Goal: Task Accomplishment & Management: Manage account settings

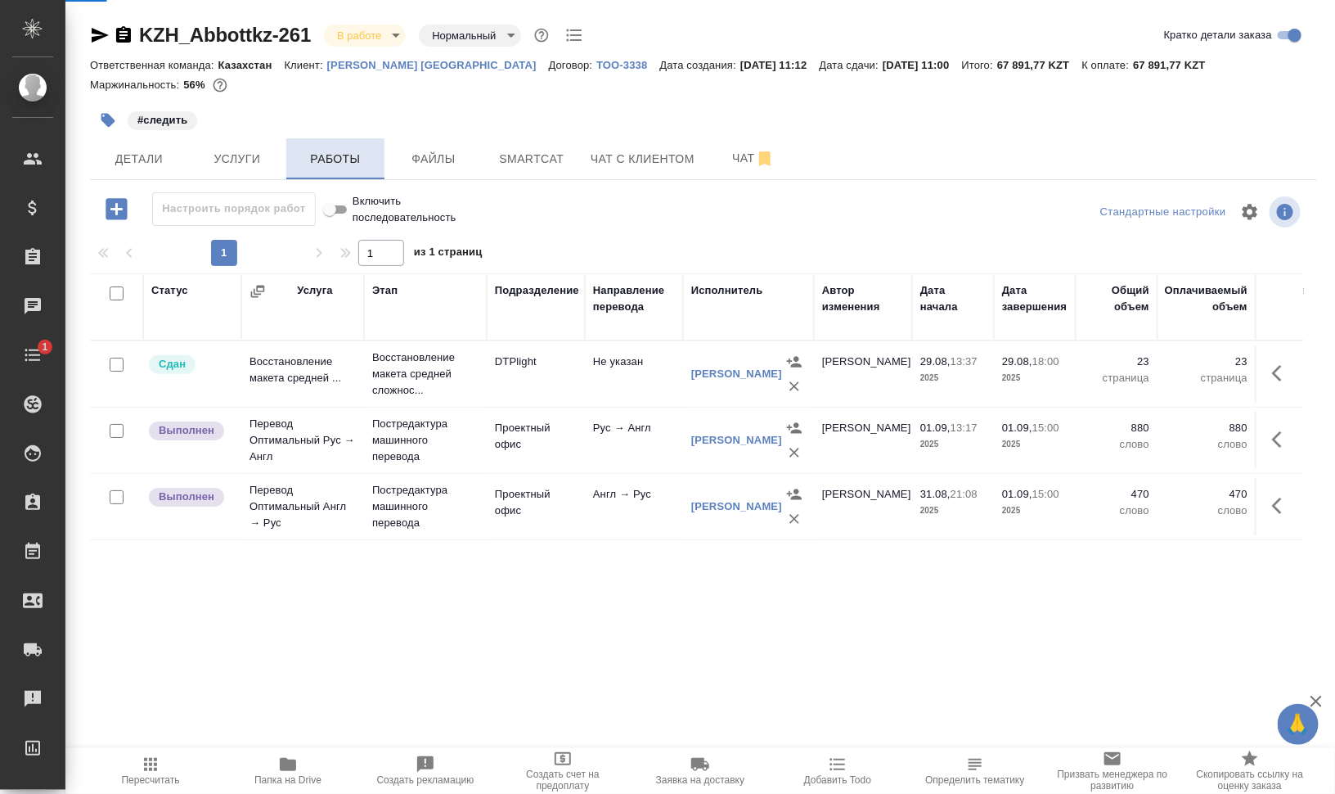
click at [340, 160] on span "Работы" at bounding box center [335, 159] width 79 height 20
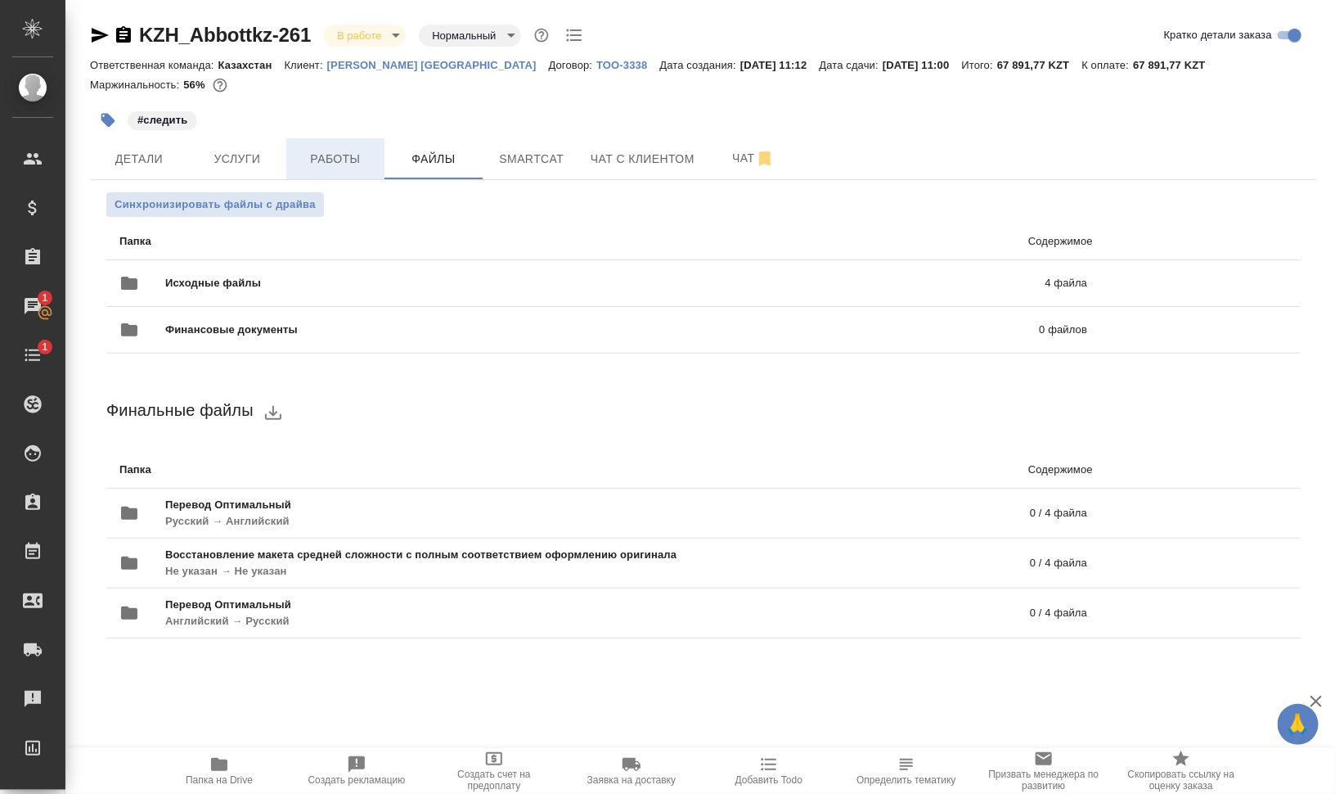
click at [374, 149] on span "Работы" at bounding box center [335, 159] width 79 height 20
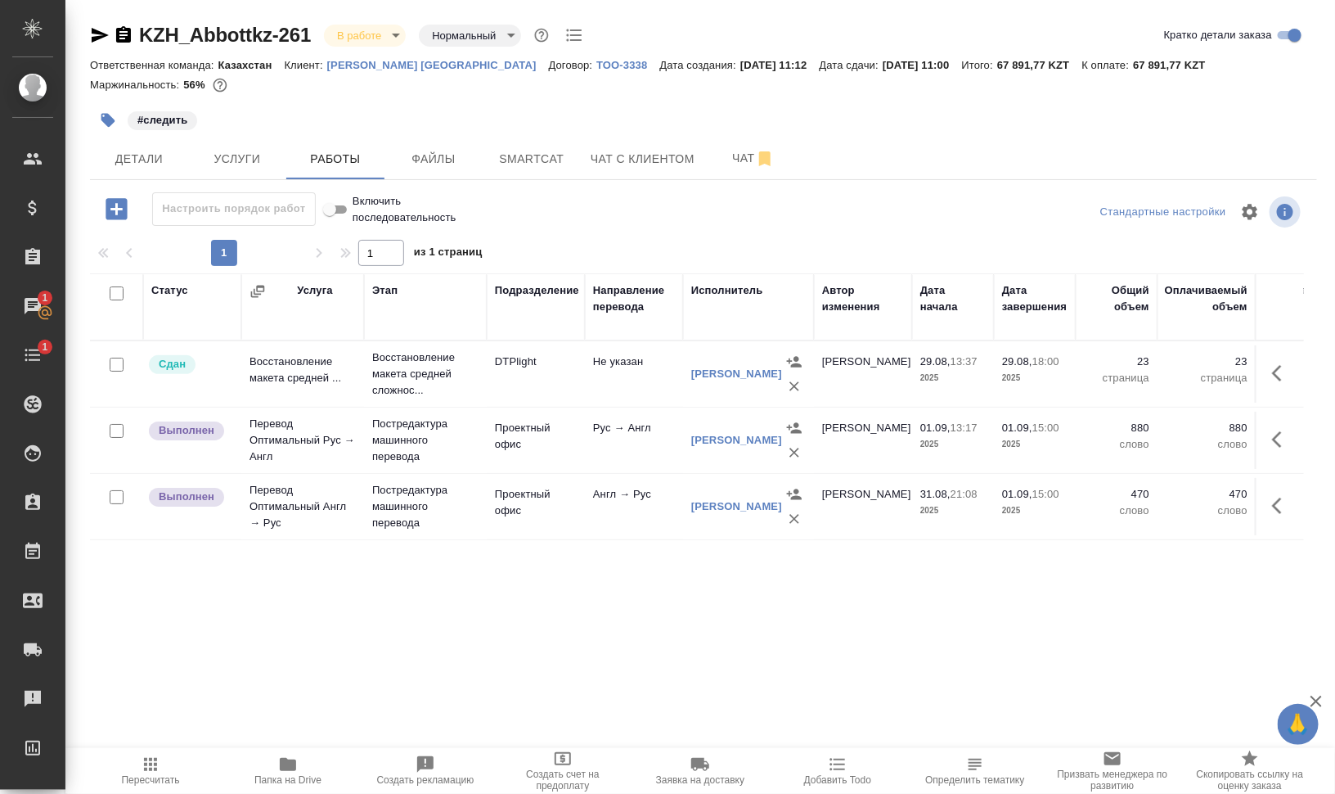
click at [148, 780] on span "Пересчитать" at bounding box center [151, 779] width 58 height 11
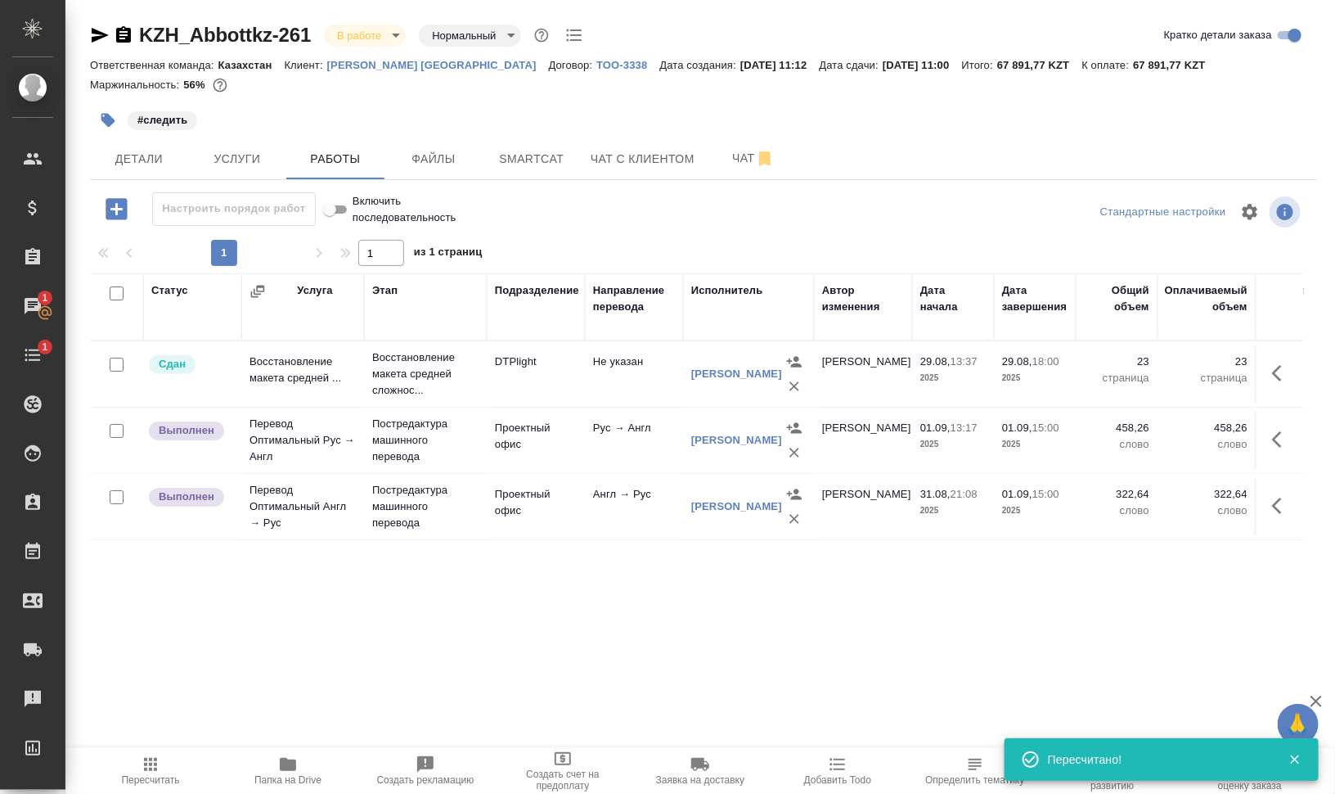
type input "distributed"
click at [1287, 435] on icon "button" at bounding box center [1282, 440] width 20 height 20
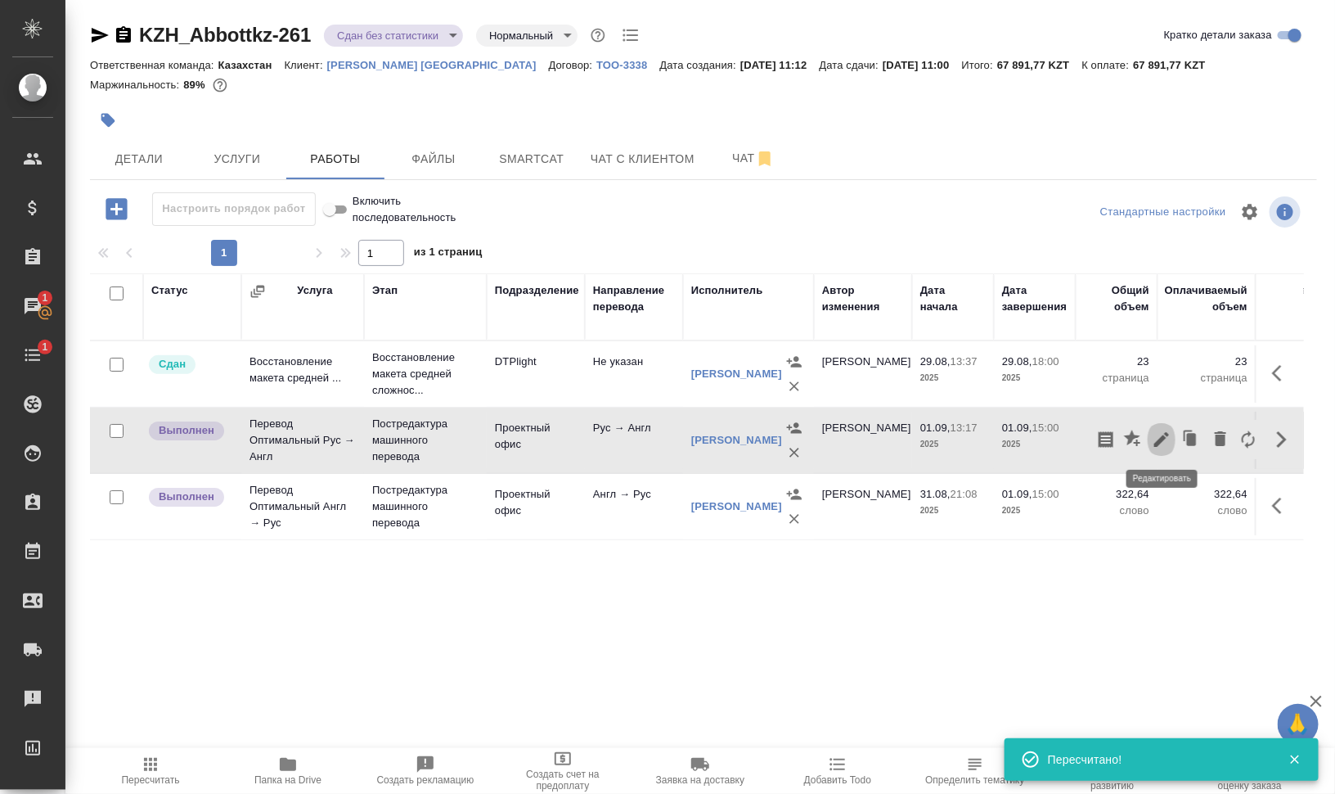
click at [1159, 439] on icon "button" at bounding box center [1161, 439] width 15 height 15
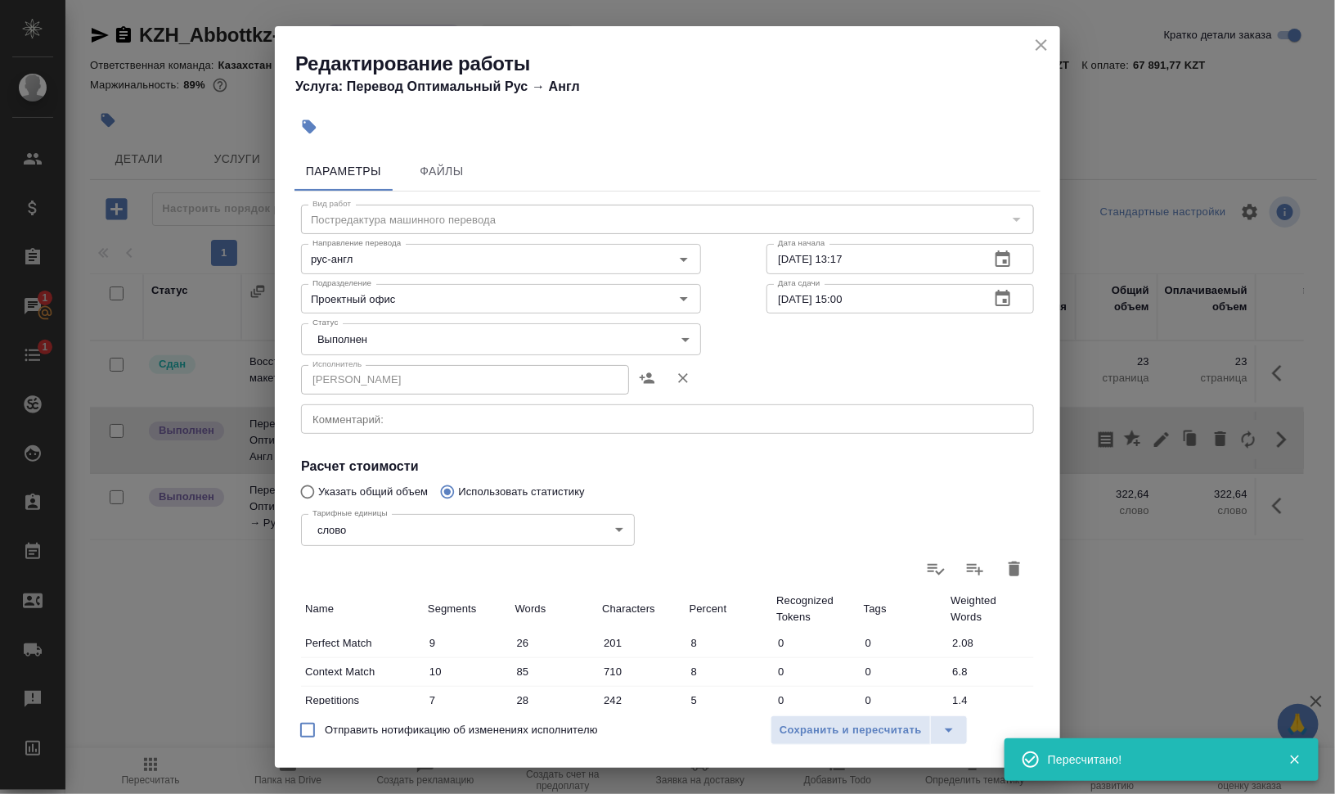
click at [379, 342] on body "🙏 .cls-1 fill:#fff; AWATERA Валеев Динар Клиенты Спецификации Заказы 1 Чаты 1 T…" at bounding box center [667, 462] width 1335 height 925
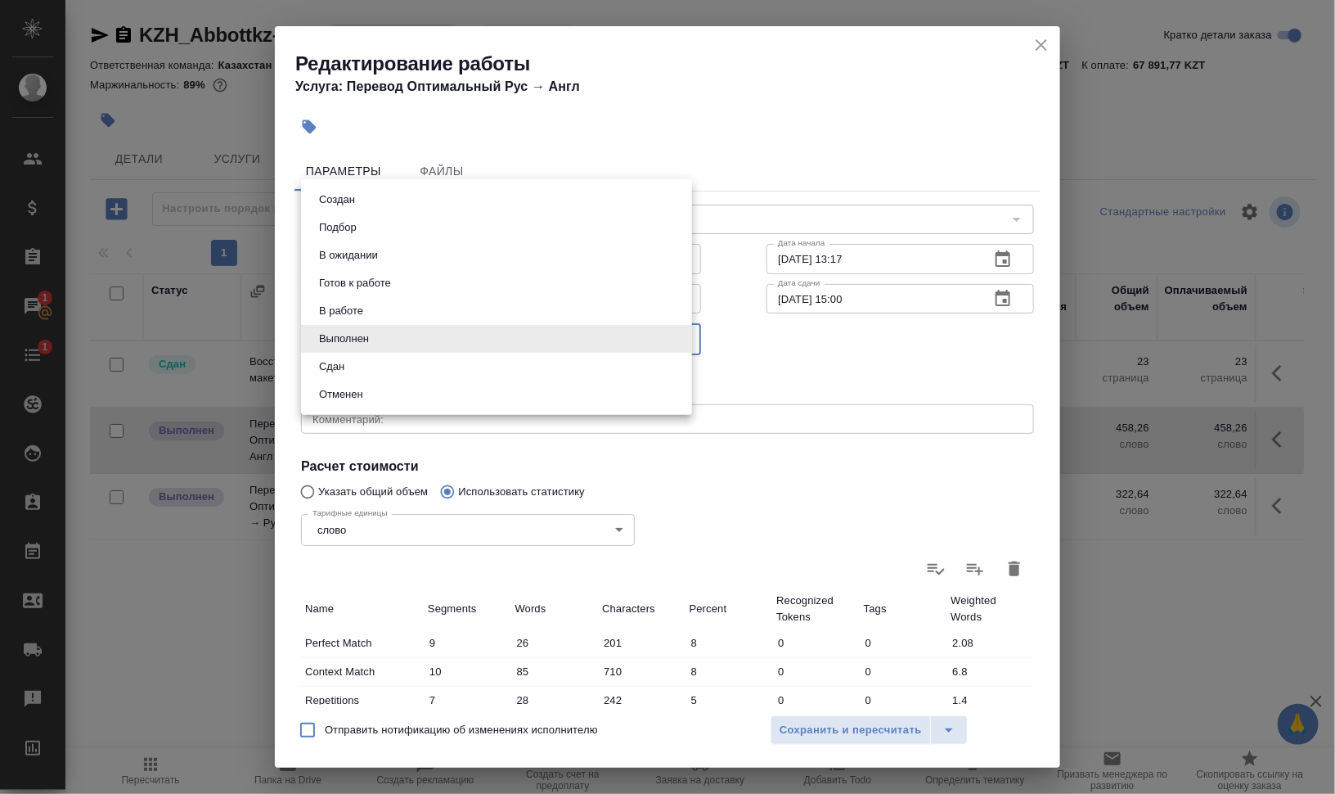
click at [376, 364] on li "Сдан" at bounding box center [496, 367] width 391 height 28
type input "closed"
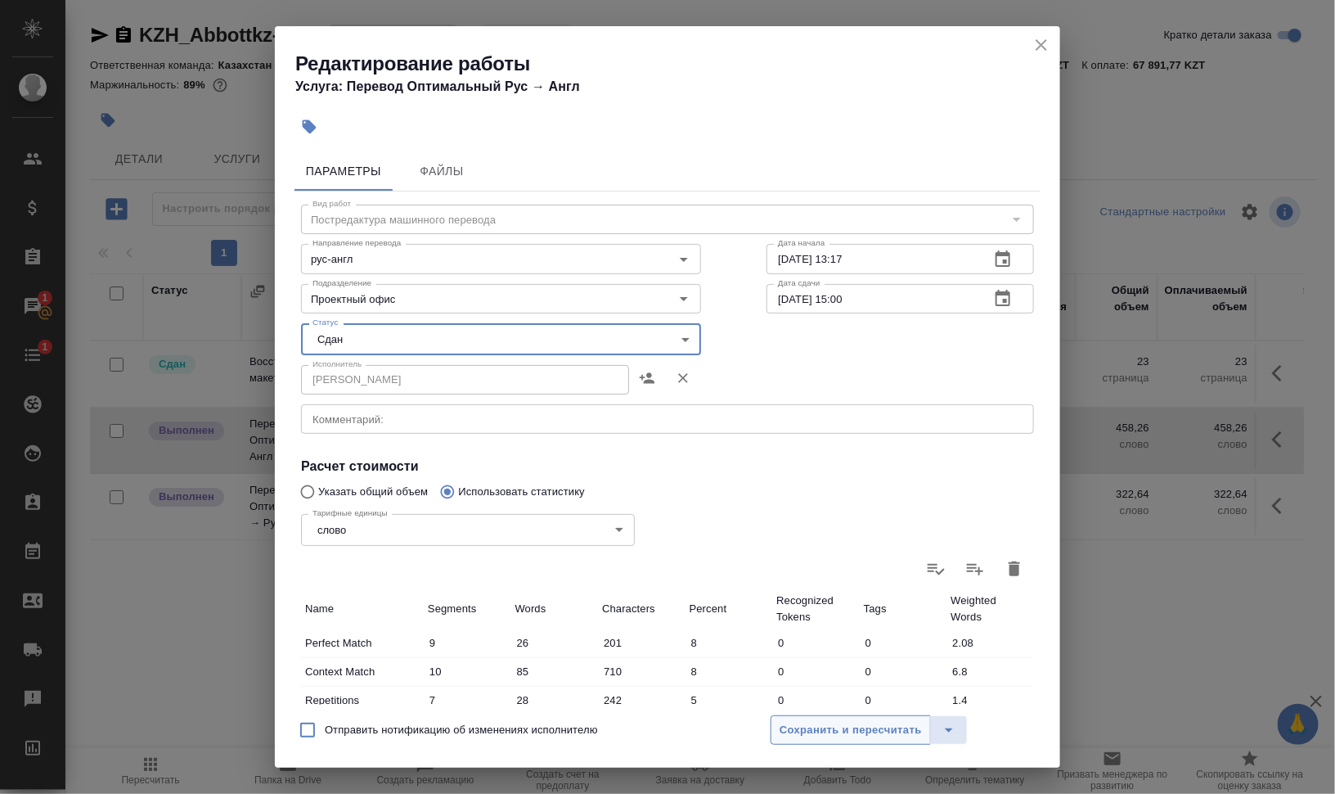
click at [891, 727] on span "Сохранить и пересчитать" at bounding box center [851, 730] width 142 height 19
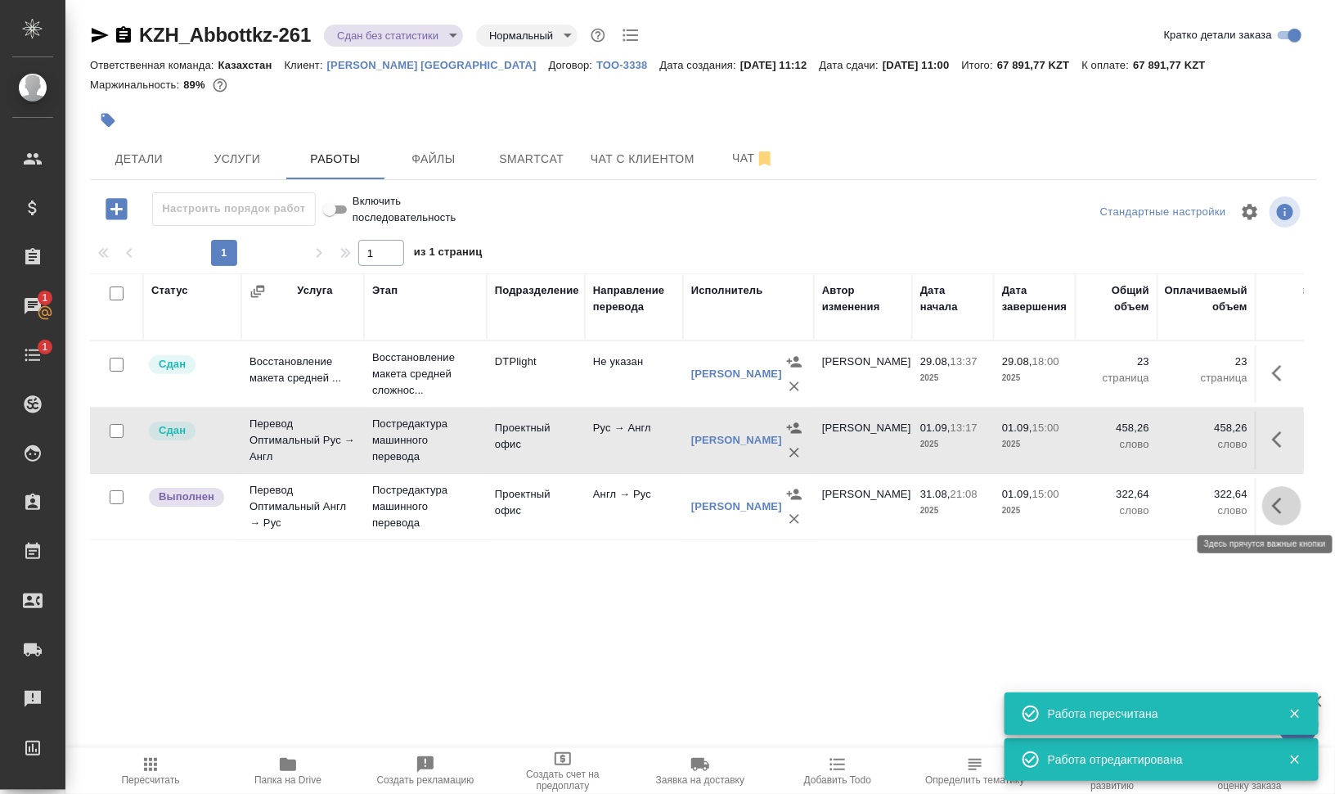
click at [1280, 511] on icon "button" at bounding box center [1277, 505] width 10 height 16
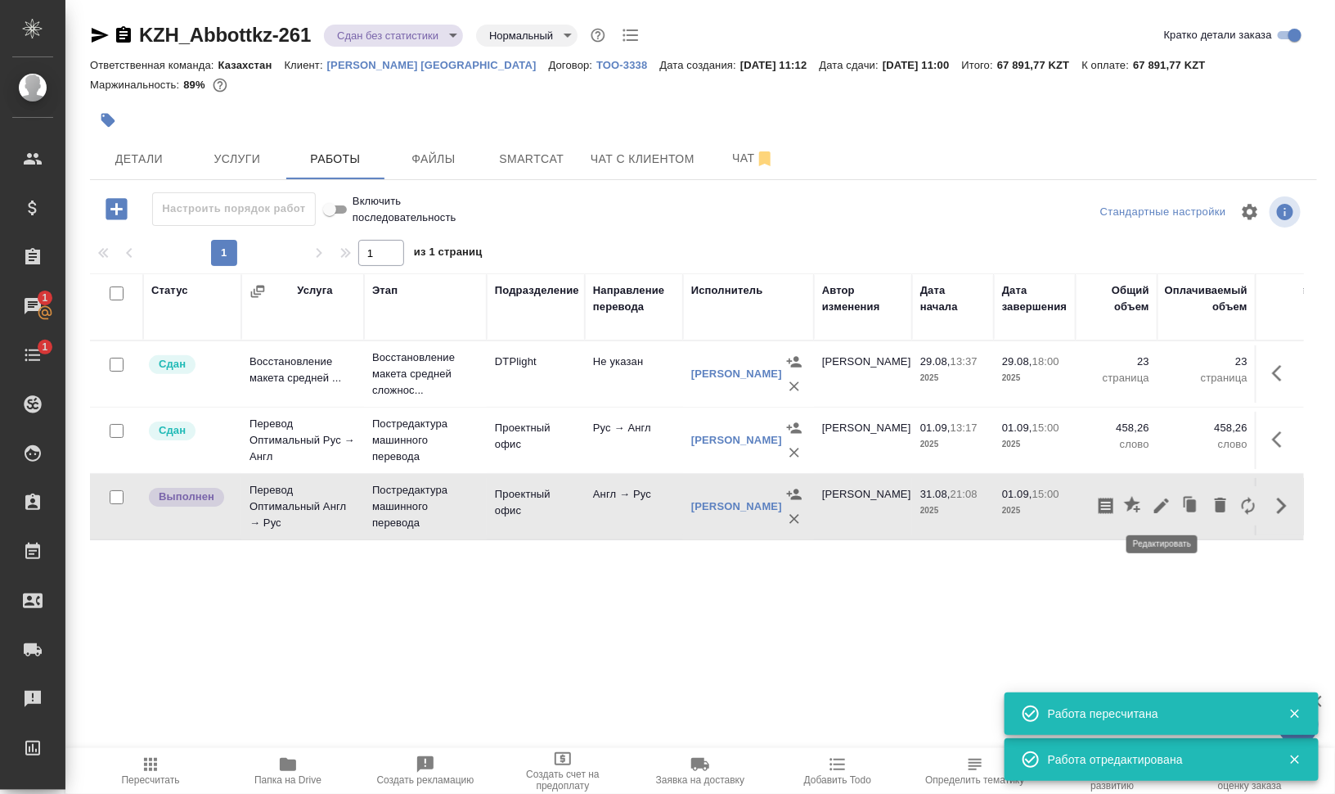
click at [1166, 508] on icon "button" at bounding box center [1162, 506] width 20 height 20
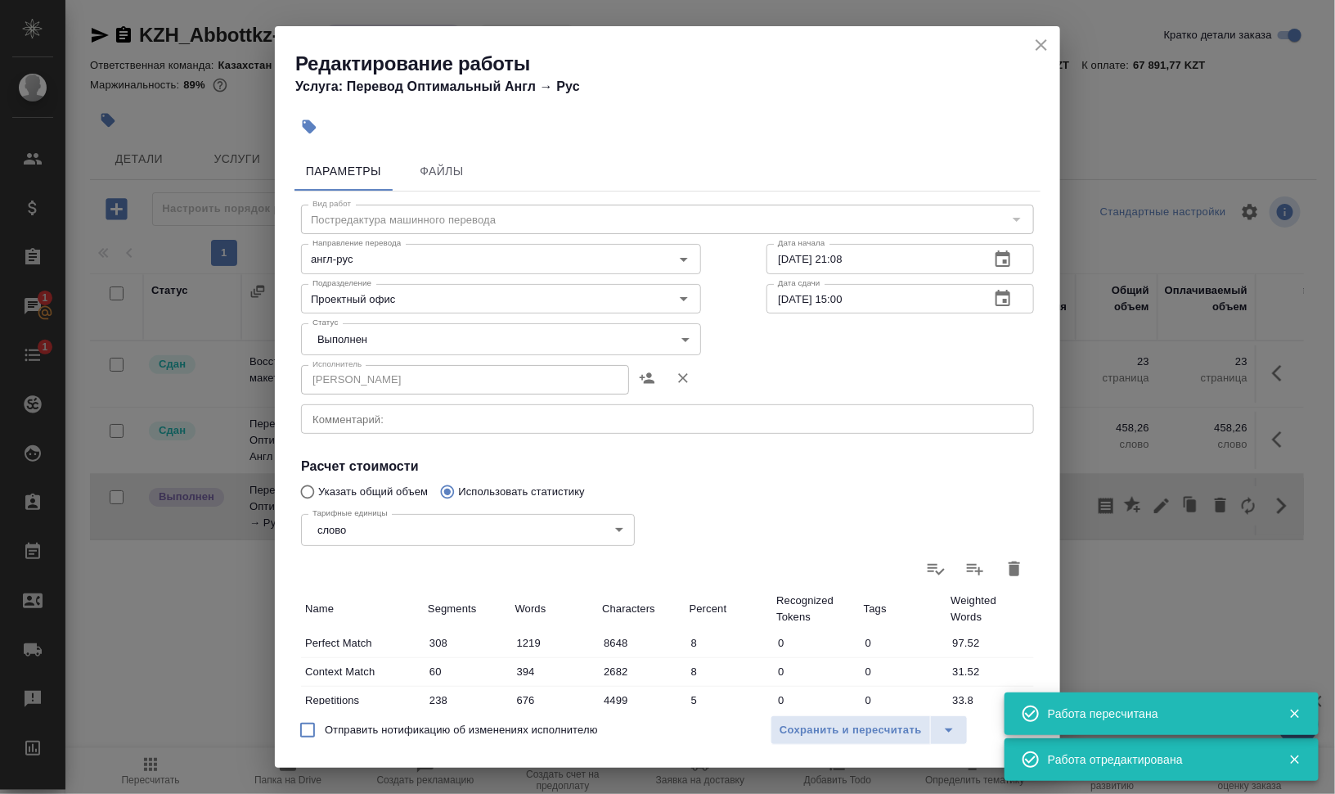
click at [342, 336] on body "🙏 .cls-1 fill:#fff; AWATERA Валеев Динар Клиенты Спецификации Заказы 1 Чаты 1 T…" at bounding box center [667, 462] width 1335 height 925
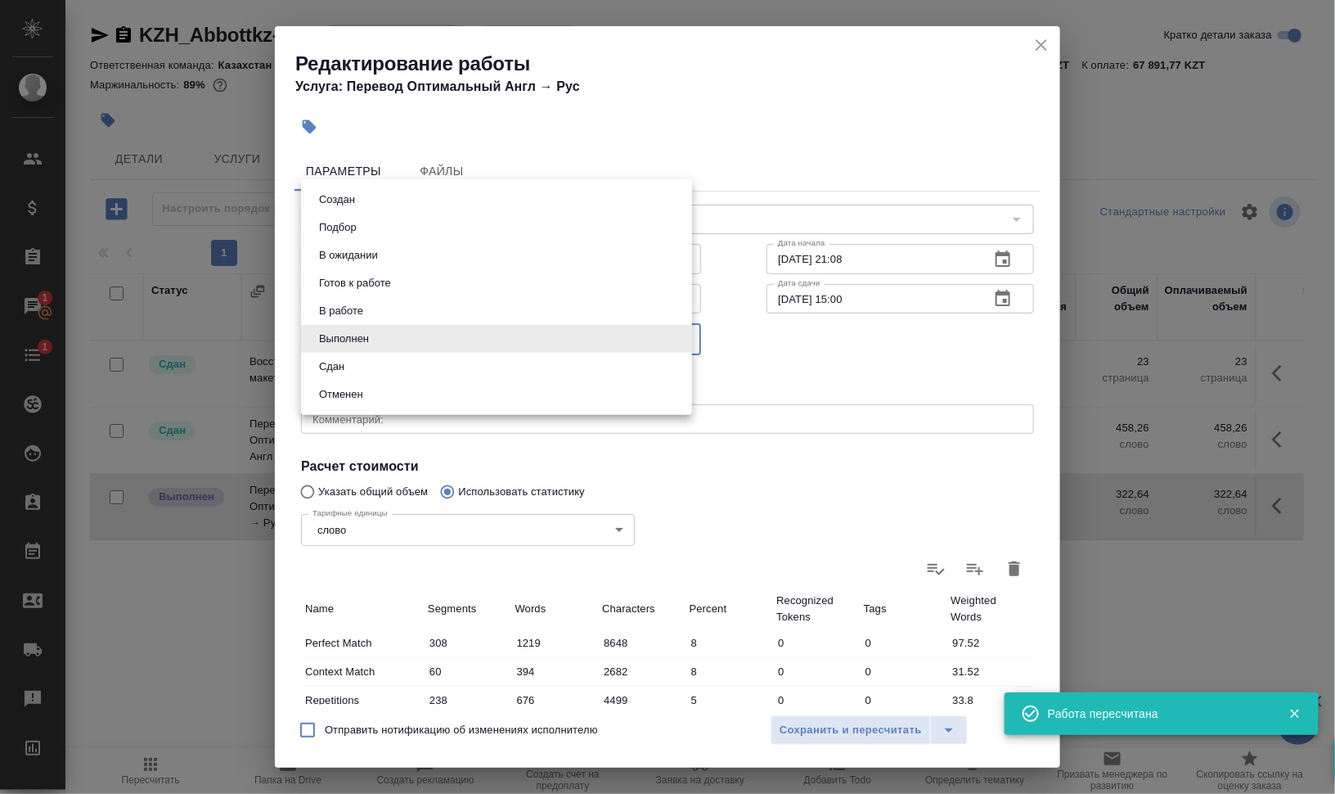
click at [357, 364] on li "Сдан" at bounding box center [496, 367] width 391 height 28
type input "closed"
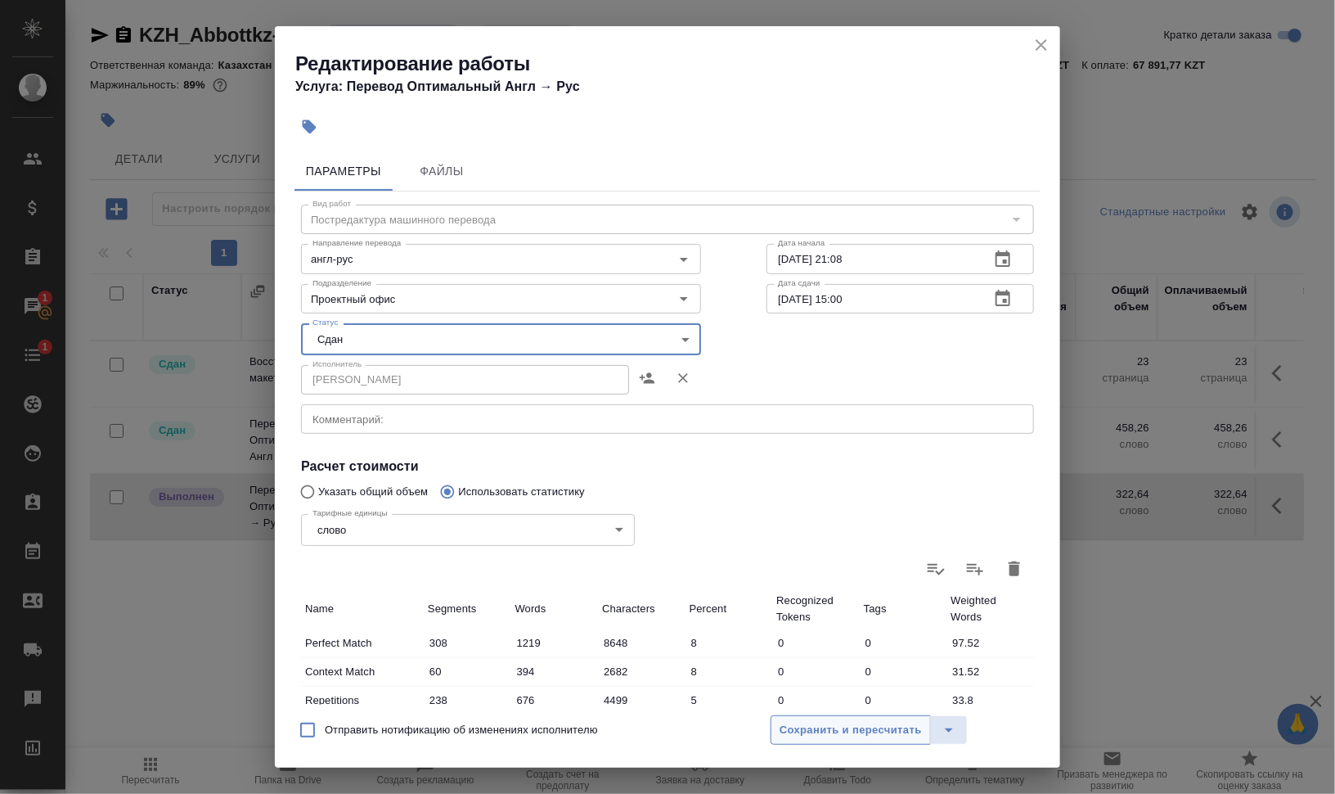
click at [843, 725] on span "Сохранить и пересчитать" at bounding box center [851, 730] width 142 height 19
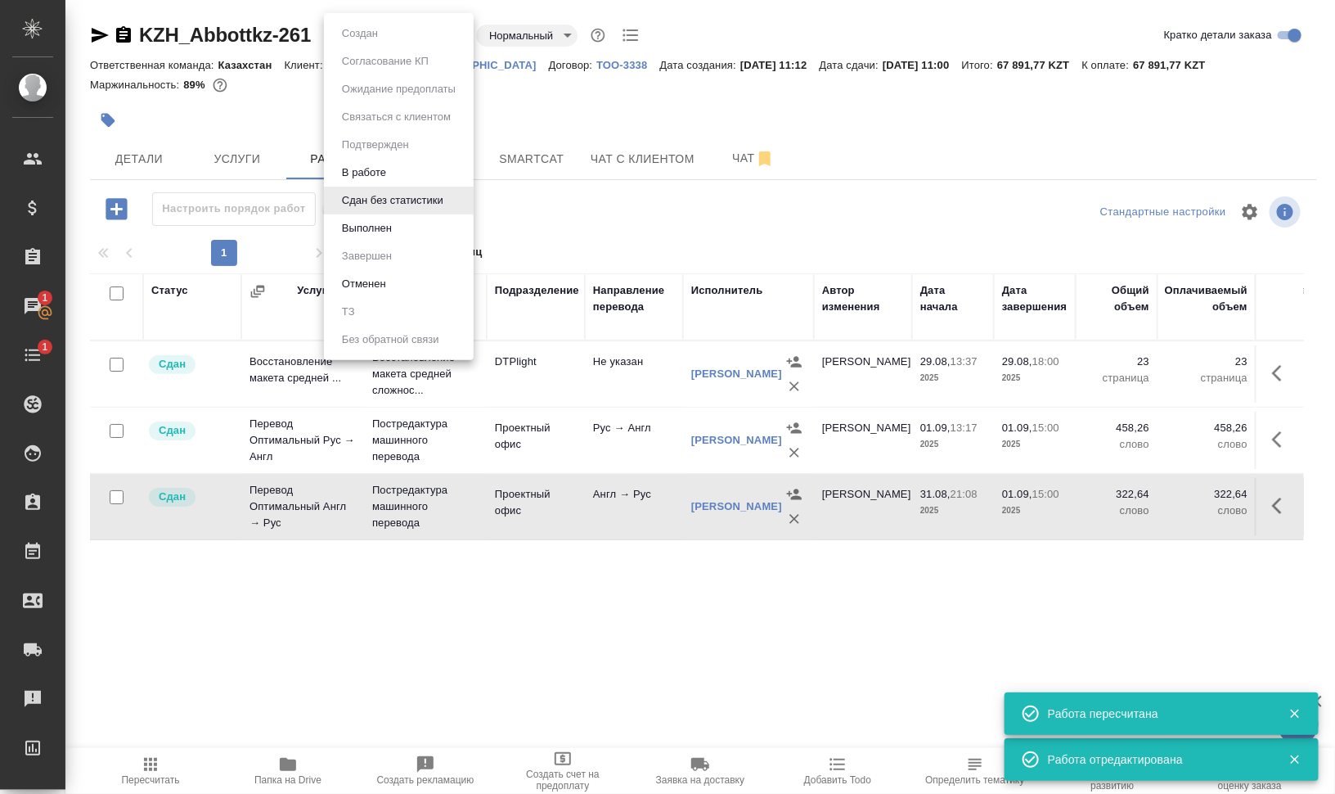
click at [371, 35] on body "🙏 .cls-1 fill:#fff; AWATERA Валеев Динар Клиенты Спецификации Заказы 1 Чаты 1 T…" at bounding box center [667, 462] width 1335 height 925
click at [387, 226] on button "Выполнен" at bounding box center [367, 228] width 60 height 18
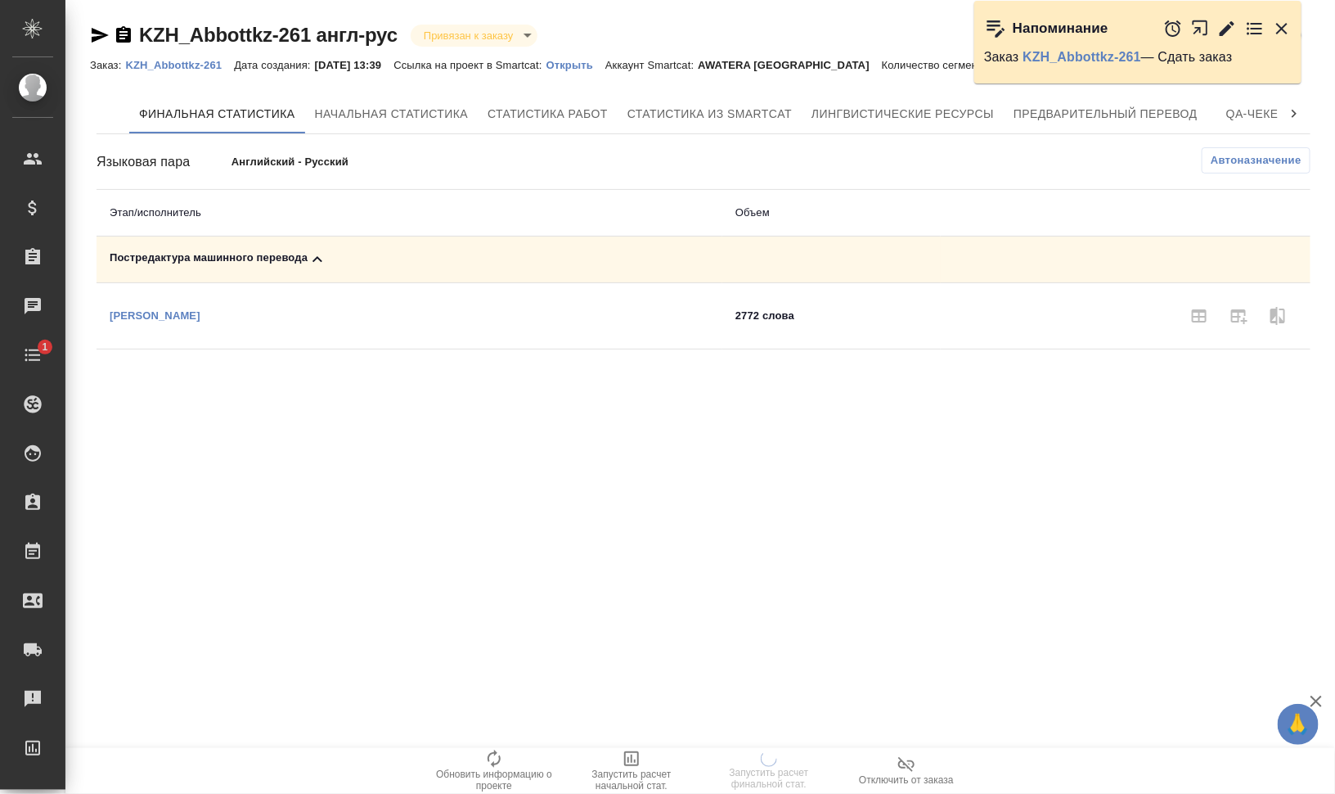
click at [259, 251] on div "Постредактура машинного перевода" at bounding box center [410, 260] width 600 height 20
click at [1281, 28] on icon "button" at bounding box center [1282, 29] width 20 height 20
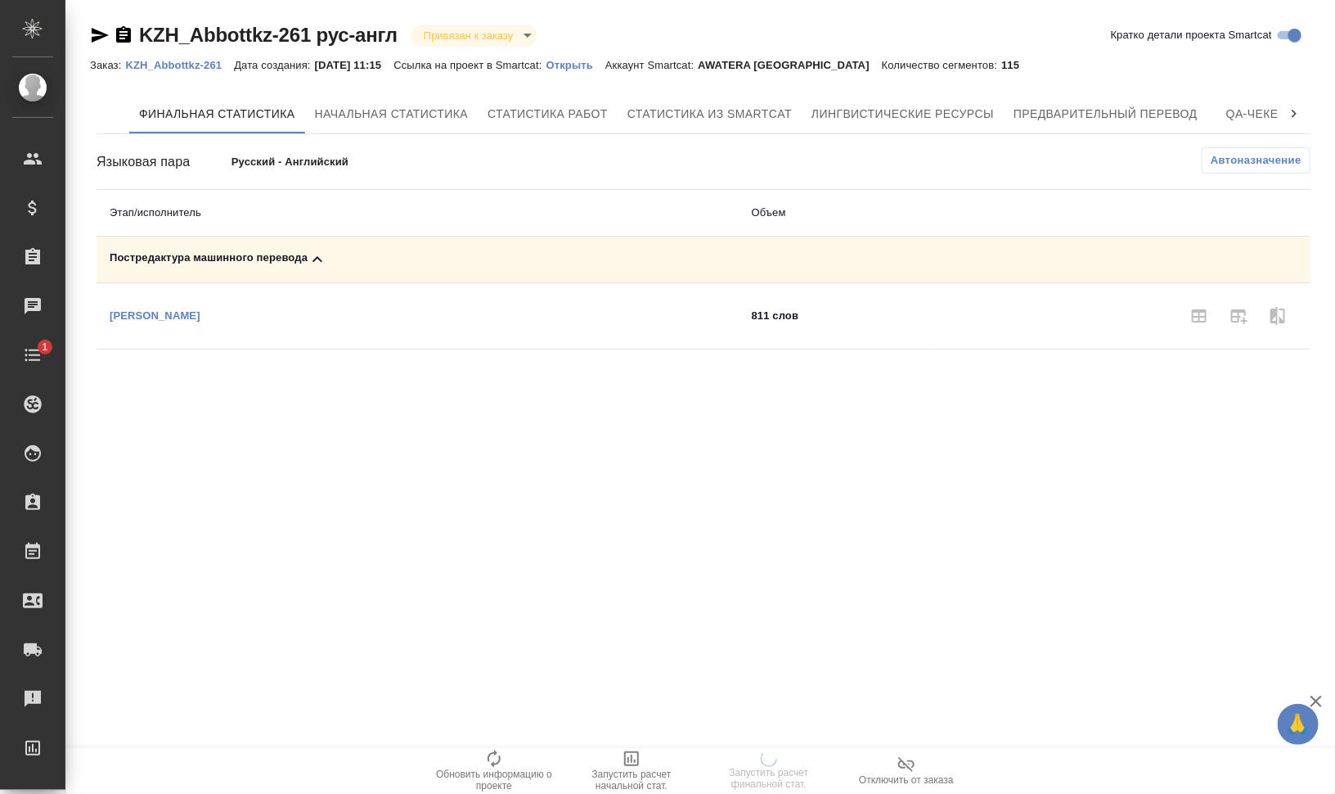
click at [254, 254] on div "Постредактура машинного перевода" at bounding box center [418, 260] width 616 height 20
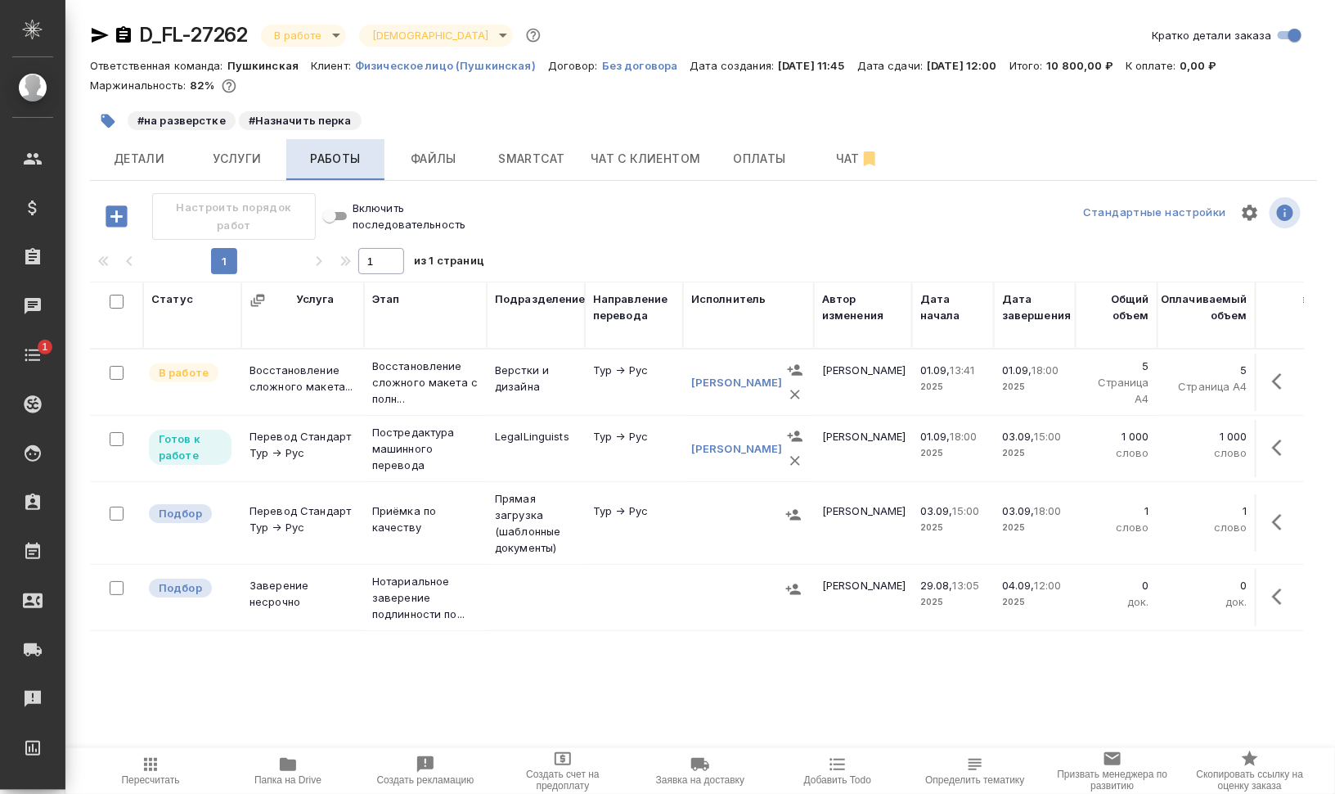
click at [434, 152] on span "Файлы" at bounding box center [433, 159] width 79 height 20
click at [344, 160] on span "Работы" at bounding box center [335, 159] width 79 height 20
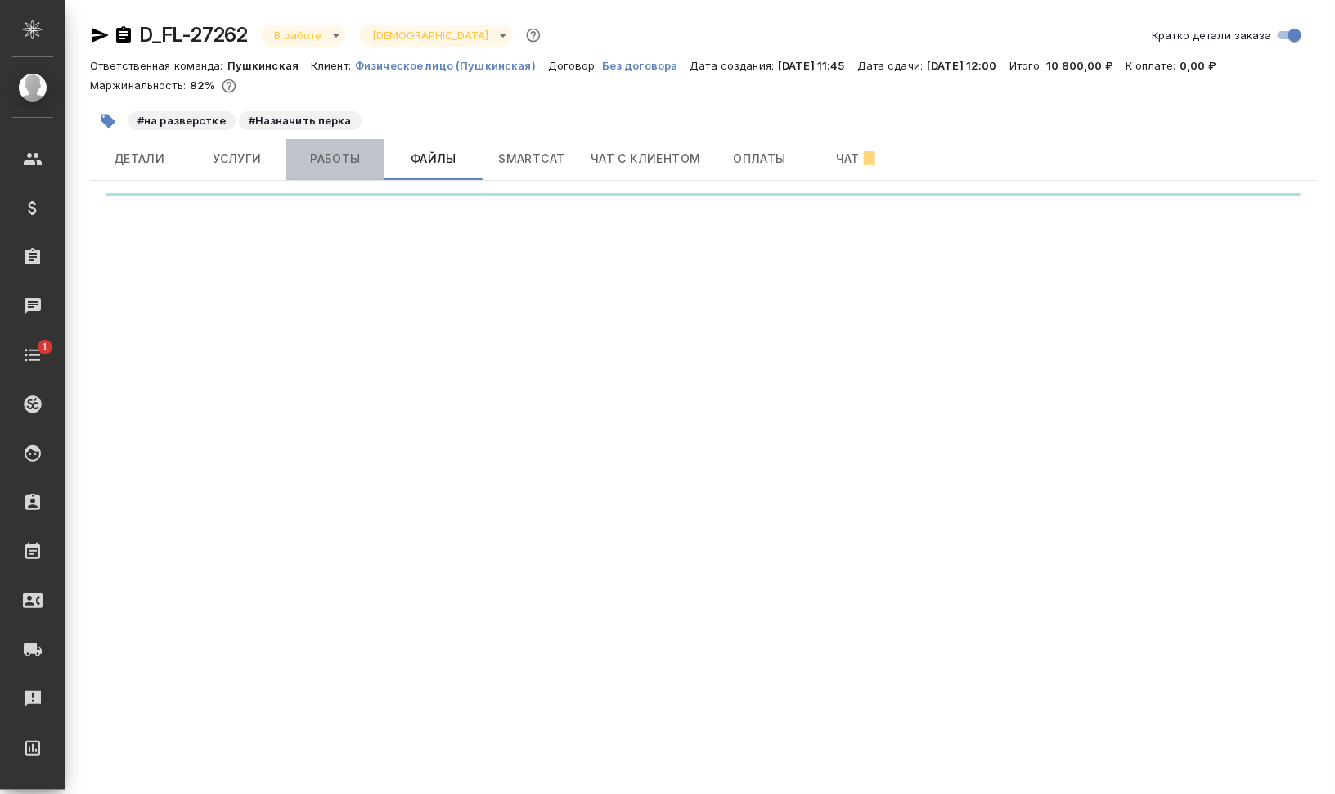
click at [344, 159] on span "Работы" at bounding box center [335, 159] width 79 height 20
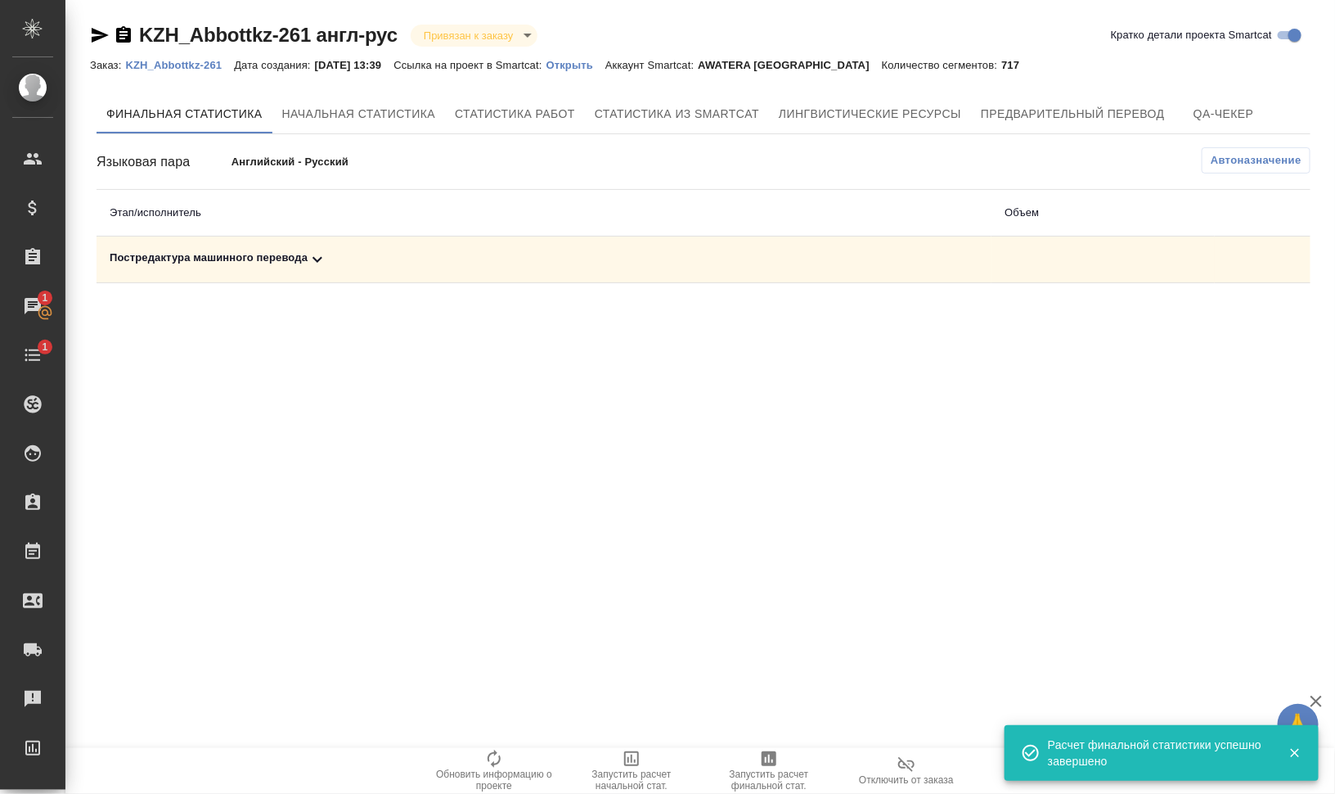
click at [240, 256] on div "Постредактура машинного перевода" at bounding box center [544, 260] width 869 height 20
click at [1248, 317] on icon "button" at bounding box center [1239, 316] width 20 height 20
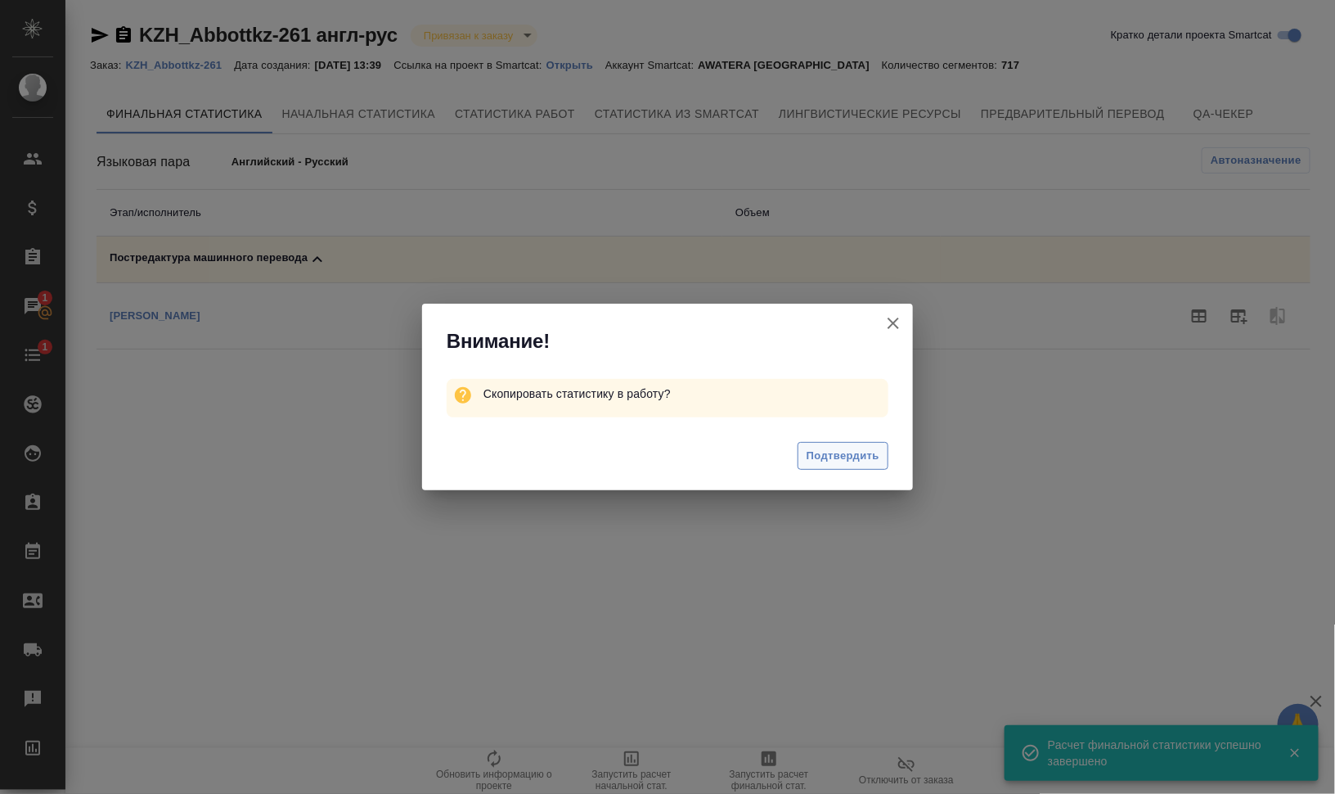
click at [867, 449] on span "Подтвердить" at bounding box center [843, 456] width 73 height 19
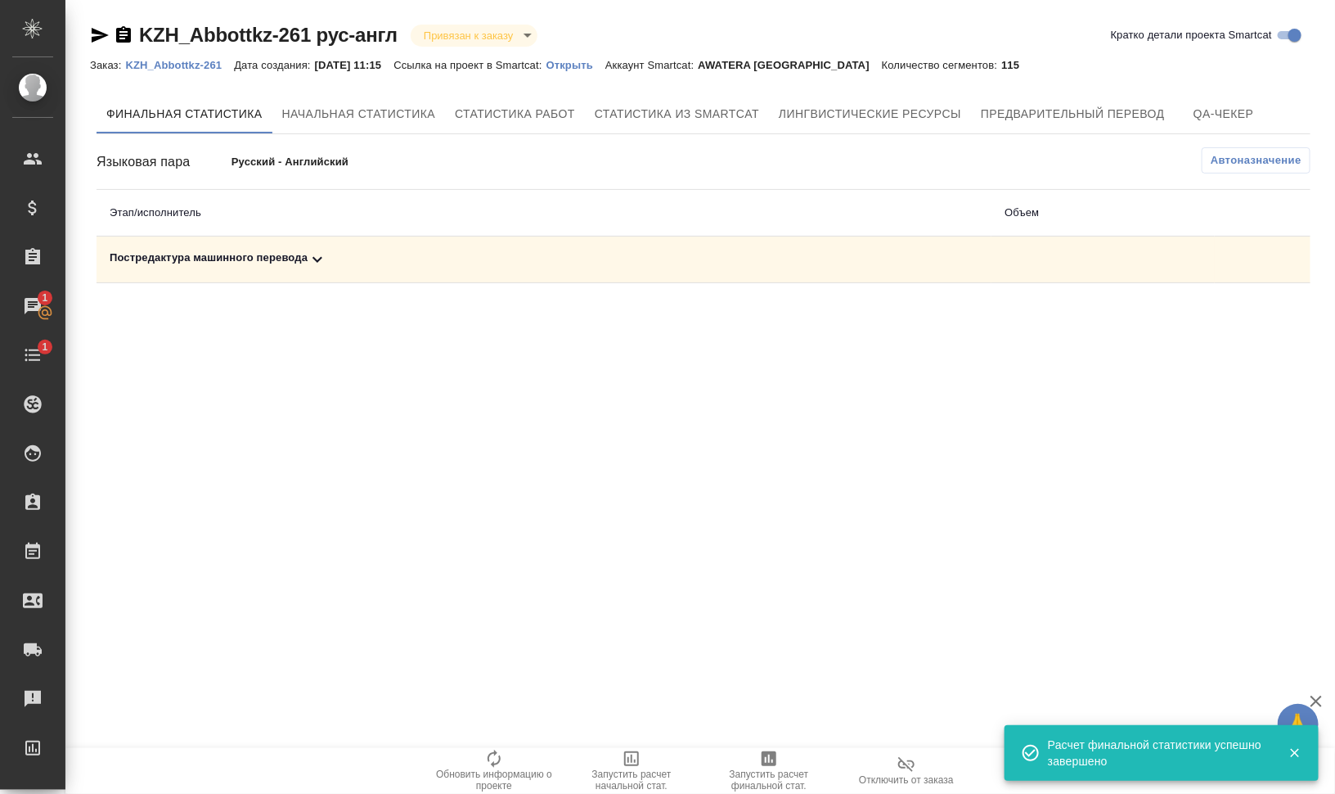
click at [309, 264] on icon at bounding box center [318, 260] width 20 height 20
click at [1244, 323] on icon "button" at bounding box center [1239, 316] width 16 height 15
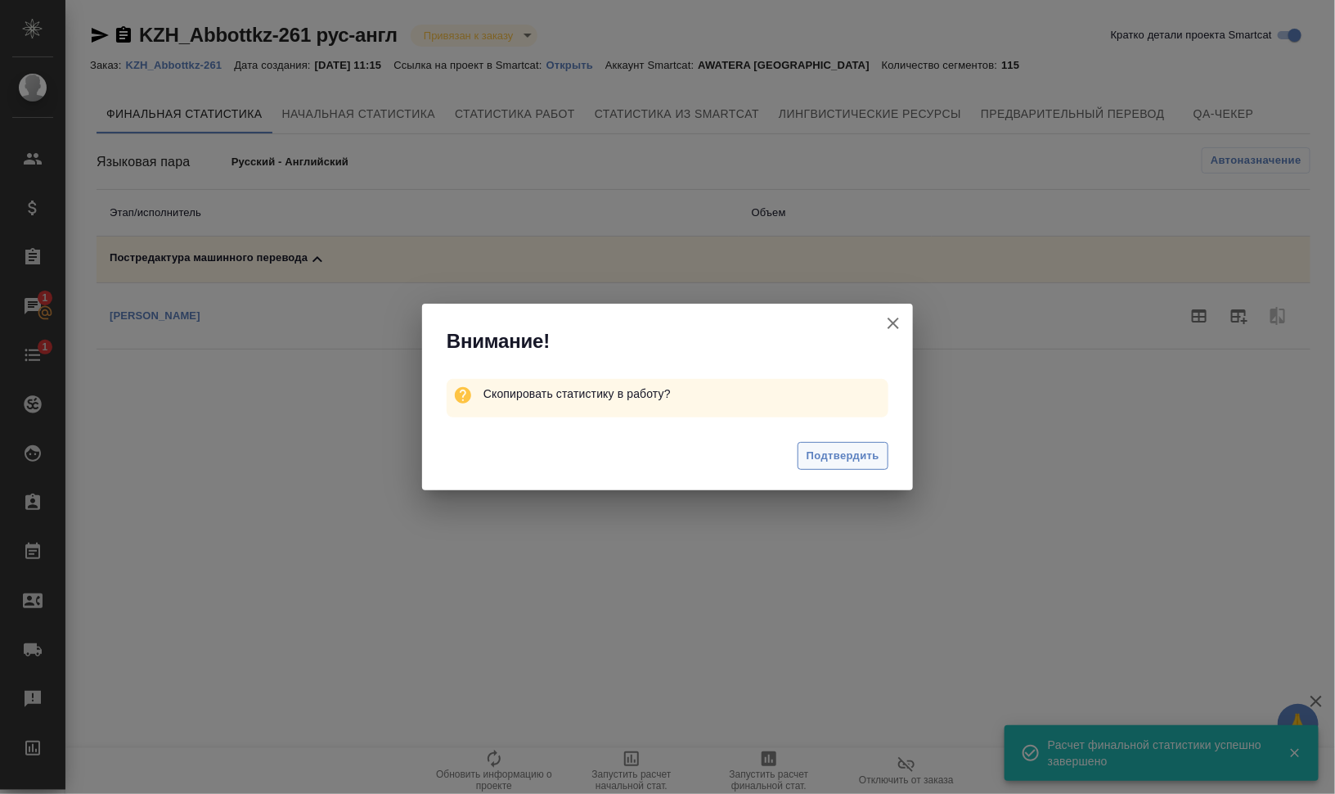
click at [871, 452] on span "Подтвердить" at bounding box center [843, 456] width 73 height 19
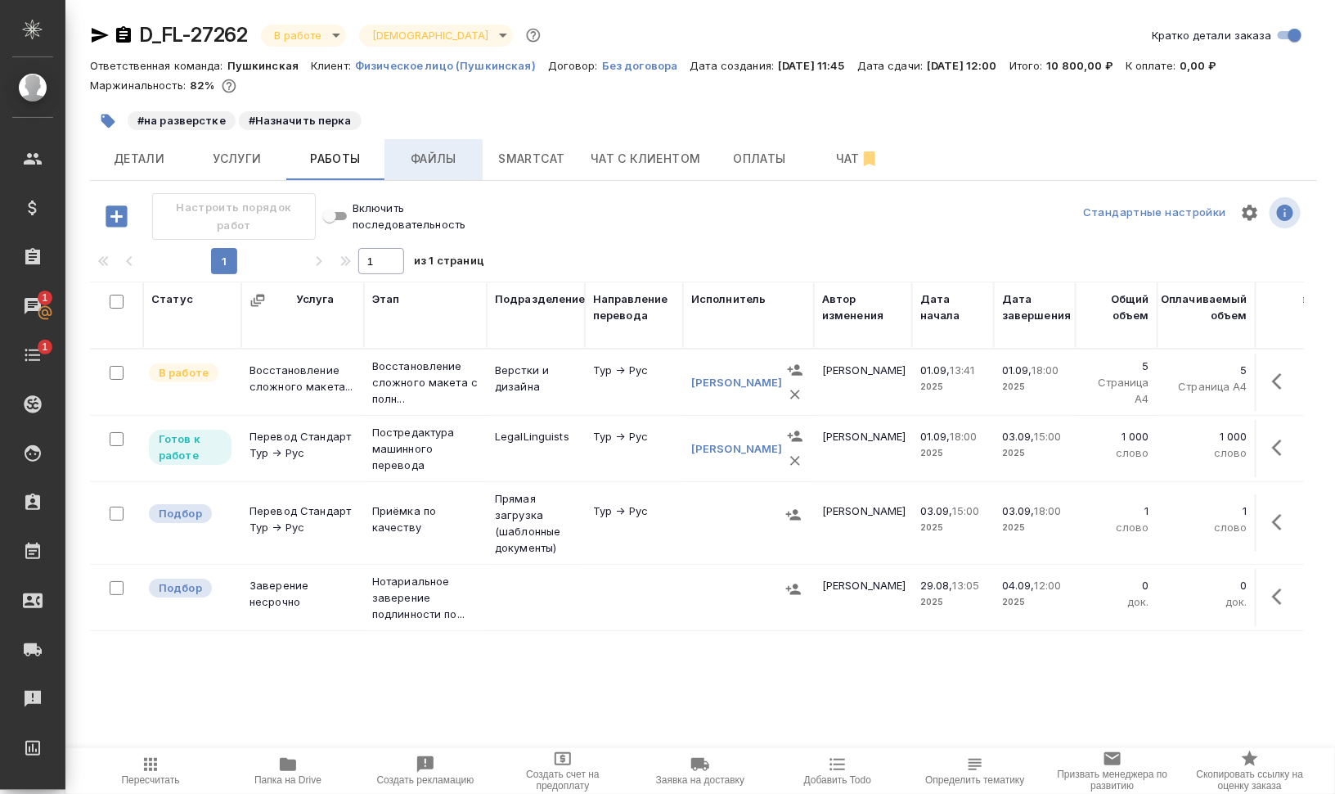
click at [434, 158] on span "Файлы" at bounding box center [433, 159] width 79 height 20
click at [327, 158] on span "Работы" at bounding box center [335, 159] width 79 height 20
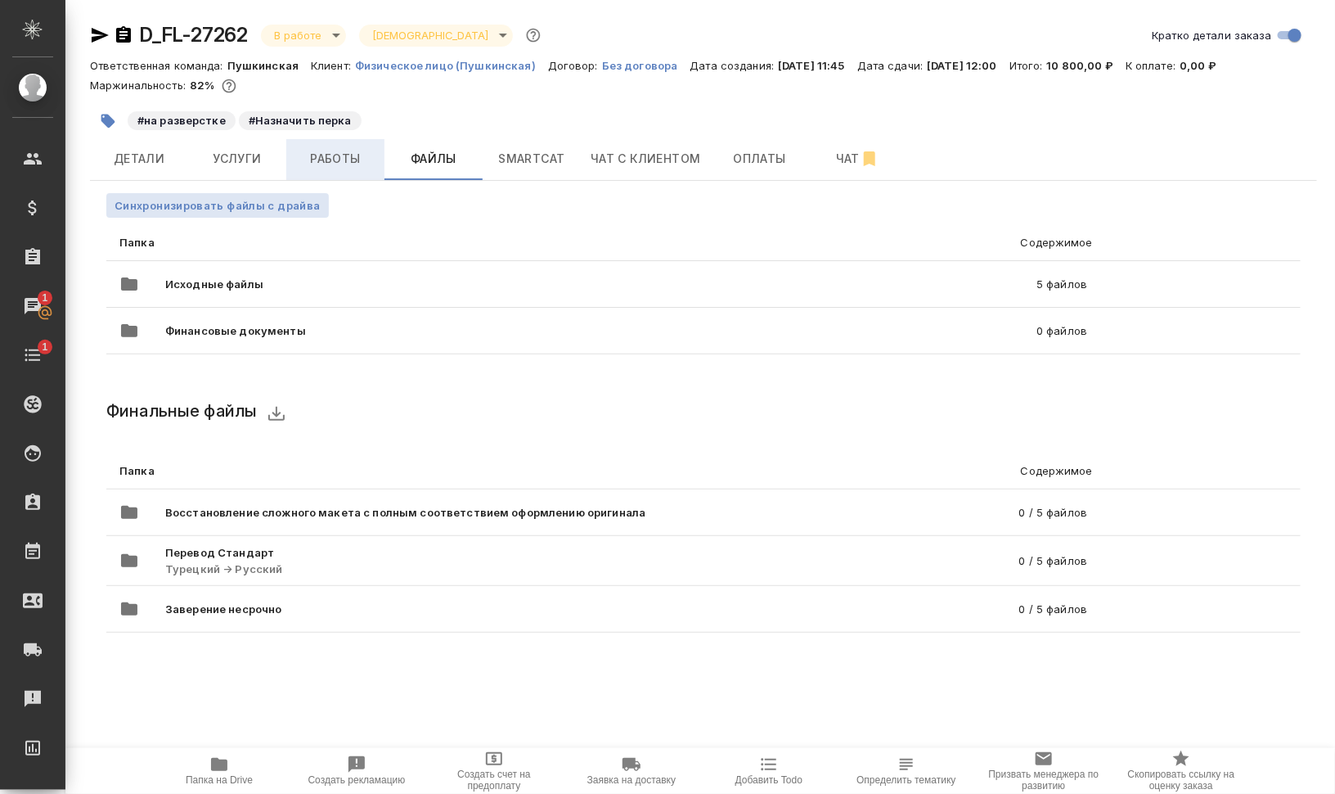
click at [332, 159] on div "D_FL-27262 В работе inProgress Святая троица holyTrinity Кратко детали заказа О…" at bounding box center [703, 346] width 1245 height 693
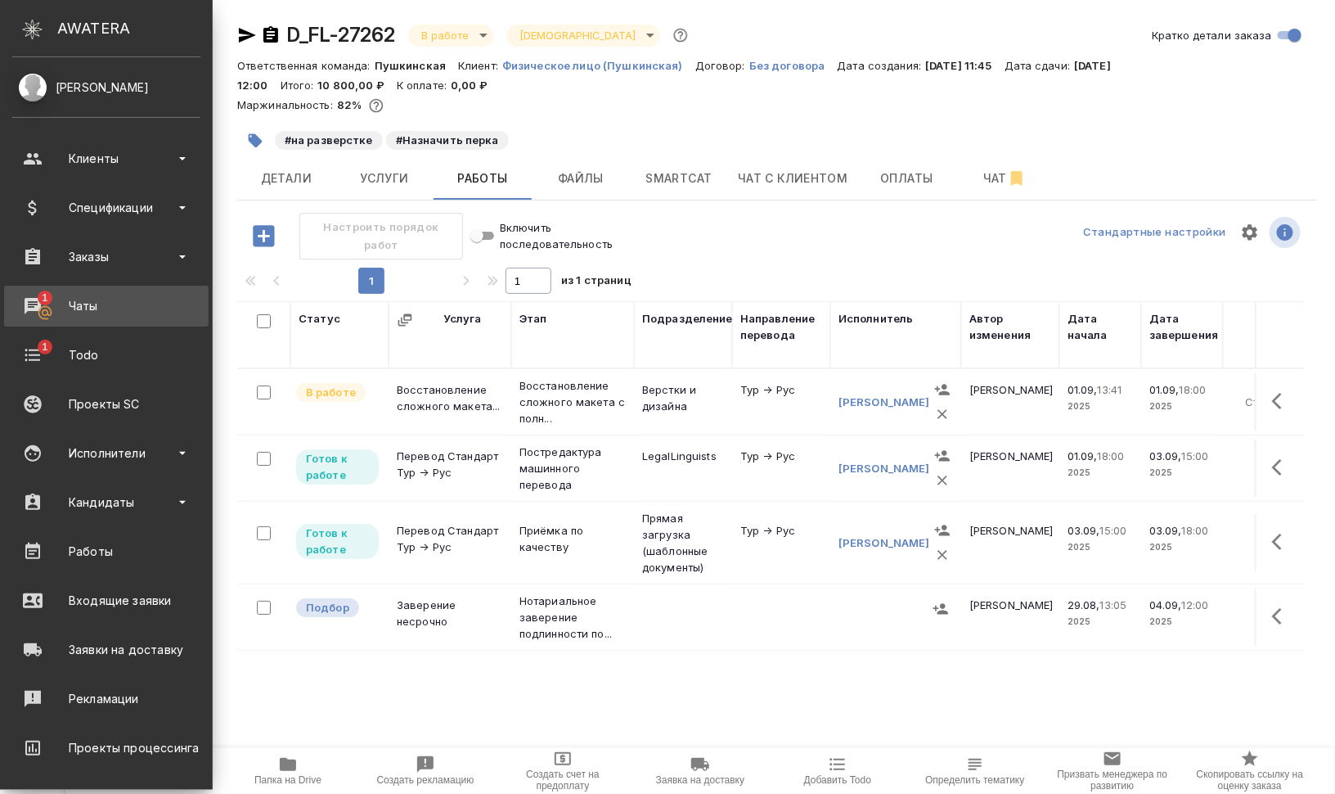
drag, startPoint x: 49, startPoint y: 303, endPoint x: 76, endPoint y: 304, distance: 27.0
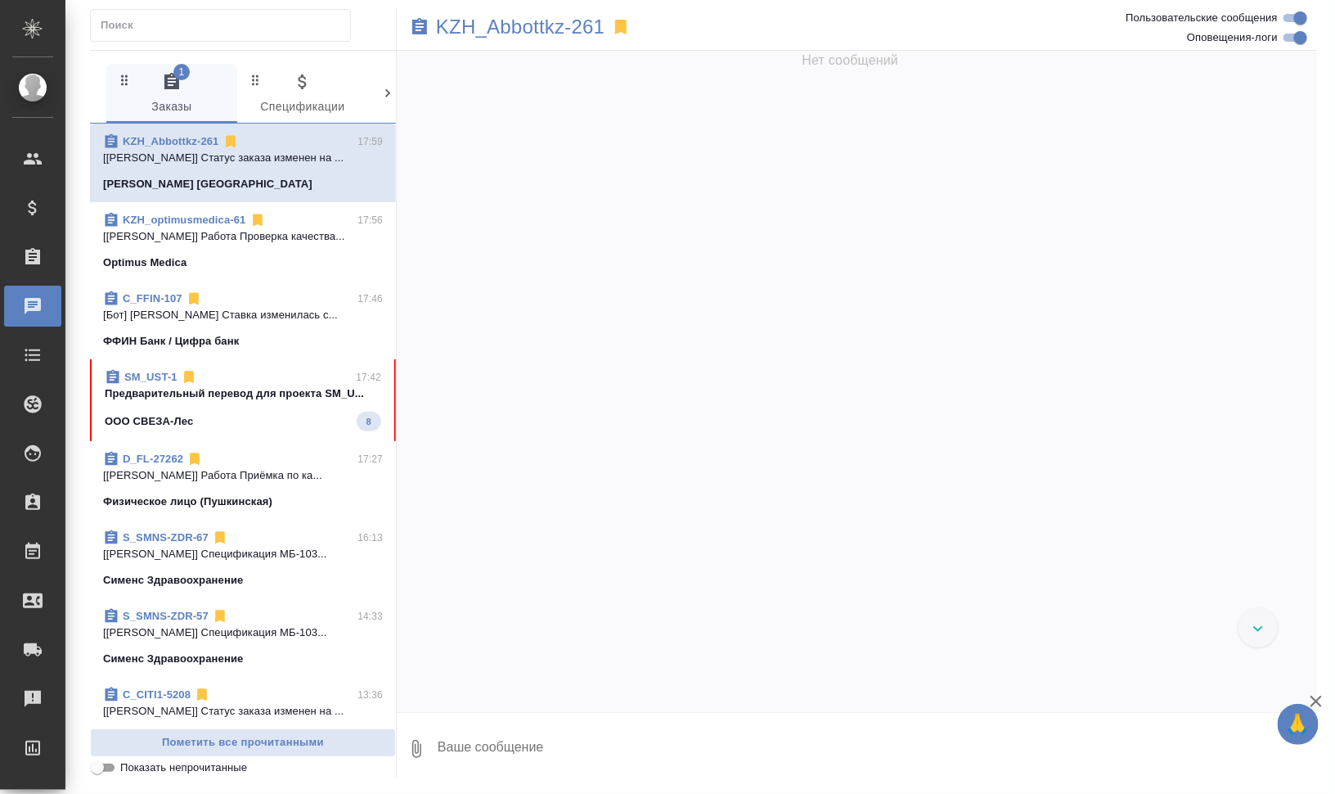
click at [270, 407] on span "SM_UST-1 17:42 Предварительный перевод для проекта SM_U... ООО СВЕЗА-Лес 8" at bounding box center [243, 400] width 277 height 62
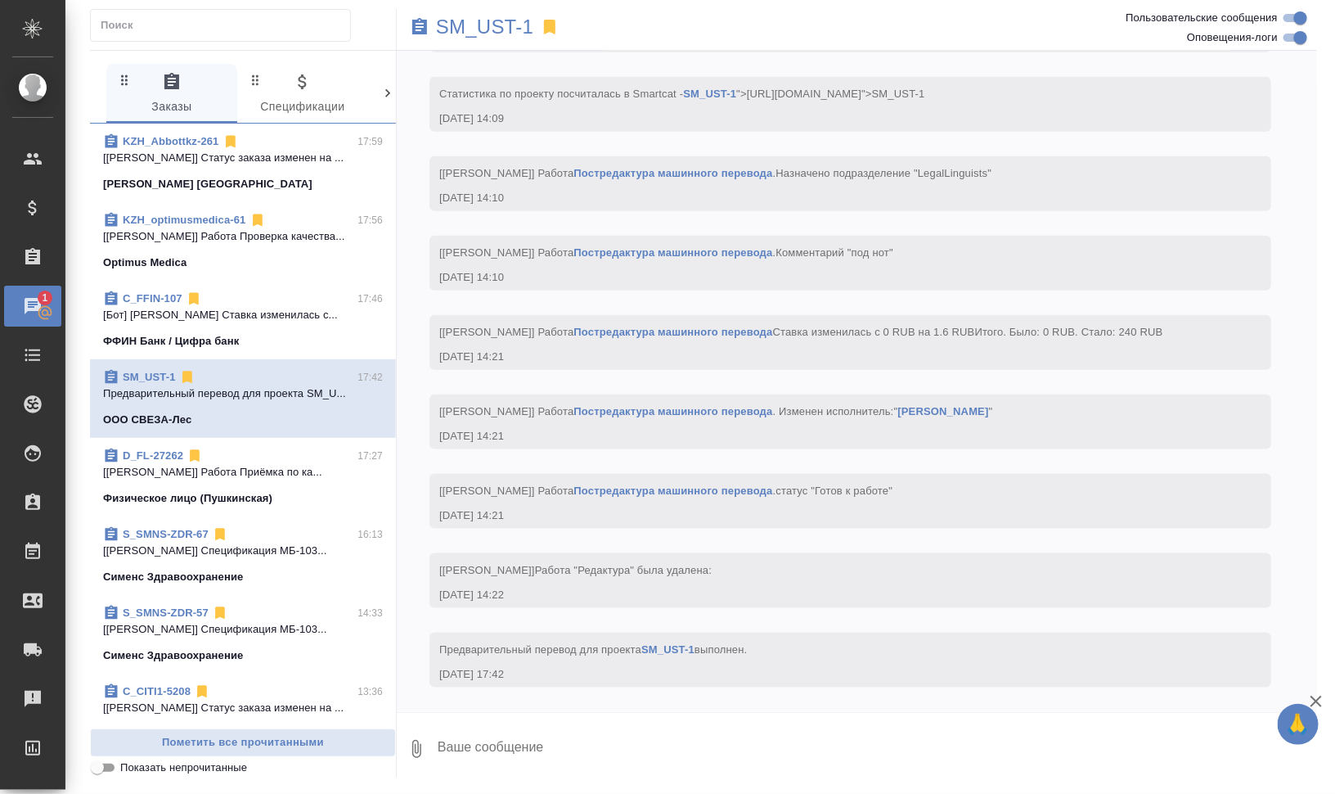
scroll to position [3355, 0]
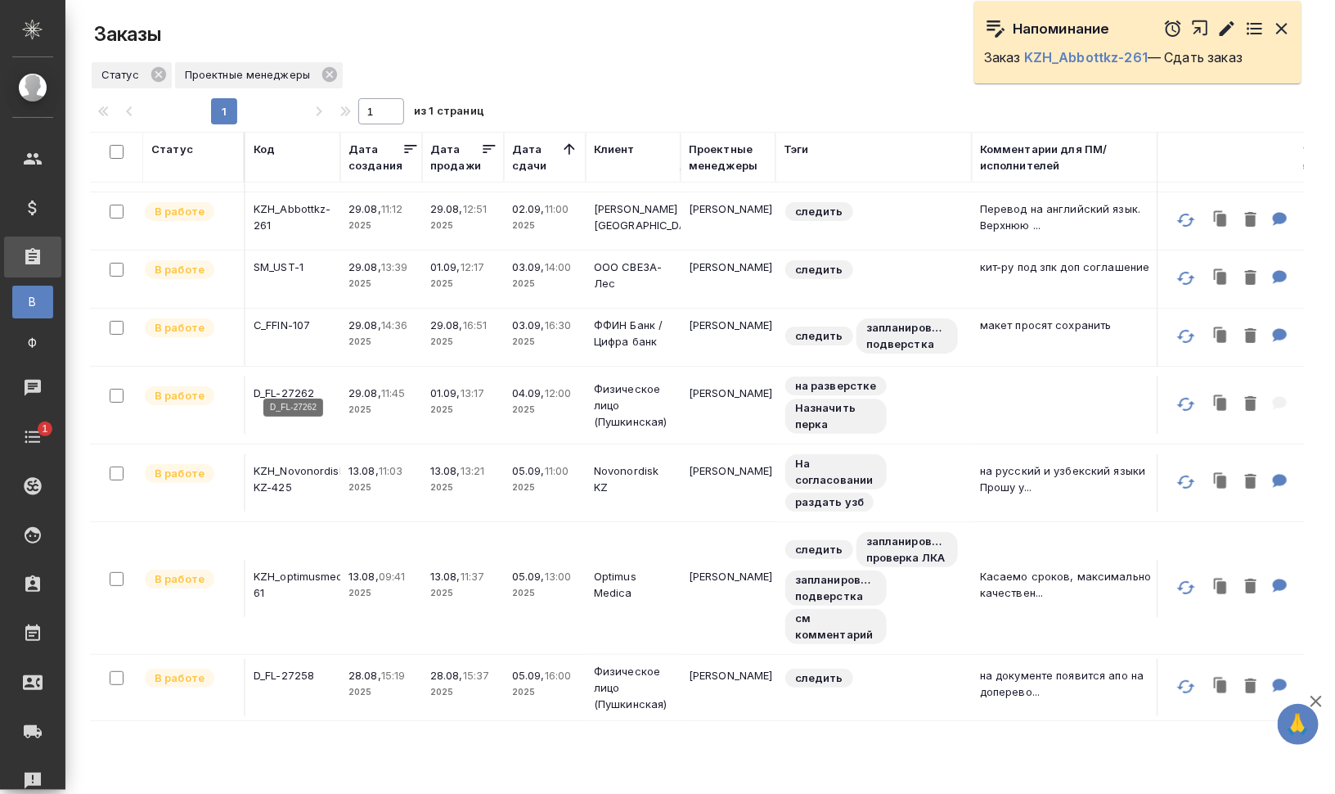
scroll to position [69, 0]
click at [309, 568] on p "KZH_optimusmedica-61" at bounding box center [293, 584] width 79 height 33
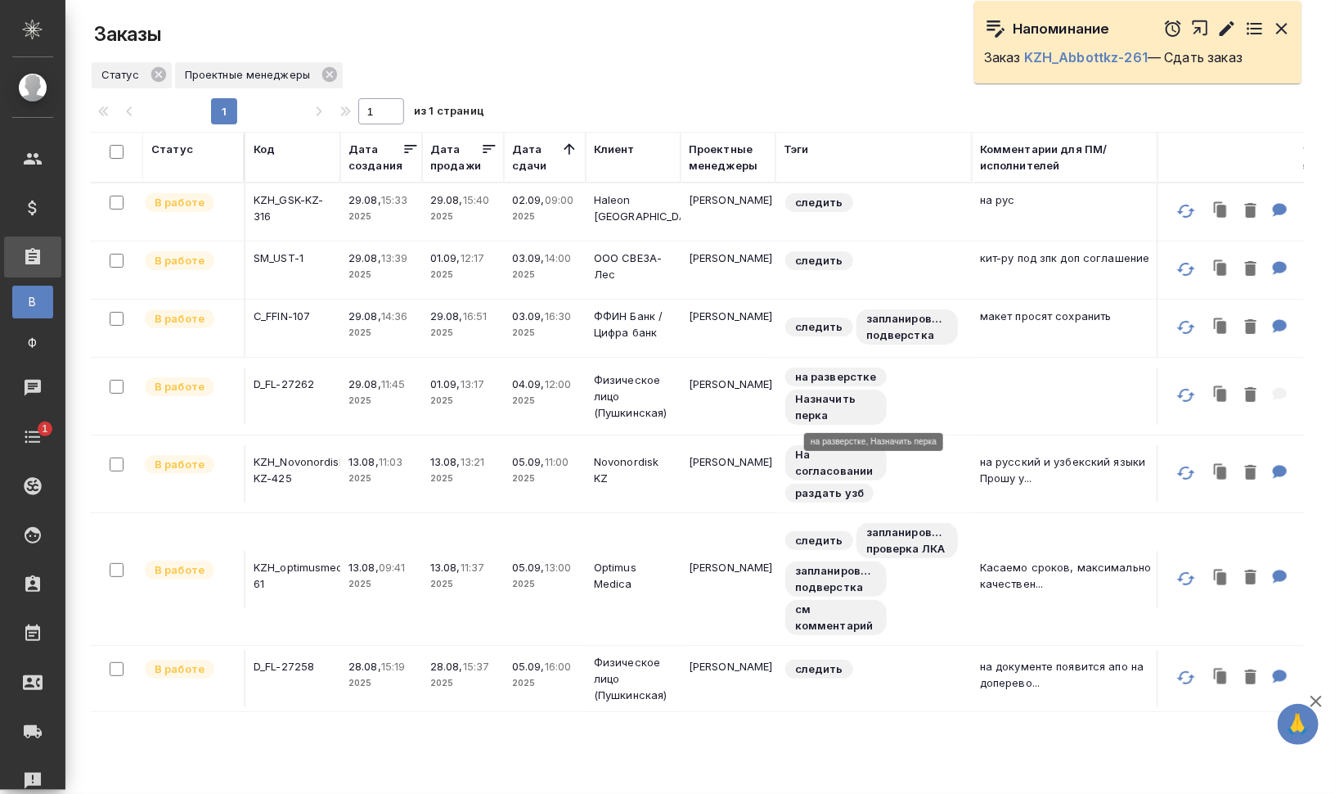
scroll to position [0, 0]
click at [289, 203] on p "KZH_GSK-KZ-316" at bounding box center [293, 207] width 79 height 33
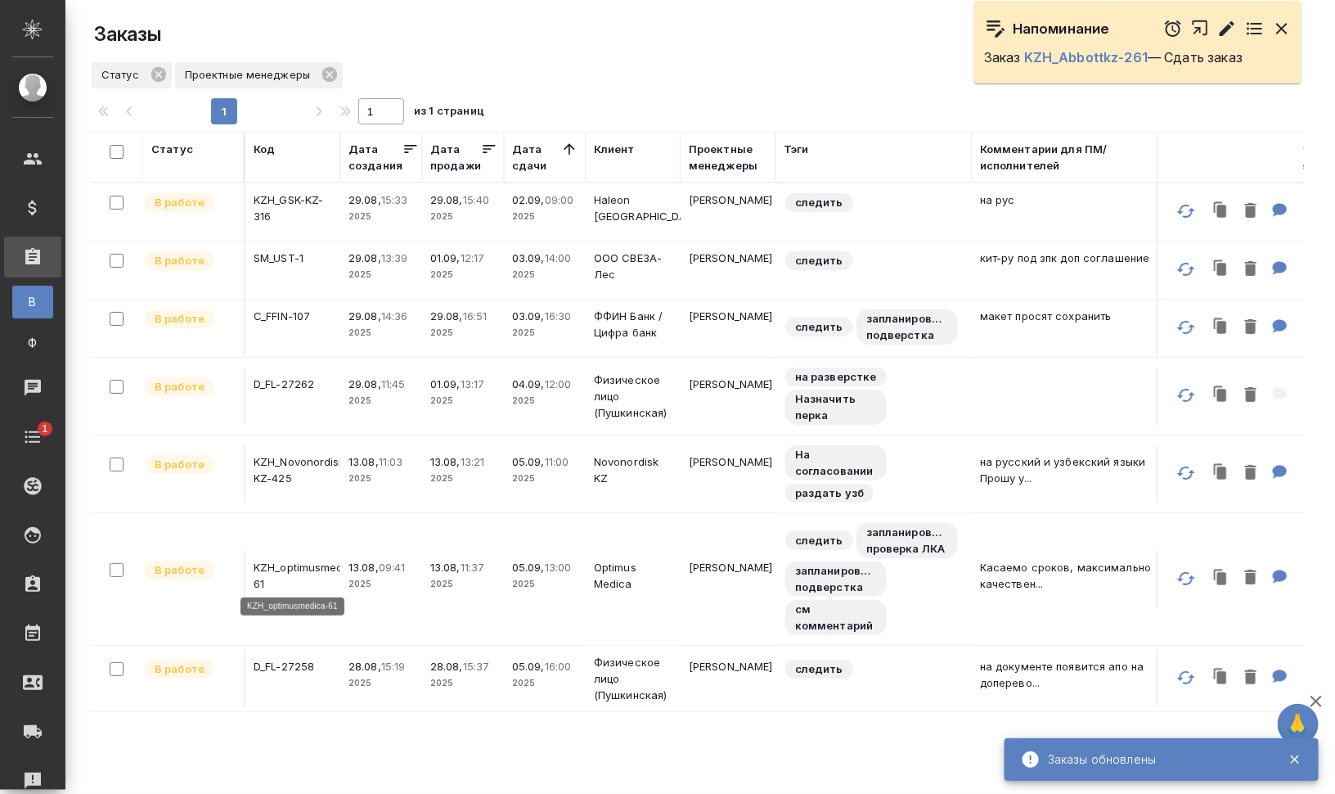
click at [284, 561] on p "KZH_optimusmedica-61" at bounding box center [293, 575] width 79 height 33
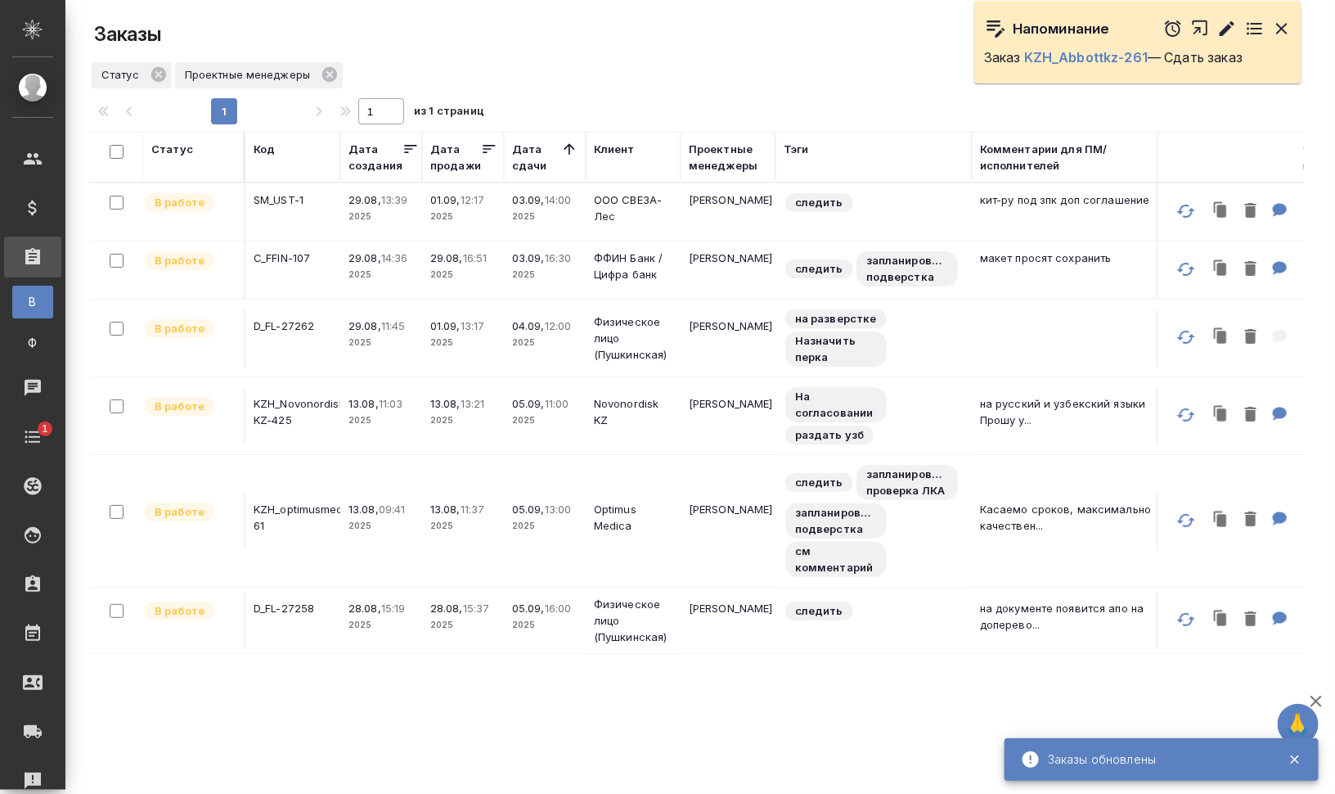
scroll to position [0, 0]
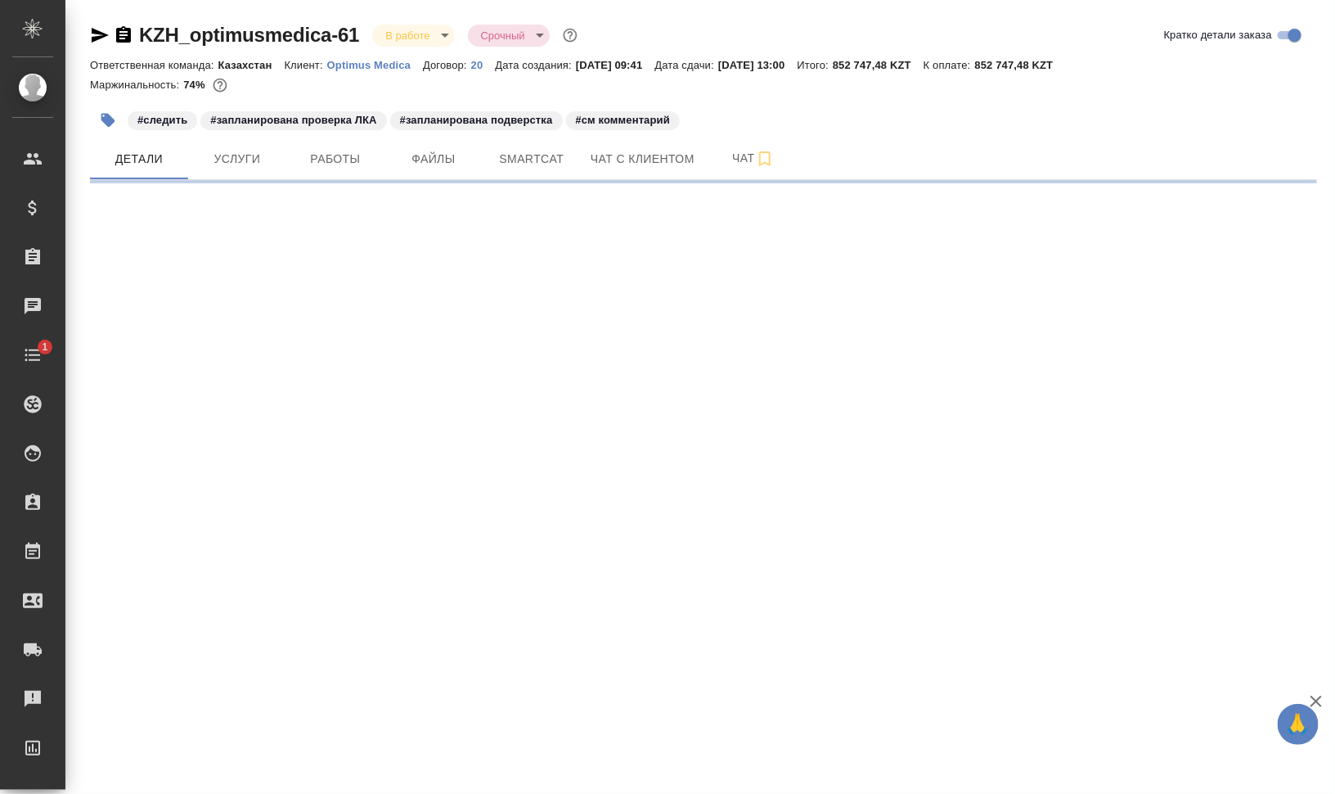
select select "RU"
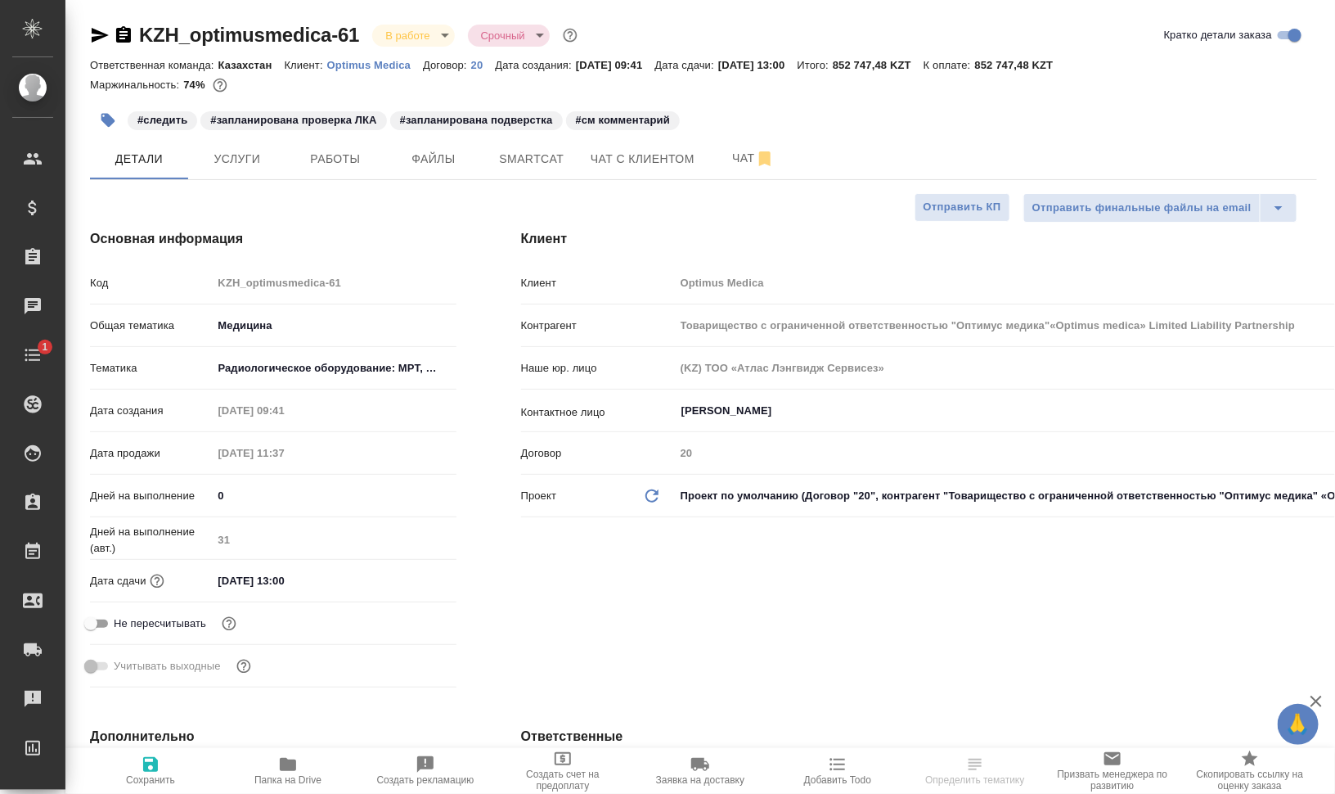
type input "[PERSON_NAME]"
type textarea "x"
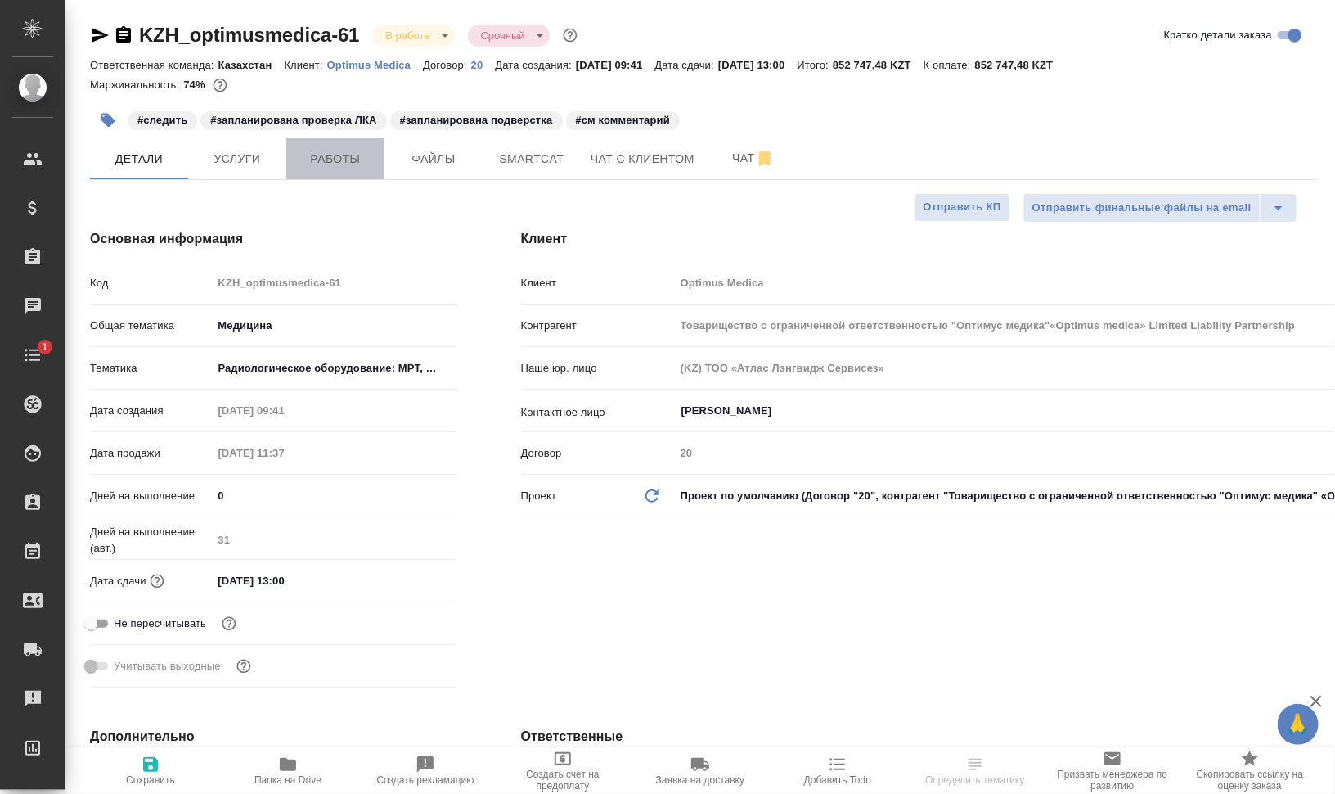
click at [331, 166] on span "Работы" at bounding box center [335, 159] width 79 height 20
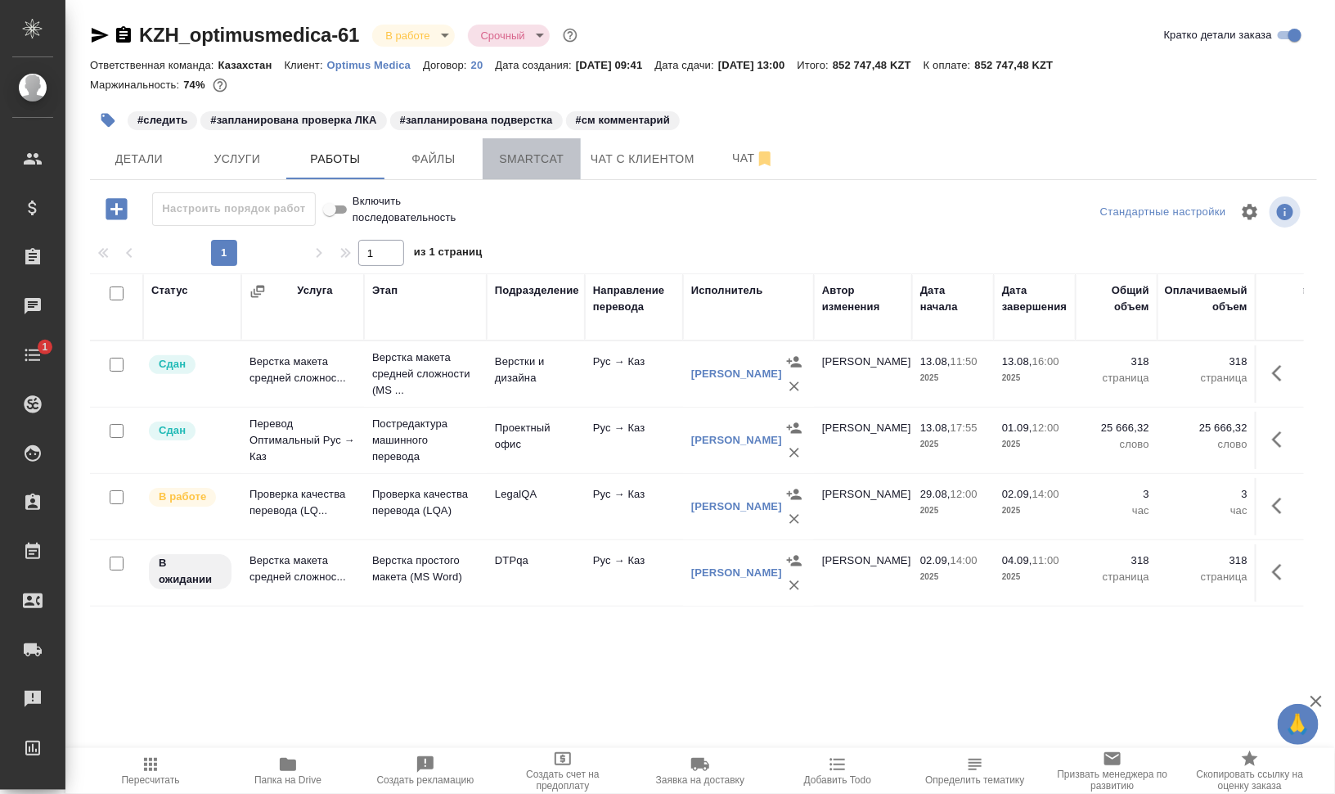
click at [557, 156] on span "Smartcat" at bounding box center [532, 159] width 79 height 20
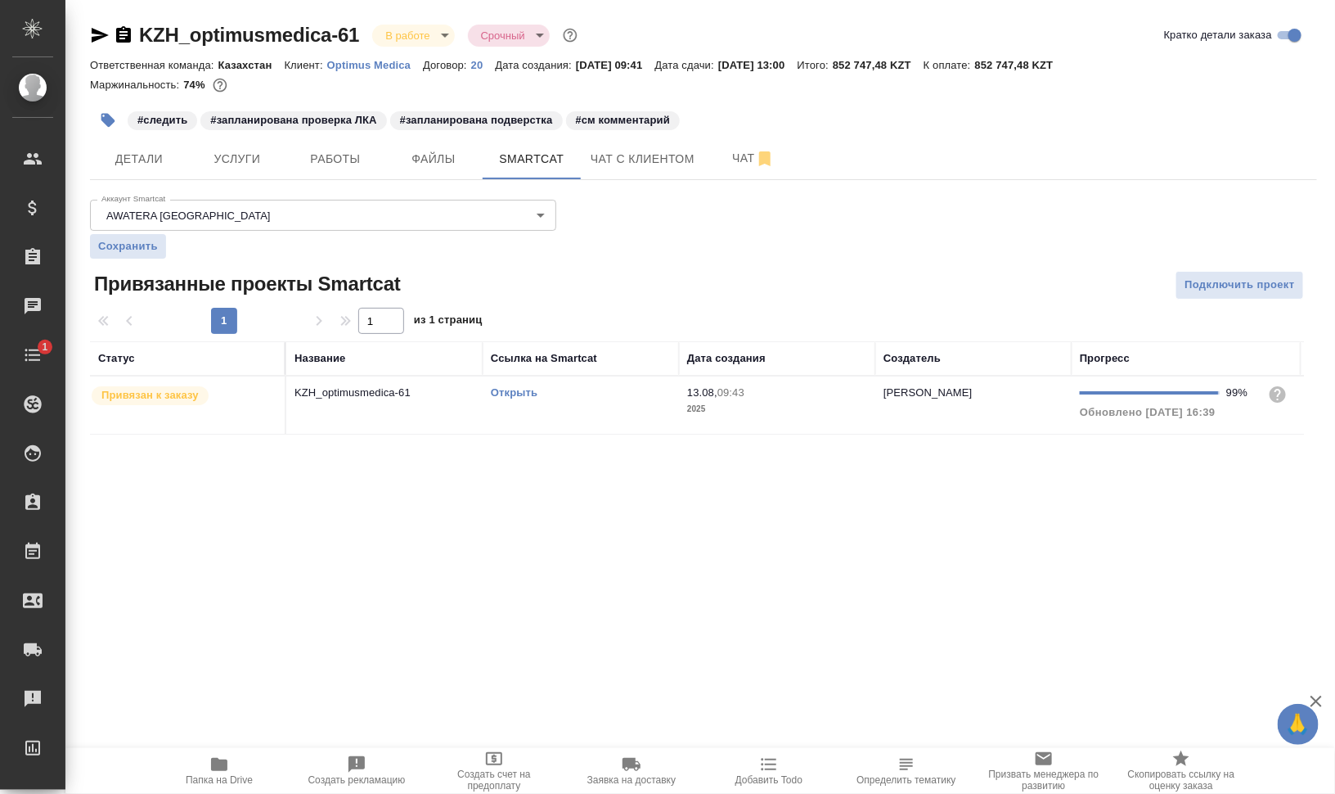
click at [516, 389] on link "Открыть" at bounding box center [514, 392] width 47 height 12
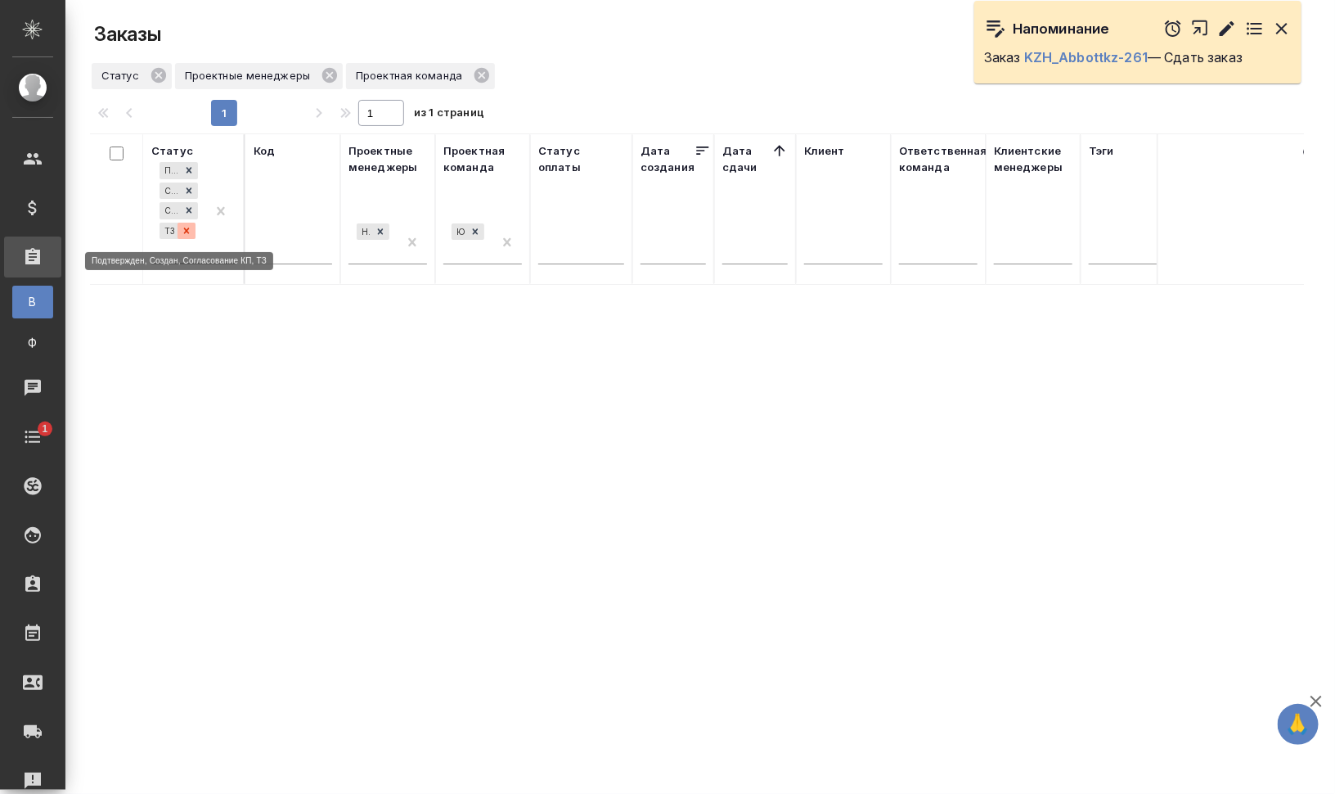
click at [184, 230] on icon at bounding box center [186, 230] width 11 height 11
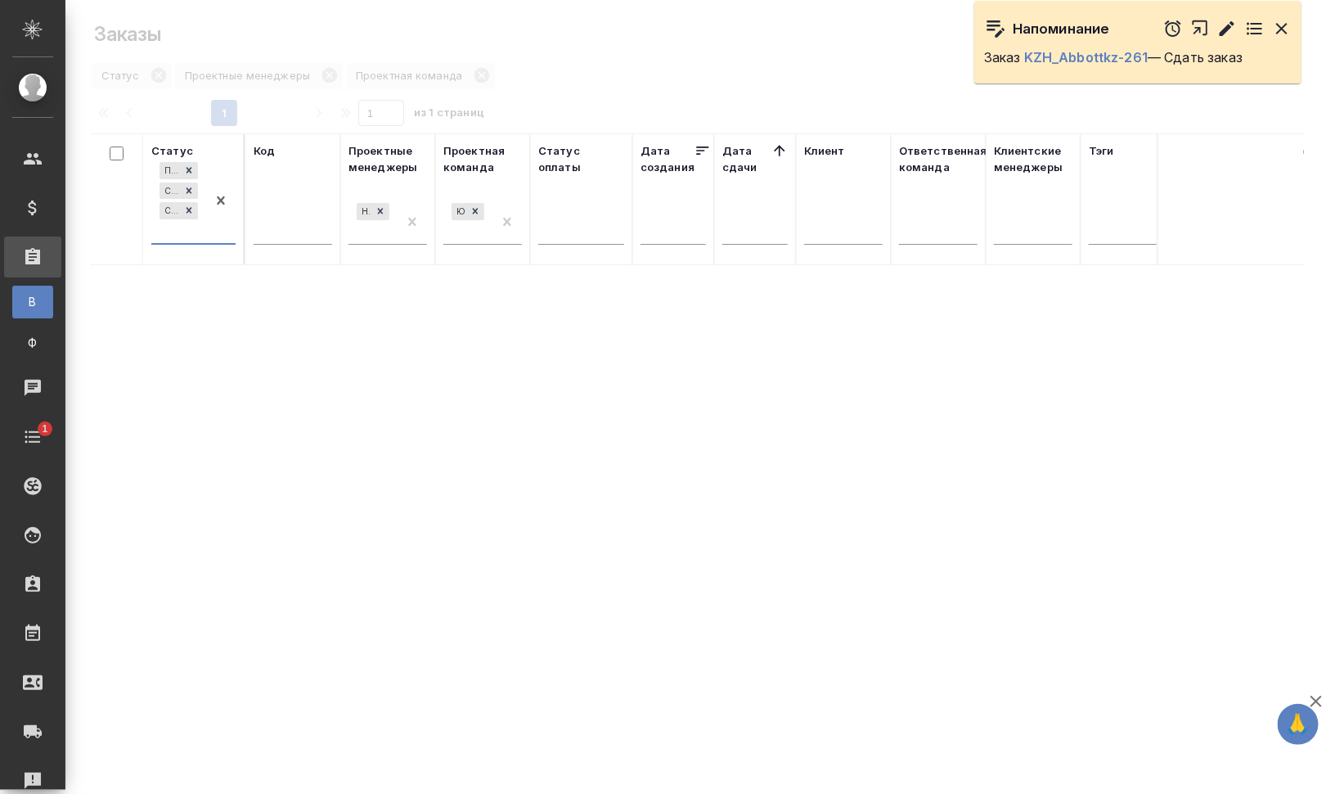
click at [187, 234] on div "Подтвержден Создан Согласование КП" at bounding box center [178, 201] width 55 height 84
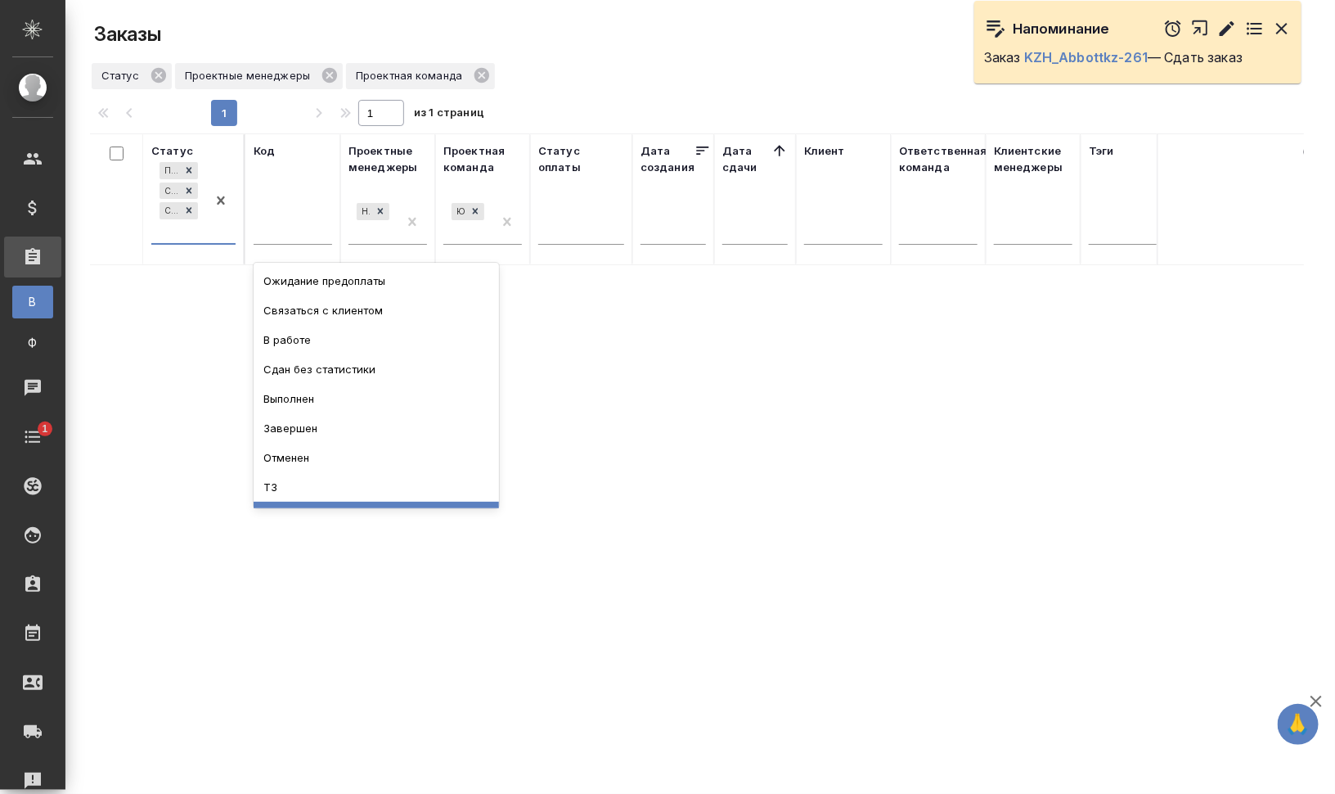
click at [407, 500] on div "ТЗ" at bounding box center [376, 486] width 245 height 29
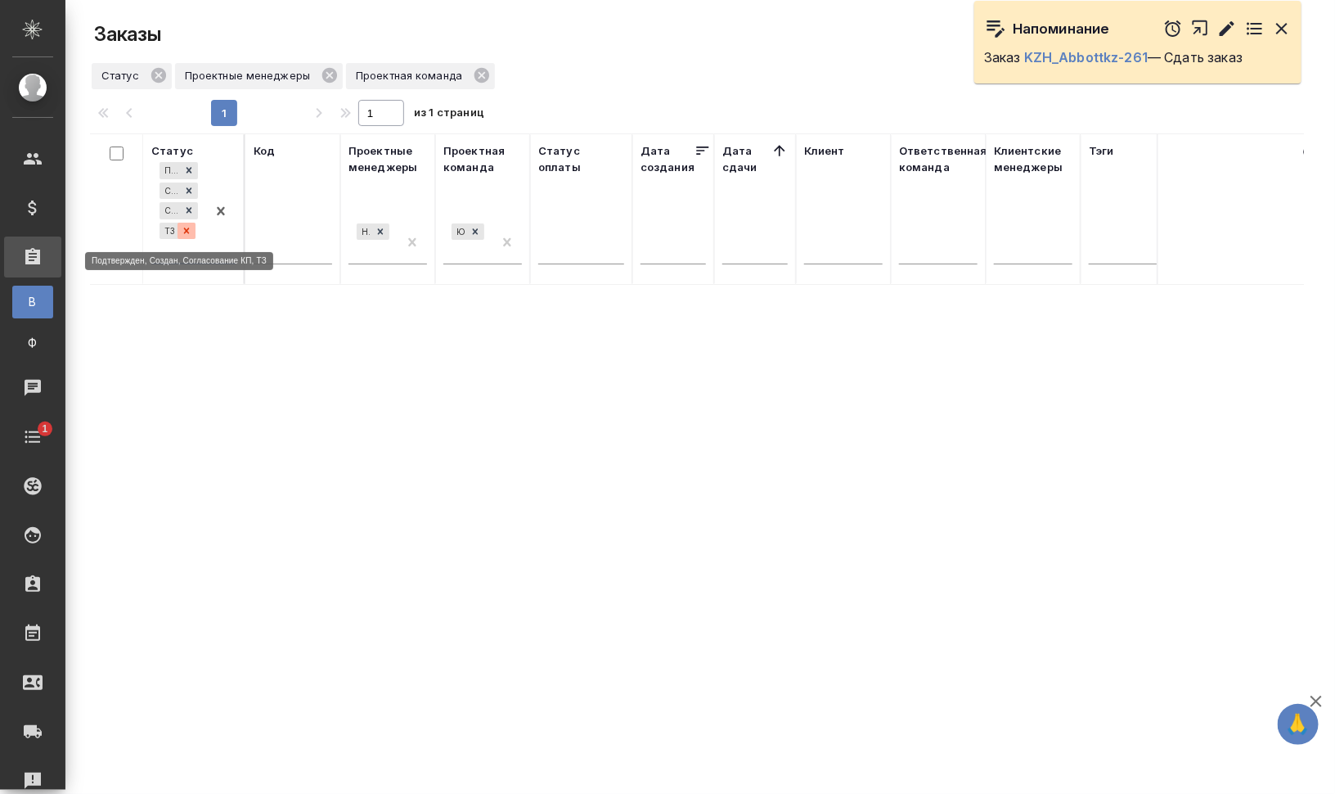
click at [186, 227] on icon at bounding box center [186, 230] width 11 height 11
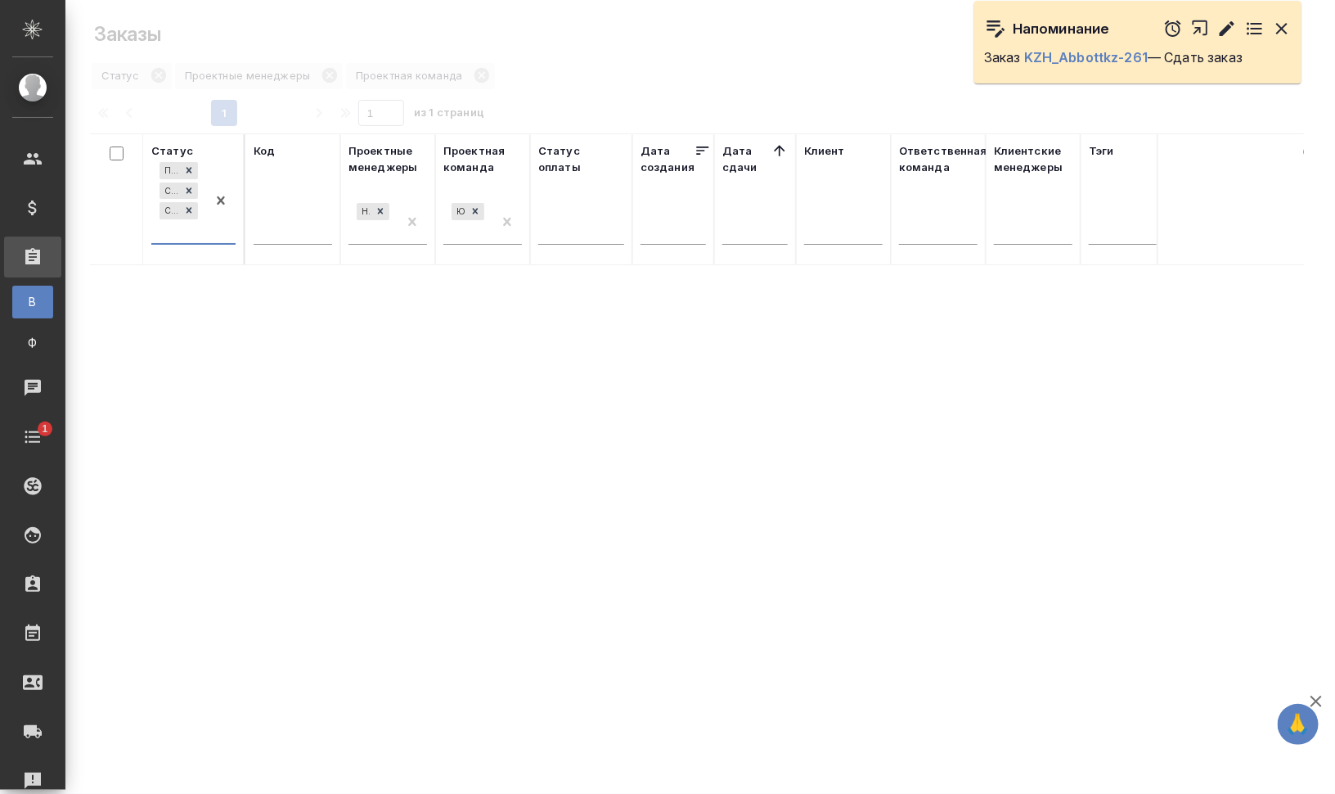
click at [192, 232] on div "Подтвержден Создан Согласование КП" at bounding box center [178, 201] width 55 height 84
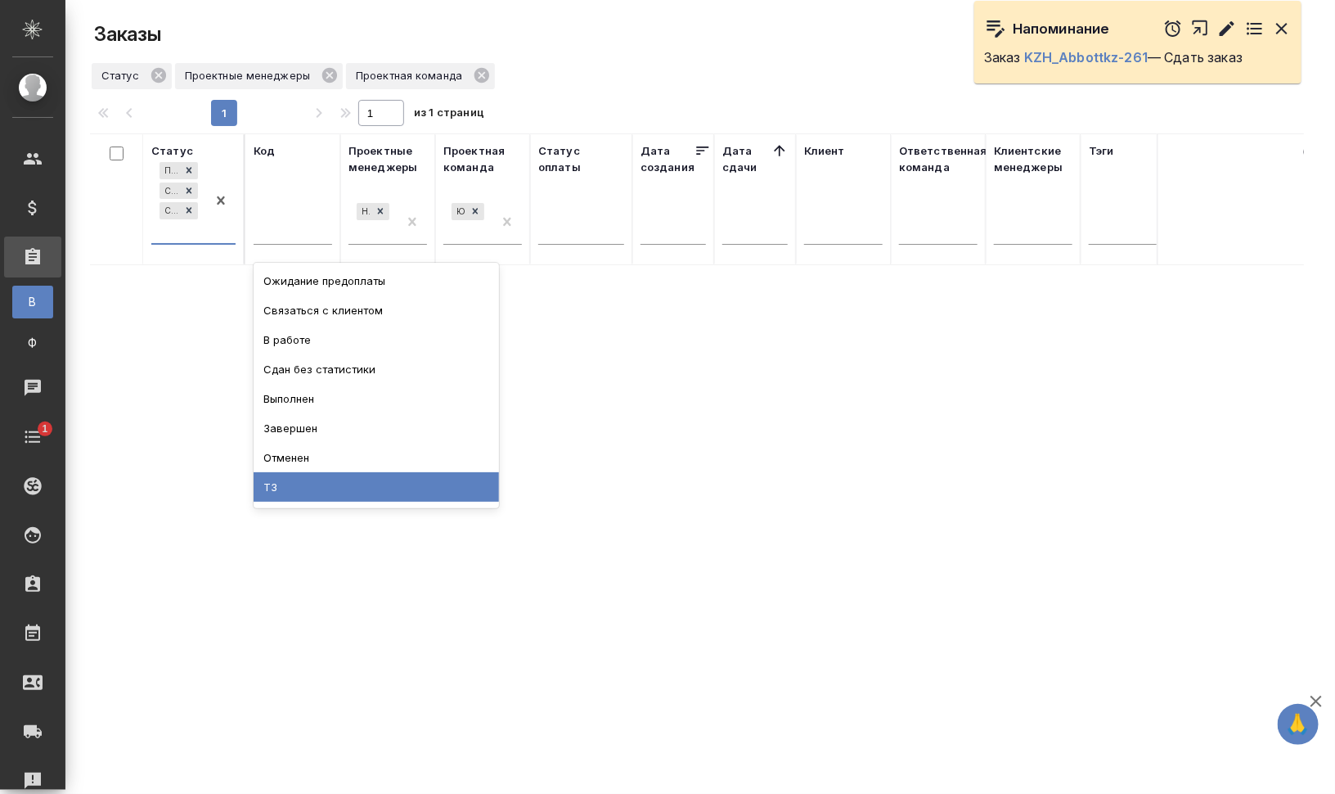
click at [344, 499] on div "ТЗ" at bounding box center [376, 486] width 245 height 29
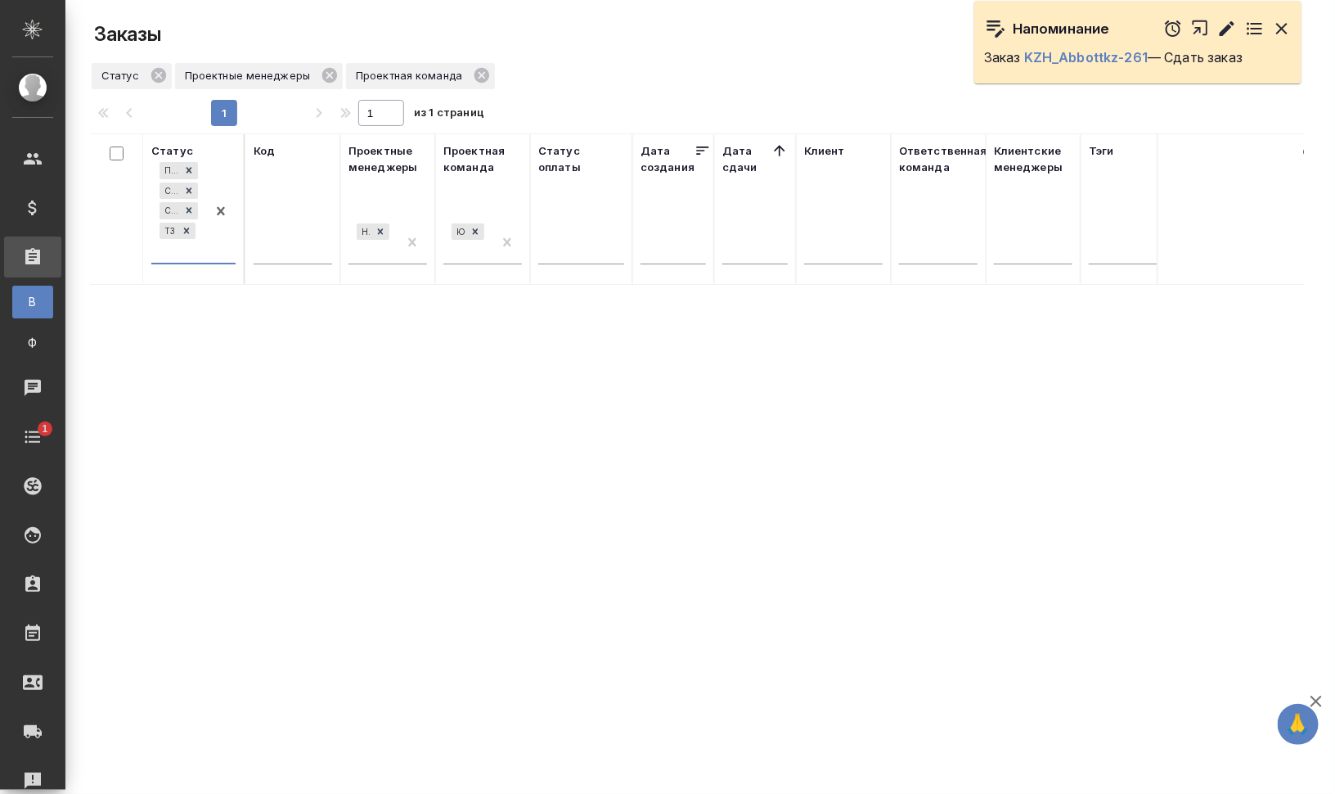
click at [1276, 32] on icon "button" at bounding box center [1281, 28] width 11 height 11
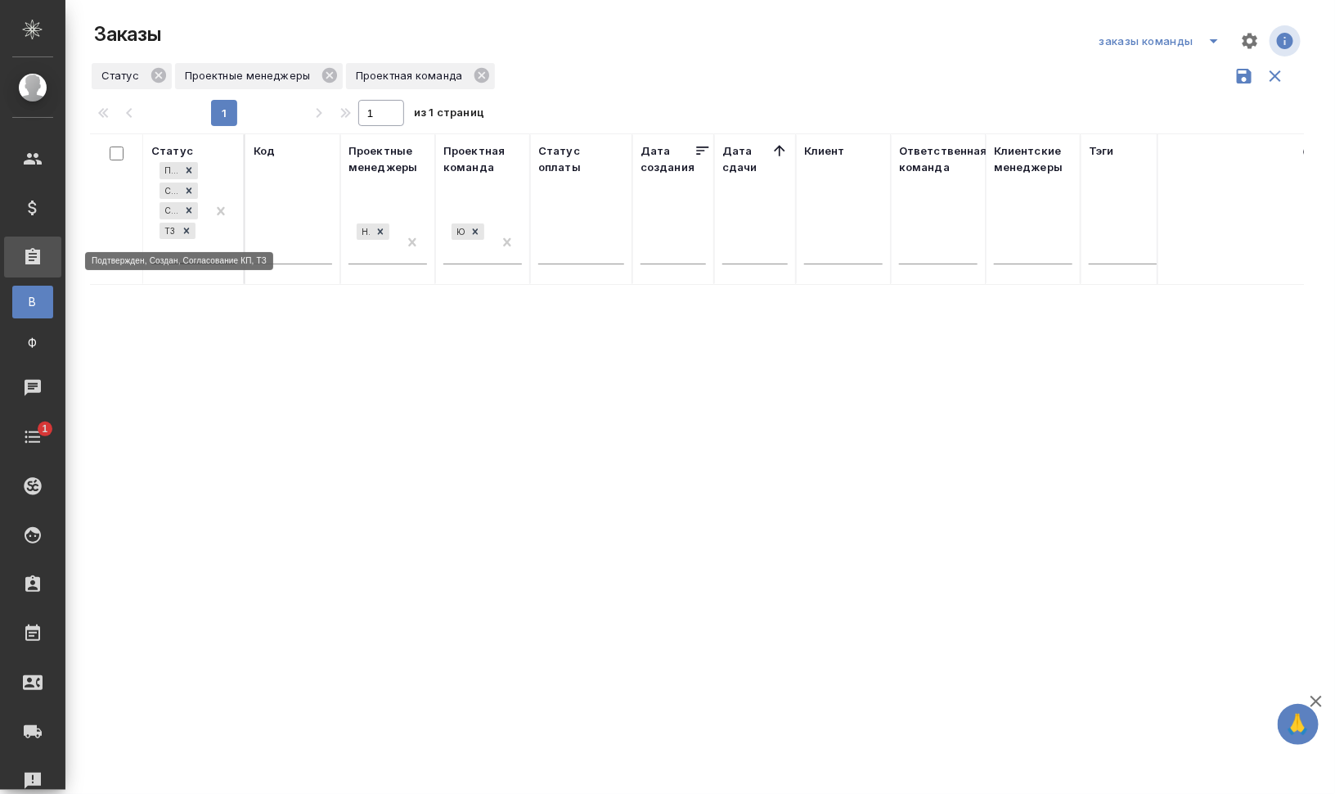
click at [188, 231] on icon at bounding box center [186, 230] width 11 height 11
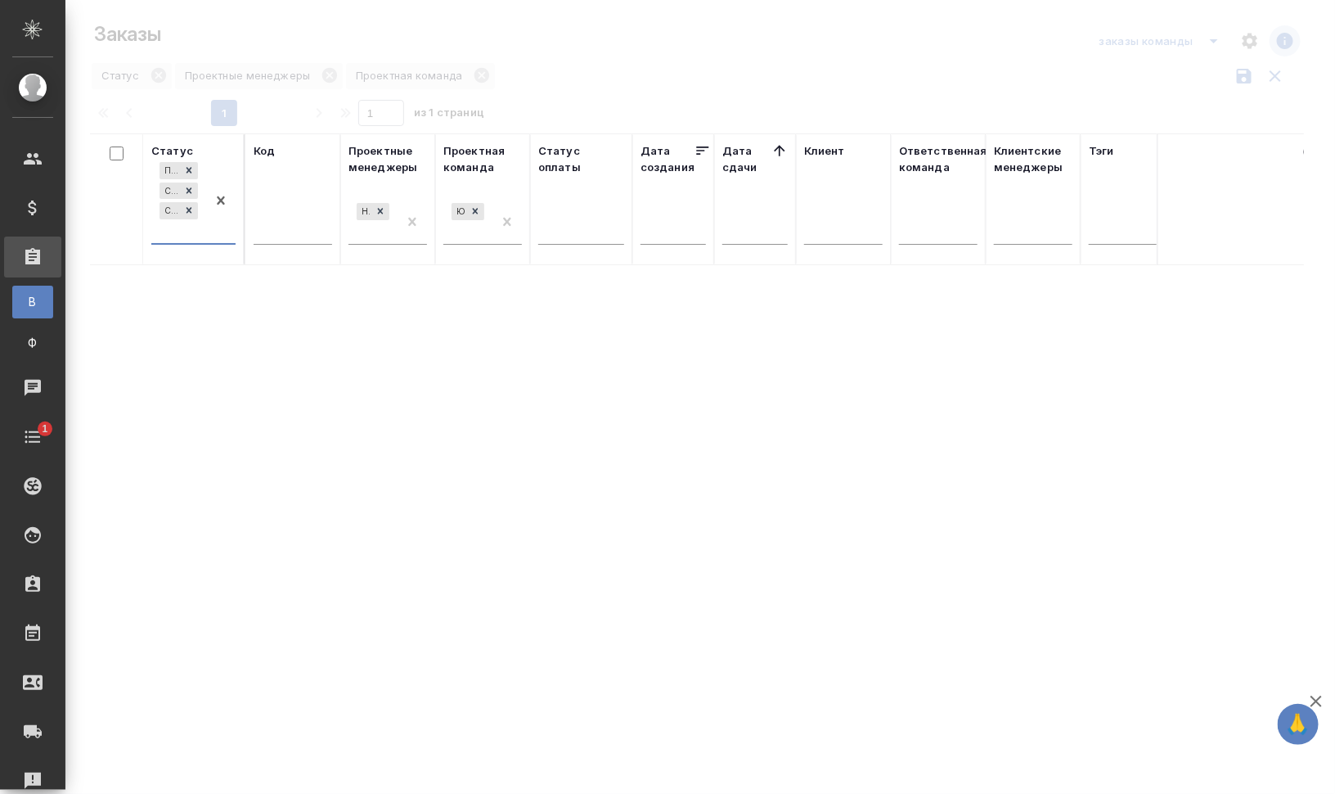
click at [204, 237] on div "Подтвержден Создан Согласование КП" at bounding box center [178, 201] width 55 height 84
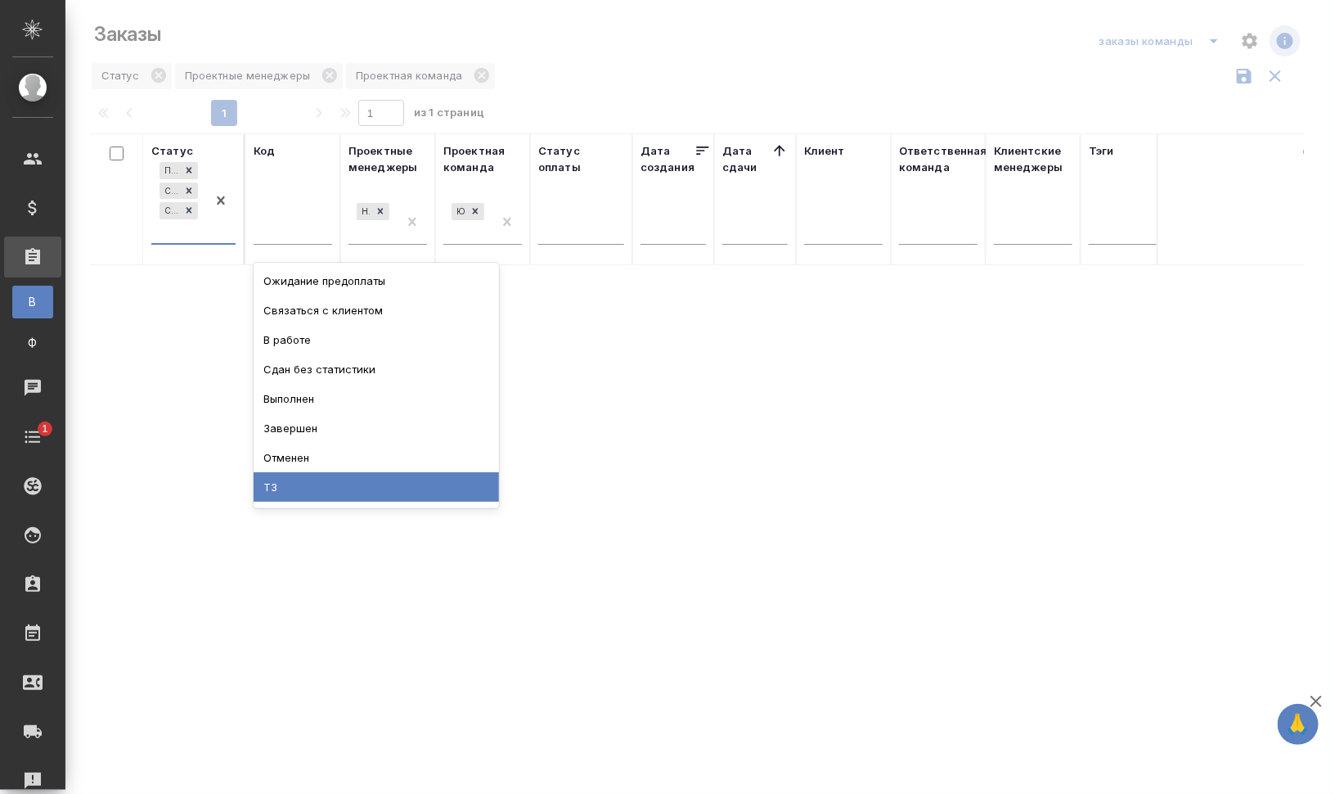
click at [319, 500] on div "ТЗ" at bounding box center [376, 486] width 245 height 29
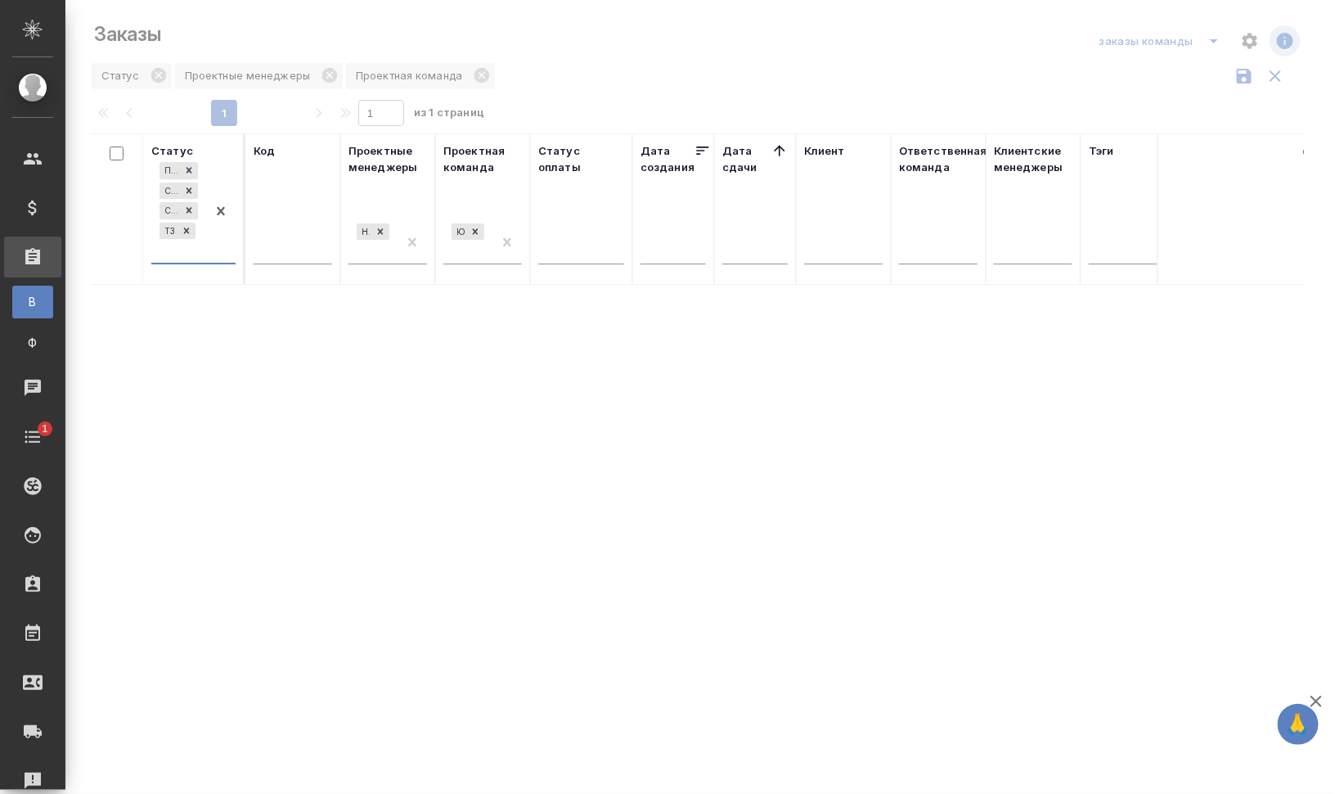
click at [263, 148] on div "Код" at bounding box center [264, 150] width 21 height 16
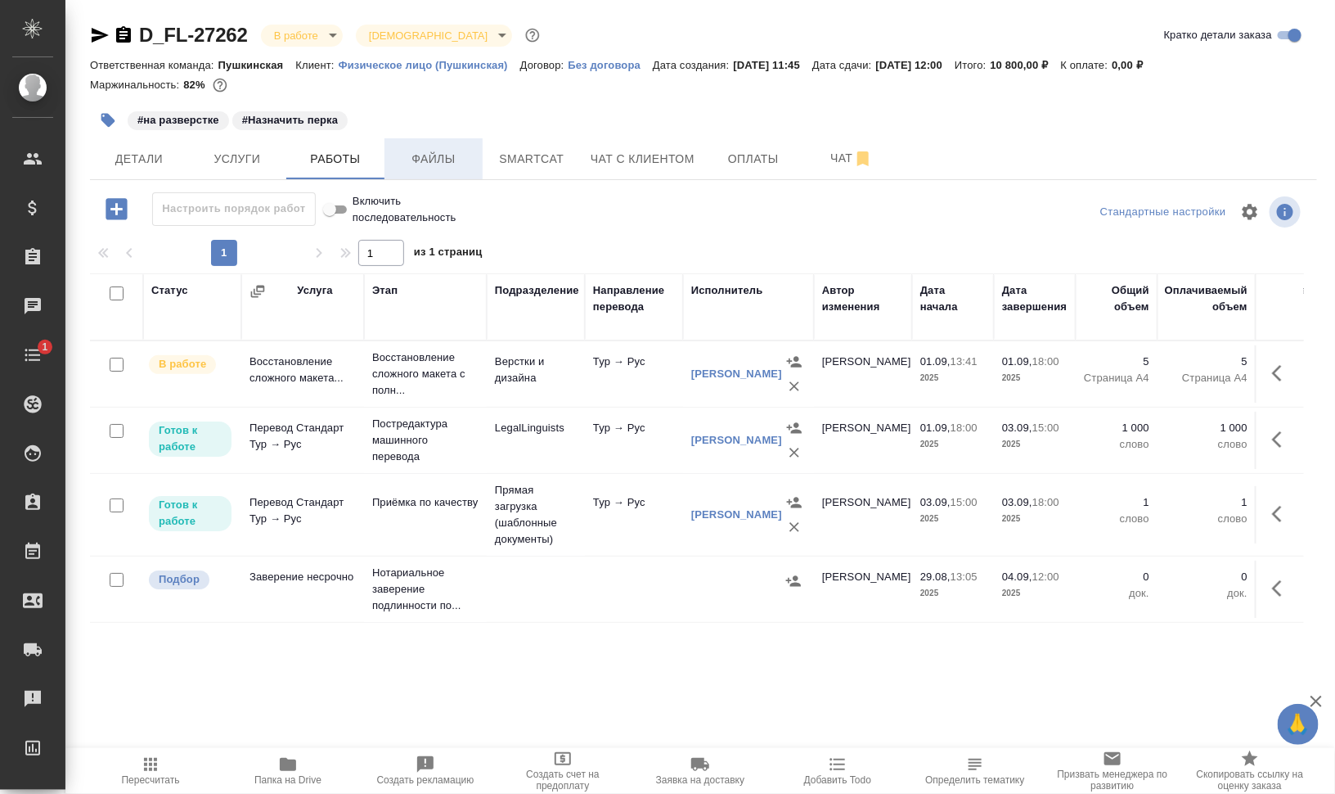
click at [434, 150] on span "Файлы" at bounding box center [433, 159] width 79 height 20
click at [331, 157] on span "Работы" at bounding box center [335, 159] width 79 height 20
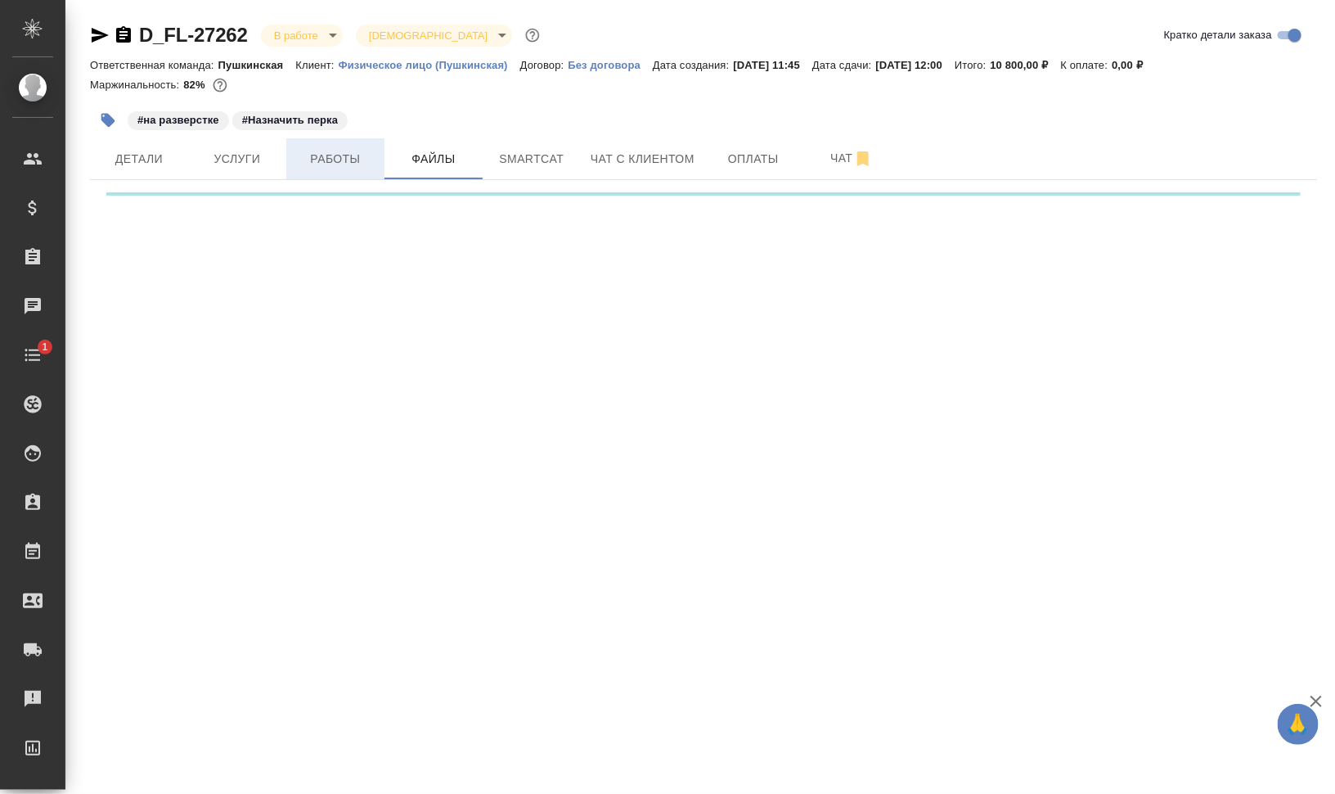
click at [331, 157] on span "Работы" at bounding box center [335, 159] width 79 height 20
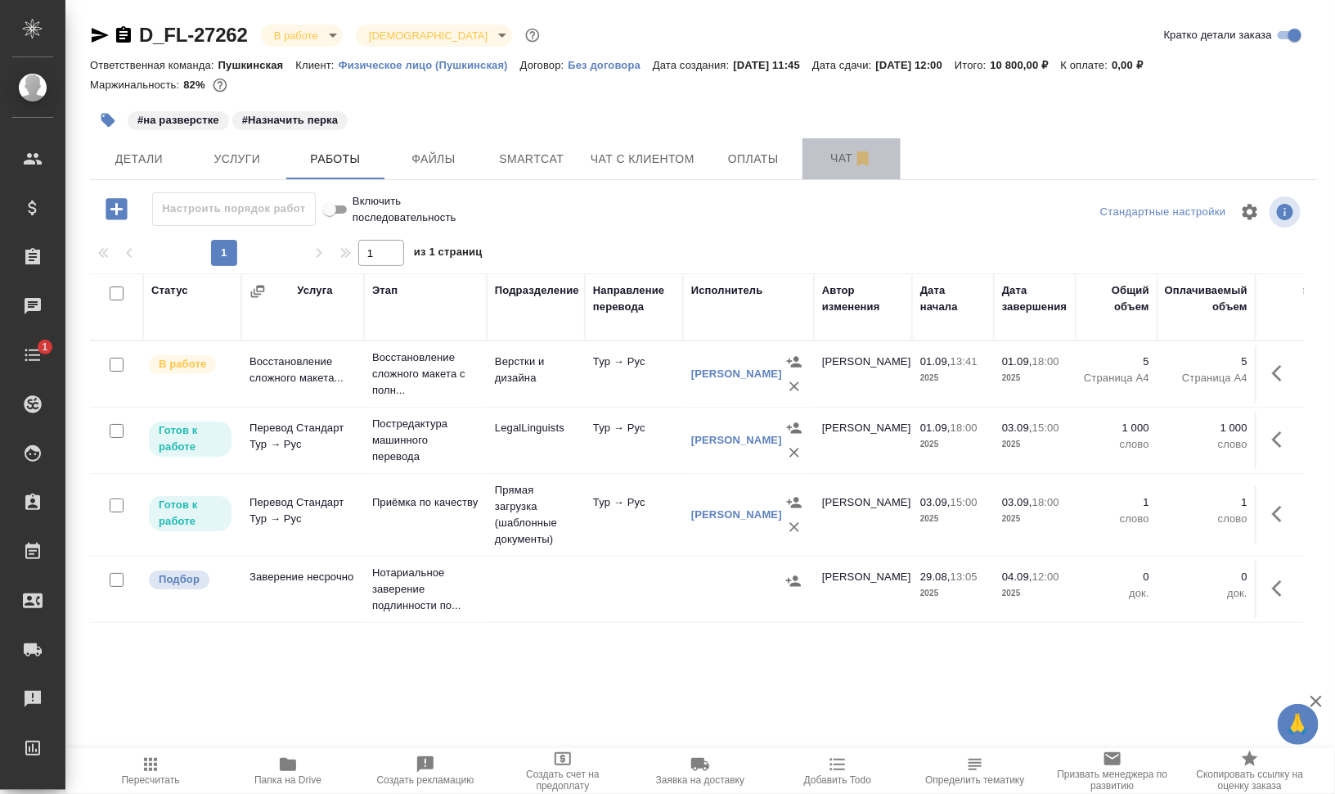
click at [829, 146] on button "Чат" at bounding box center [852, 158] width 98 height 41
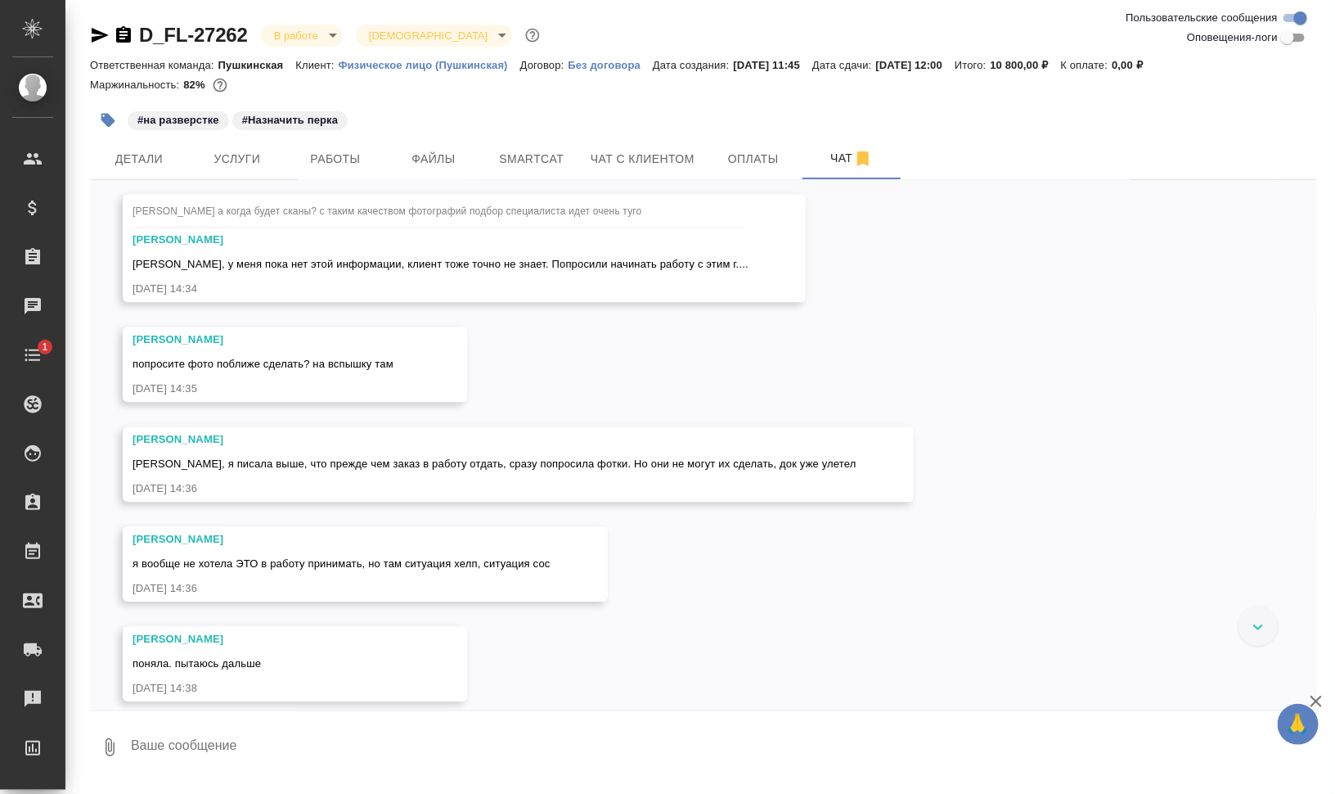
scroll to position [1864, 0]
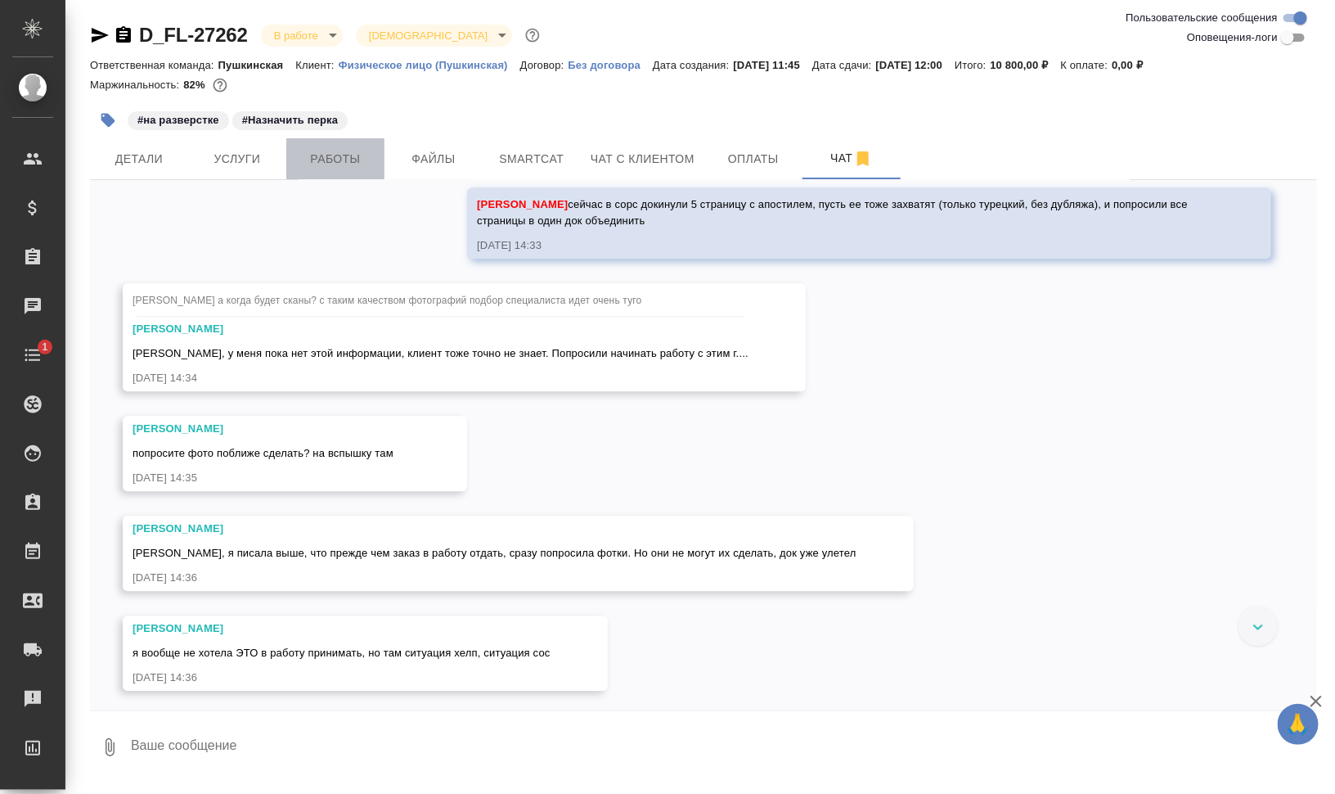
click at [359, 164] on span "Работы" at bounding box center [335, 159] width 79 height 20
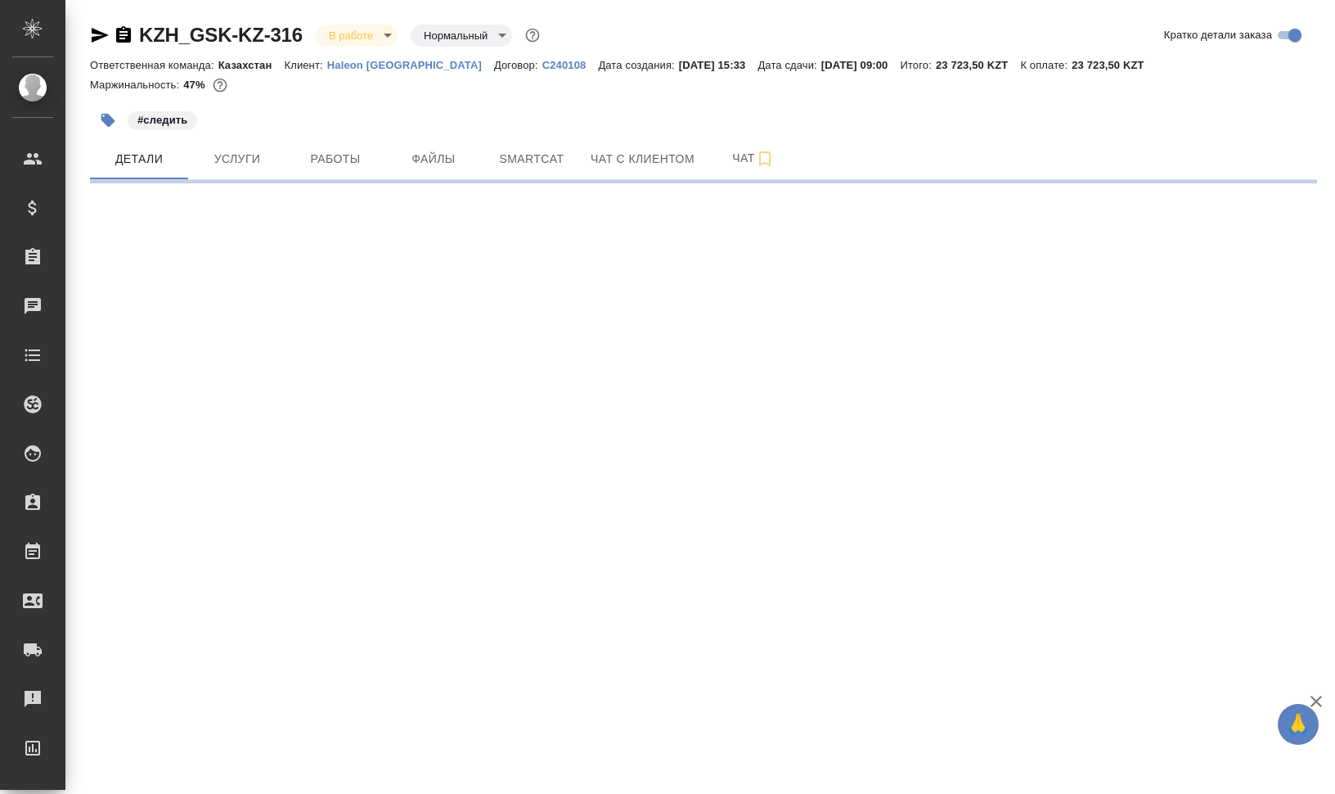
select select "RU"
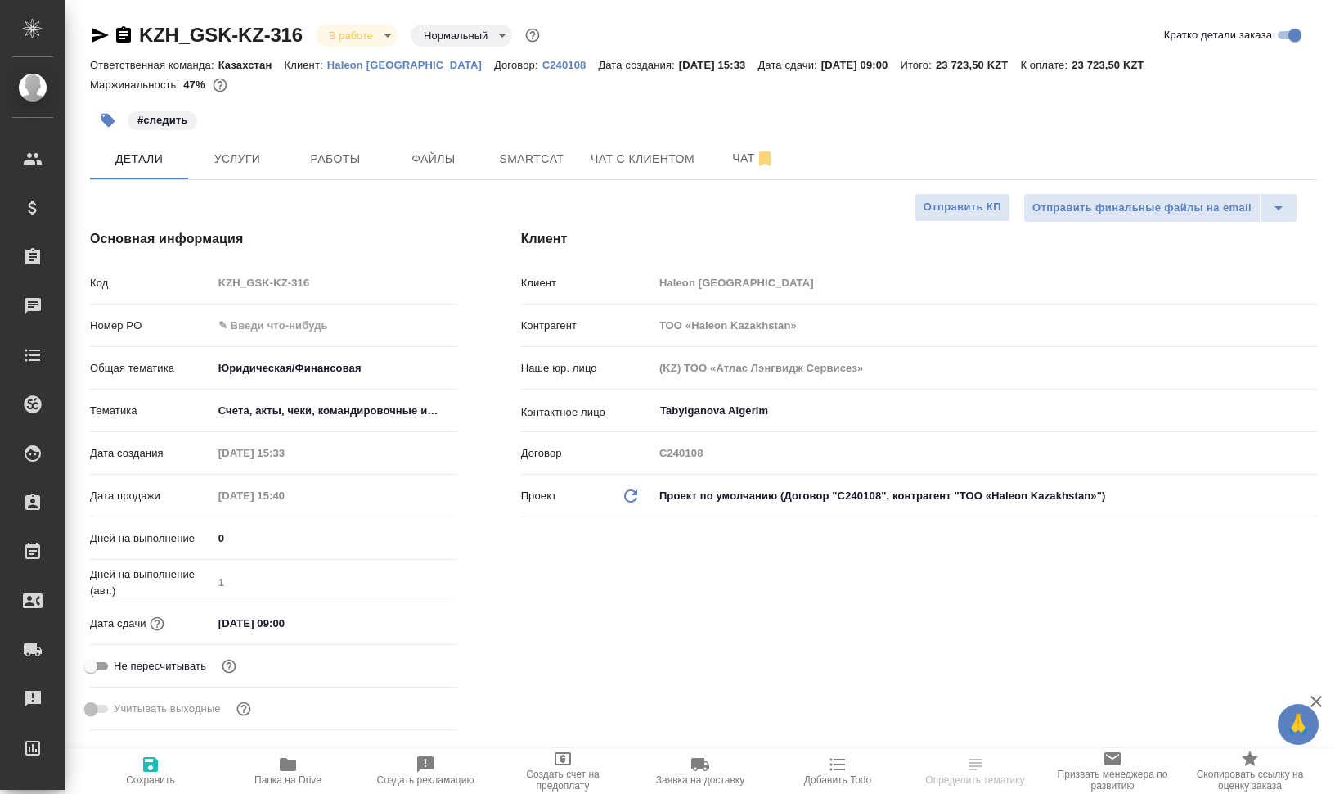
type textarea "x"
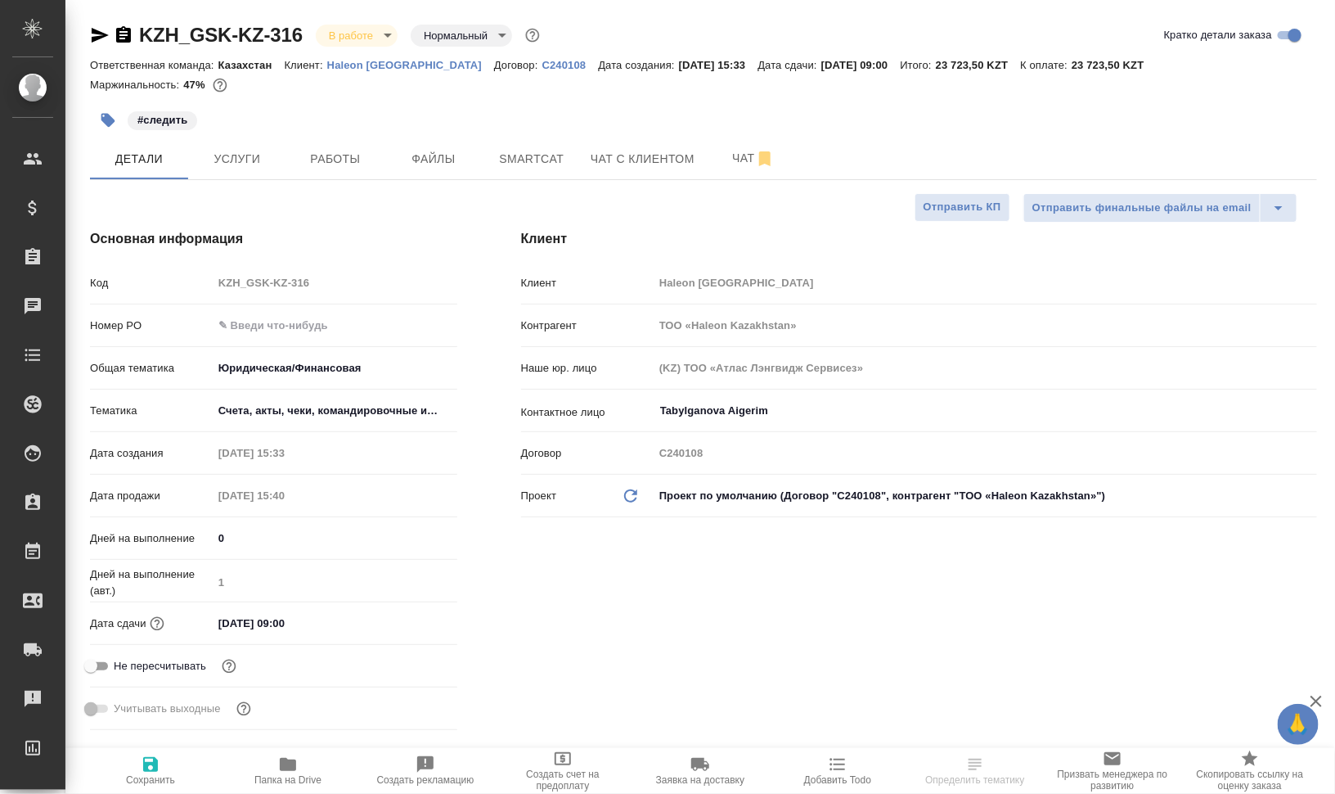
type textarea "x"
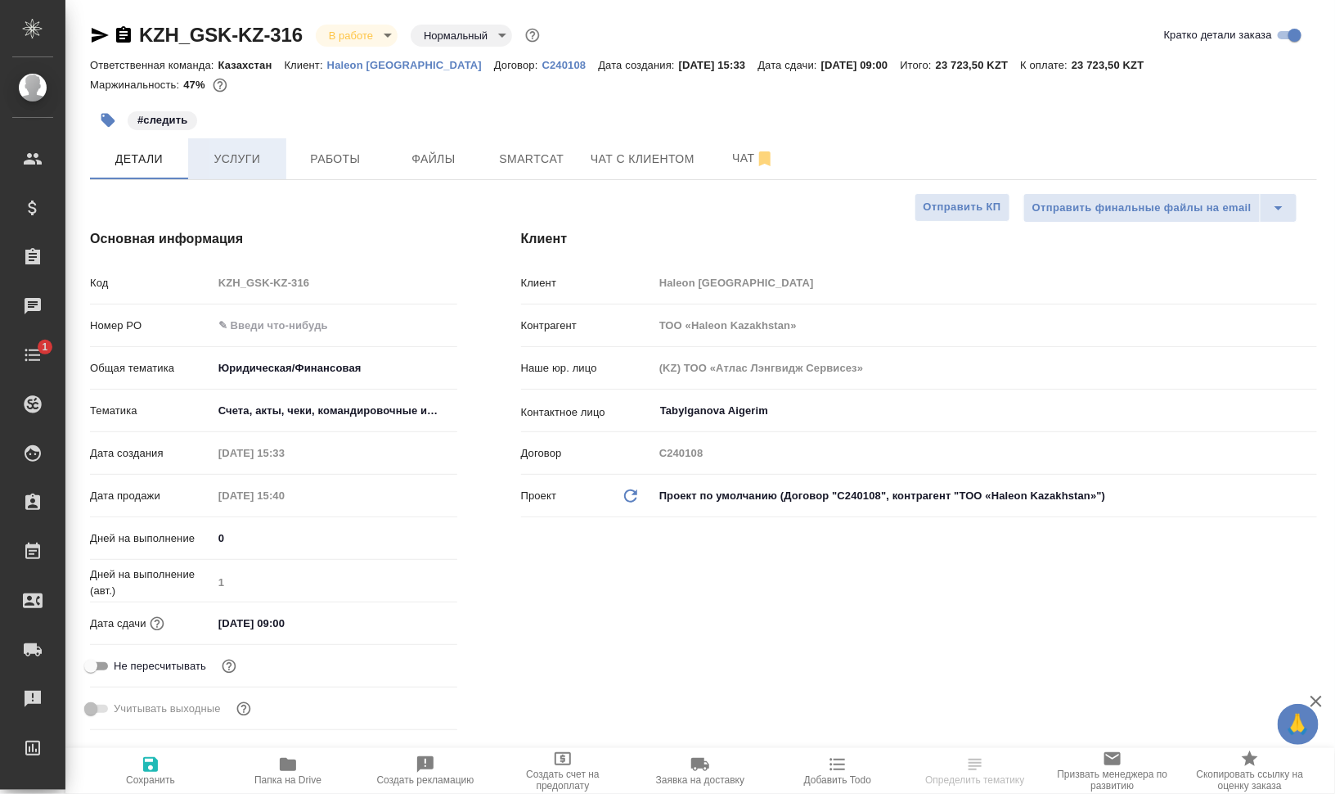
type textarea "x"
click at [353, 166] on span "Работы" at bounding box center [335, 159] width 79 height 20
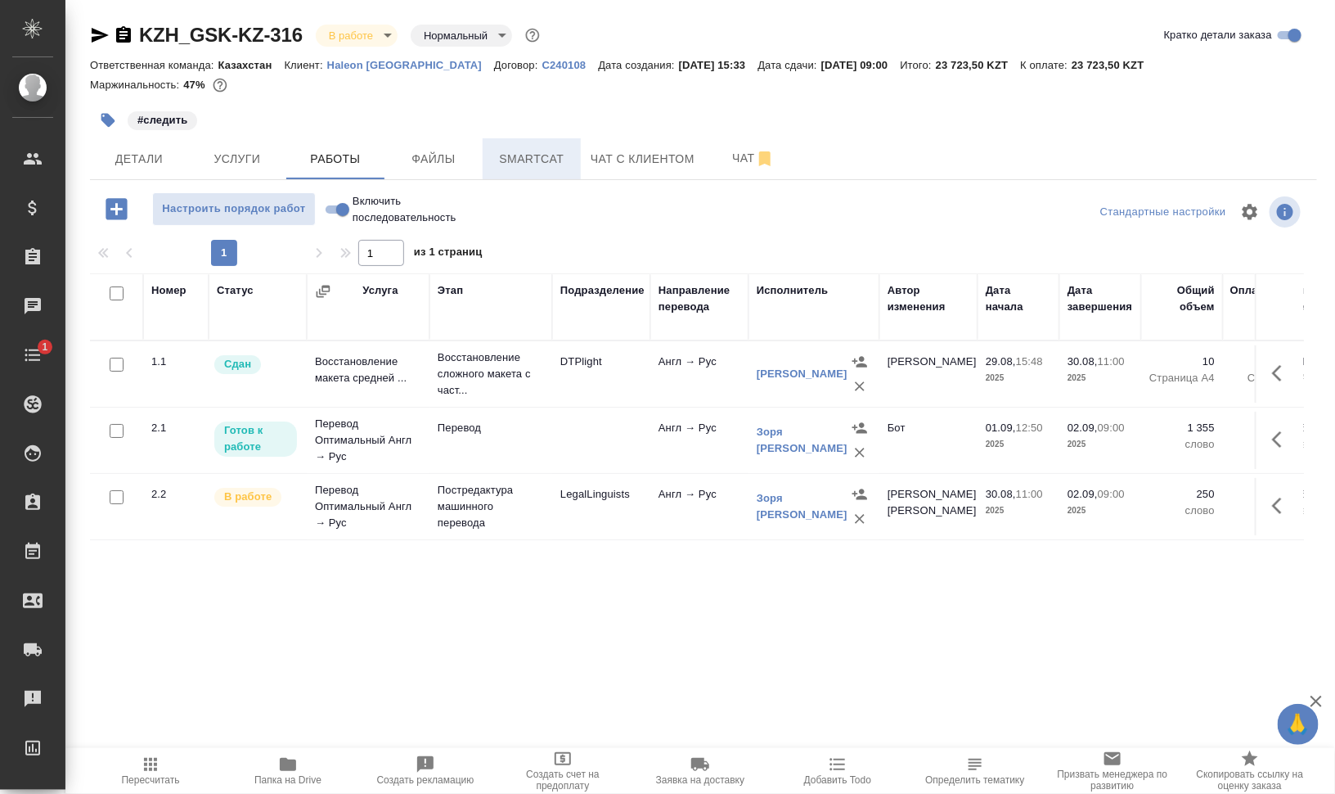
click at [541, 156] on span "Smartcat" at bounding box center [532, 159] width 79 height 20
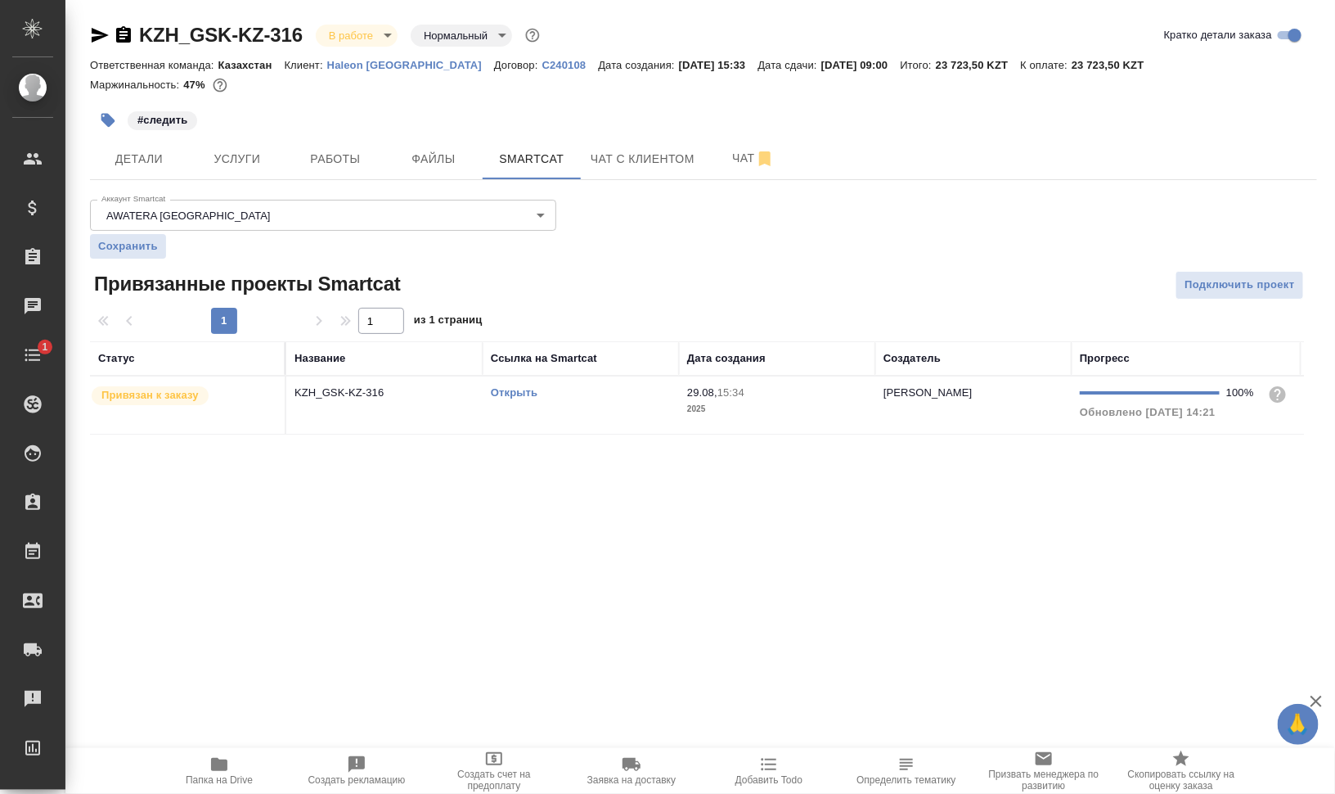
click at [525, 421] on td "Открыть" at bounding box center [581, 404] width 196 height 57
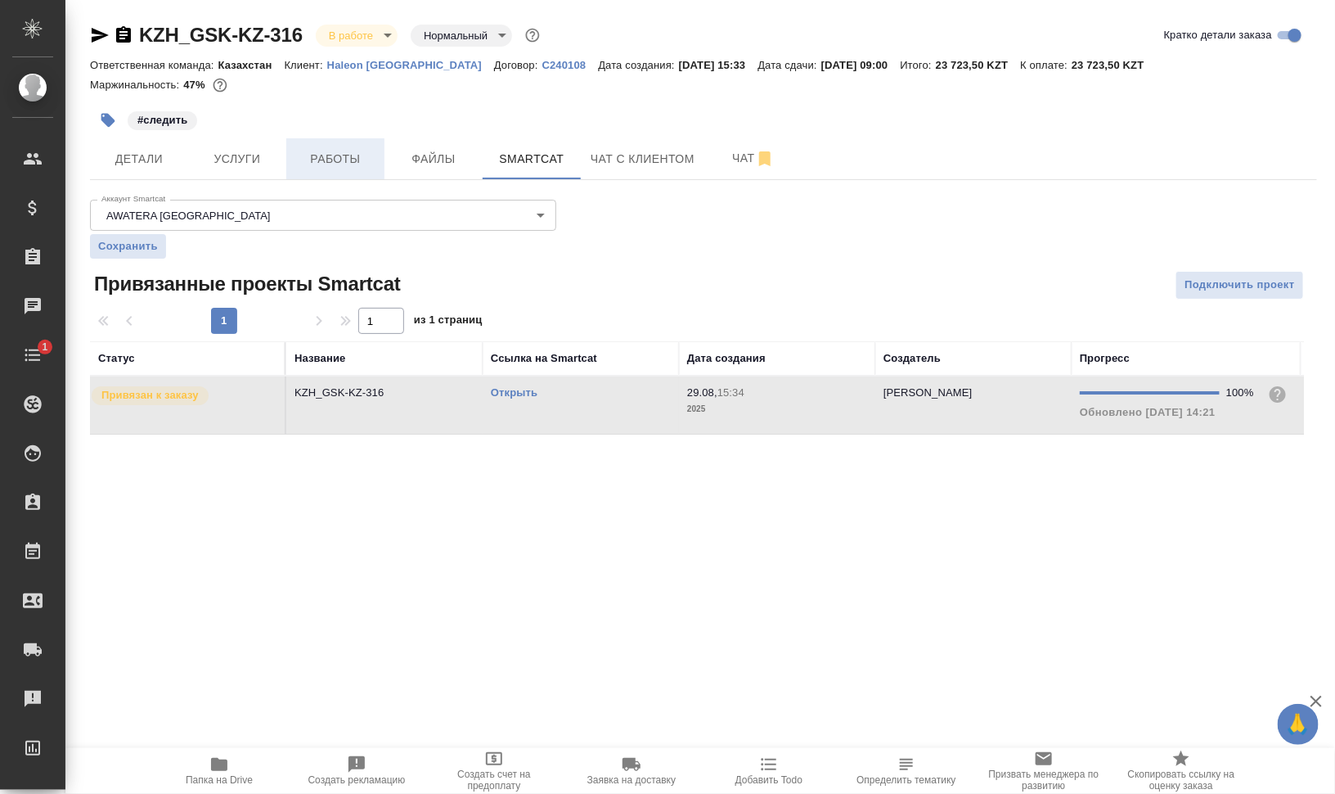
click at [335, 164] on span "Работы" at bounding box center [335, 159] width 79 height 20
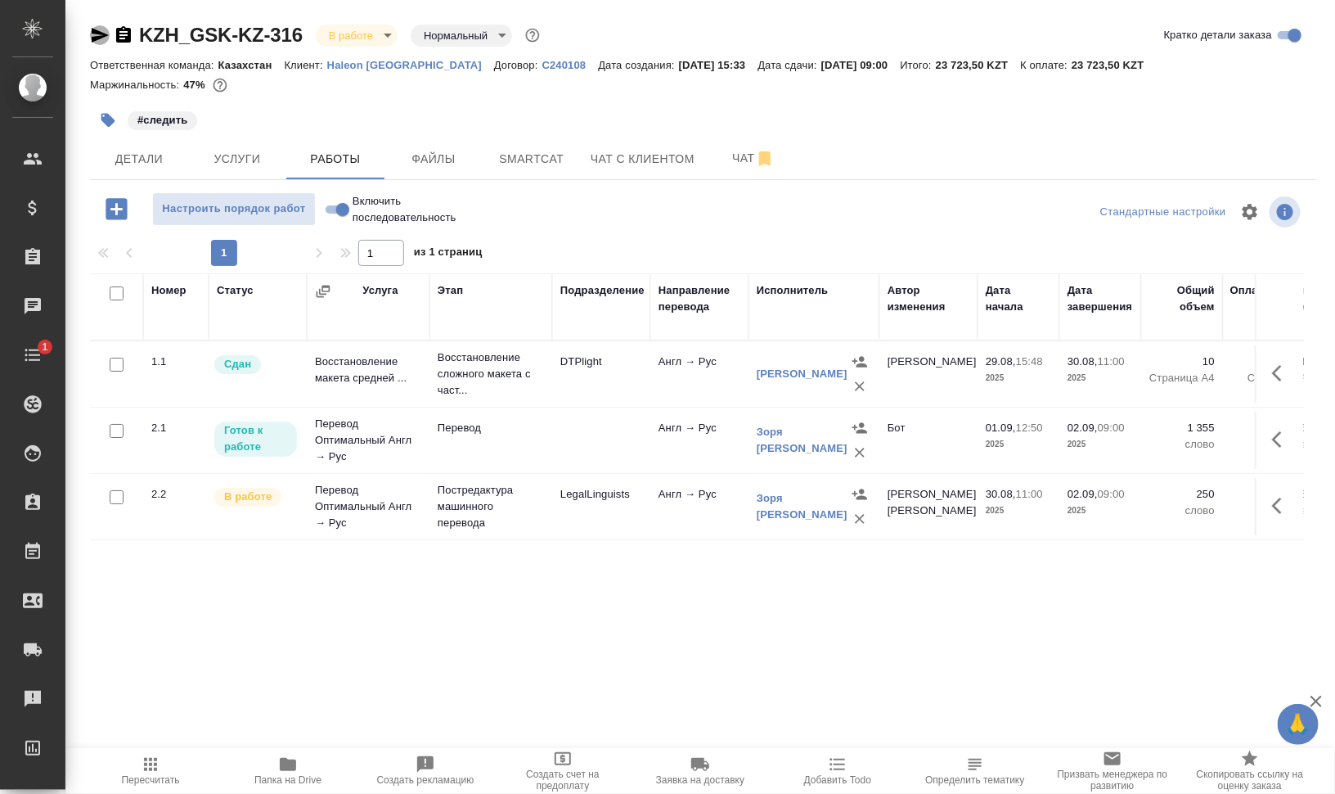
click at [92, 33] on icon "button" at bounding box center [100, 35] width 17 height 15
click at [316, 756] on span "Папка на Drive" at bounding box center [288, 769] width 118 height 31
click at [1280, 444] on icon "button" at bounding box center [1277, 439] width 10 height 16
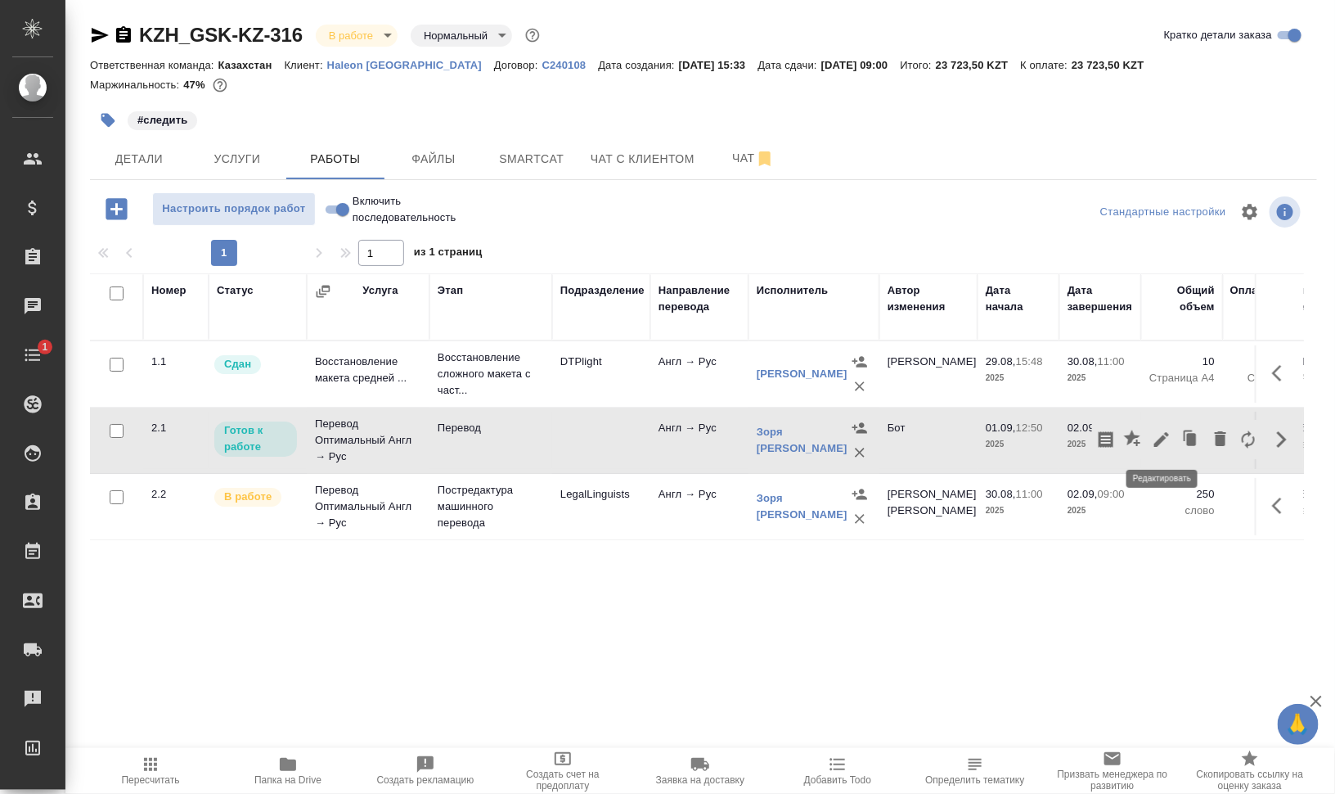
click at [1162, 433] on icon "button" at bounding box center [1162, 440] width 20 height 20
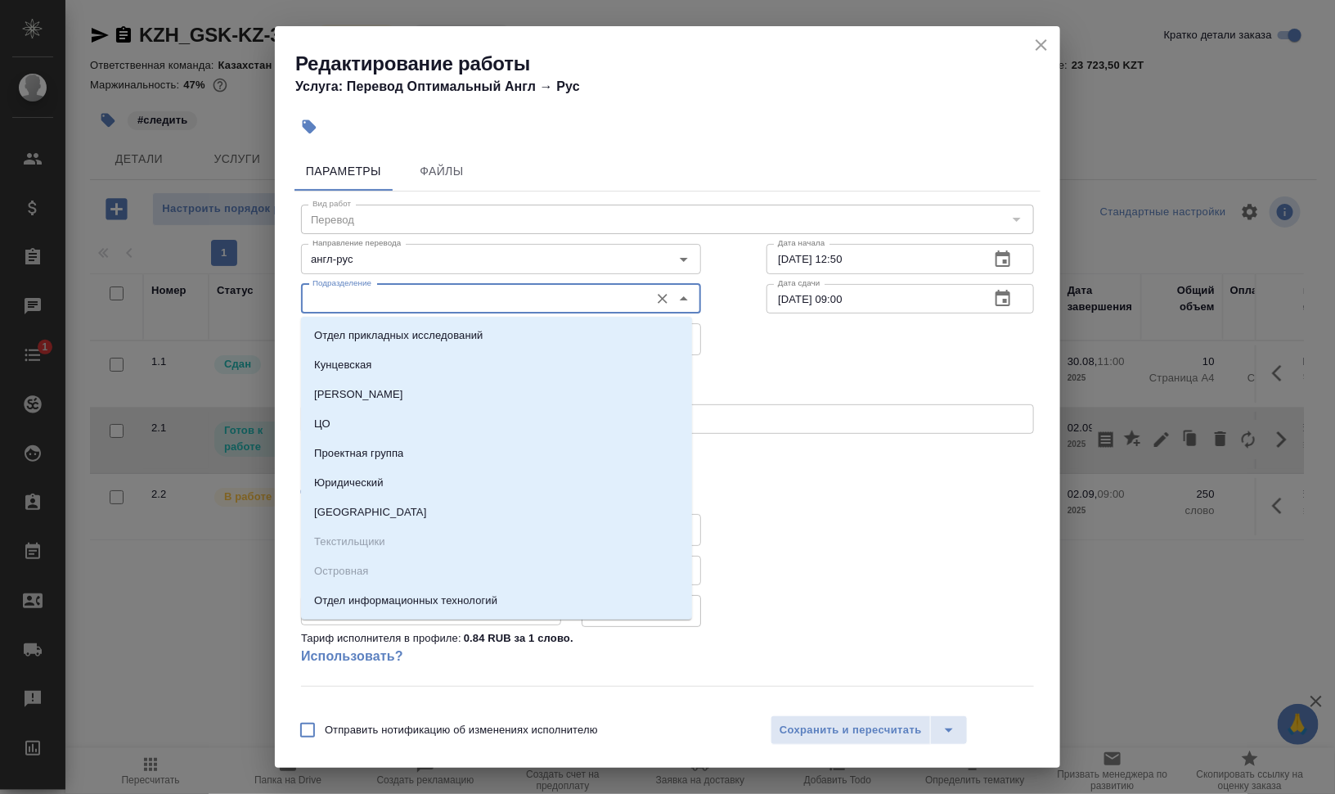
click at [442, 290] on input "Подразделение" at bounding box center [473, 299] width 335 height 20
click at [1037, 50] on icon "close" at bounding box center [1042, 45] width 20 height 20
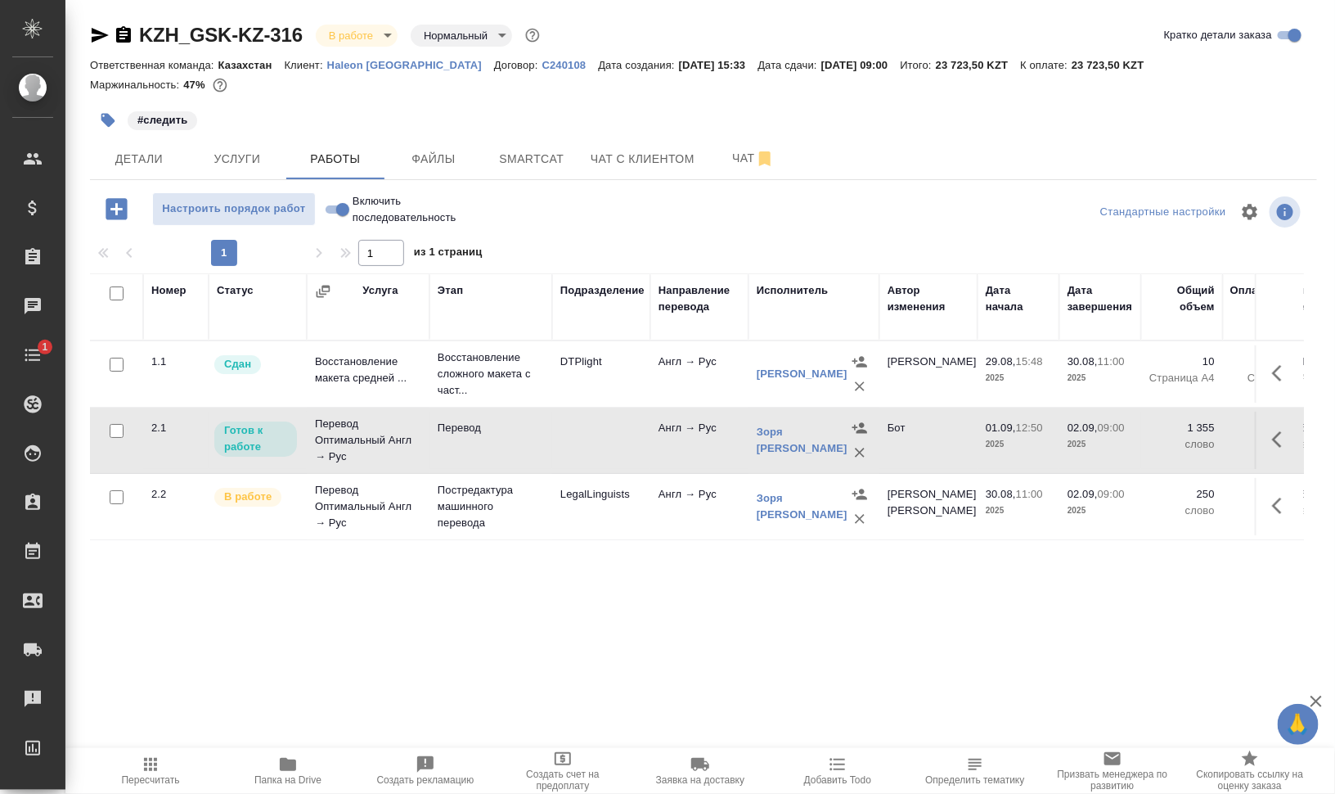
click at [1287, 437] on icon "button" at bounding box center [1282, 440] width 20 height 20
click at [1250, 430] on icon "button" at bounding box center [1248, 439] width 13 height 18
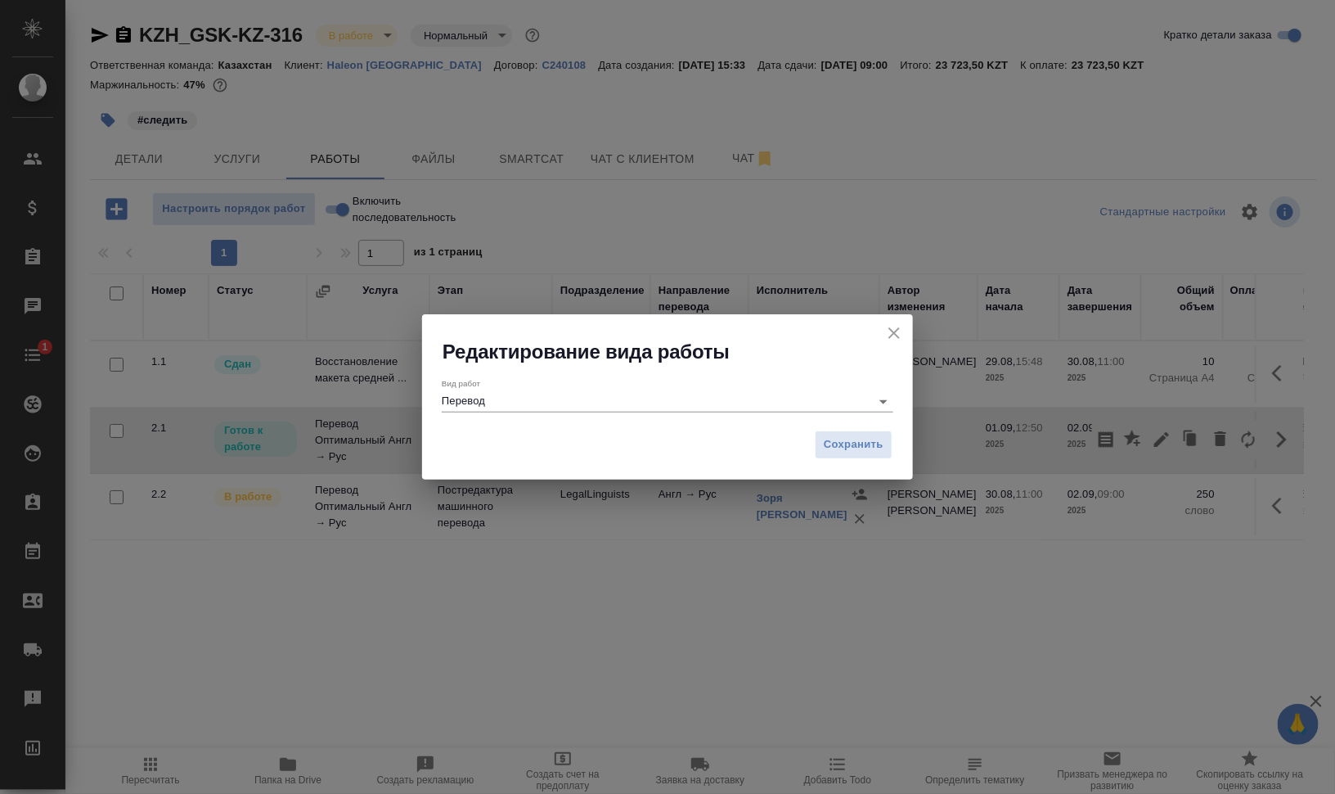
click at [502, 402] on input "Перевод" at bounding box center [652, 401] width 421 height 20
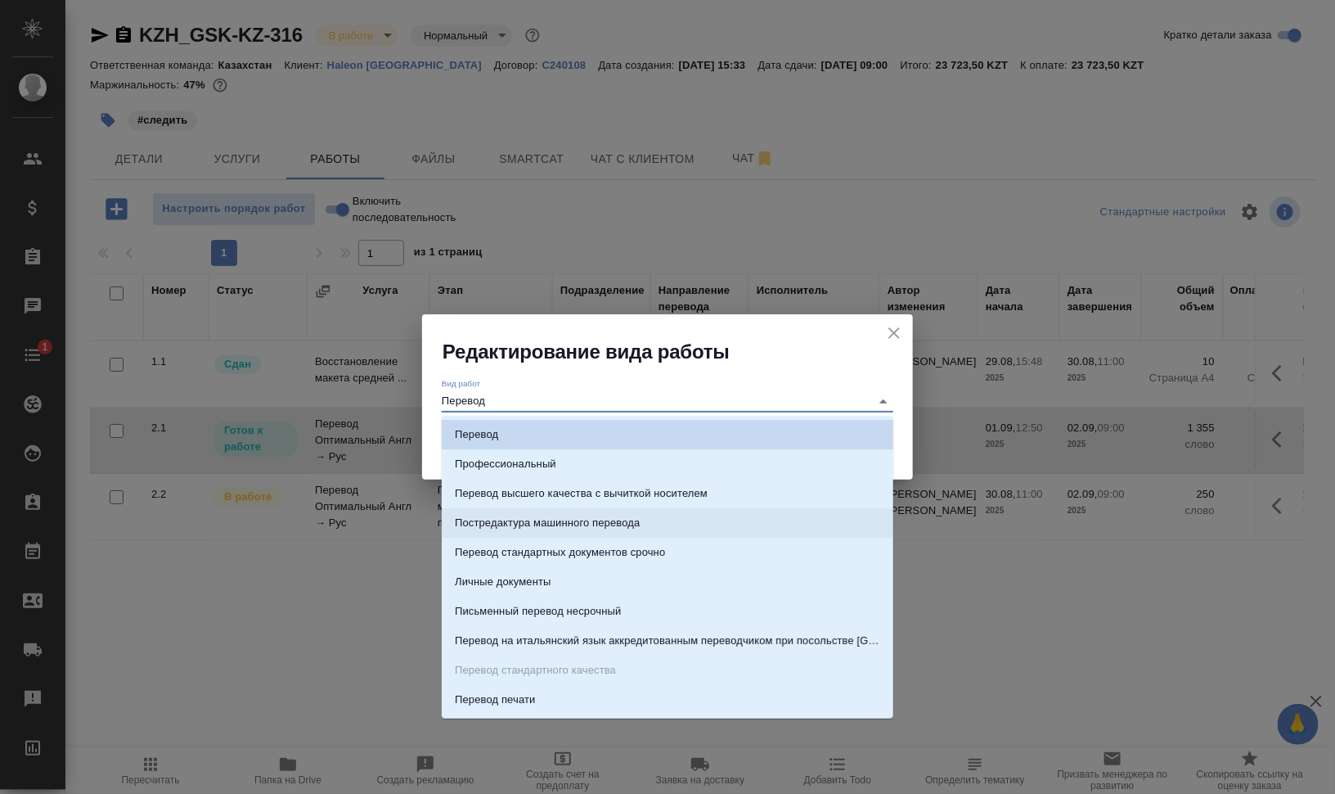
click at [650, 514] on li "Постредактура машинного перевода" at bounding box center [668, 522] width 452 height 29
type input "Постредактура машинного перевода"
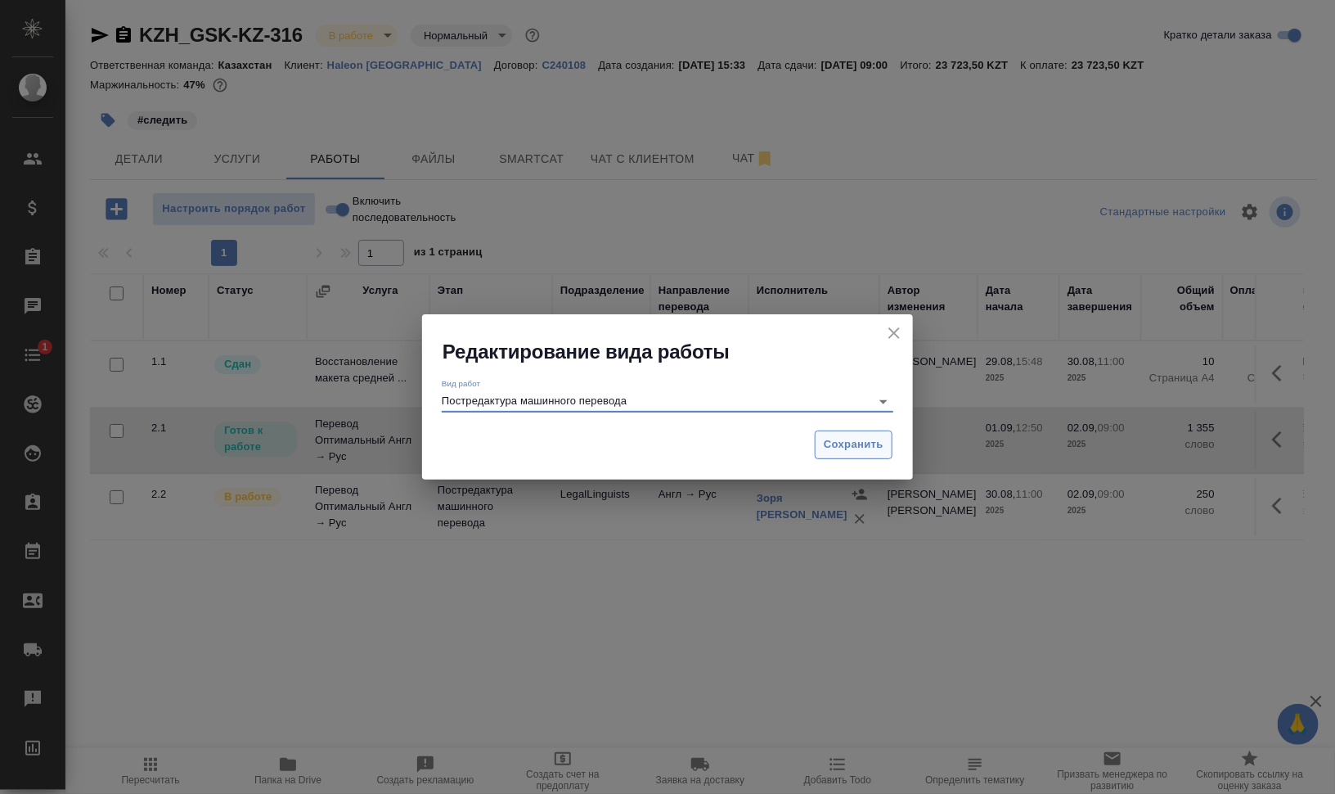
click at [845, 445] on span "Сохранить" at bounding box center [854, 444] width 60 height 19
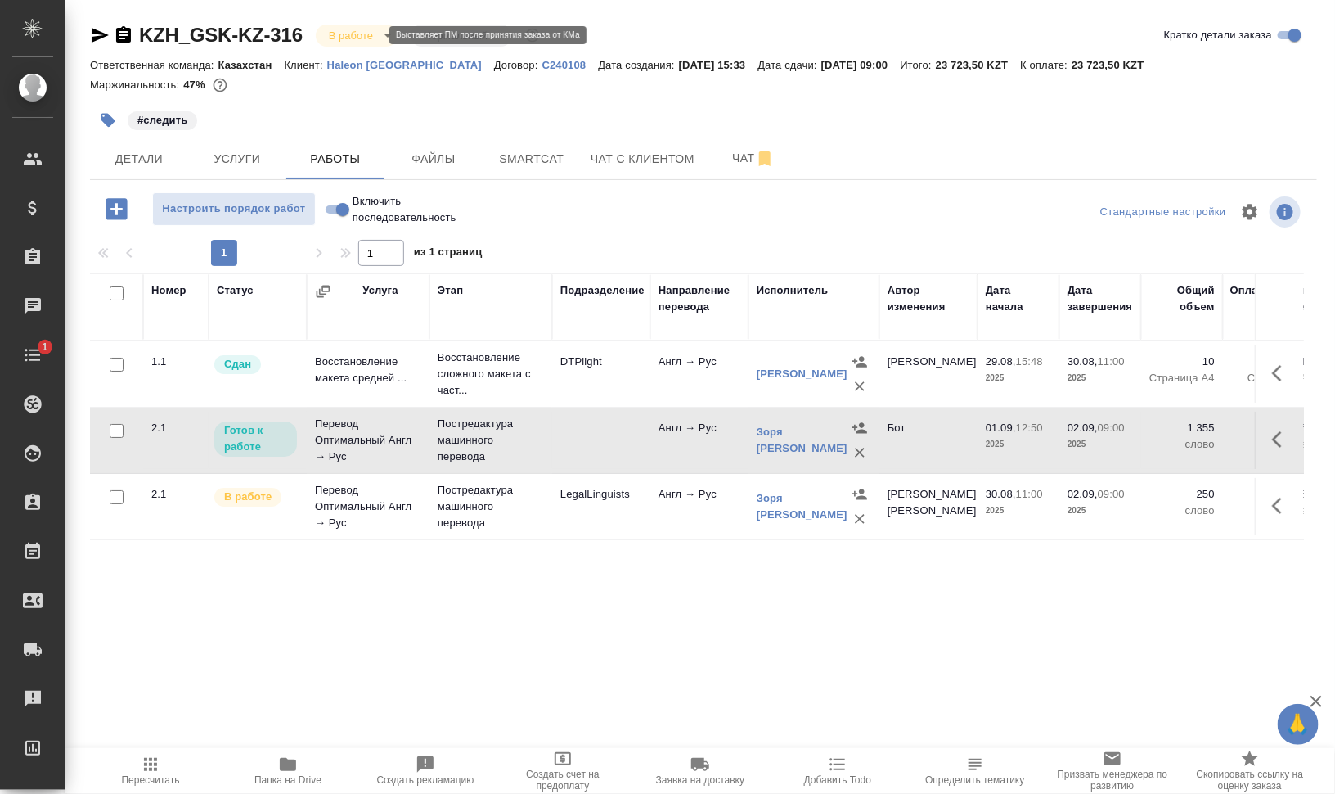
click at [348, 38] on body "🙏 .cls-1 fill:#fff; AWATERA Валеев Динар Клиенты Спецификации Заказы 0 Чаты 1 T…" at bounding box center [667, 397] width 1335 height 794
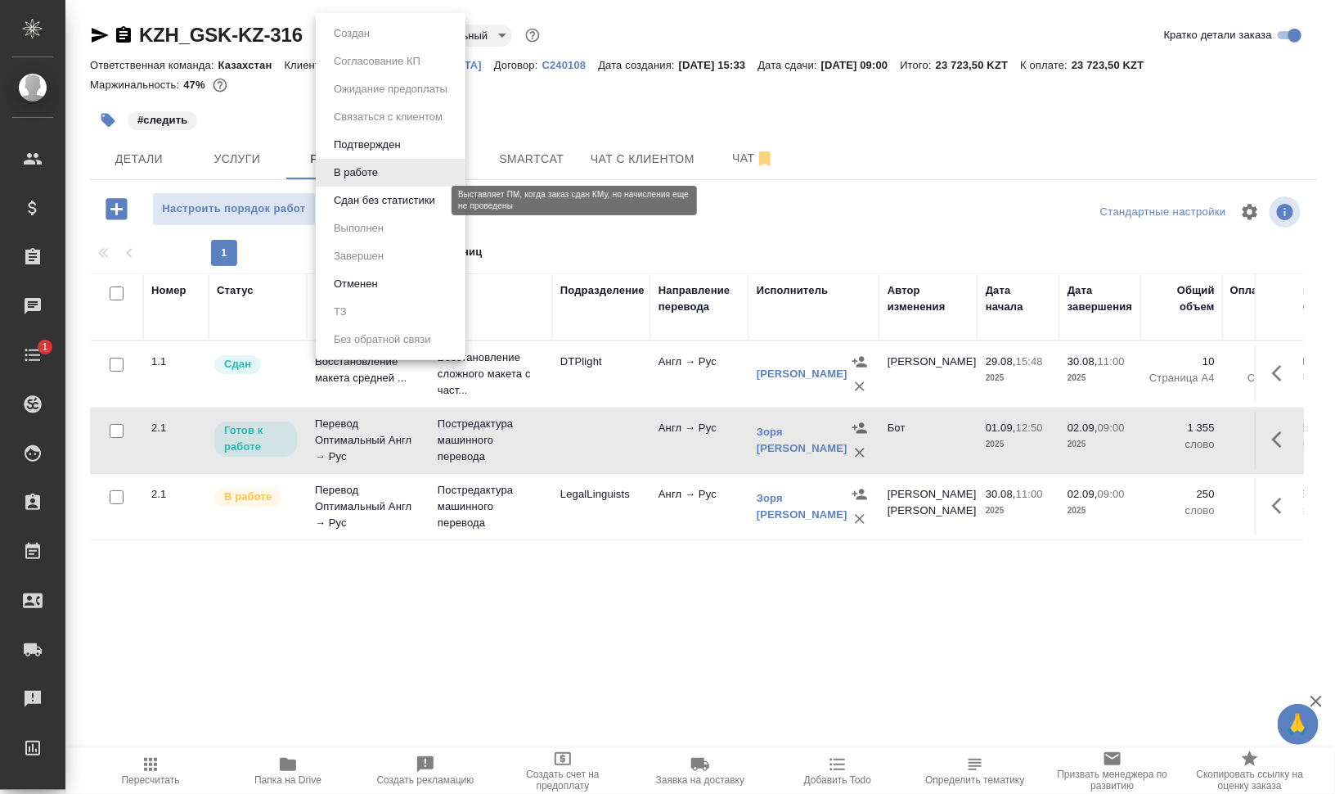
click at [385, 214] on li "Сдан без статистики" at bounding box center [391, 201] width 150 height 28
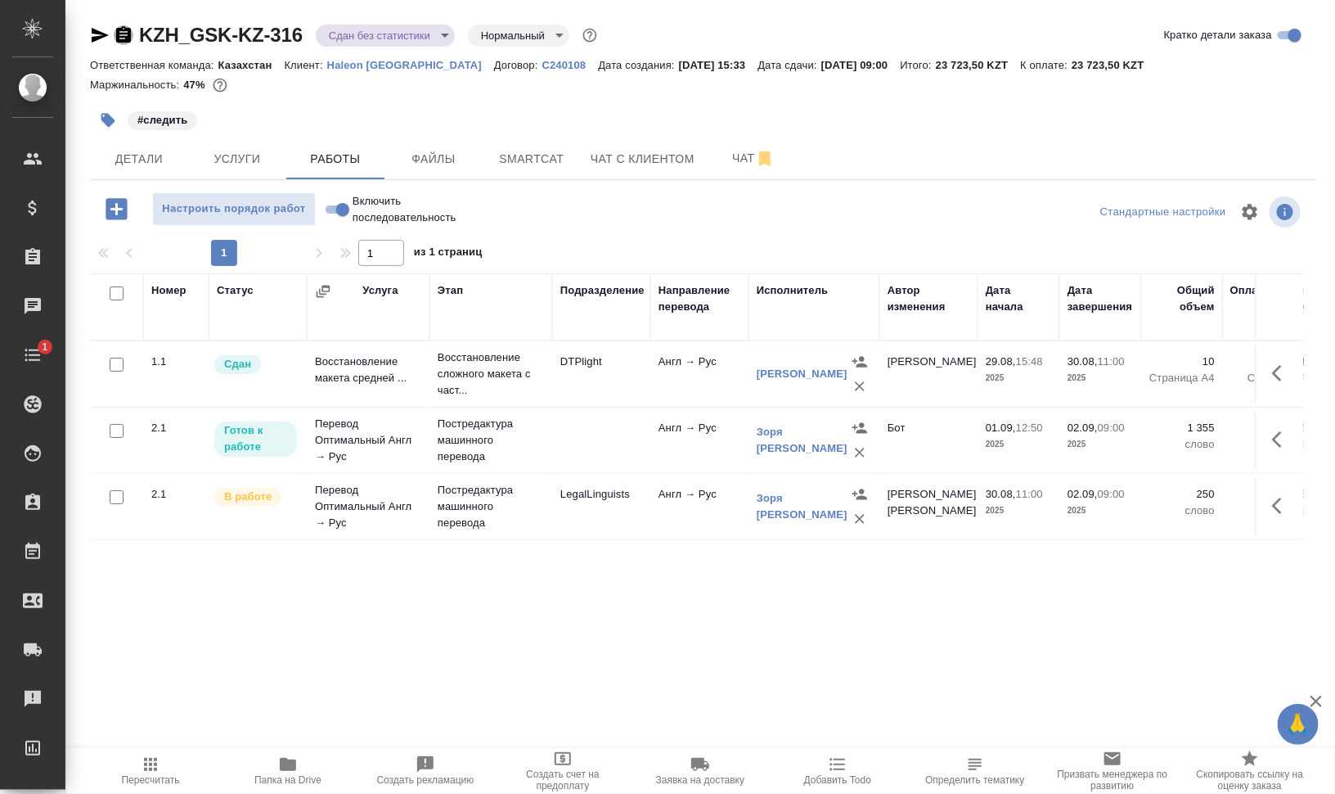
click at [119, 37] on icon "button" at bounding box center [123, 34] width 15 height 16
click at [1288, 438] on icon "button" at bounding box center [1282, 440] width 20 height 20
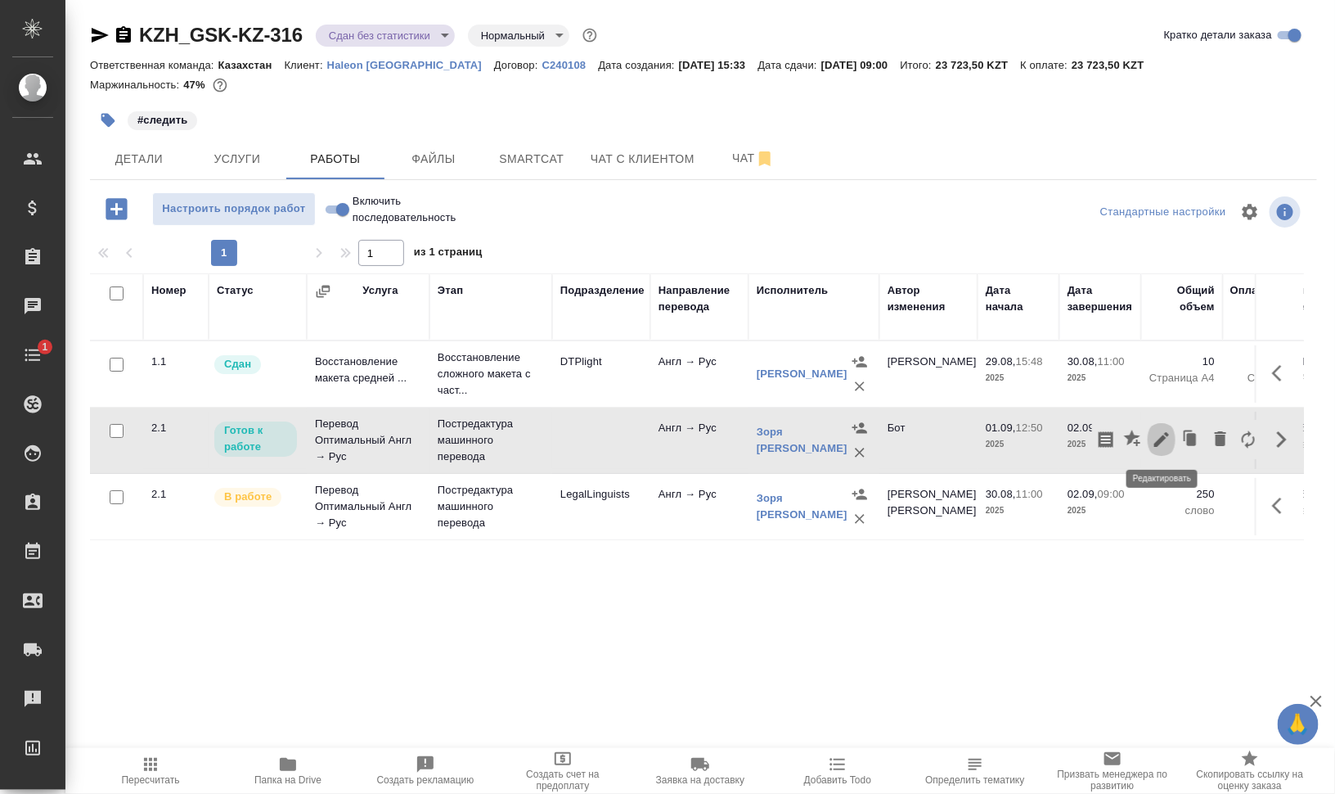
click at [1158, 434] on icon "button" at bounding box center [1162, 440] width 20 height 20
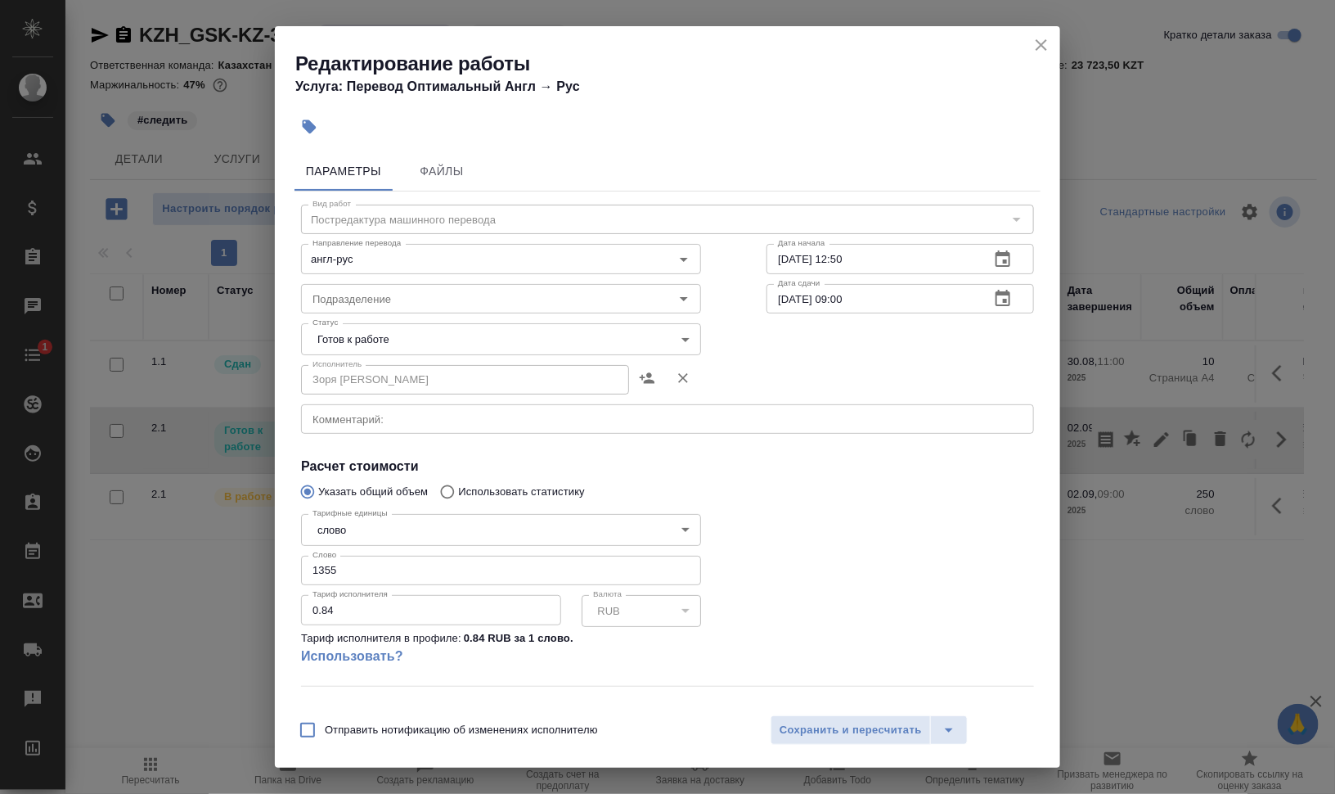
click at [442, 328] on body "🙏 .cls-1 fill:#fff; AWATERA Валеев Динар Клиенты Спецификации Заказы 0 Чаты 1 T…" at bounding box center [667, 397] width 1335 height 794
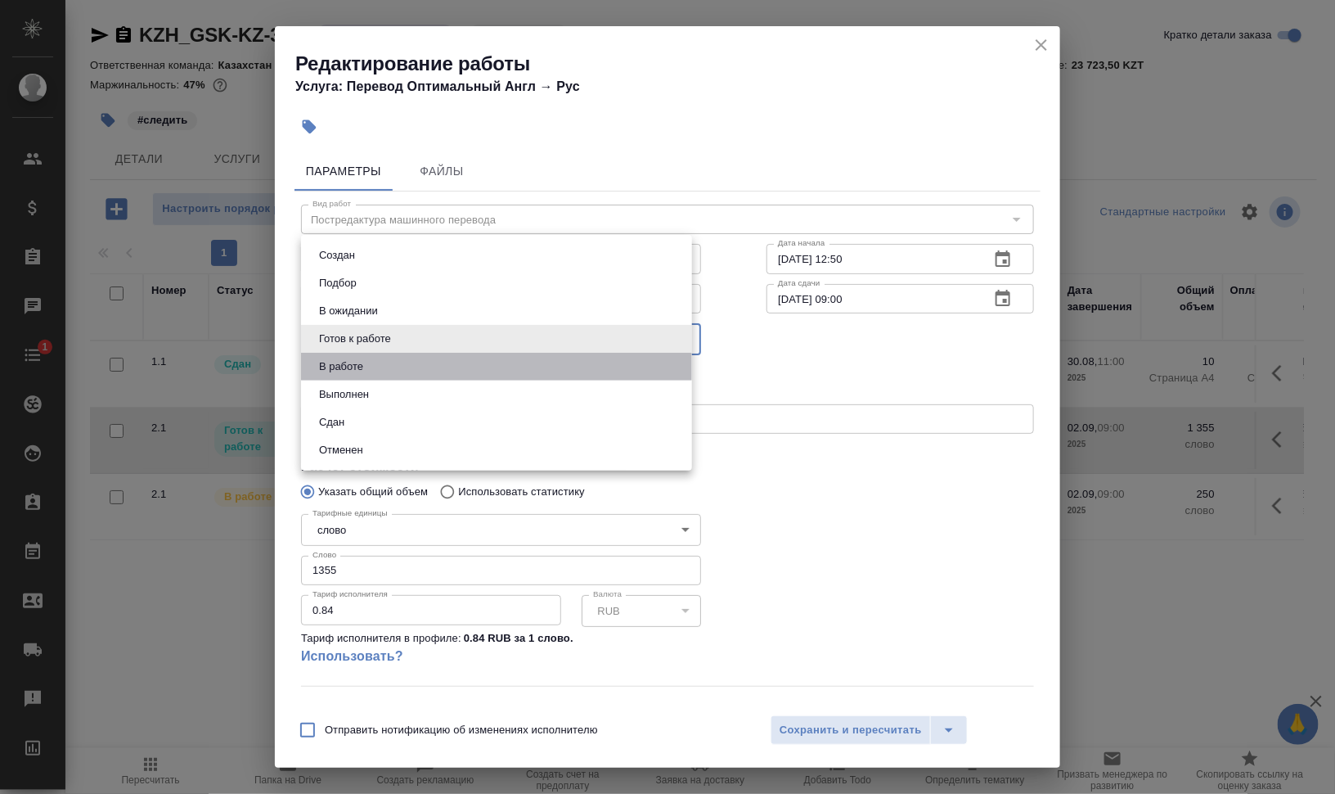
click at [405, 370] on li "В работе" at bounding box center [496, 367] width 391 height 28
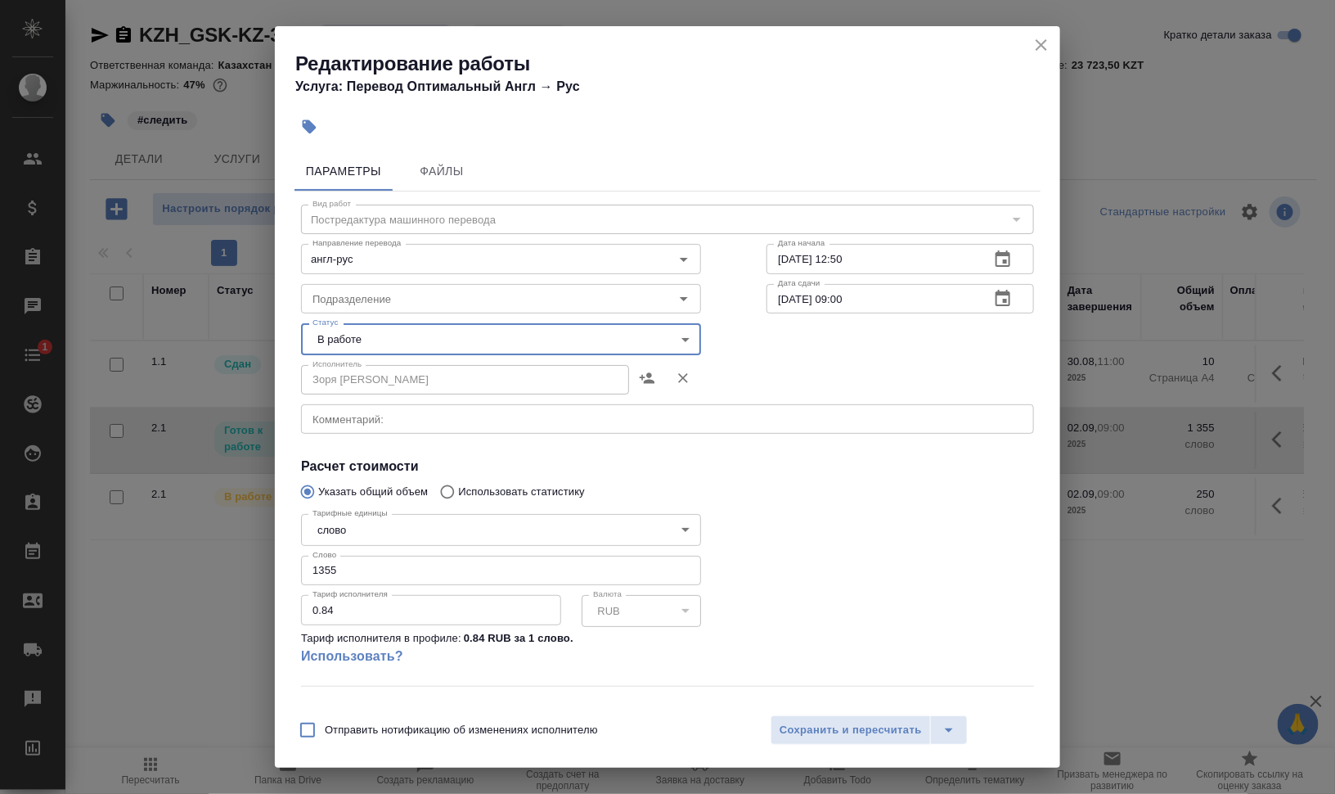
click at [409, 338] on body "🙏 .cls-1 fill:#fff; AWATERA Валеев Динар Клиенты Спецификации Заказы 0 Чаты 1 T…" at bounding box center [667, 397] width 1335 height 794
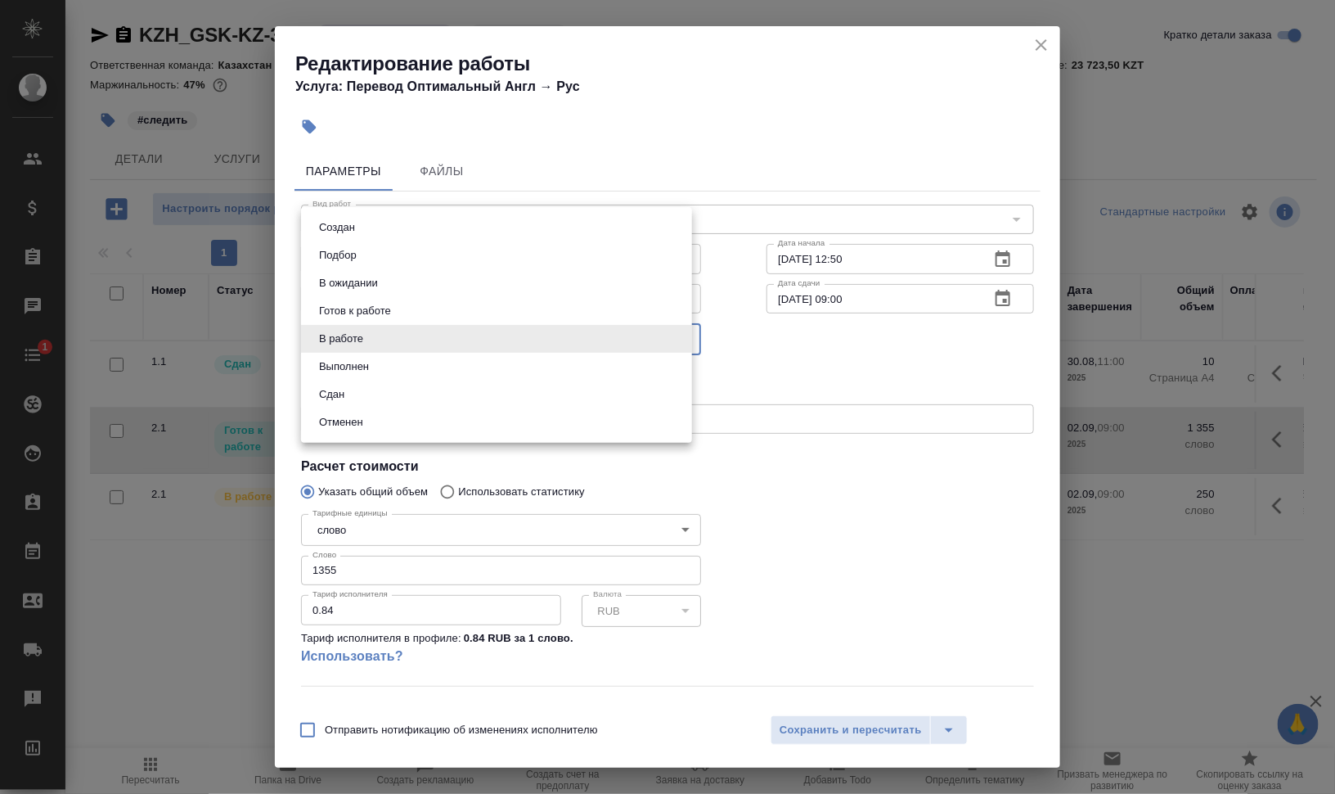
click at [383, 365] on li "Выполнен" at bounding box center [496, 367] width 391 height 28
type input "completed"
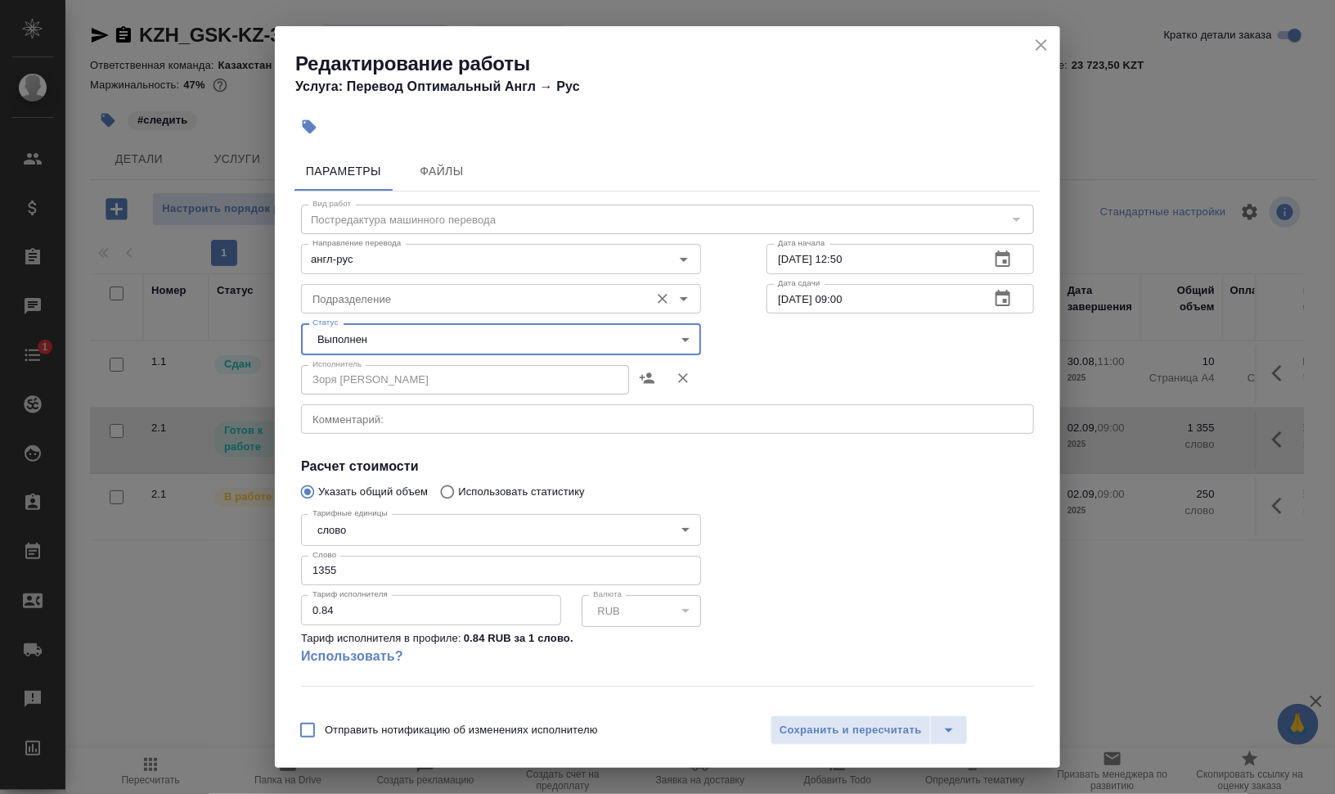
click at [391, 299] on input "Подразделение" at bounding box center [473, 299] width 335 height 20
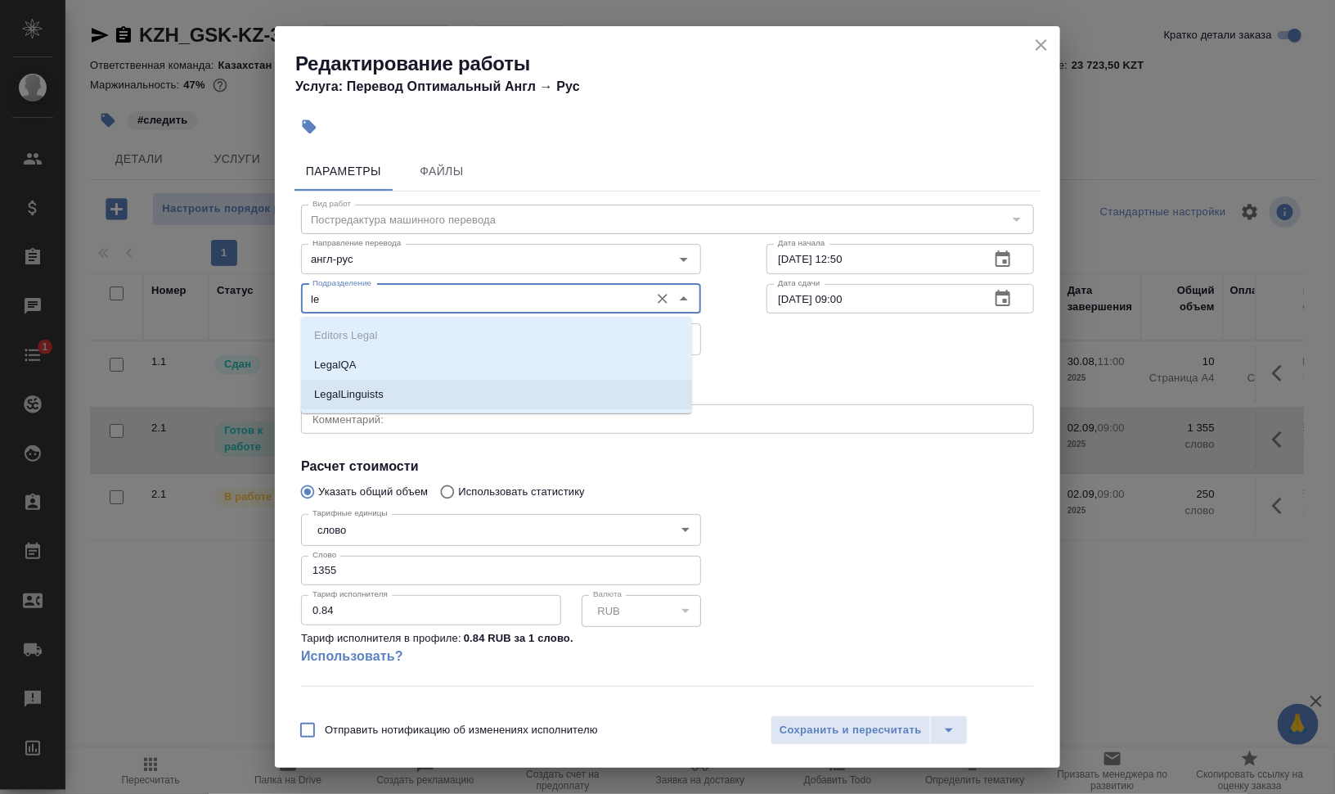
click at [352, 389] on p "LegalLinguists" at bounding box center [349, 394] width 70 height 16
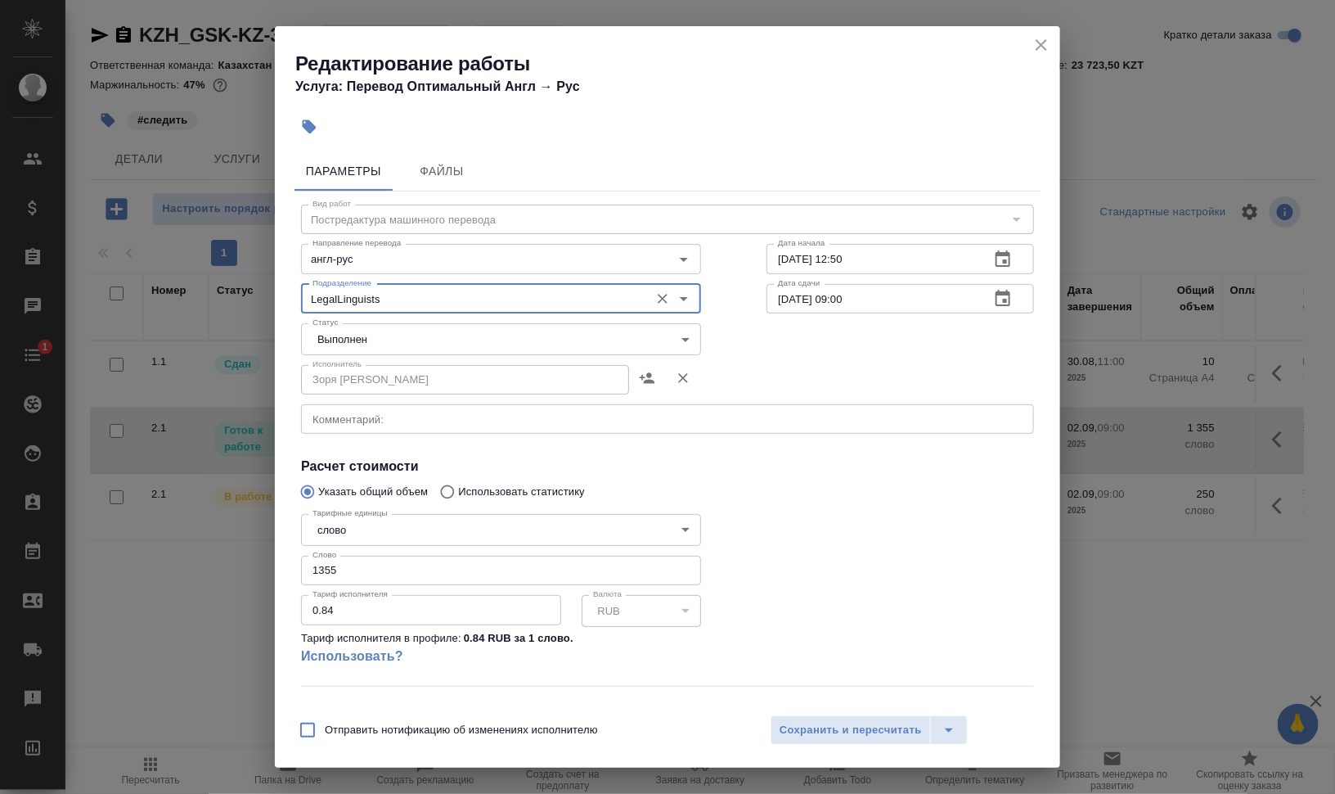
type input "LegalLinguists"
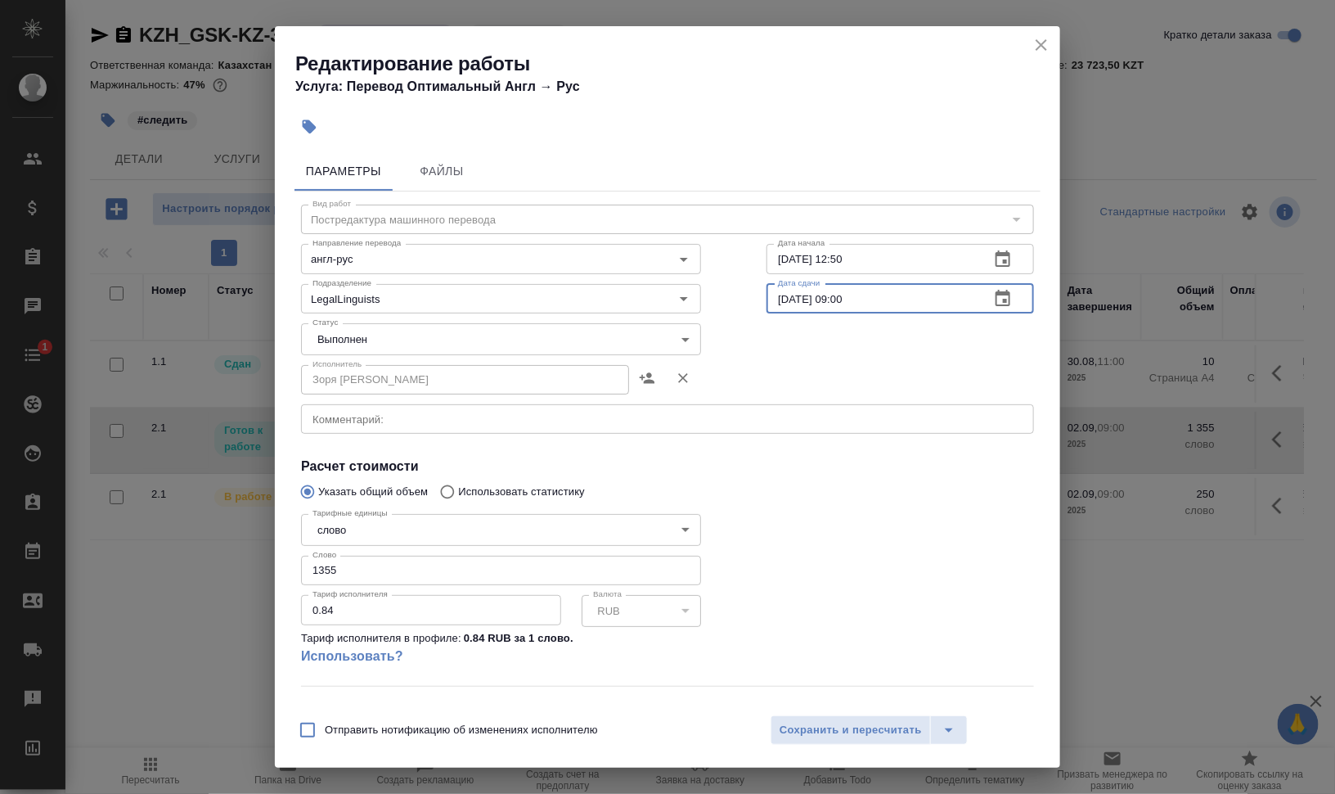
click at [777, 297] on input "02.09.2025 09:00" at bounding box center [872, 298] width 210 height 29
click at [830, 299] on input "02.09.2025 09:00" at bounding box center [872, 298] width 210 height 29
click at [844, 745] on div "Отправить нотификацию об изменениях исполнителю Сохранить и пересчитать" at bounding box center [667, 735] width 785 height 63
click at [851, 728] on span "Сохранить и пересчитать" at bounding box center [851, 730] width 142 height 19
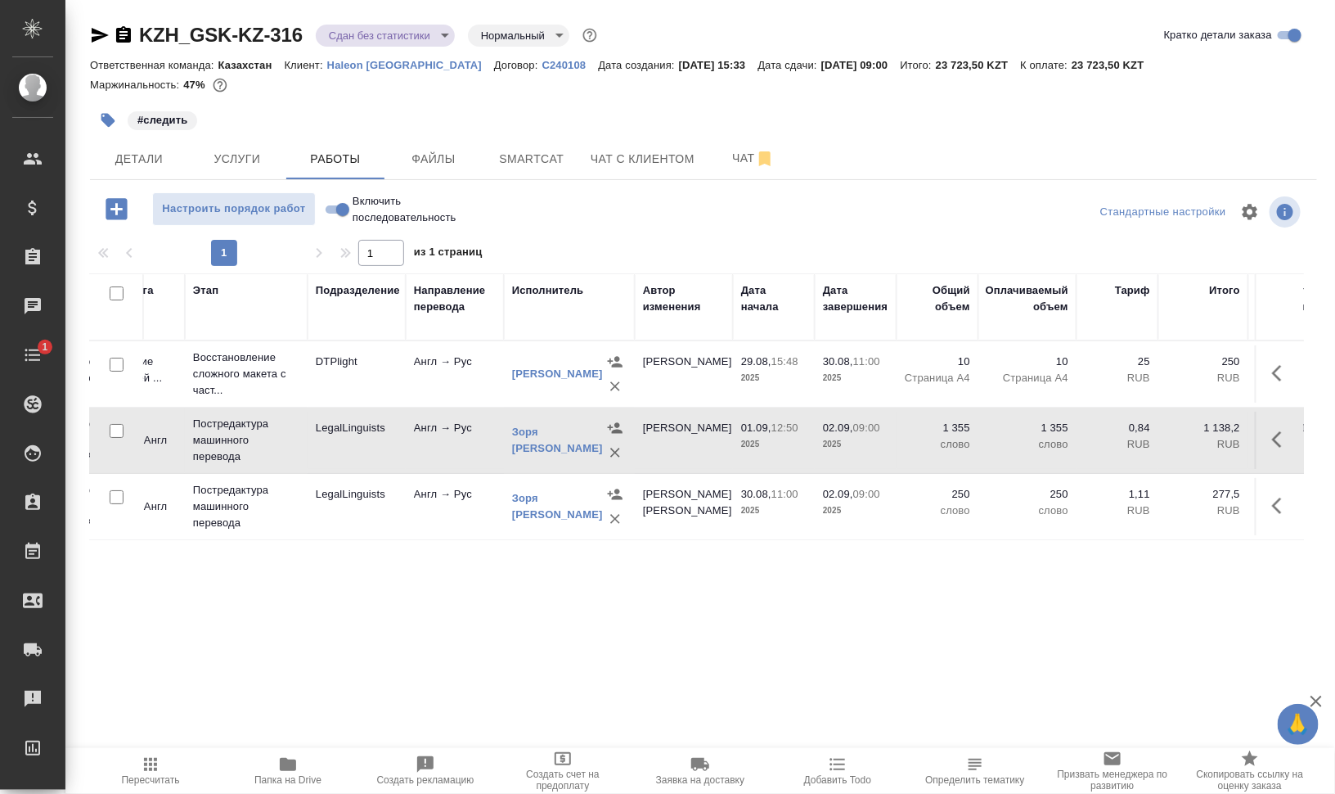
scroll to position [0, 335]
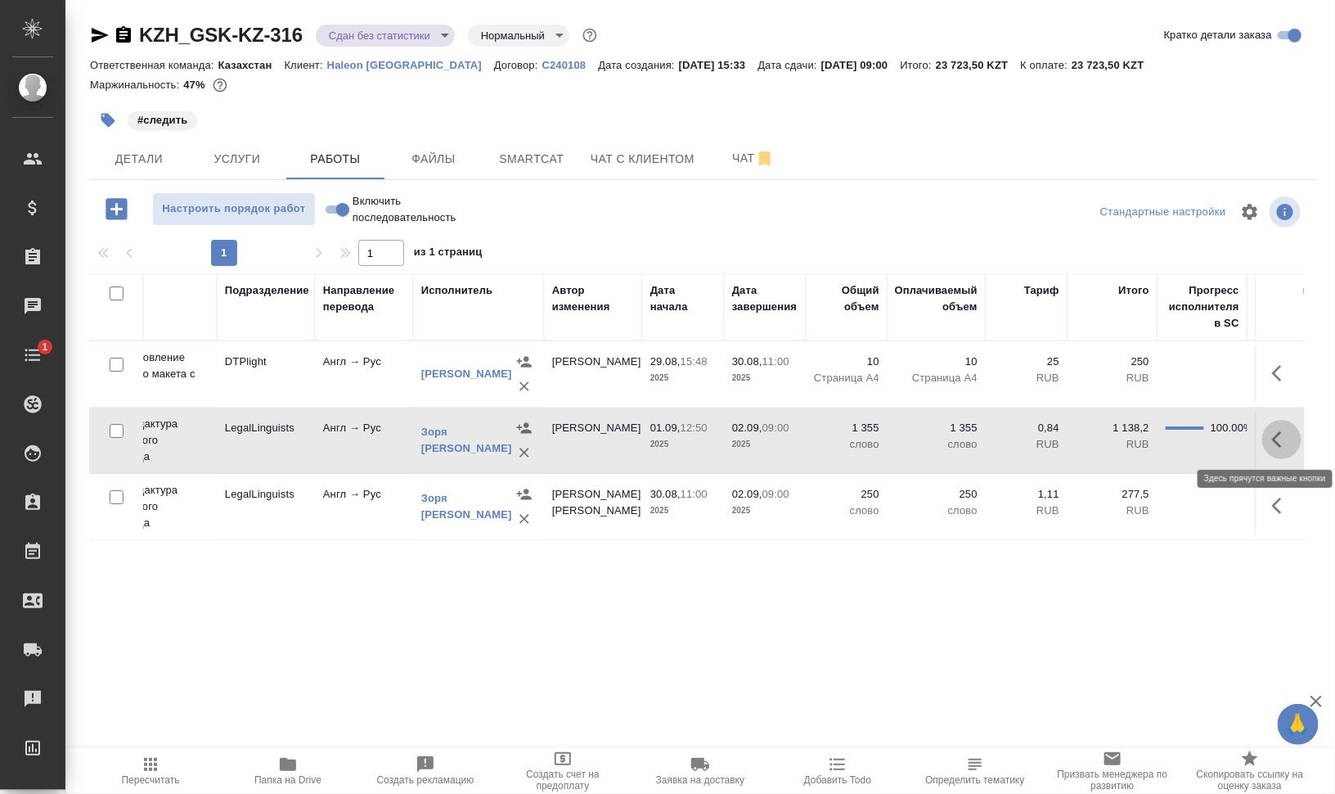
click at [1280, 443] on icon "button" at bounding box center [1282, 440] width 20 height 20
click at [565, 457] on td "[PERSON_NAME]" at bounding box center [593, 440] width 98 height 57
click at [441, 155] on span "Файлы" at bounding box center [433, 159] width 79 height 20
click at [327, 161] on span "Работы" at bounding box center [335, 159] width 79 height 20
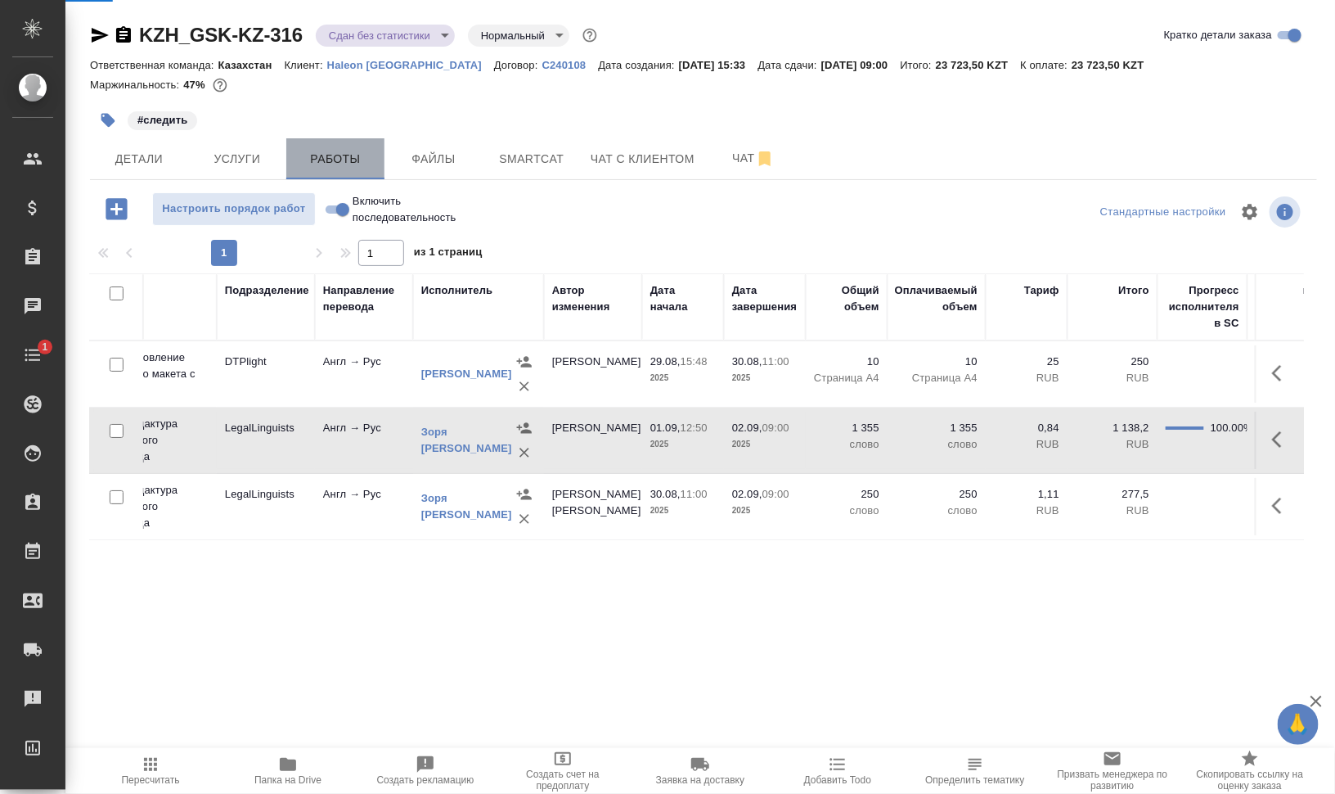
click at [327, 161] on span "Работы" at bounding box center [335, 159] width 79 height 20
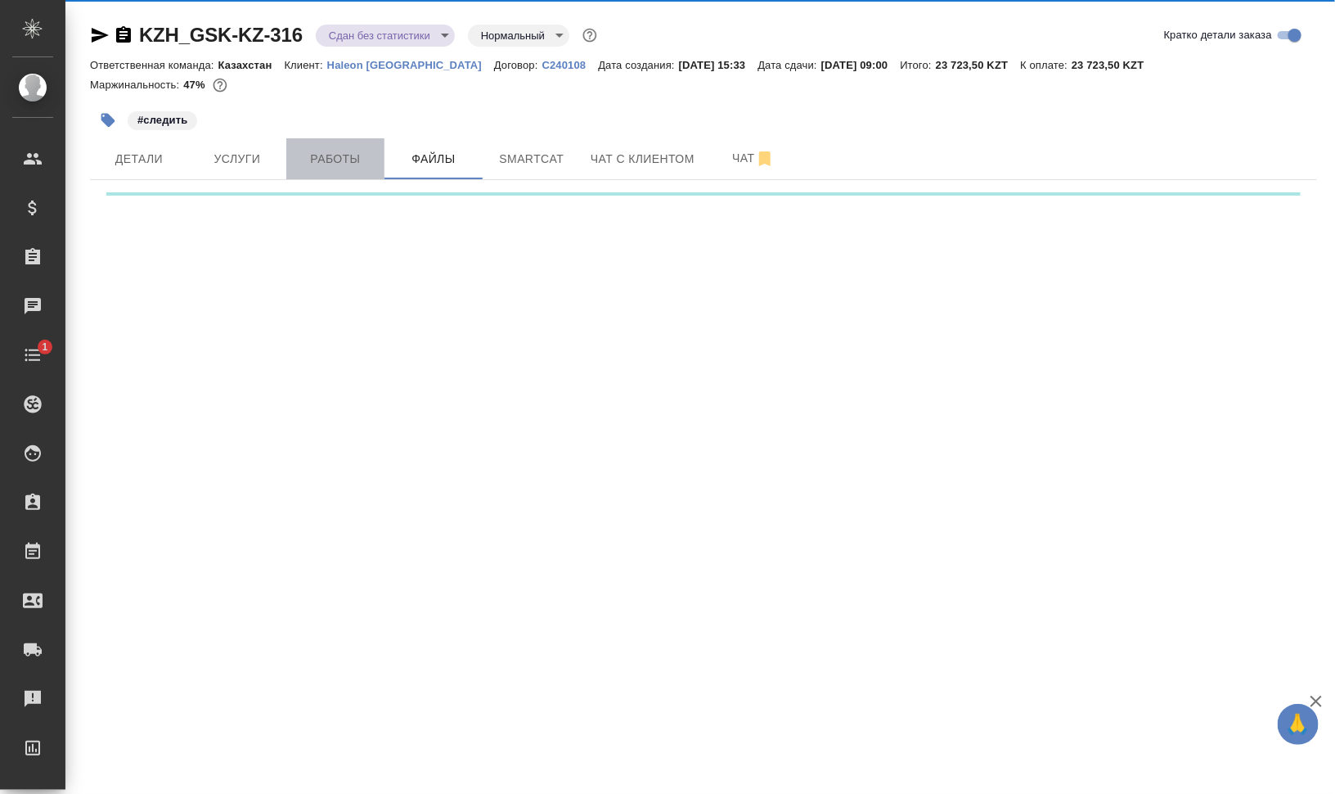
click at [335, 160] on span "Работы" at bounding box center [335, 159] width 79 height 20
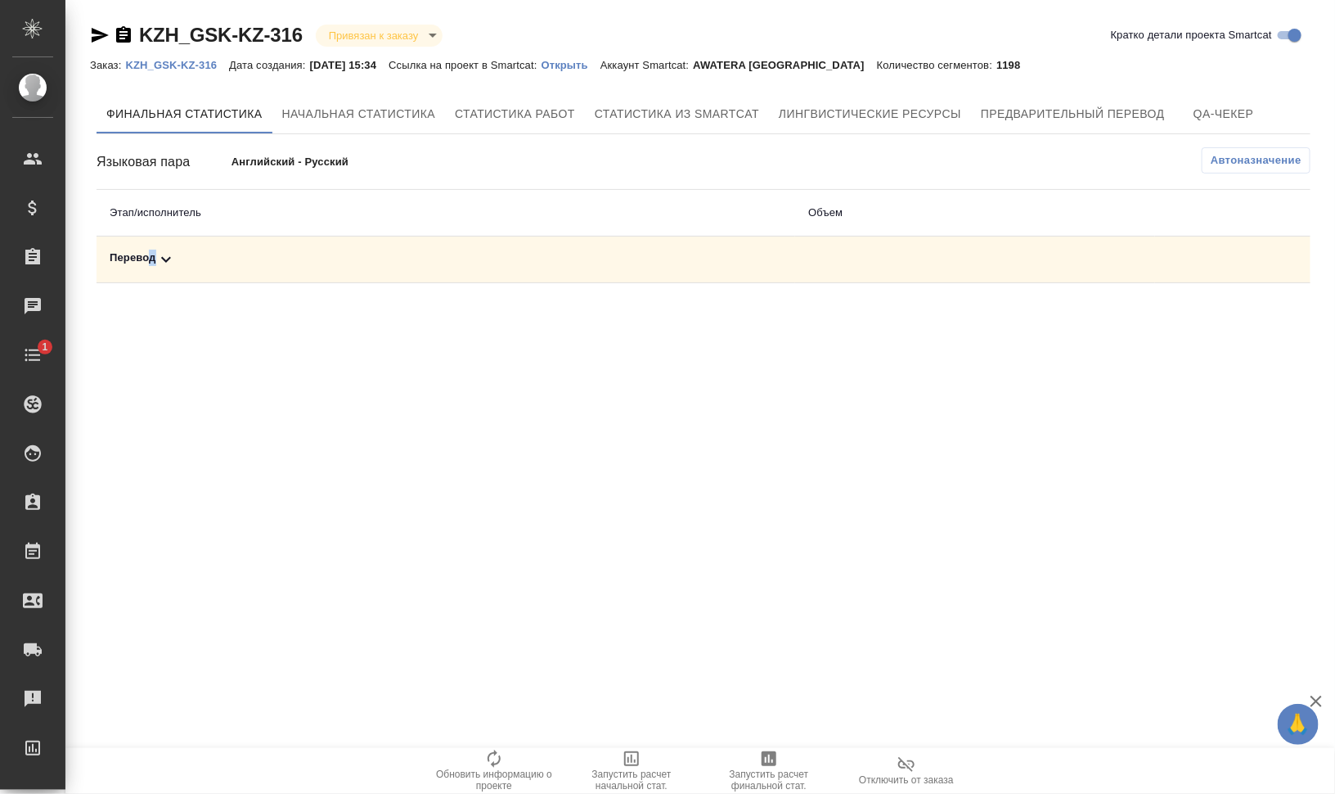
click at [152, 254] on div "Перевод" at bounding box center [446, 260] width 673 height 20
click at [1227, 155] on span "Автоназначение" at bounding box center [1256, 160] width 91 height 16
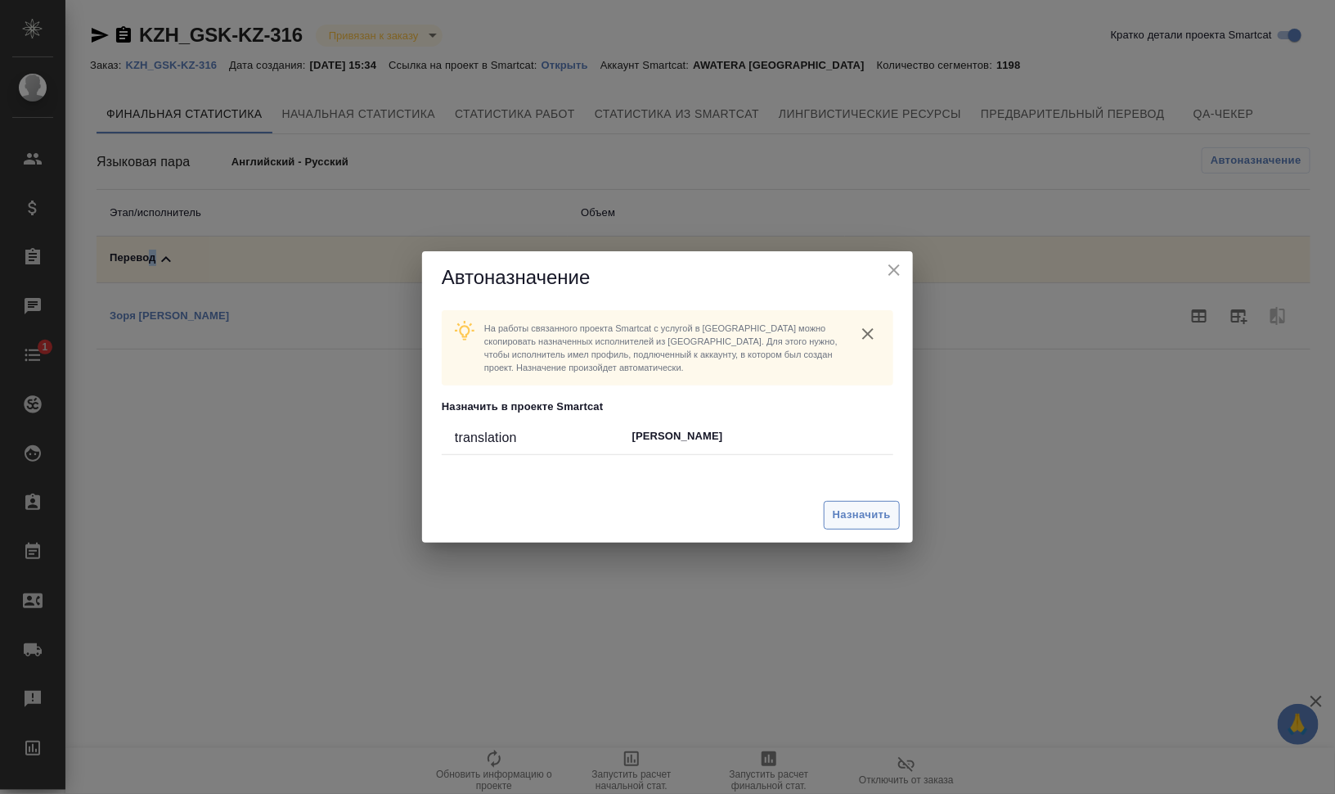
click at [840, 515] on span "Назначить" at bounding box center [862, 515] width 58 height 19
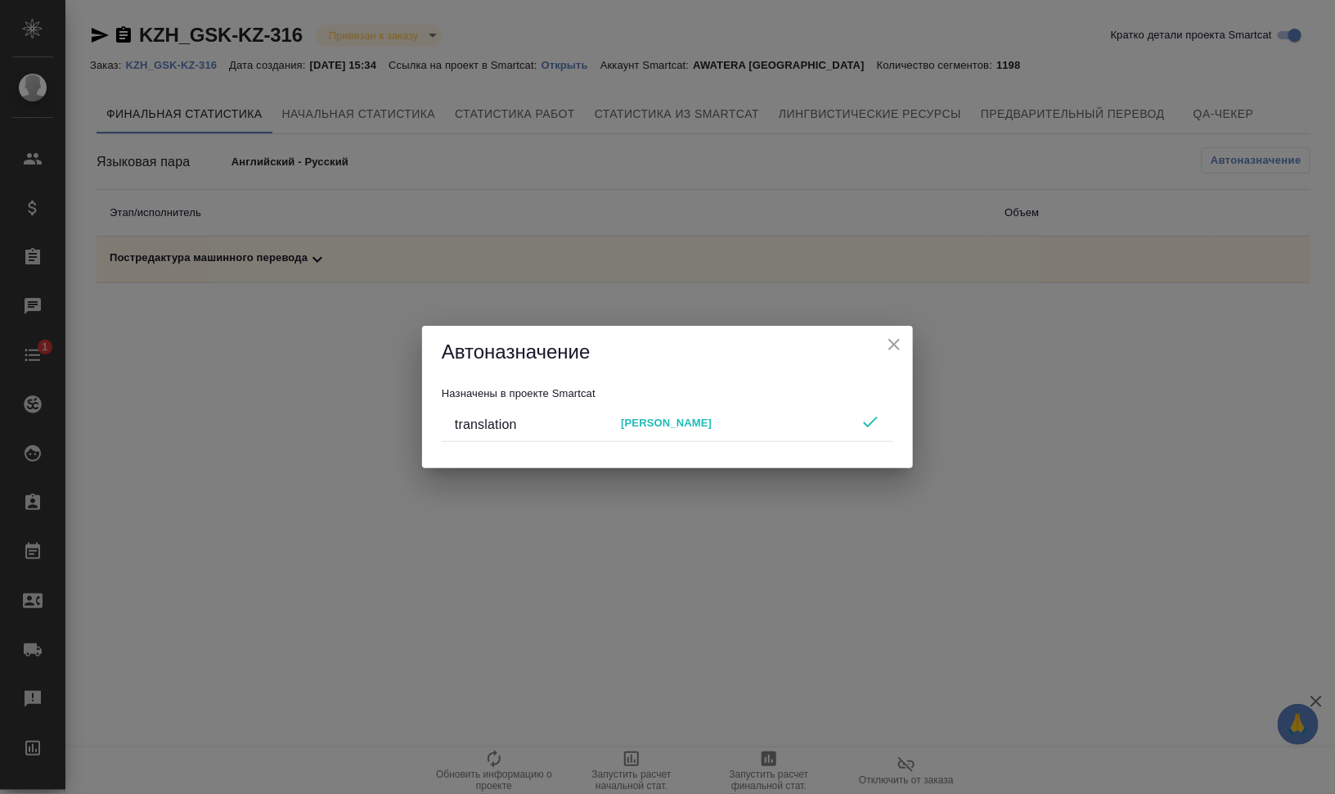
click at [201, 249] on div "Автоназначение Назначены в проекте Smartcat translation [PERSON_NAME]" at bounding box center [667, 397] width 1335 height 794
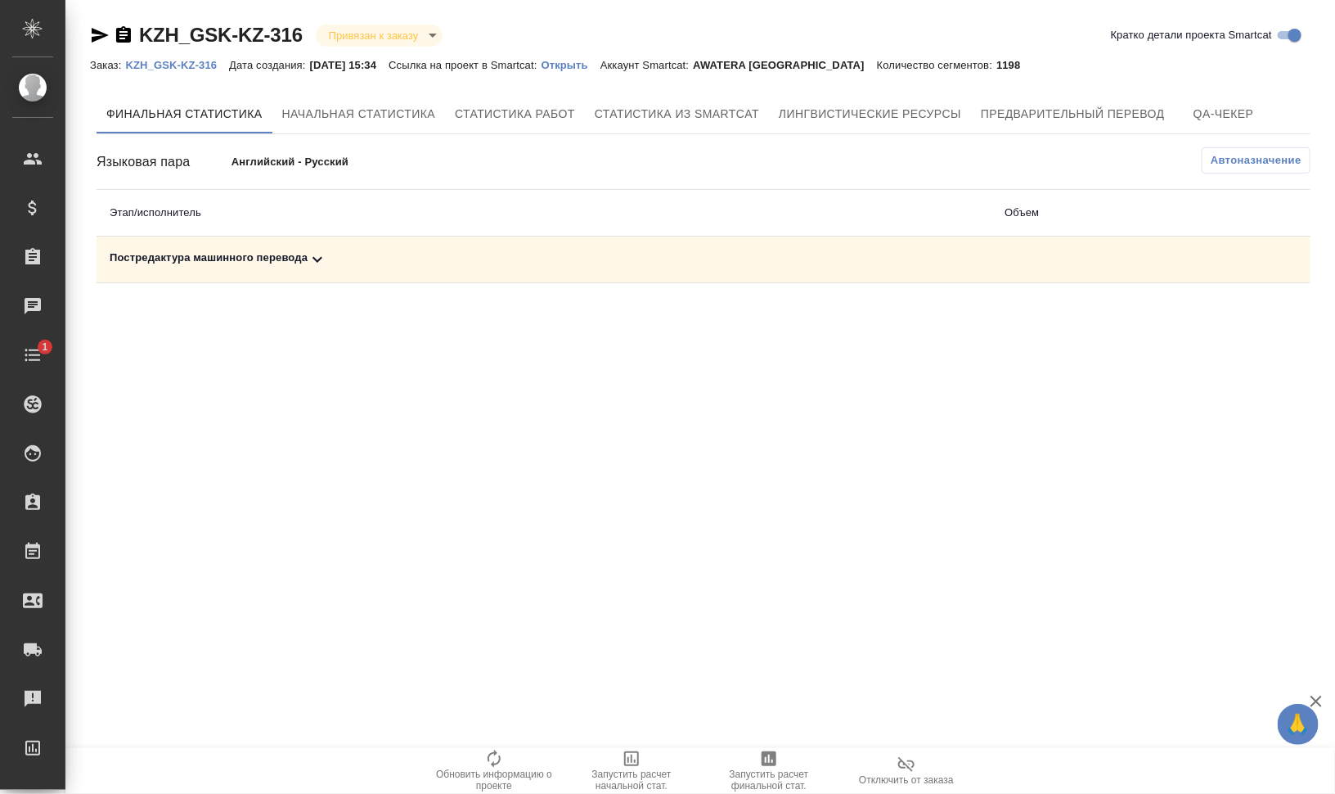
click at [234, 258] on div "Постредактура машинного перевода" at bounding box center [544, 260] width 869 height 20
click at [789, 754] on span "Запустить расчет финальной стат." at bounding box center [769, 770] width 118 height 43
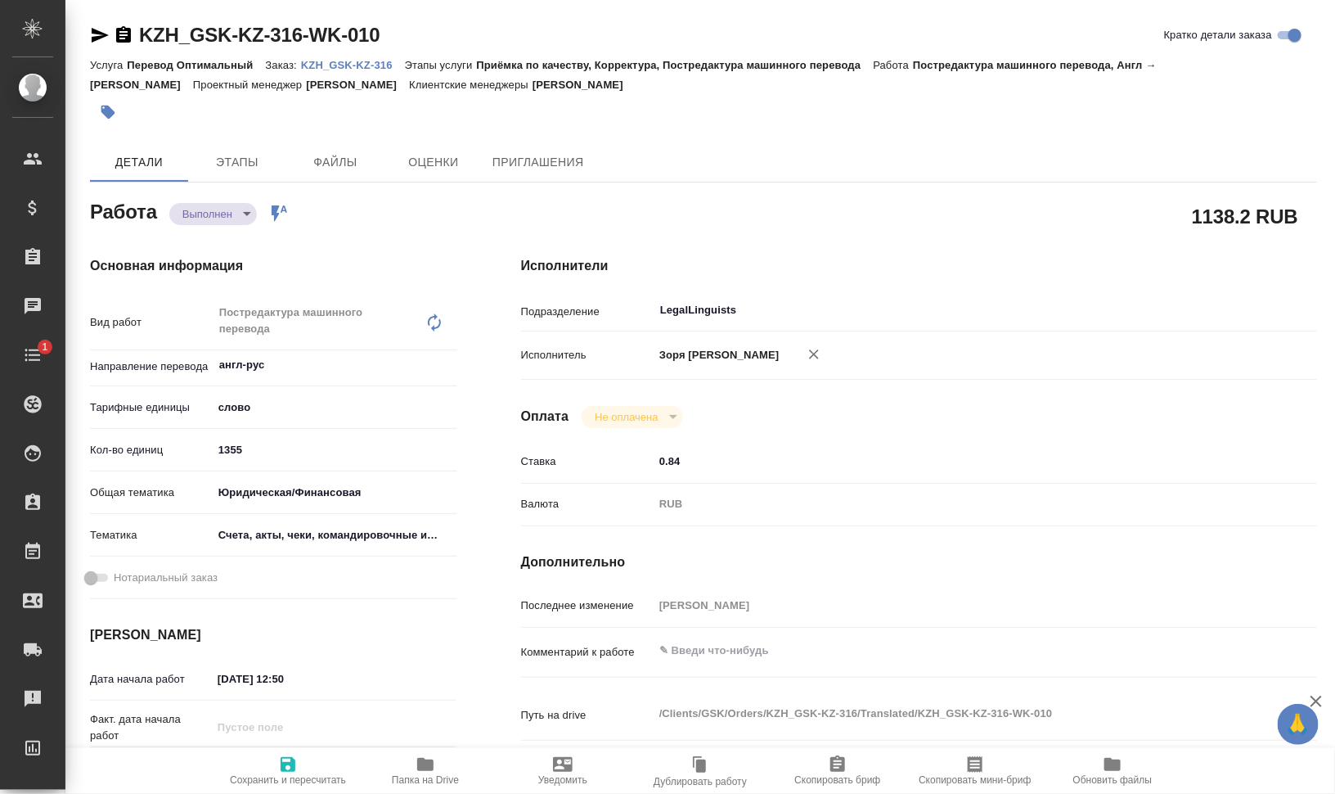
type input "completed"
type textarea "Постредактура машинного перевода"
type textarea "x"
type input "англ-рус"
type input "5a8b1489cc6b4906c91bfd90"
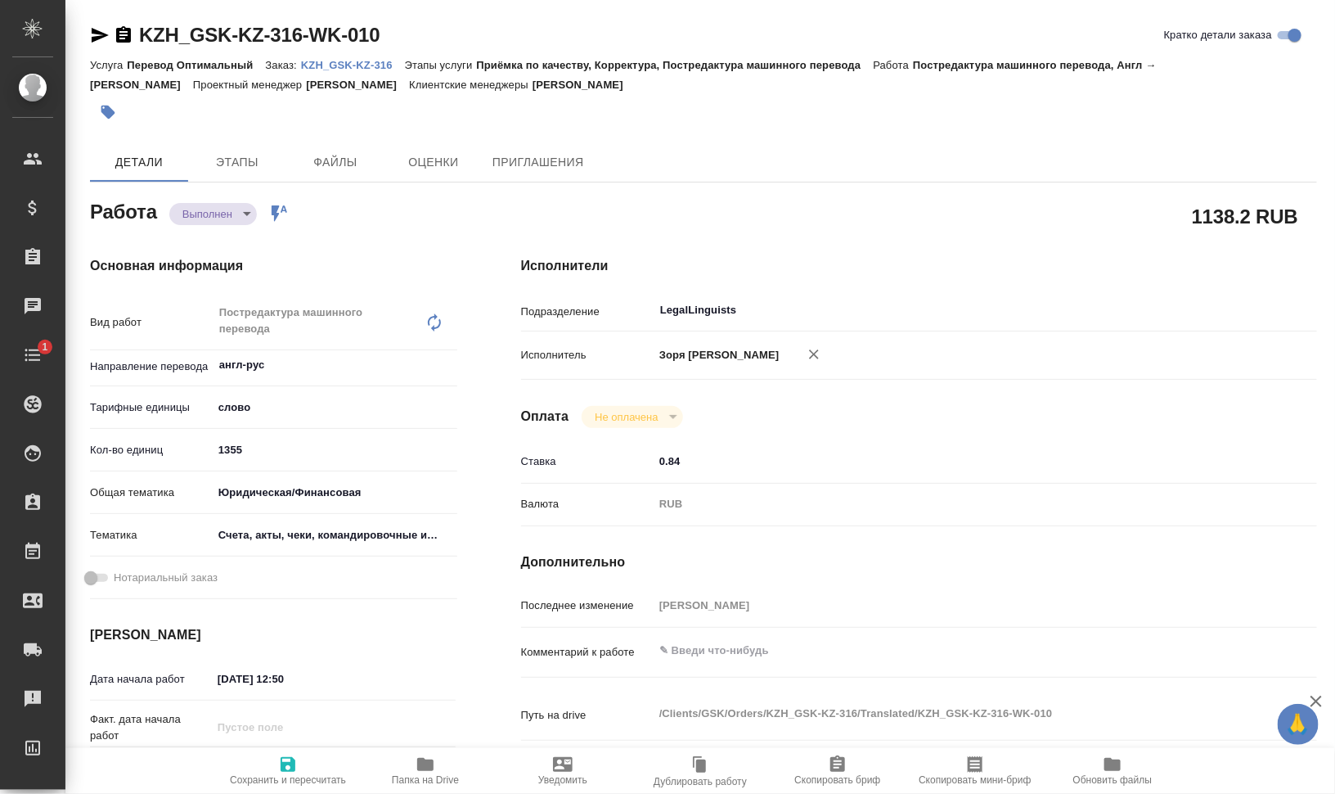
type input "1355"
type input "yr-fn"
type input "5f647205b73bc97568ca66c0"
type input "01.09.2025 12:50"
type input "02.09.2025 09:00"
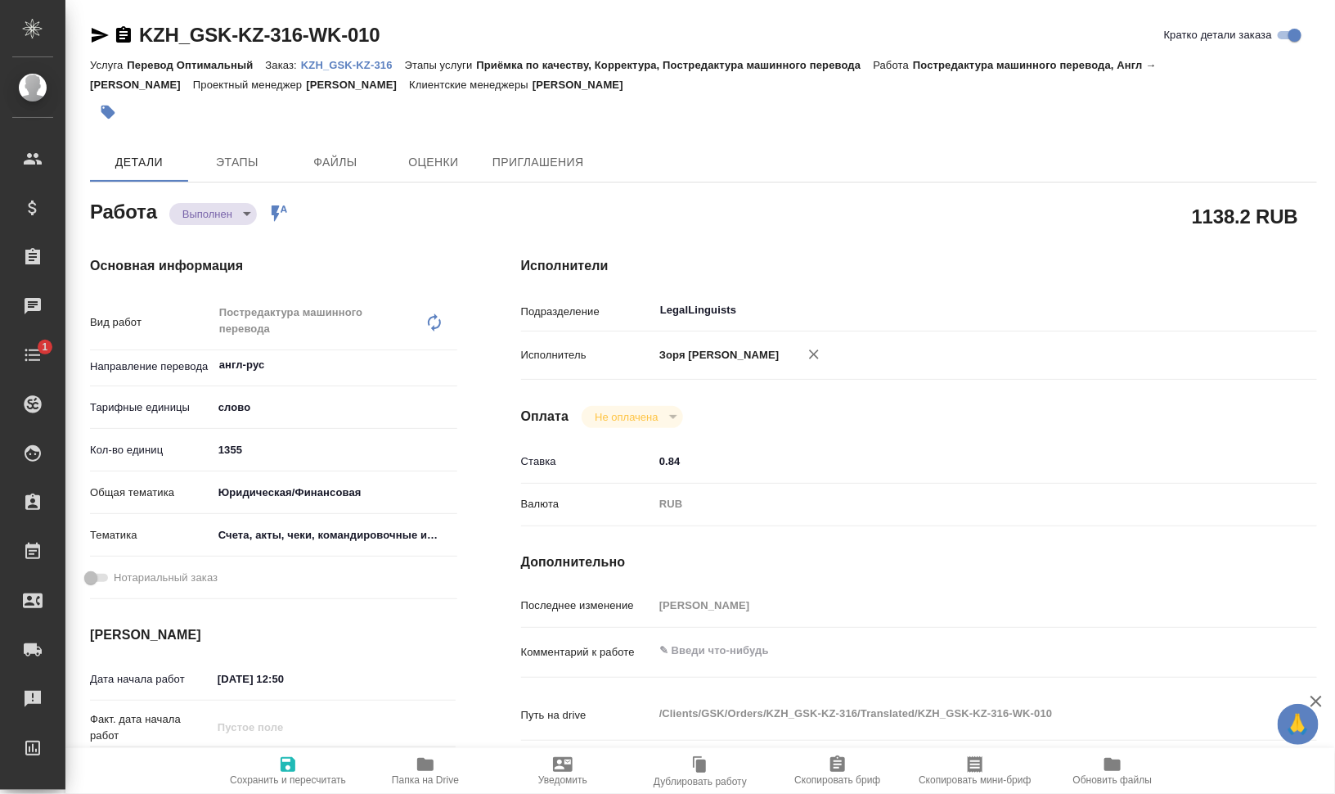
type input "01.09.2025 18:24"
type input "02.09.2025 09:00"
type input "LegalLinguists"
type input "notPayed"
type input "0.84"
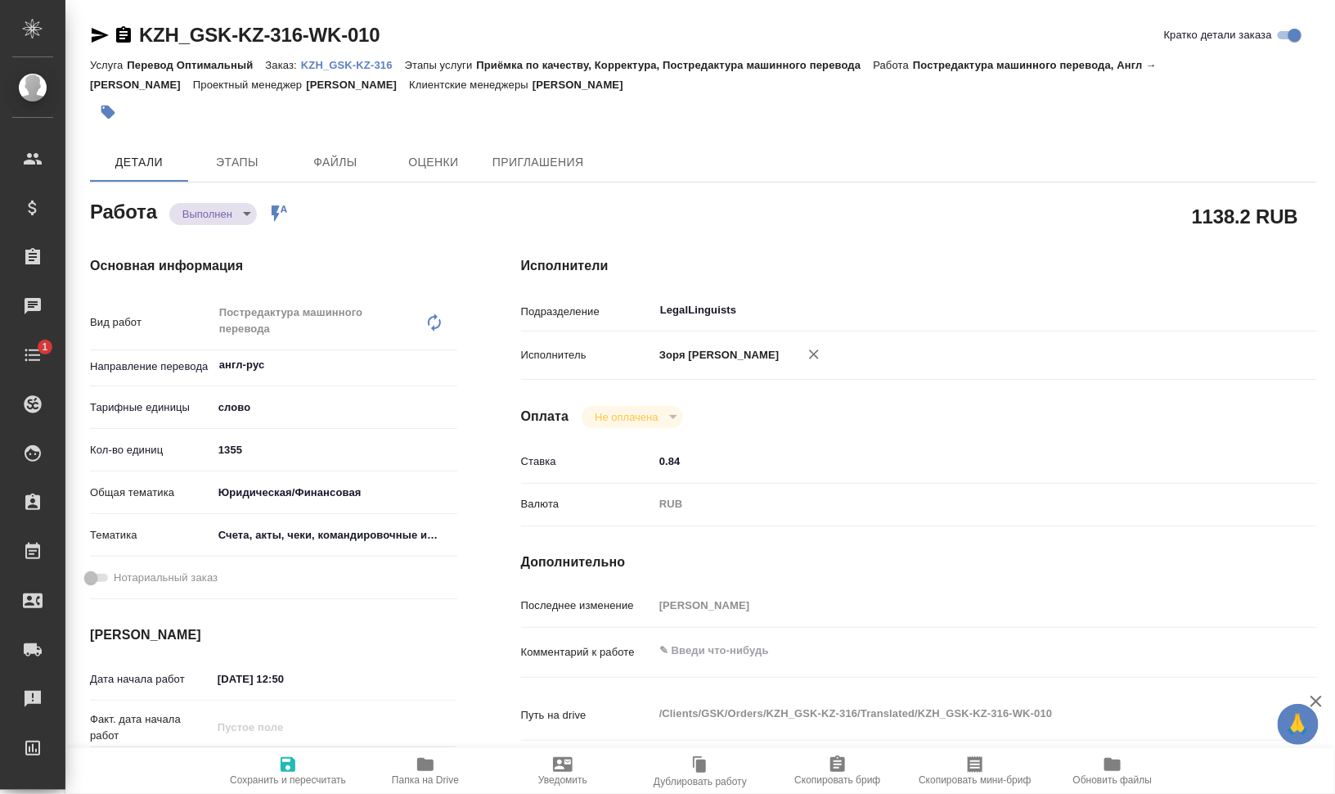
type input "RUB"
type input "[PERSON_NAME]"
type textarea "x"
type textarea "/Clients/GSK/Orders/KZH_GSK-KZ-316/Translated/KZH_GSK-KZ-316-WK-010"
type textarea "x"
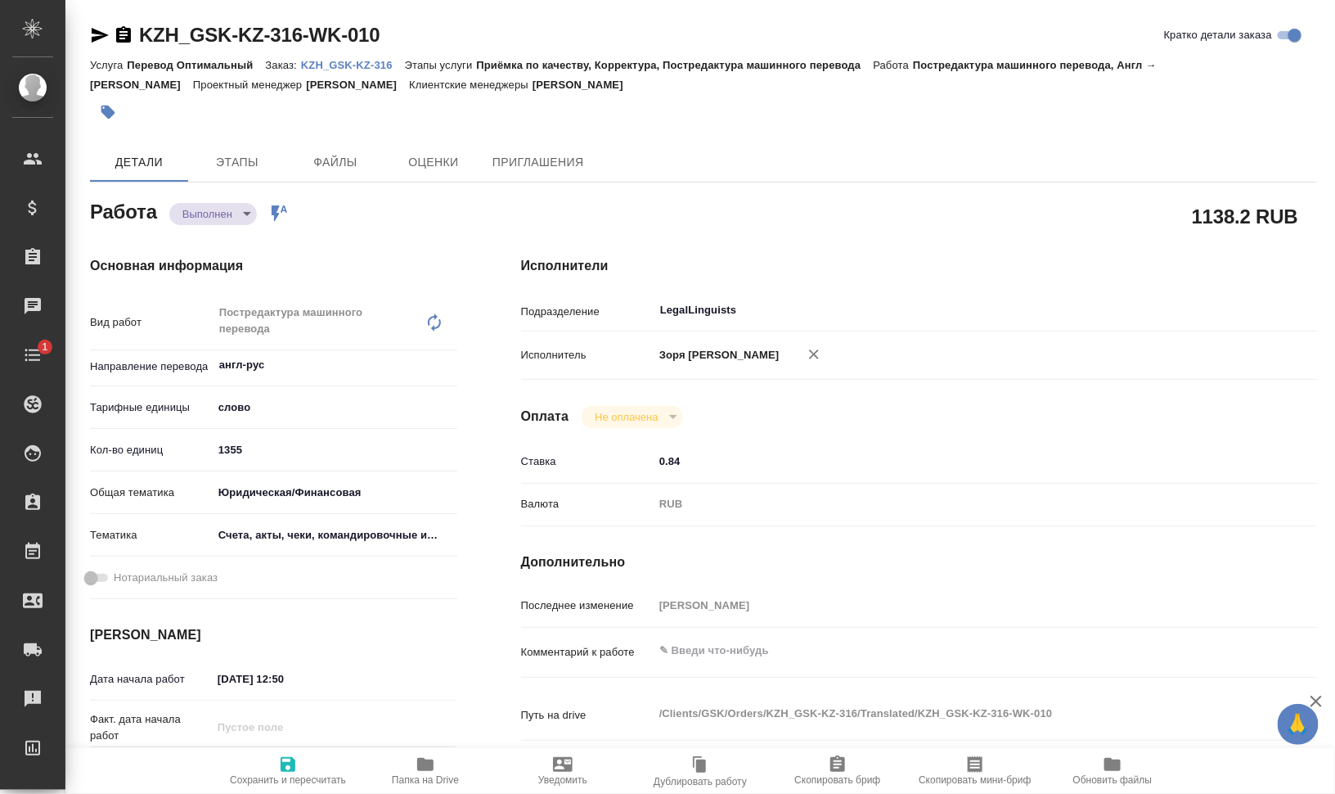
type input "KZH_GSK-KZ-316"
type input "Перевод Оптимальный"
type input "Приёмка по качеству, Корректура, Постредактура машинного перевода"
type input "Асланукова Сати"
type input "Заборова Александра"
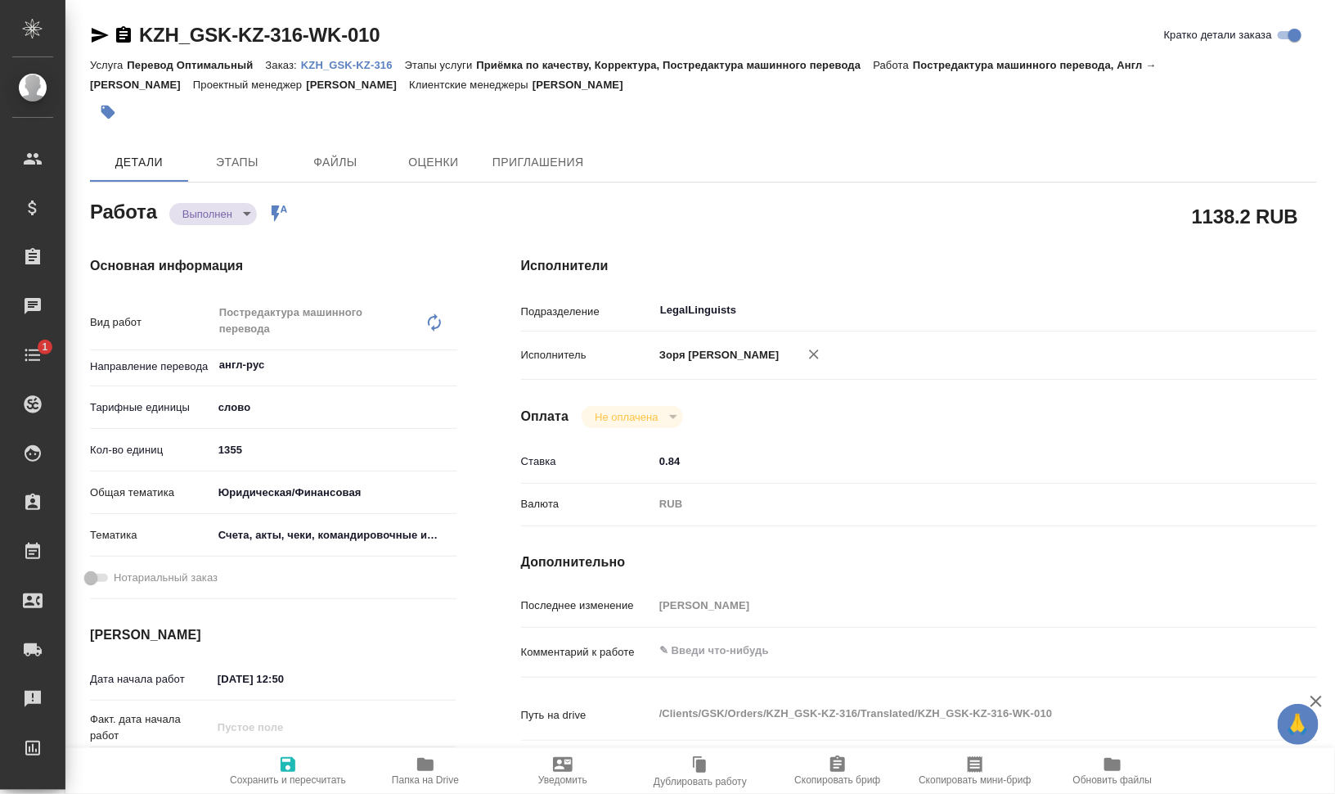
type input "/Clients/GSK/Orders/KZH_GSK-KZ-316"
type textarea "x"
type textarea "на рус"
type textarea "x"
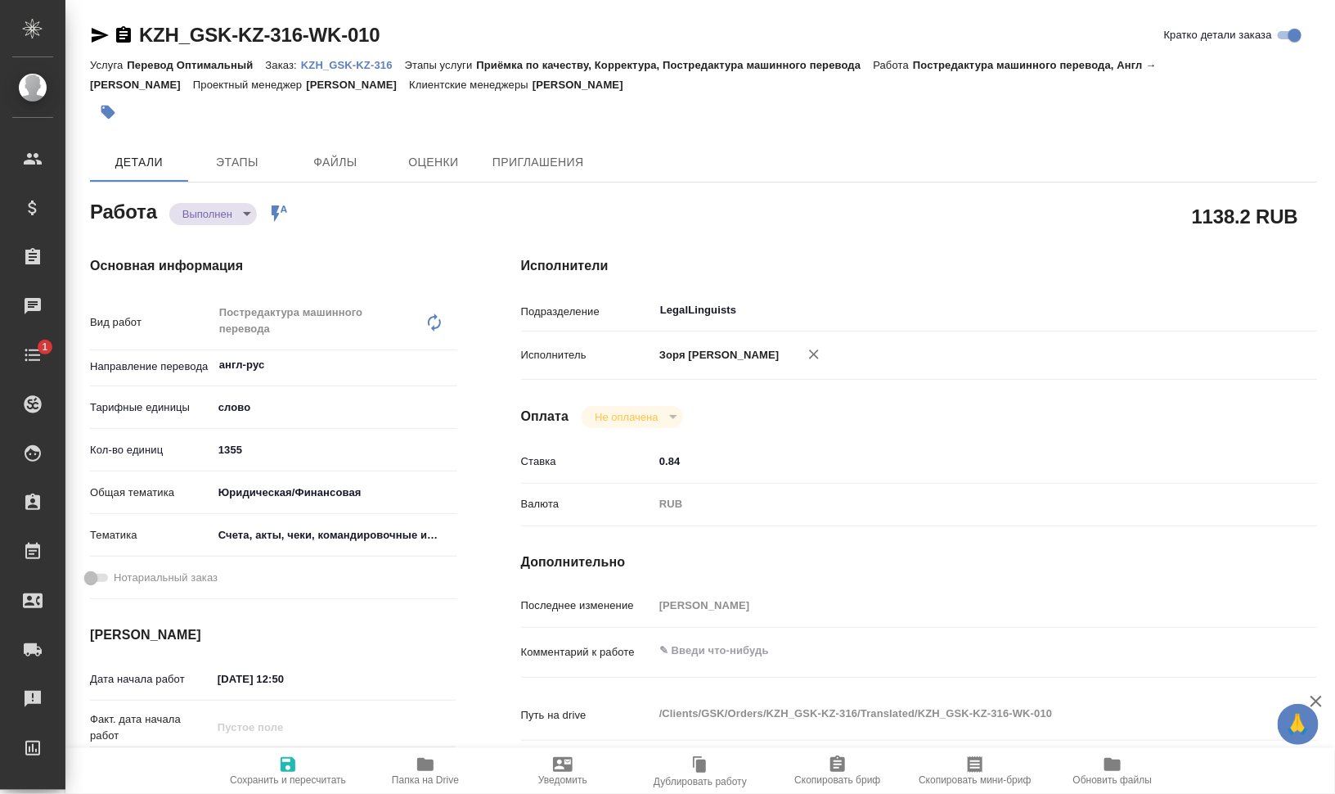
type textarea "x"
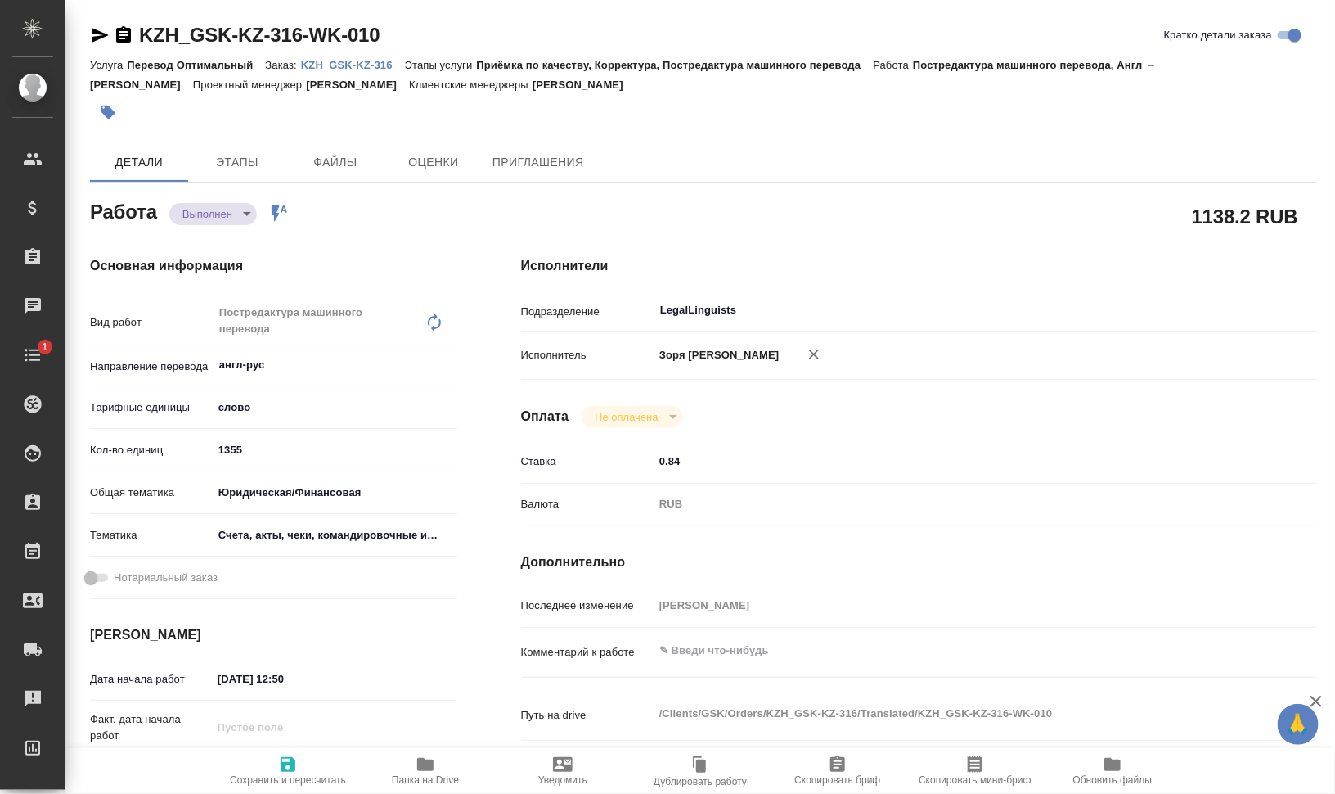
type textarea "x"
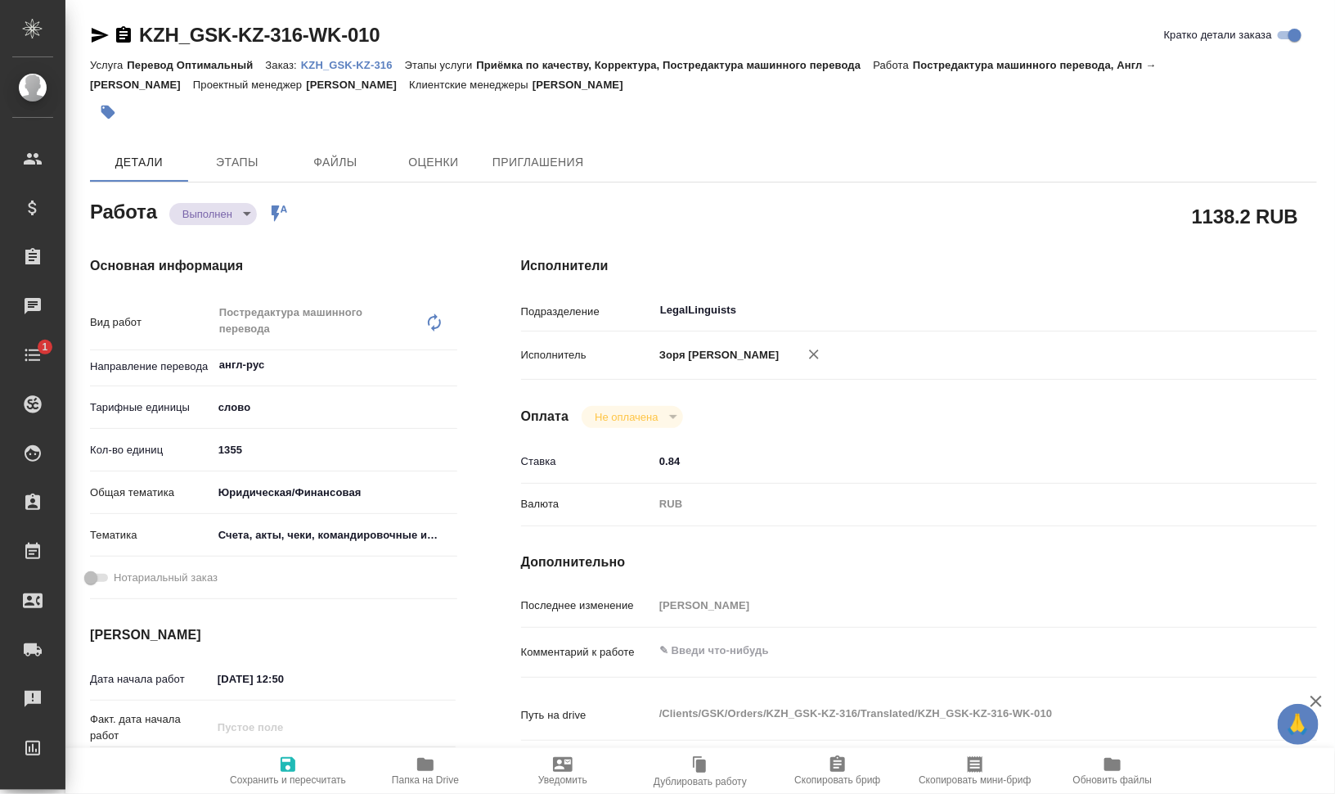
type textarea "x"
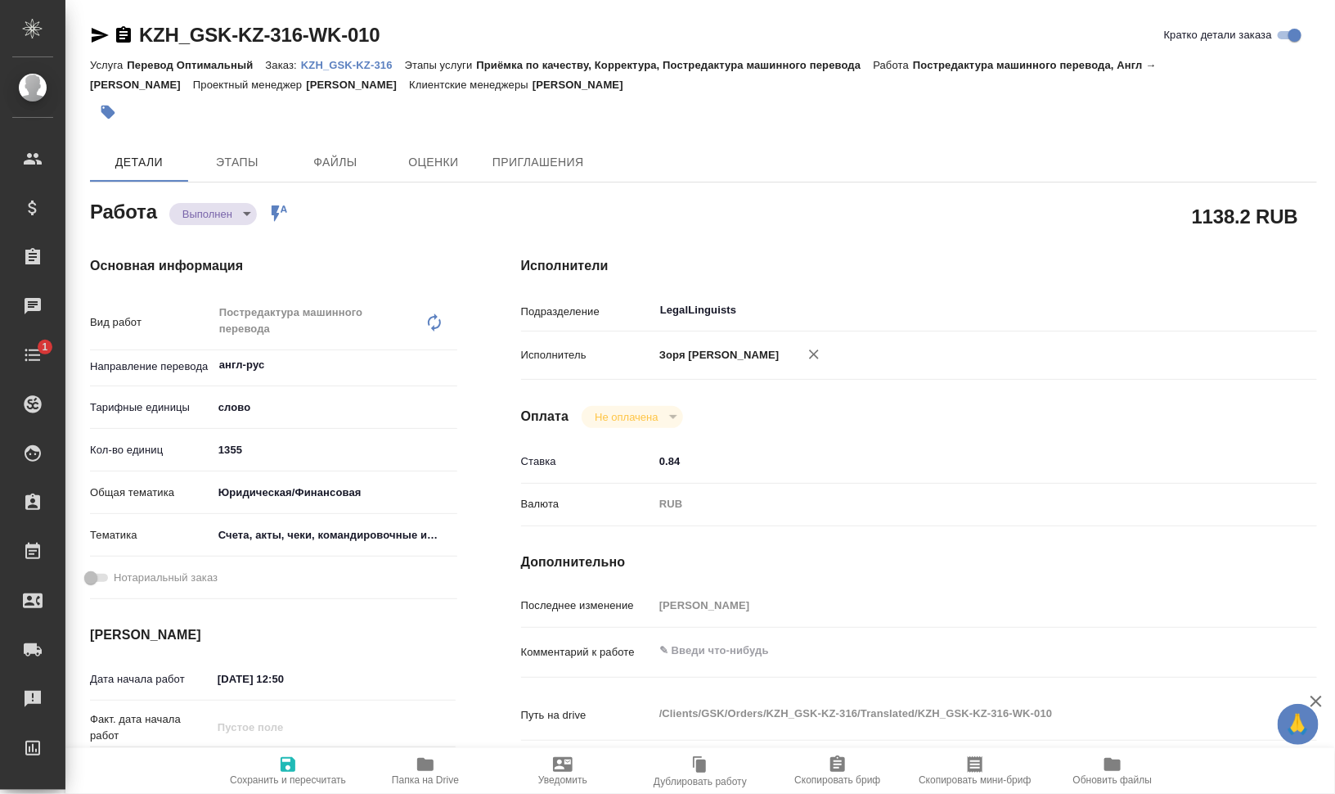
type textarea "x"
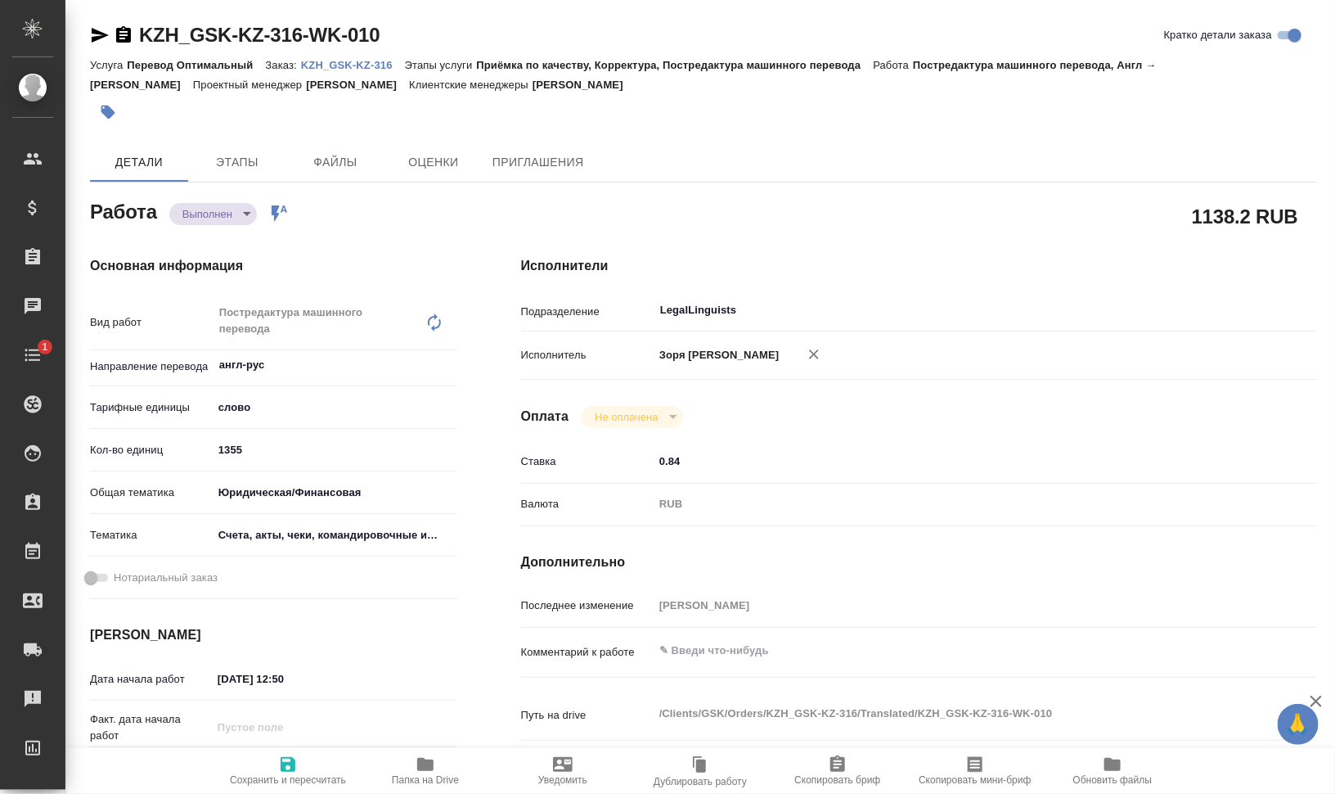
type textarea "x"
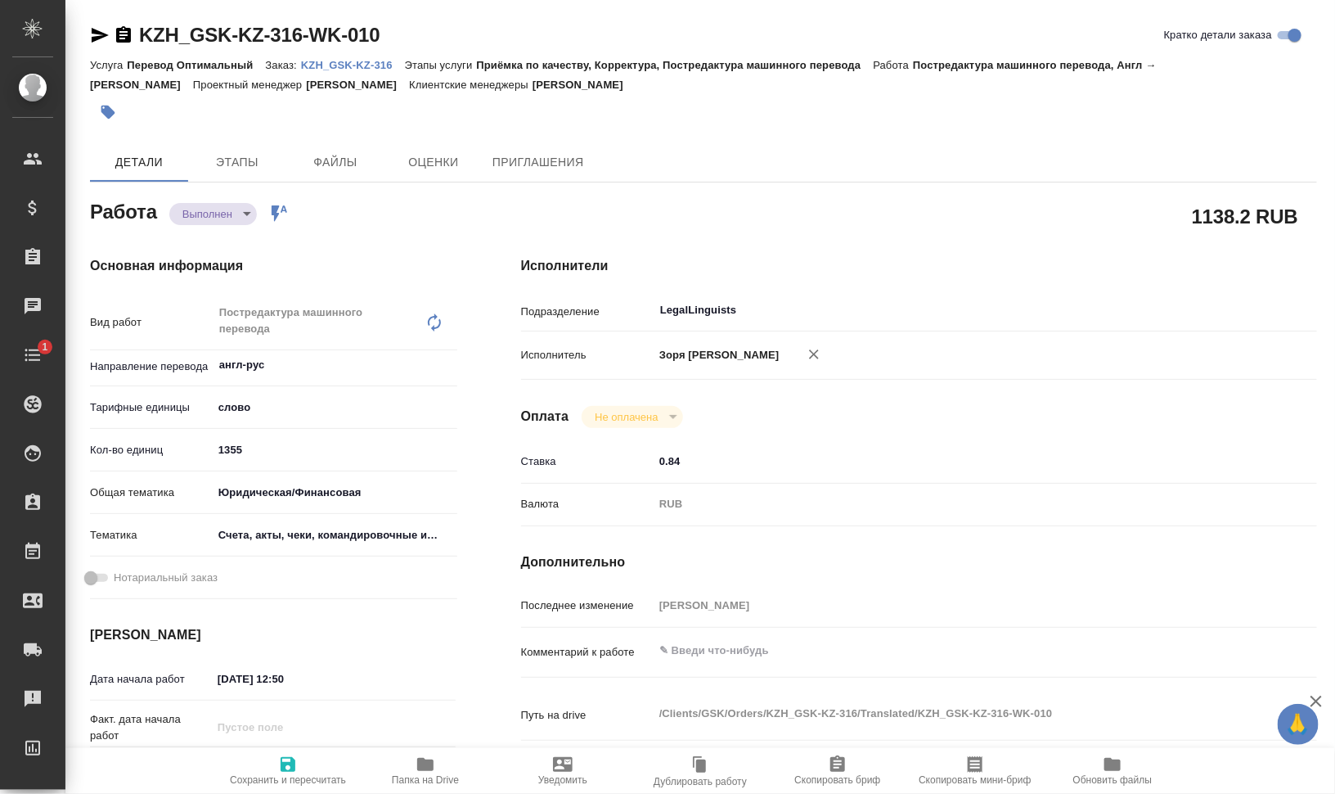
type textarea "x"
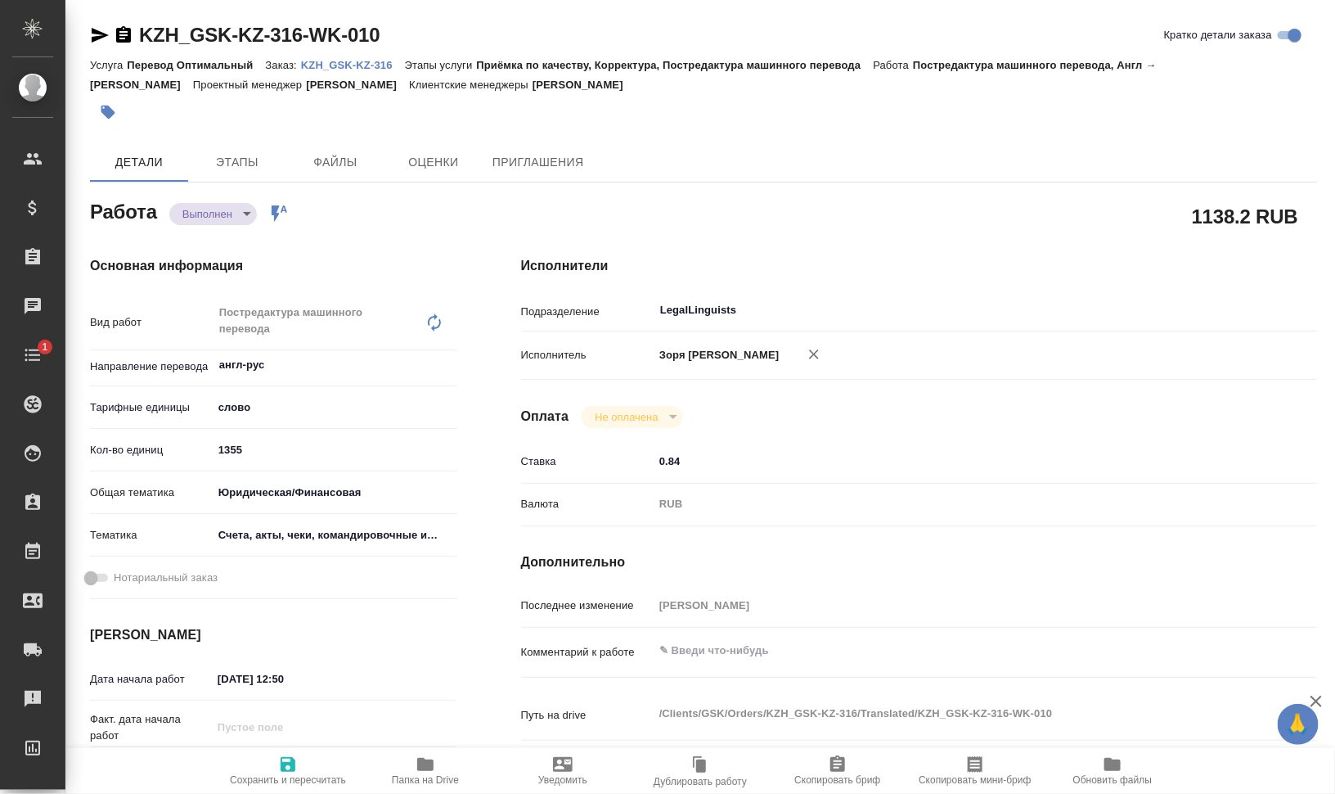
type textarea "x"
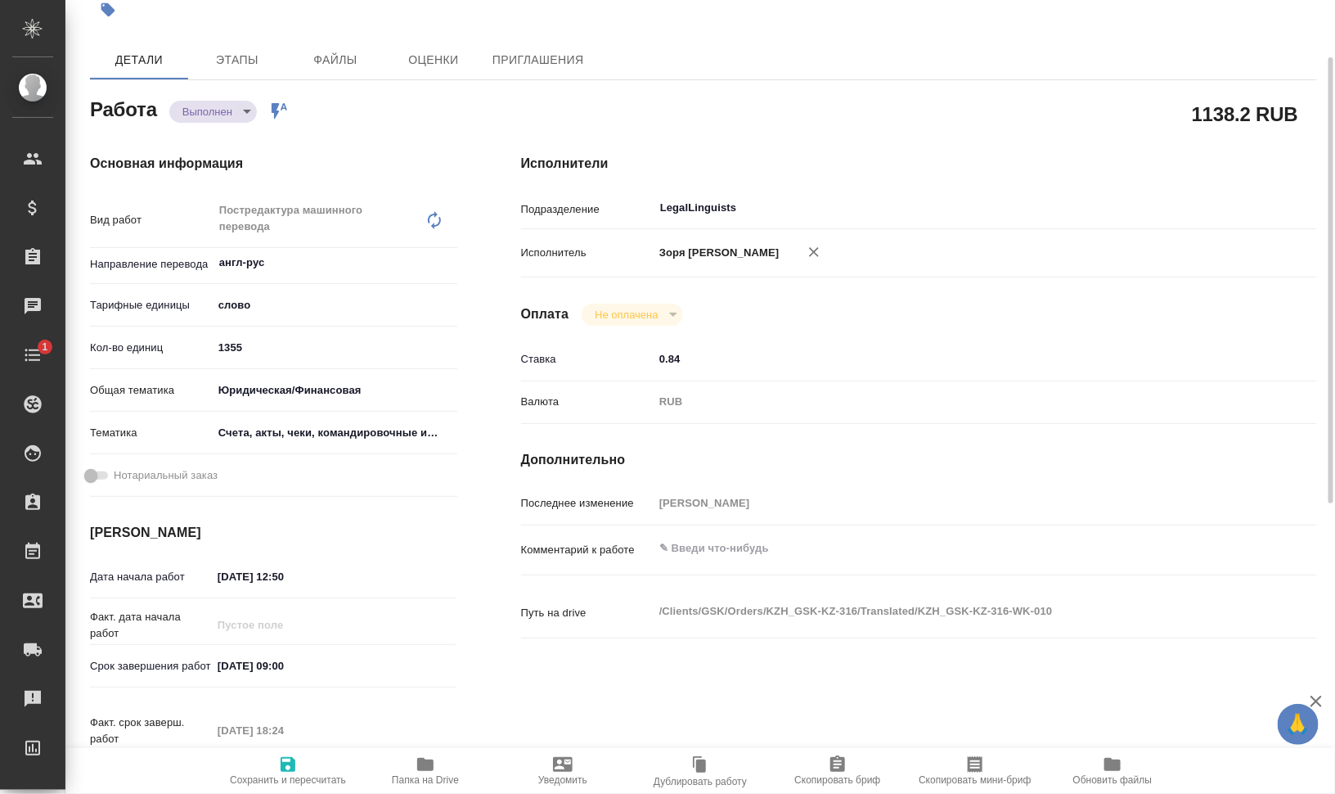
type textarea "x"
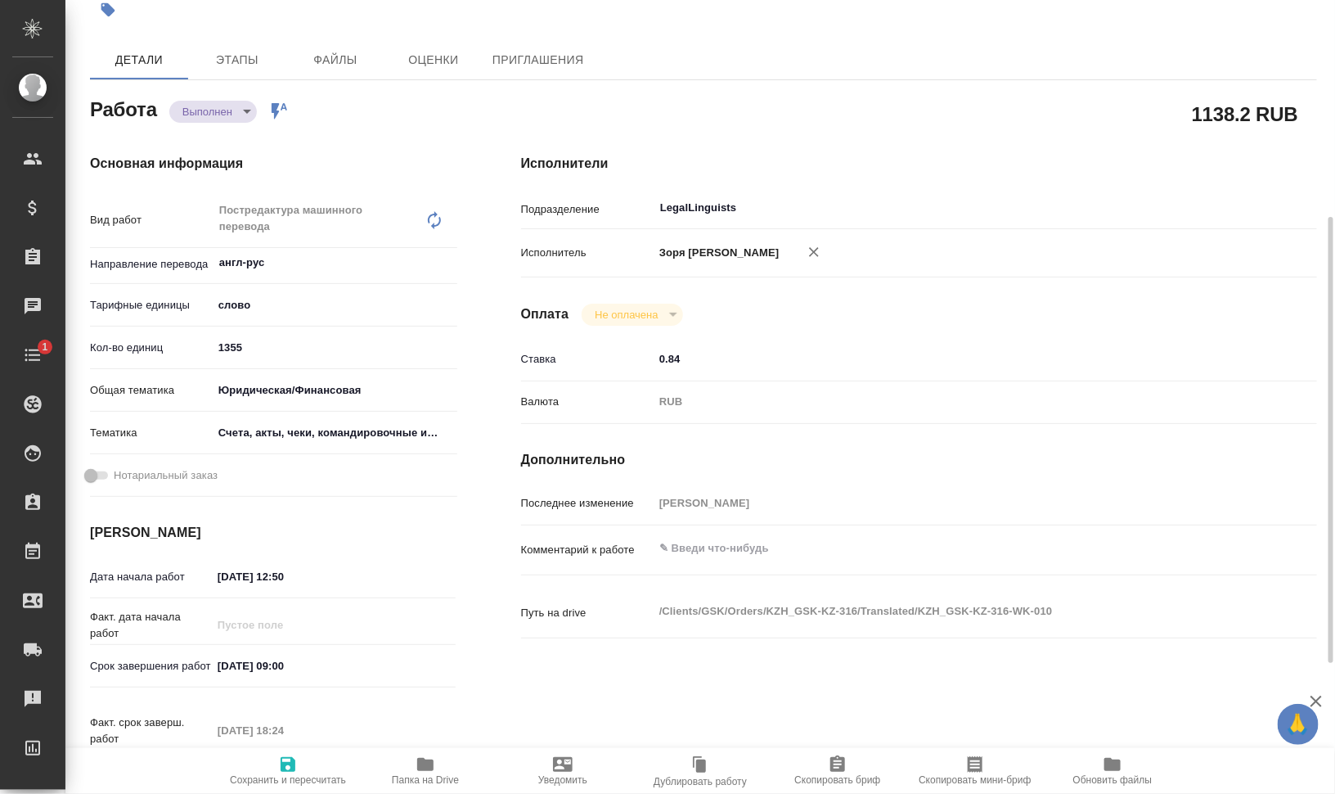
scroll to position [307, 0]
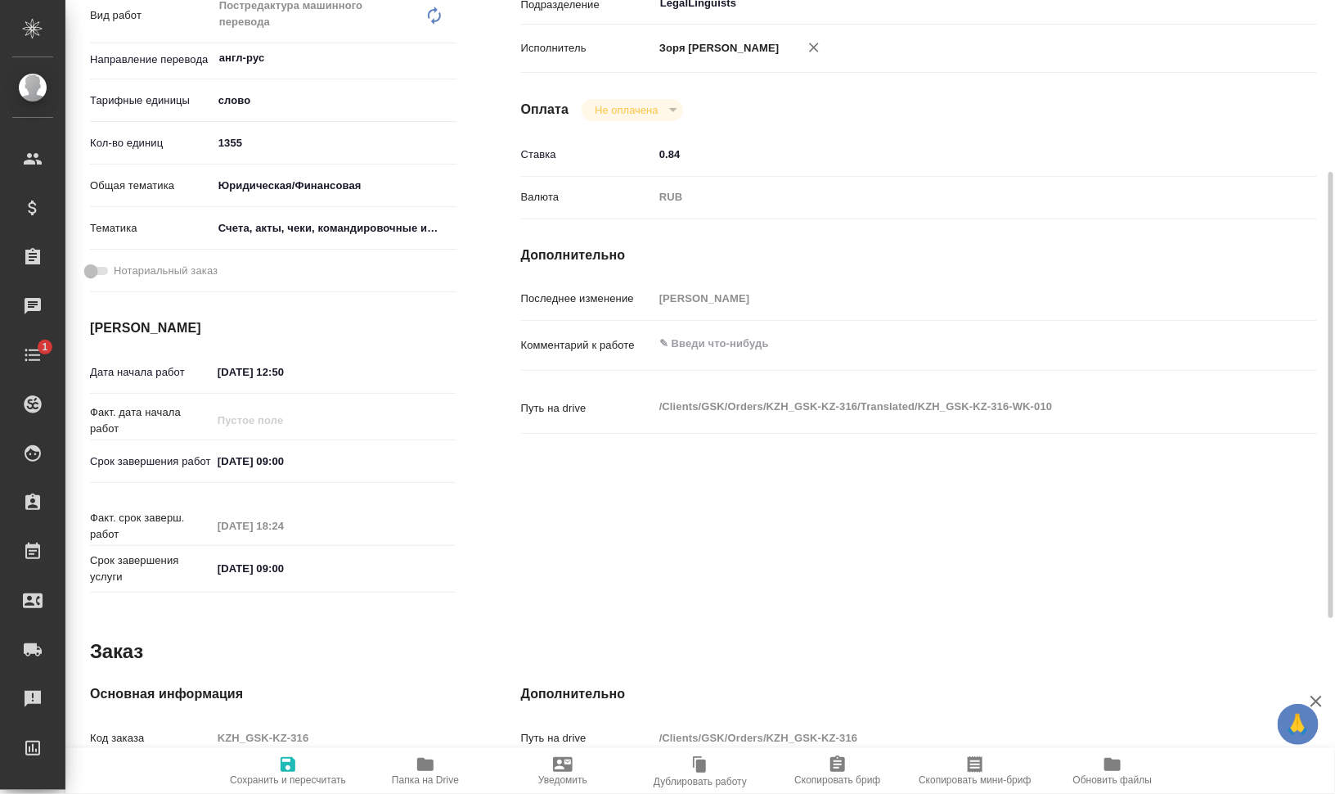
type textarea "x"
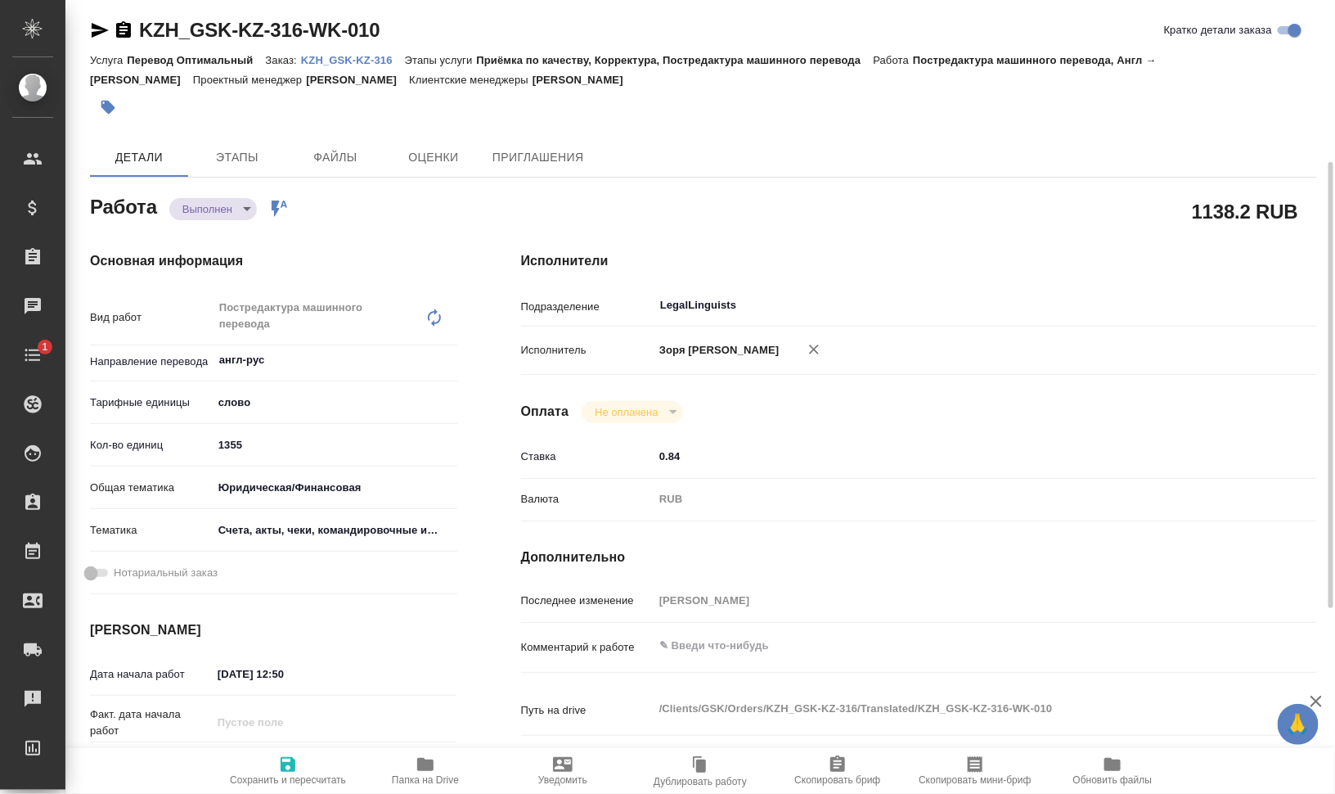
scroll to position [0, 0]
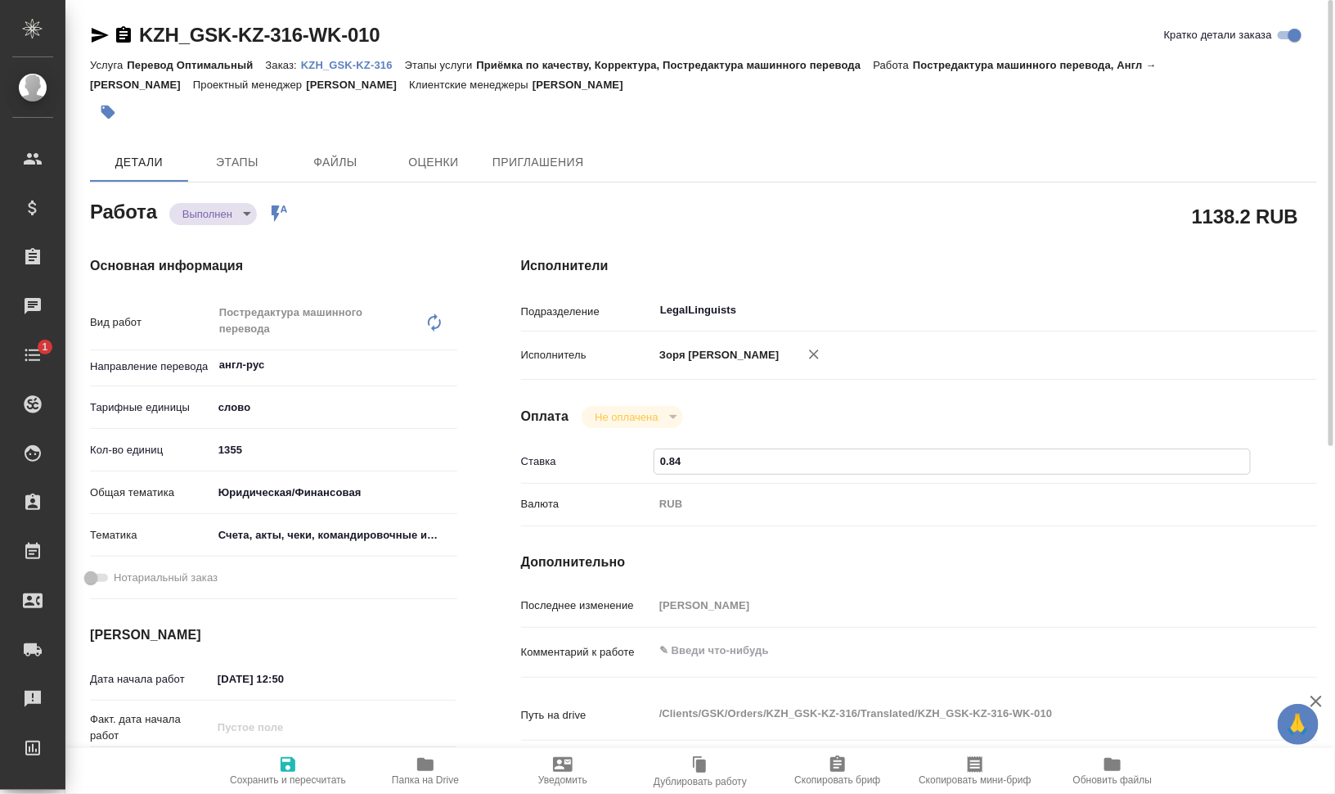
drag, startPoint x: 657, startPoint y: 475, endPoint x: 691, endPoint y: 475, distance: 34.4
click at [691, 473] on input "0.84" at bounding box center [953, 461] width 596 height 24
type textarea "x"
type input "1"
type textarea "x"
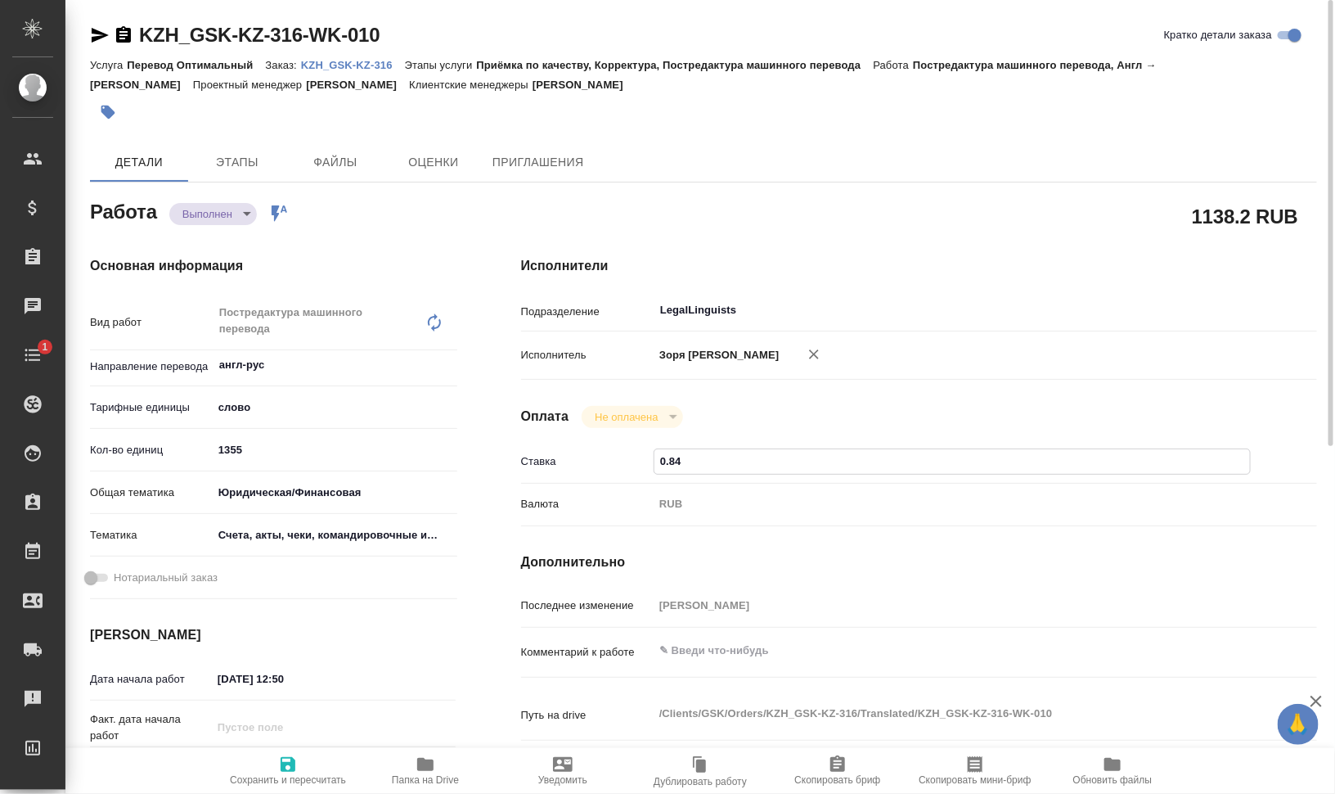
type textarea "x"
type input "1.1"
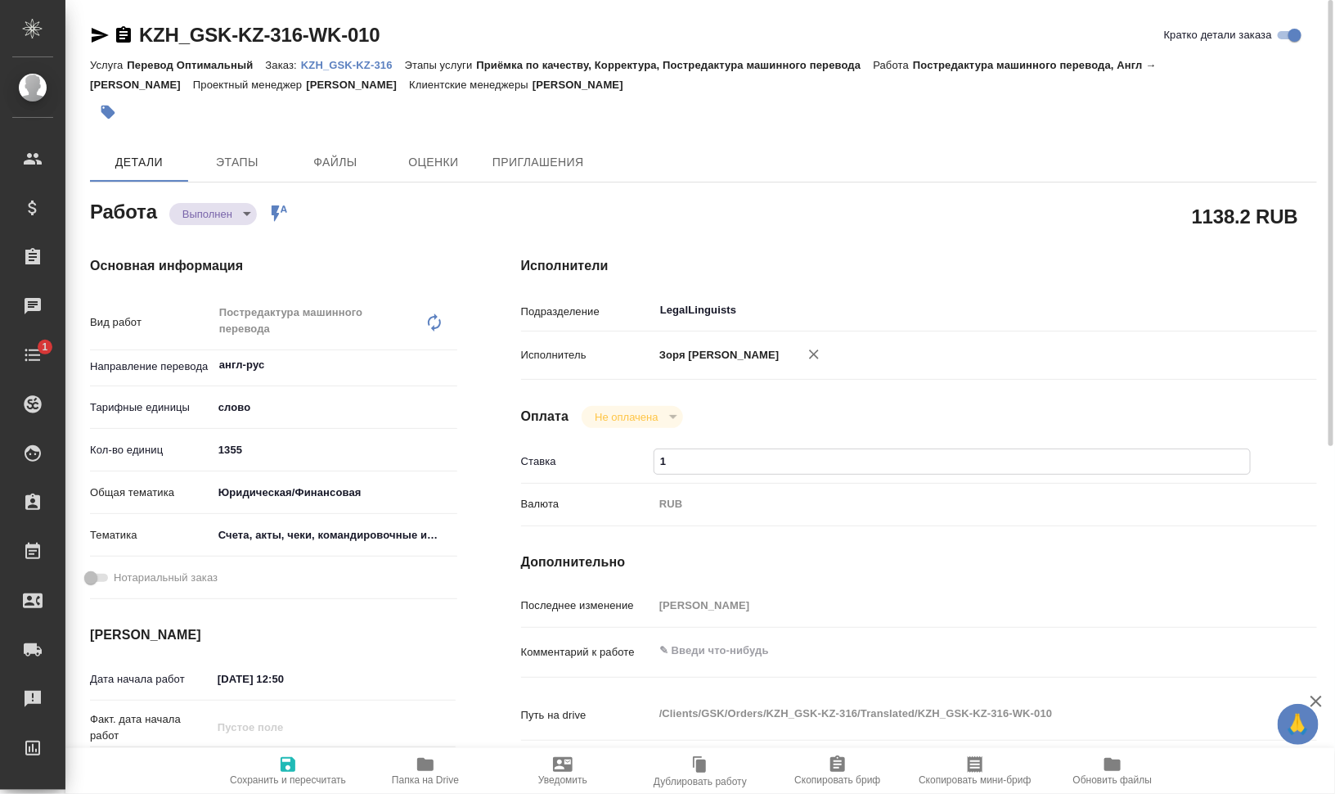
type textarea "x"
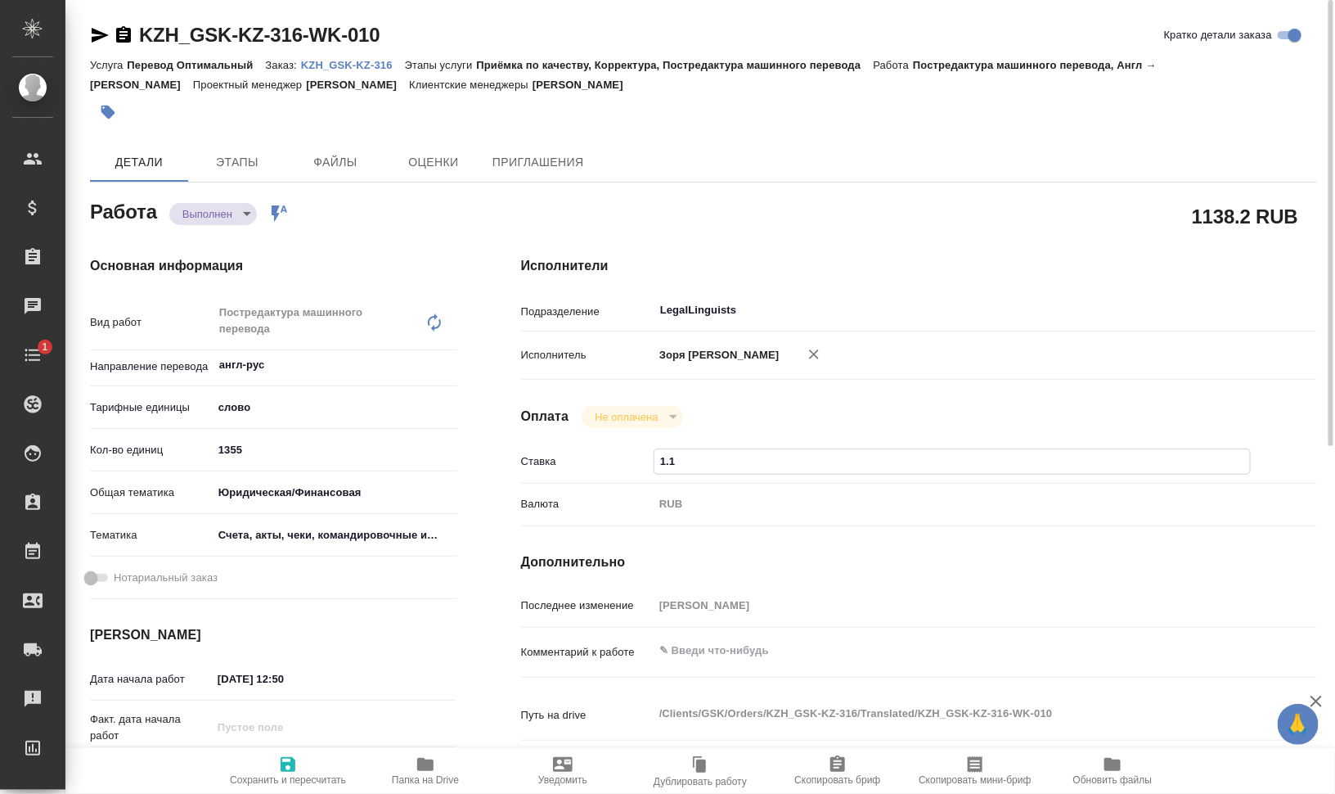
type input "1.11"
type textarea "x"
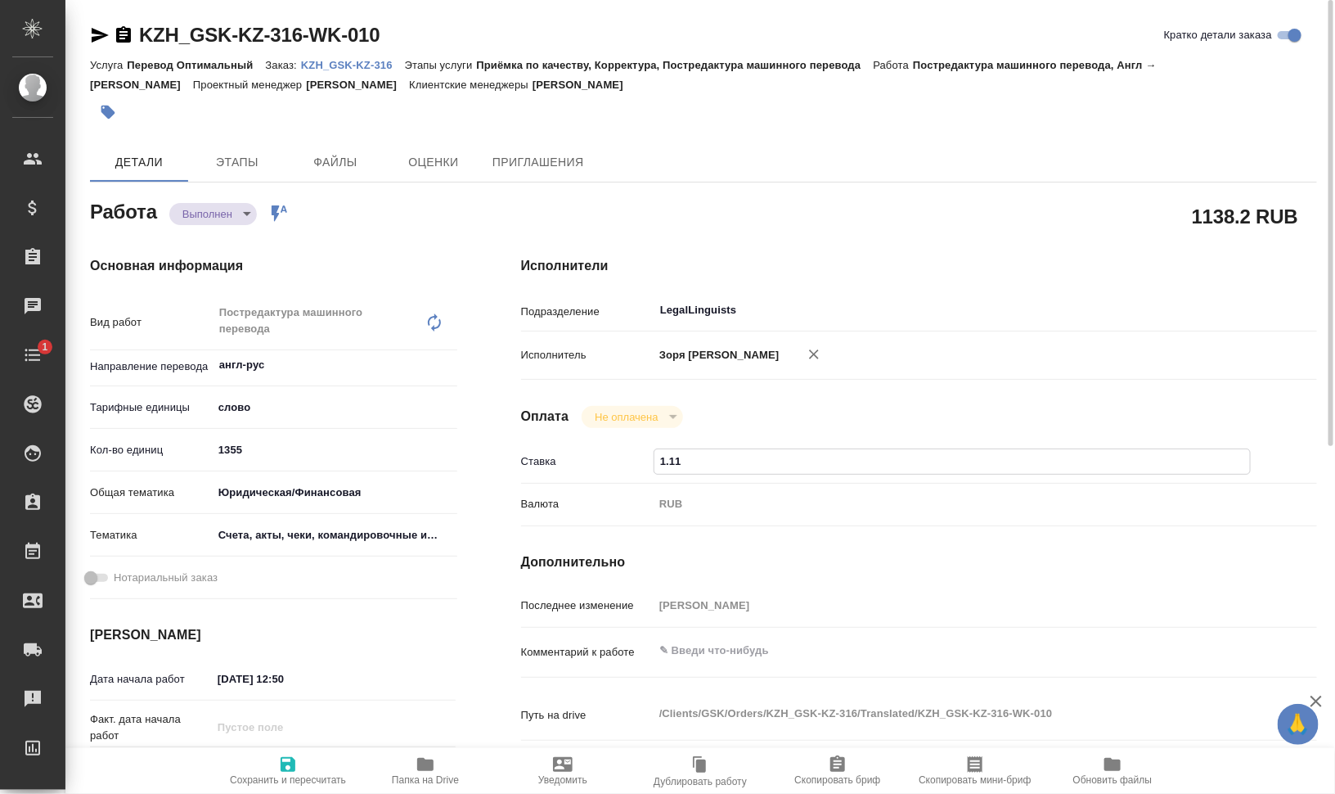
type input "1.11"
click at [269, 756] on span "Сохранить и пересчитать" at bounding box center [288, 769] width 118 height 31
type textarea "x"
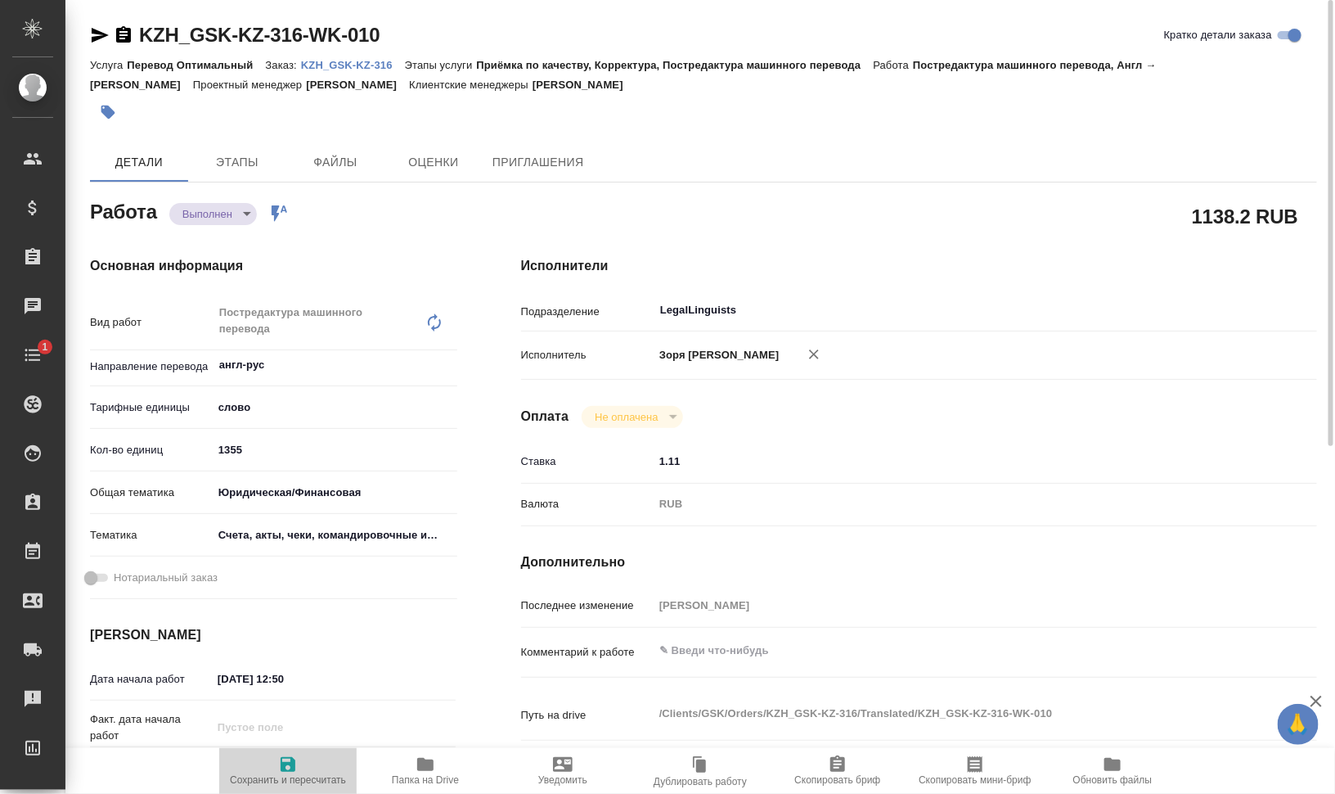
type textarea "x"
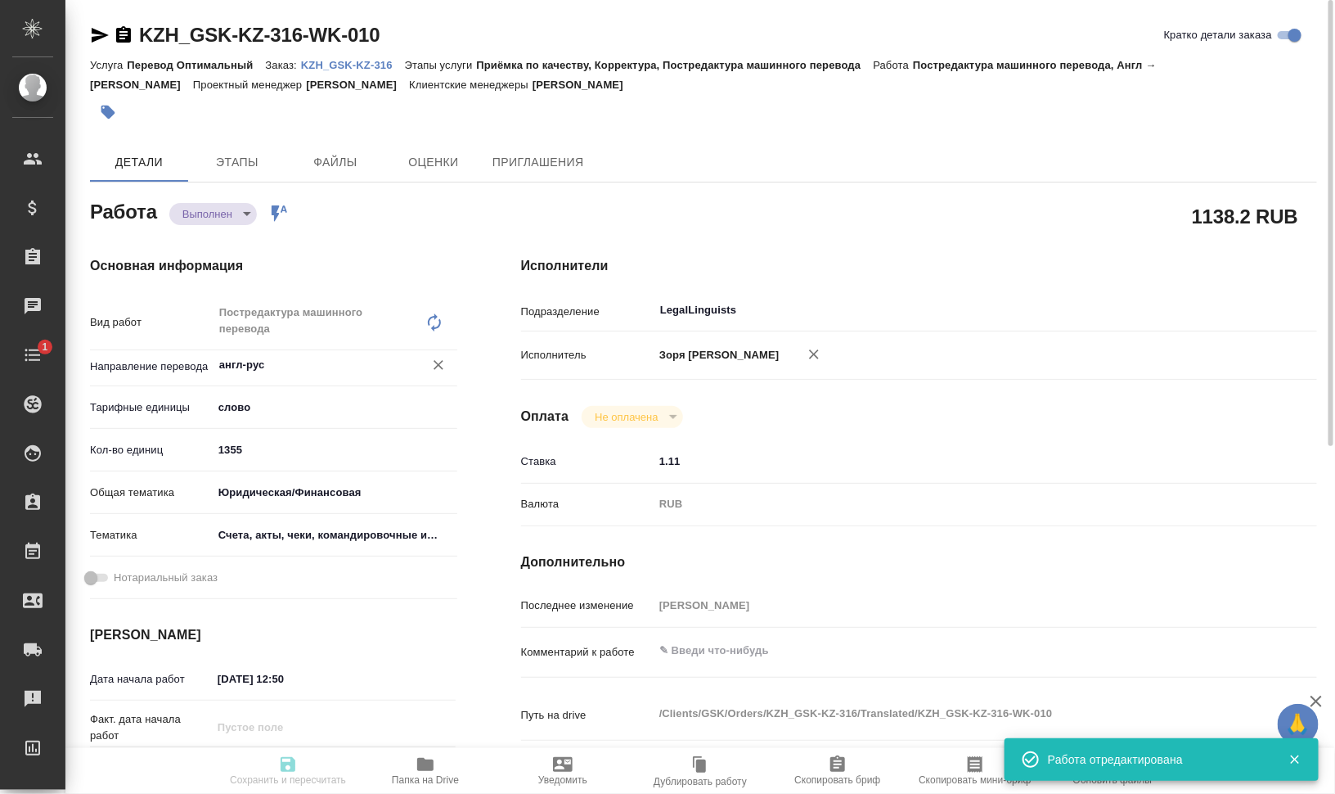
type textarea "x"
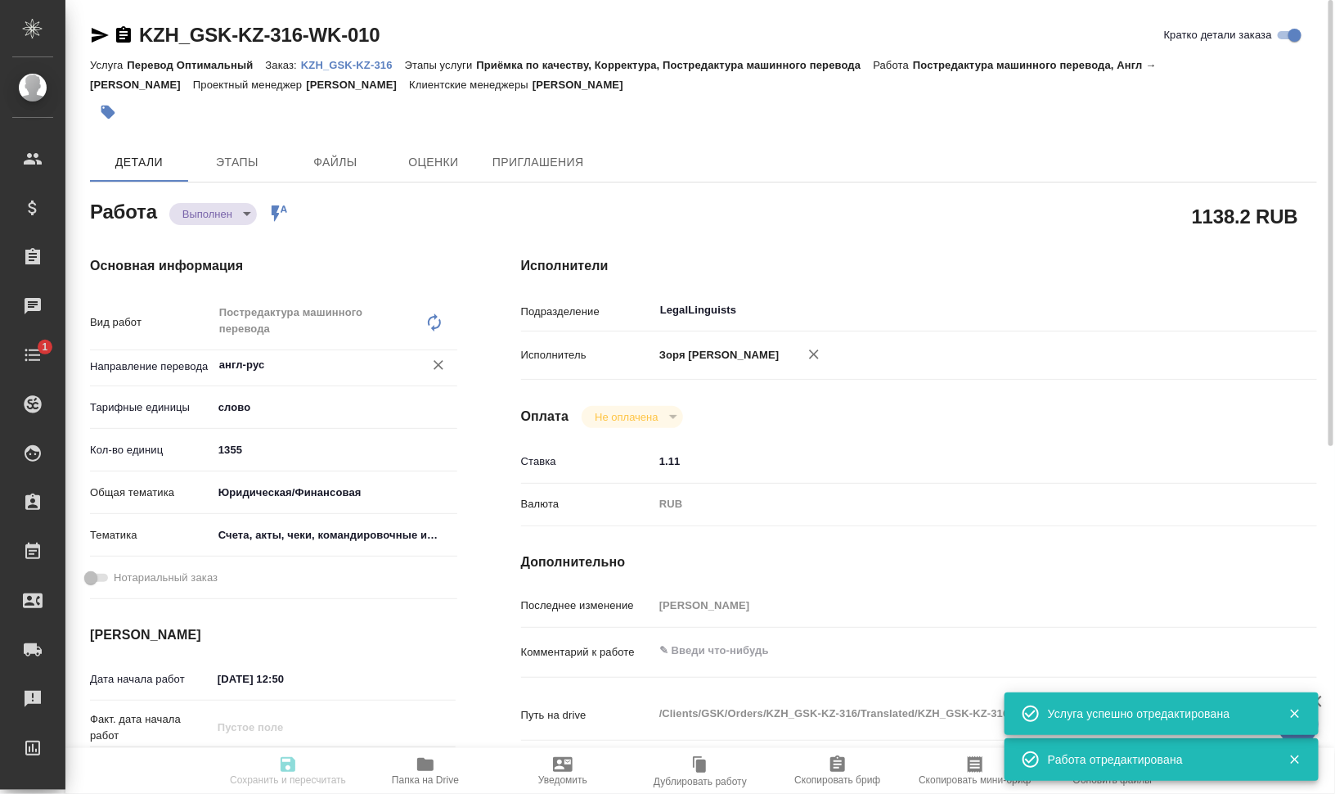
type textarea "x"
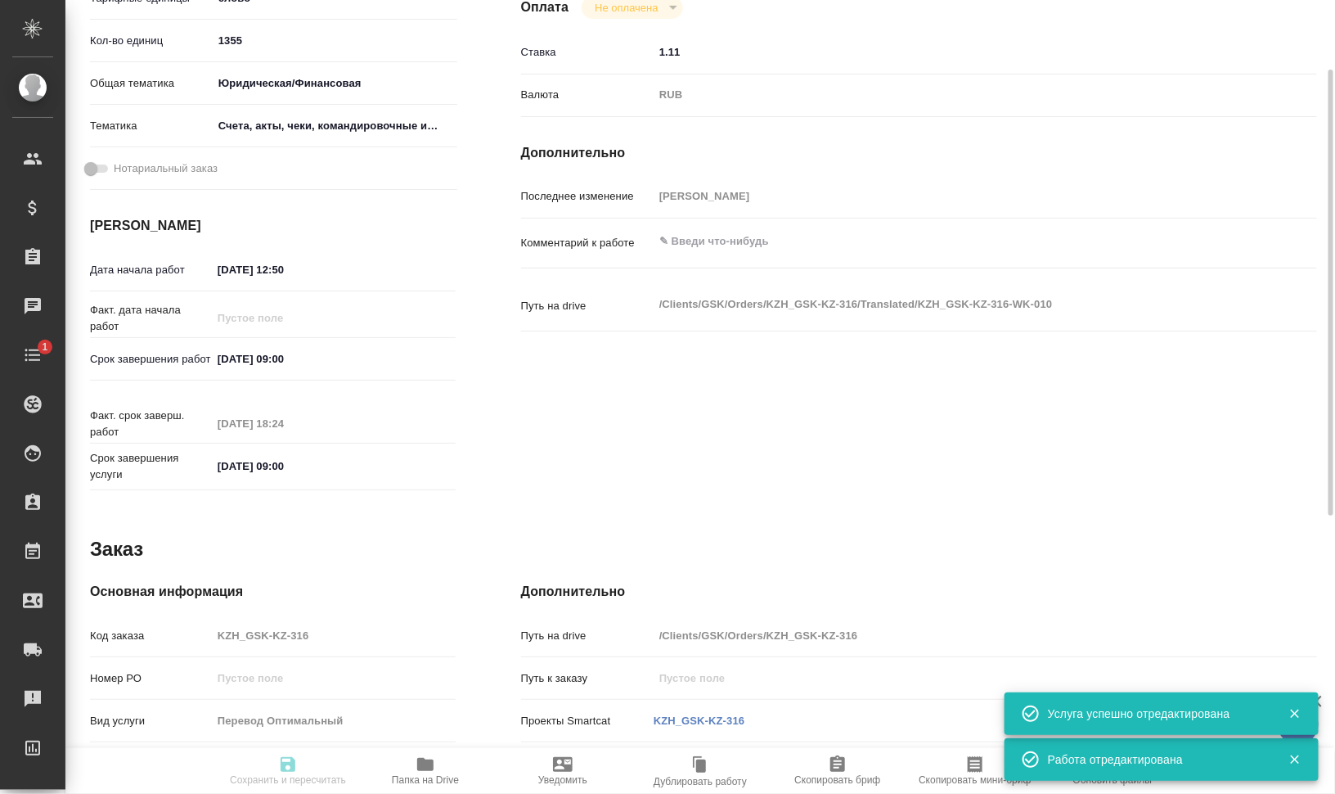
type input "completed"
type textarea "Постредактура машинного перевода"
type textarea "x"
type input "англ-рус"
type input "5a8b1489cc6b4906c91bfd90"
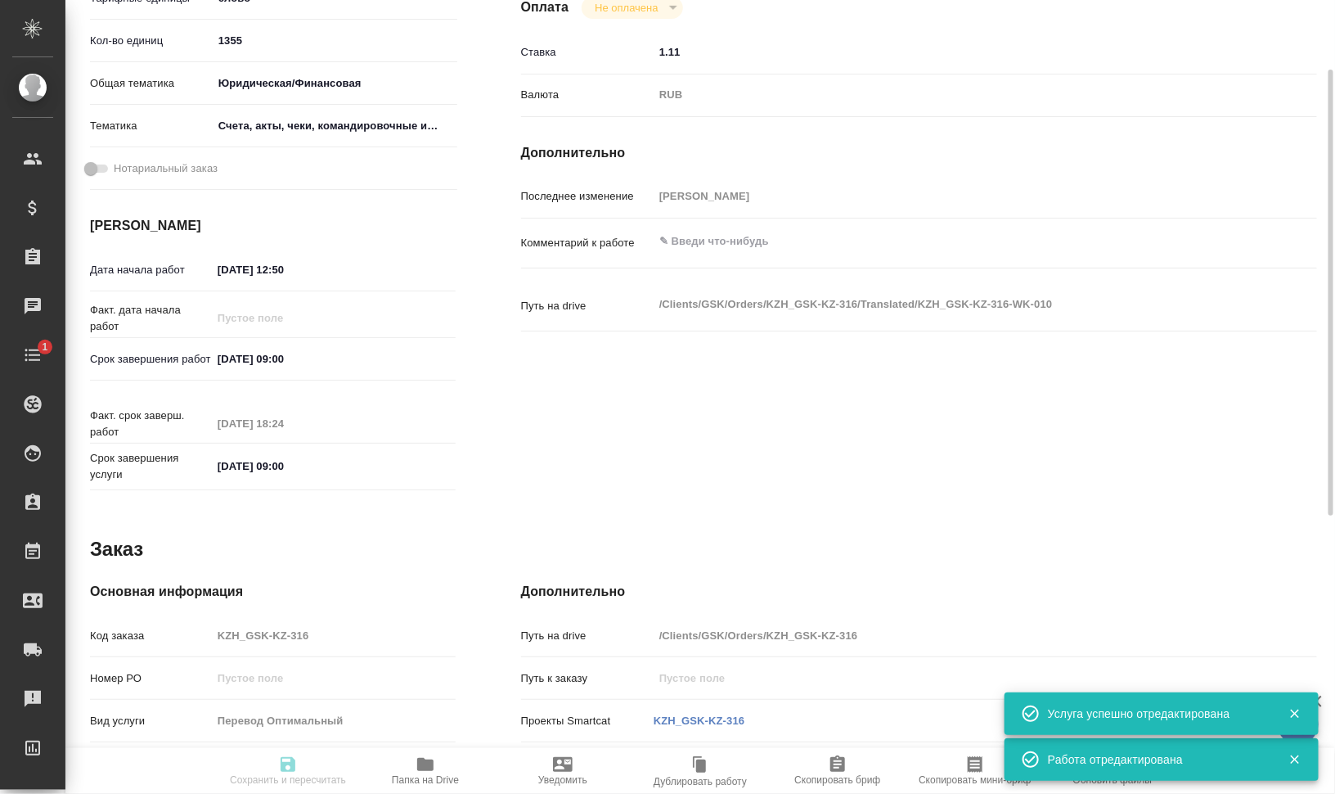
type input "1355"
type input "yr-fn"
type input "5f647205b73bc97568ca66c0"
type input "01.09.2025 12:50"
type input "02.09.2025 09:00"
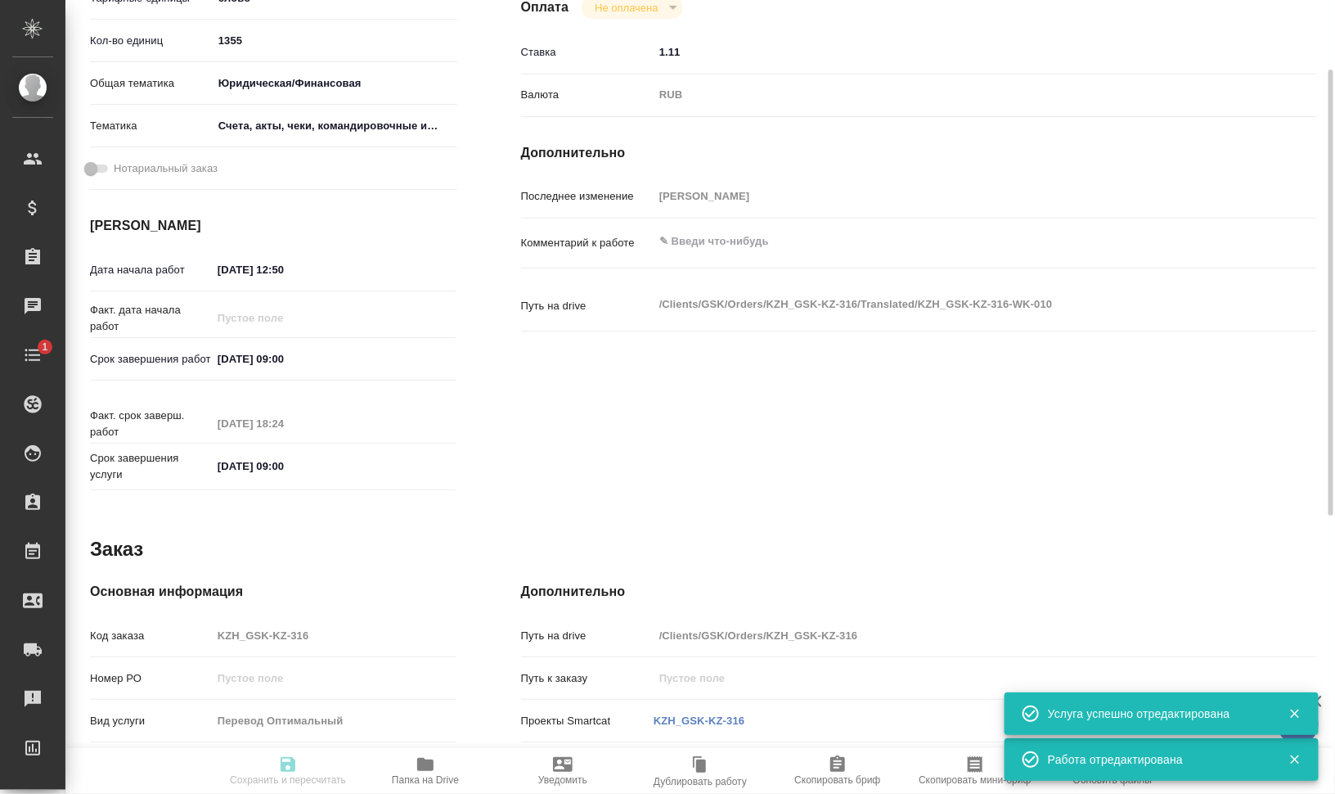
type input "01.09.2025 18:24"
type input "02.09.2025 09:00"
type input "LegalLinguists"
type input "notPayed"
type input "1.11"
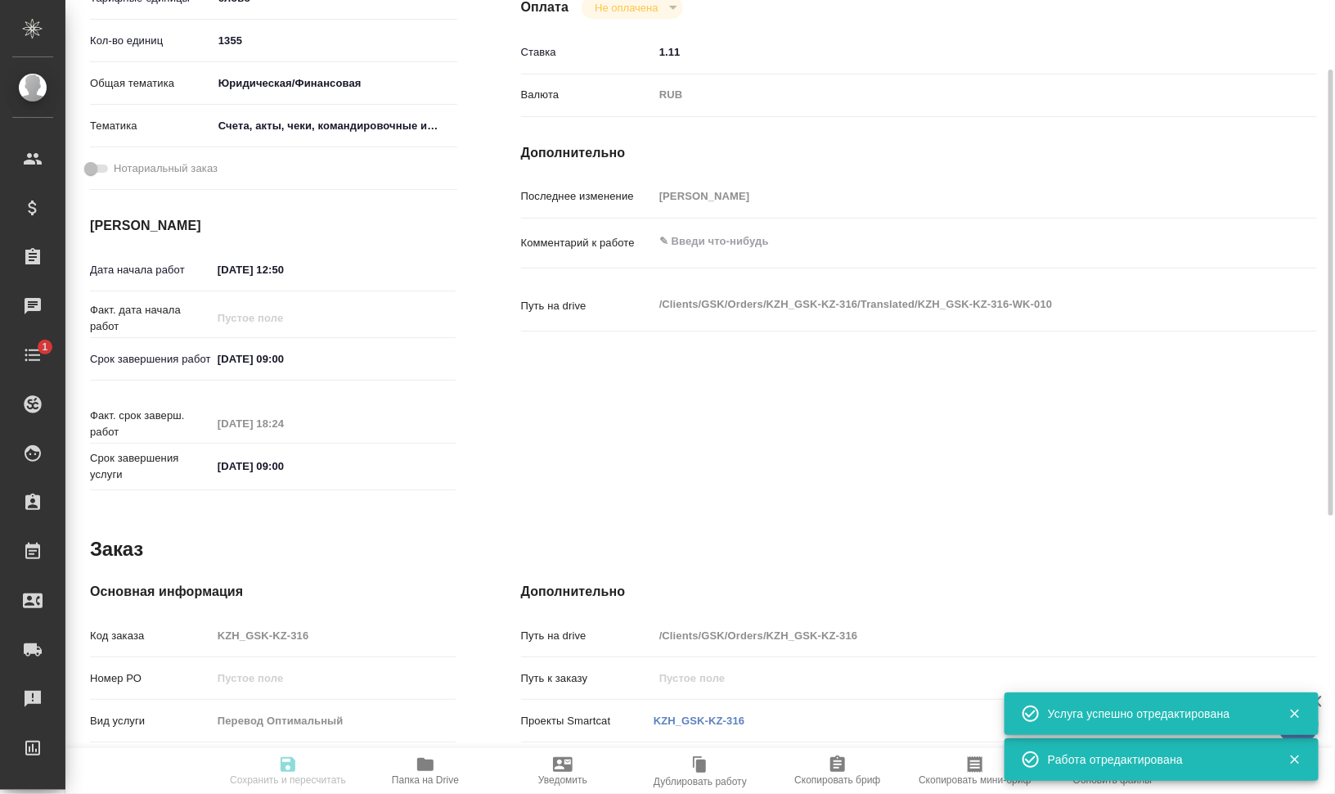
type input "RUB"
type input "[PERSON_NAME]"
type textarea "x"
type textarea "/Clients/GSK/Orders/KZH_GSK-KZ-316/Translated/KZH_GSK-KZ-316-WK-010"
type textarea "x"
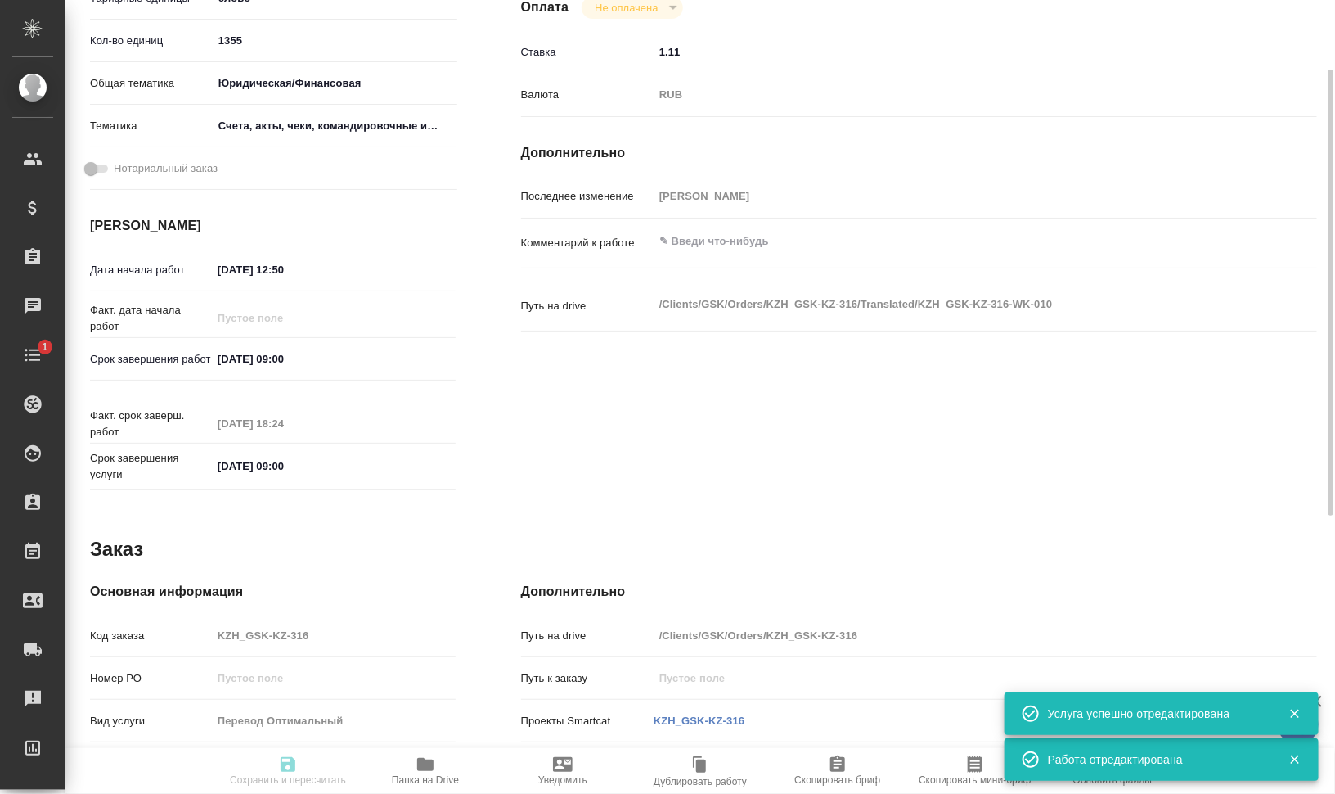
type input "KZH_GSK-KZ-316"
type input "Перевод Оптимальный"
type input "Приёмка по качеству, Корректура, Постредактура машинного перевода"
type input "Асланукова Сати"
type input "Заборова Александра"
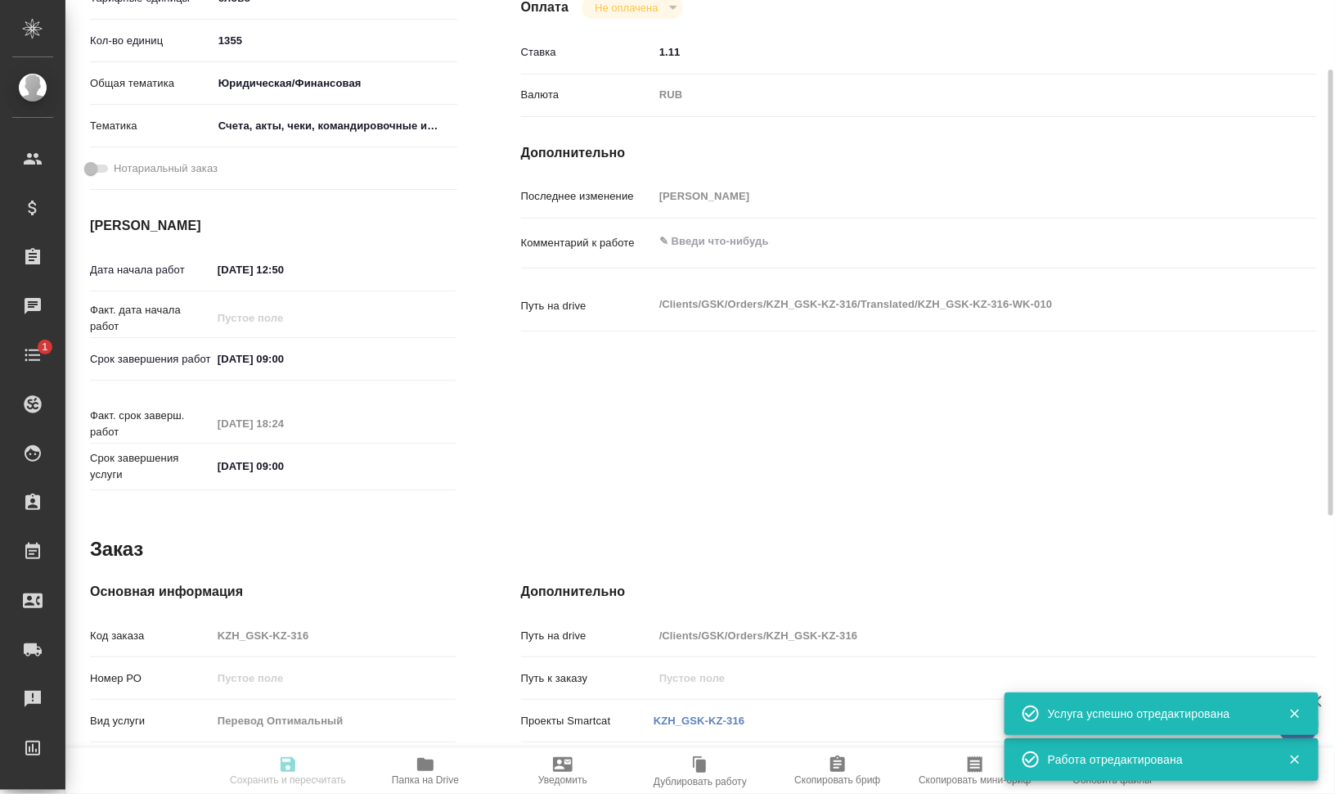
type input "/Clients/GSK/Orders/KZH_GSK-KZ-316"
type textarea "x"
type textarea "на рус"
type textarea "x"
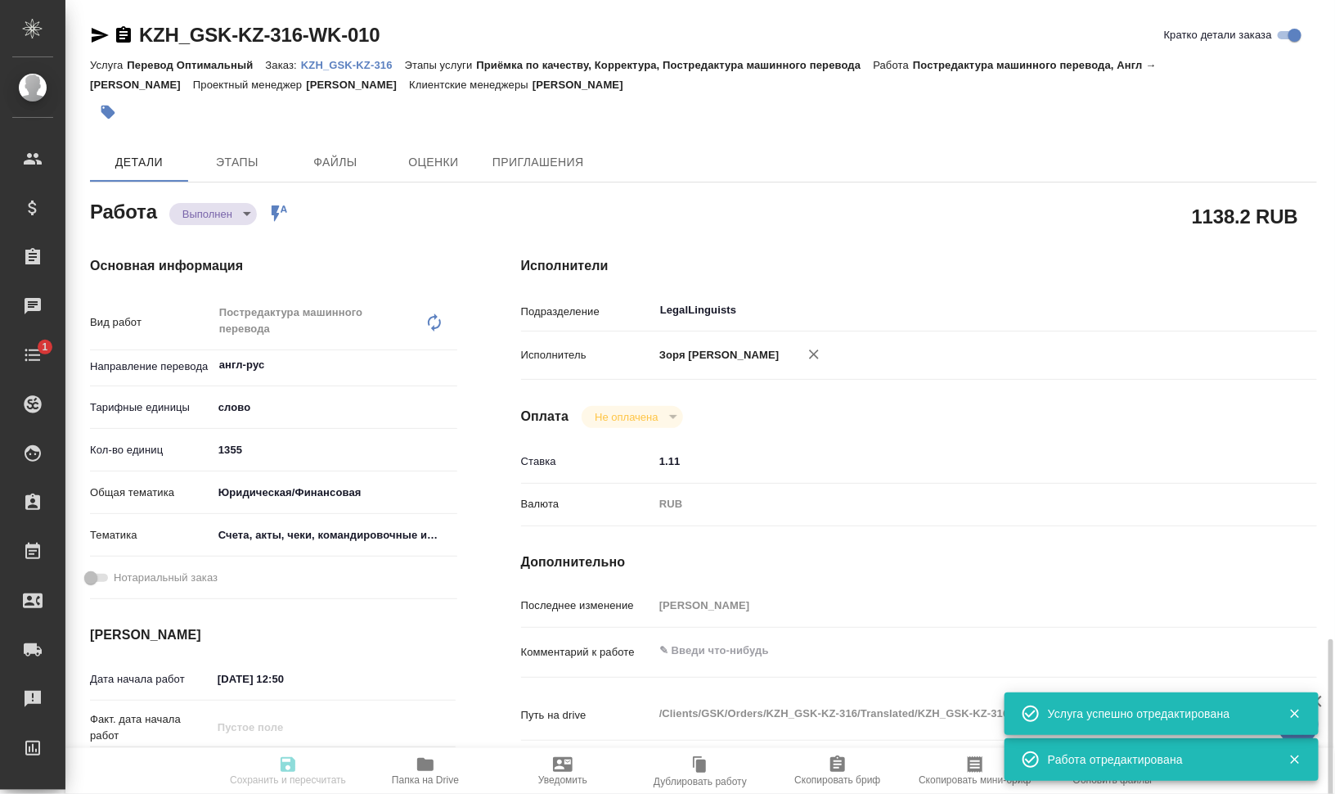
type textarea "x"
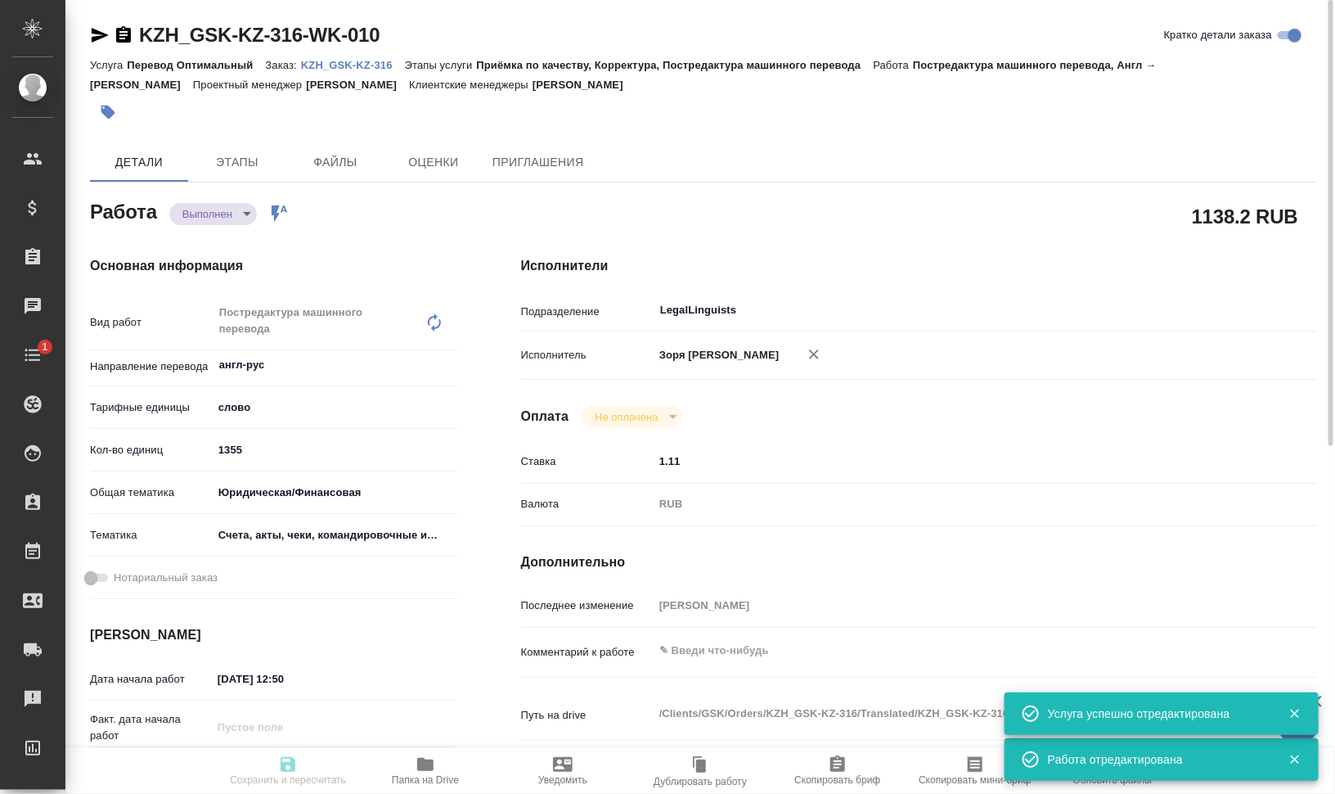
type textarea "x"
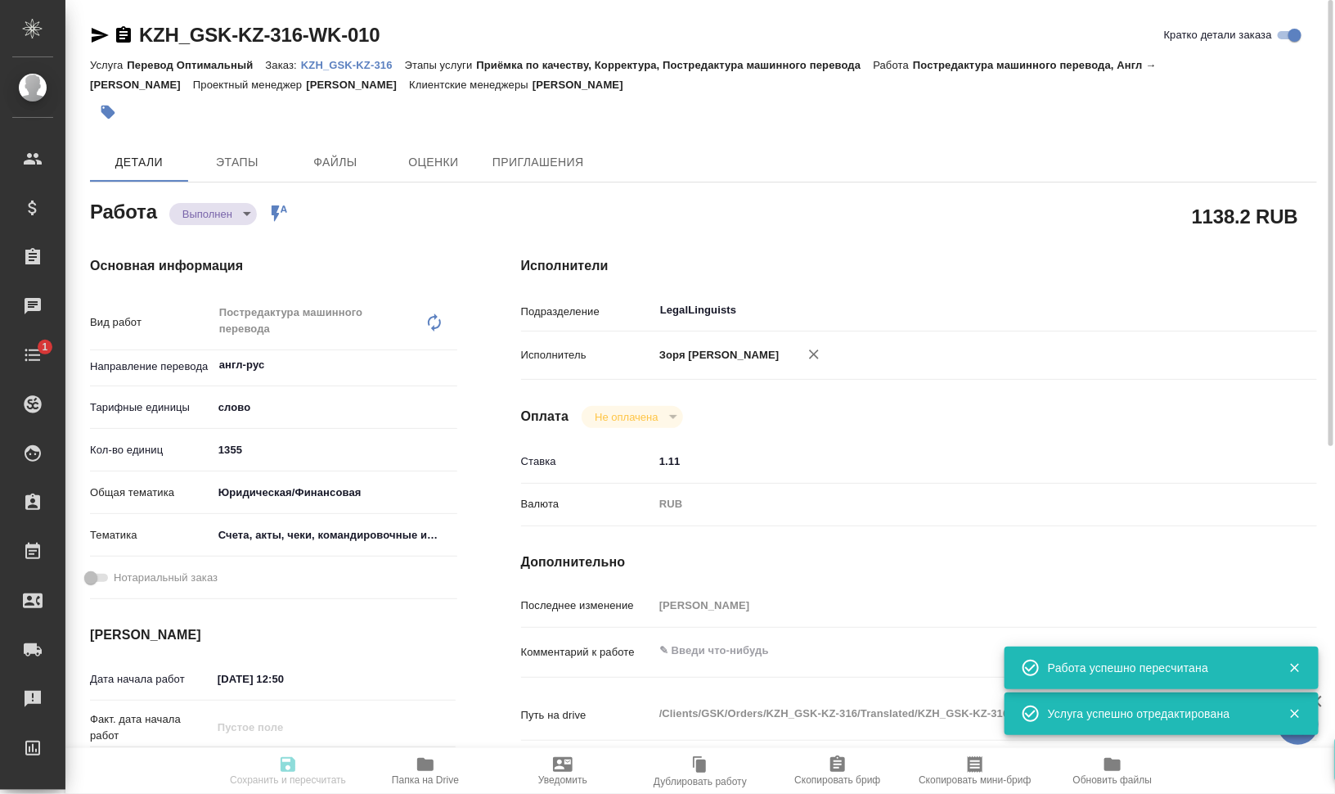
type textarea "x"
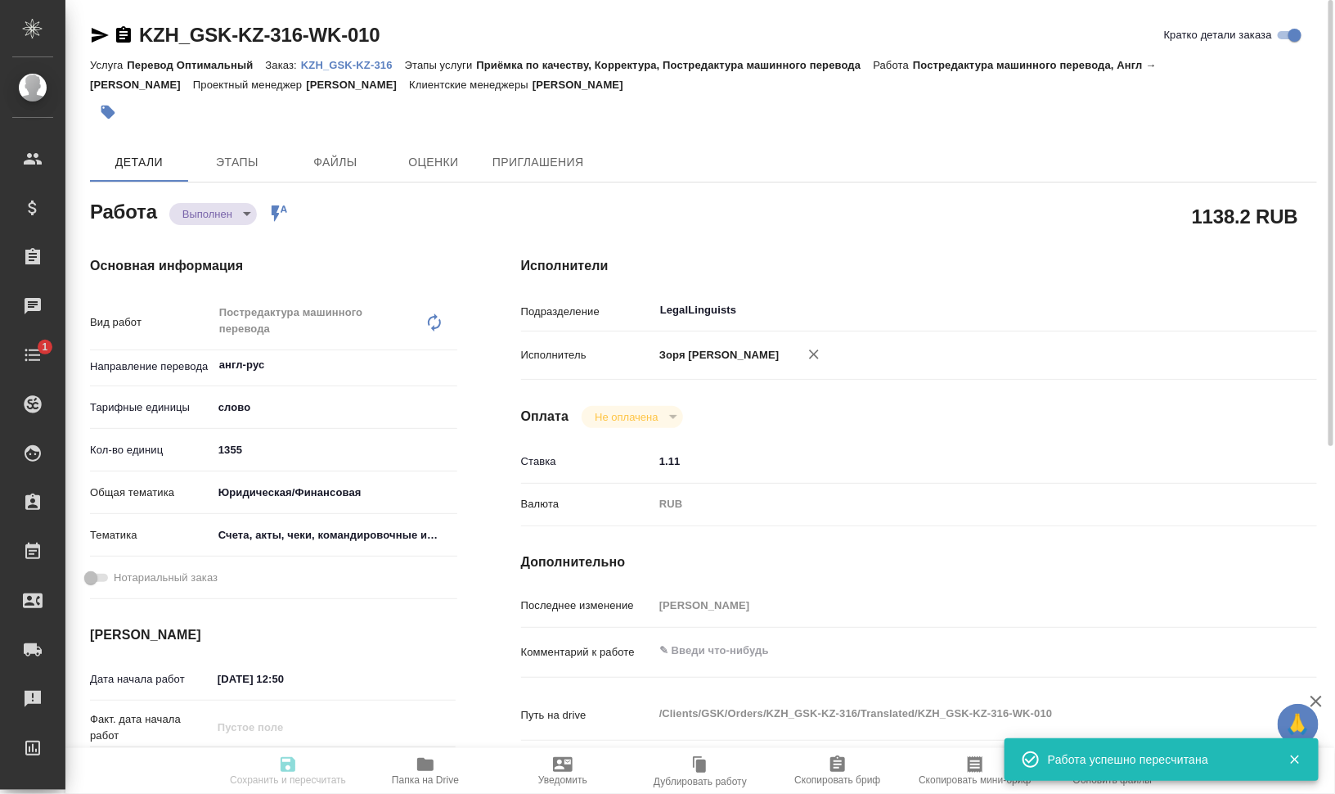
type input "completed"
type textarea "Постредактура машинного перевода"
type textarea "x"
type input "англ-рус"
type input "5a8b1489cc6b4906c91bfd90"
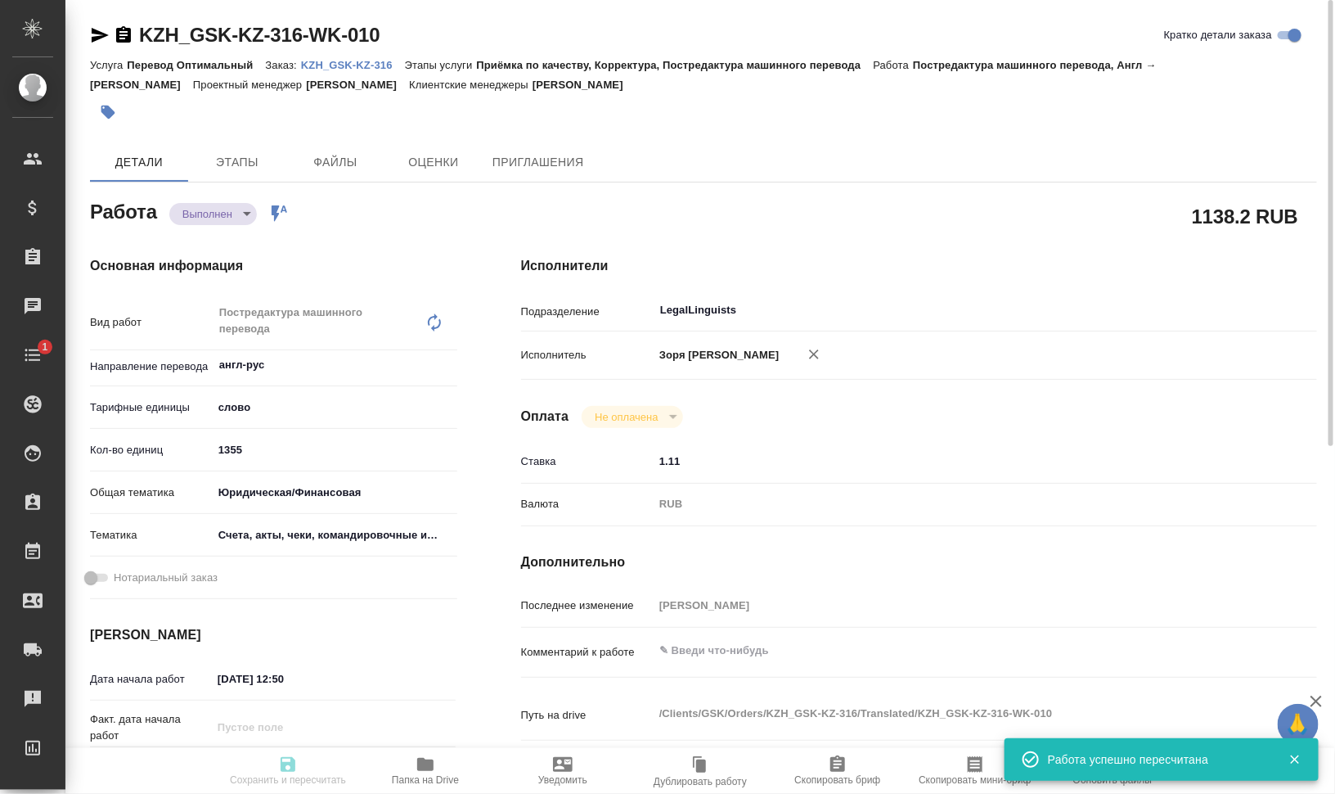
type input "1355"
type input "yr-fn"
type input "5f647205b73bc97568ca66c0"
type input "01.09.2025 12:50"
type input "02.09.2025 09:00"
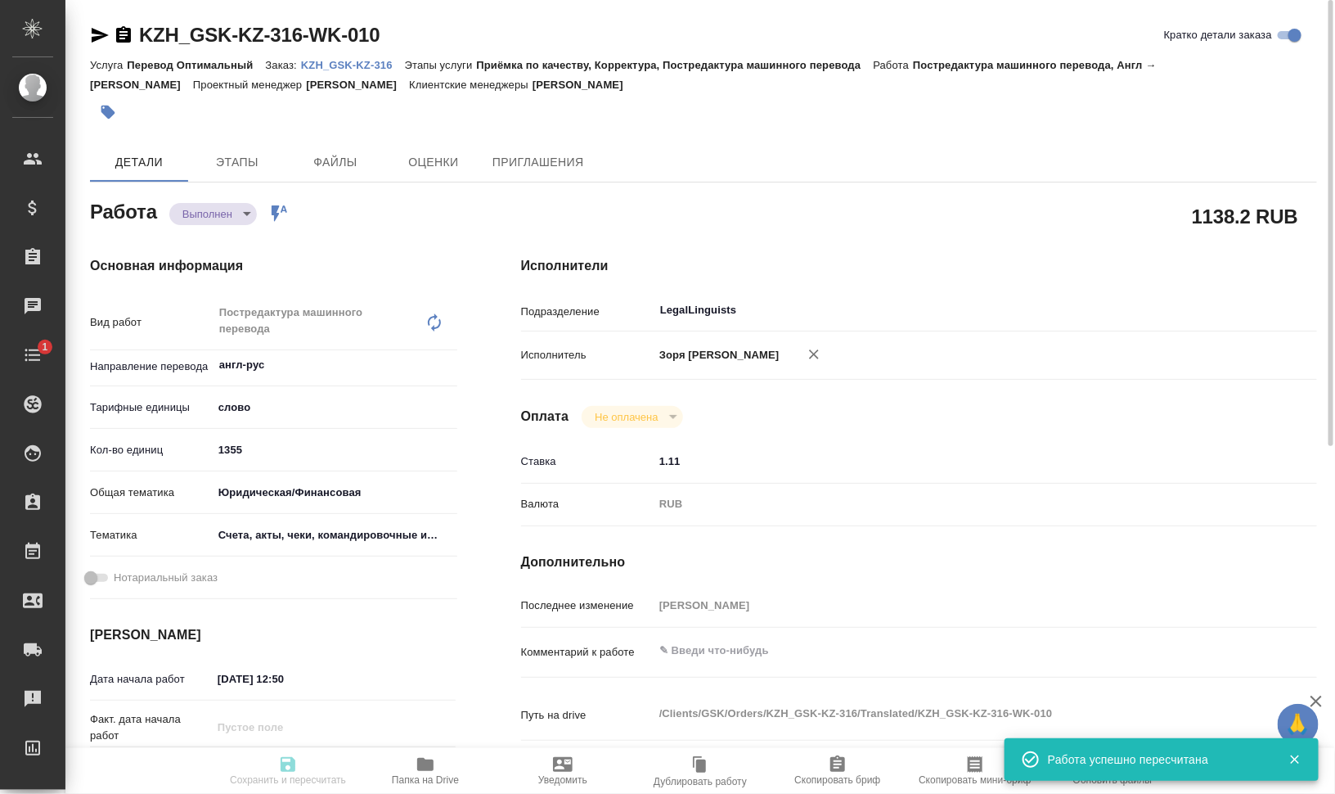
type input "01.09.2025 18:24"
type input "02.09.2025 09:00"
type input "LegalLinguists"
type input "notPayed"
type input "1.11"
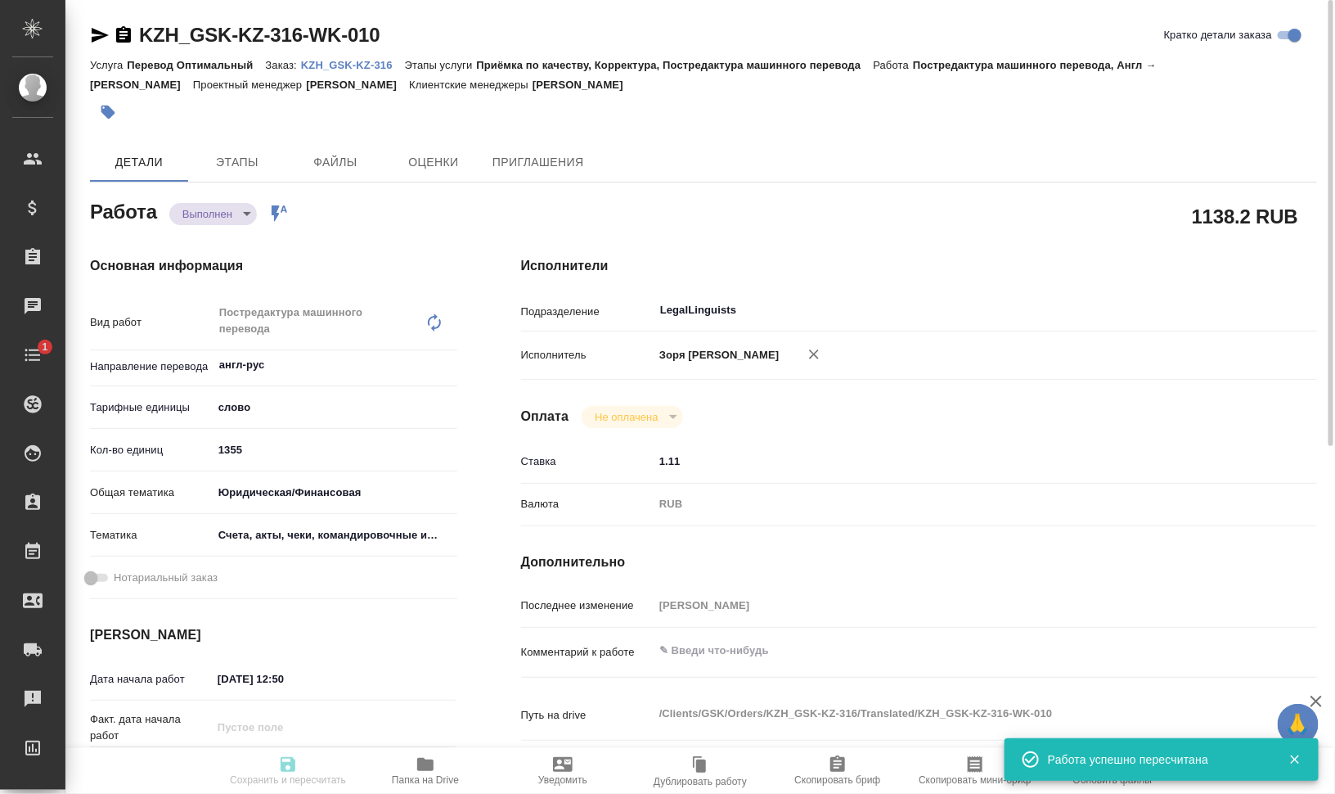
type input "RUB"
type input "[PERSON_NAME]"
type textarea "x"
type textarea "/Clients/GSK/Orders/KZH_GSK-KZ-316/Translated/KZH_GSK-KZ-316-WK-010"
type textarea "x"
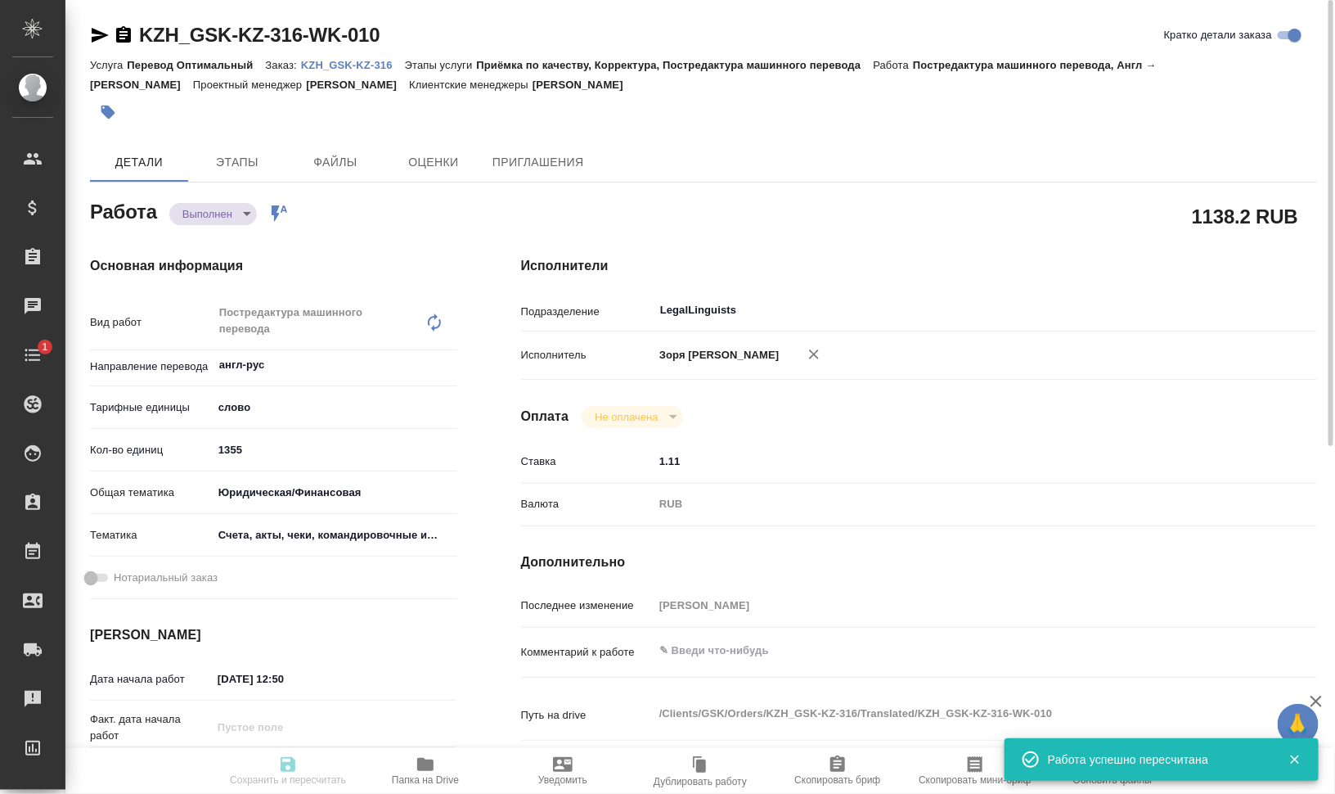
type input "KZH_GSK-KZ-316"
type input "Перевод Оптимальный"
type input "Приёмка по качеству, Корректура, Постредактура машинного перевода"
type input "Асланукова Сати"
type input "Заборова Александра"
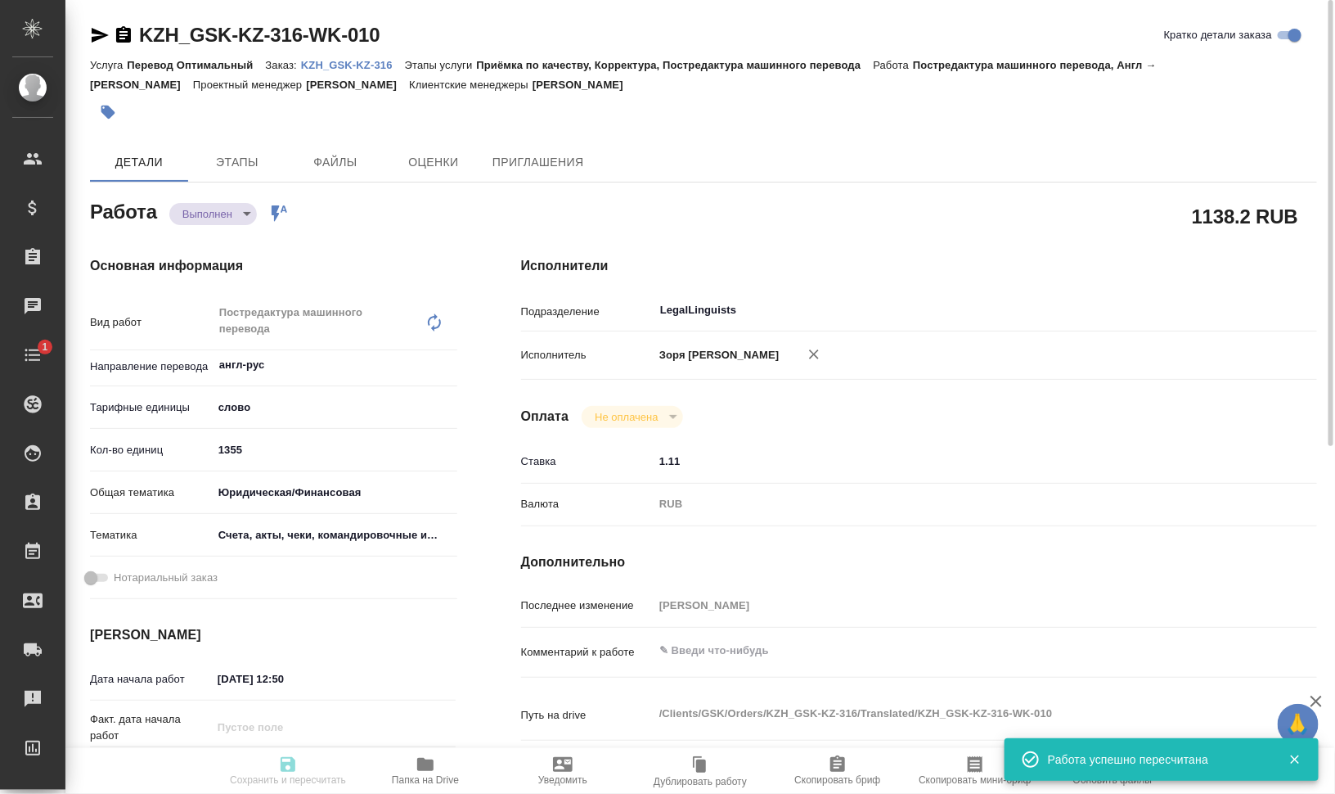
type input "/Clients/GSK/Orders/KZH_GSK-KZ-316"
type textarea "x"
type textarea "на рус"
type textarea "x"
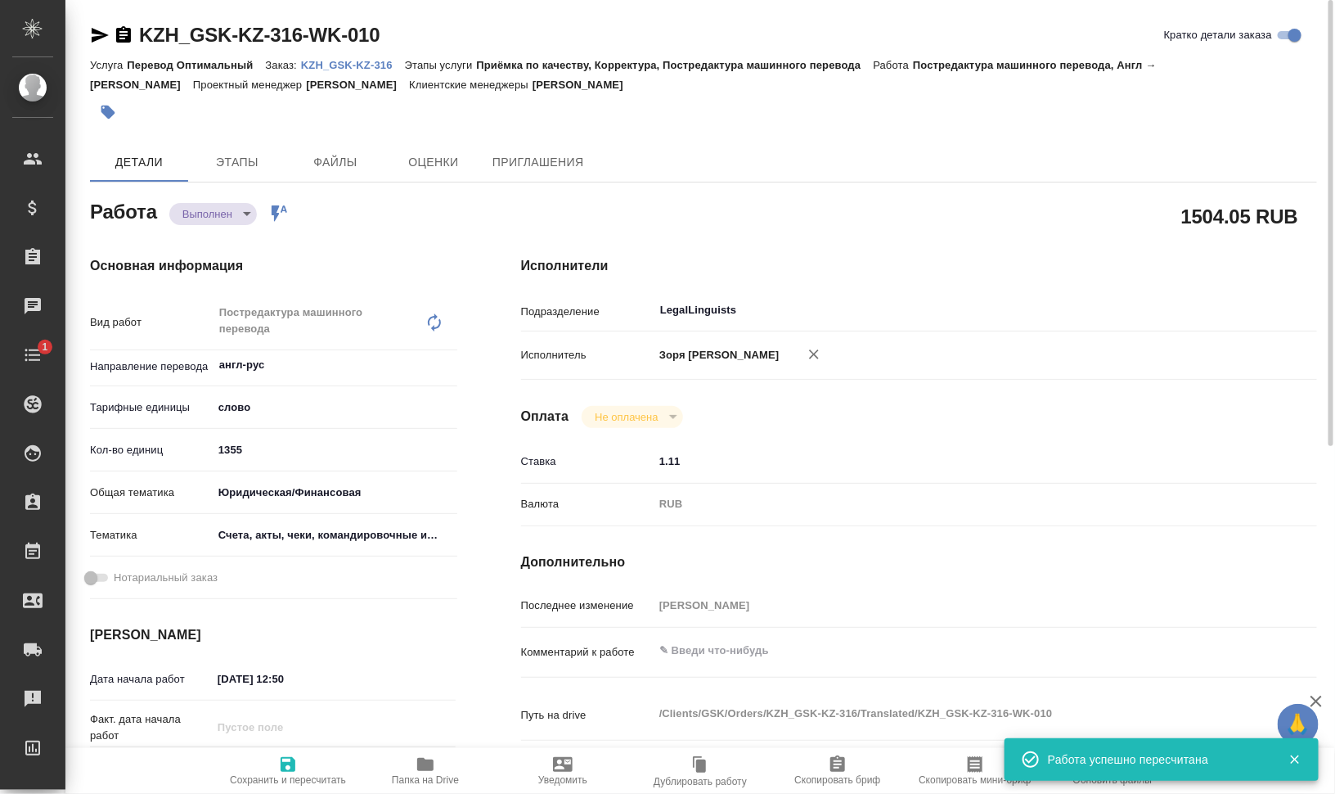
type textarea "x"
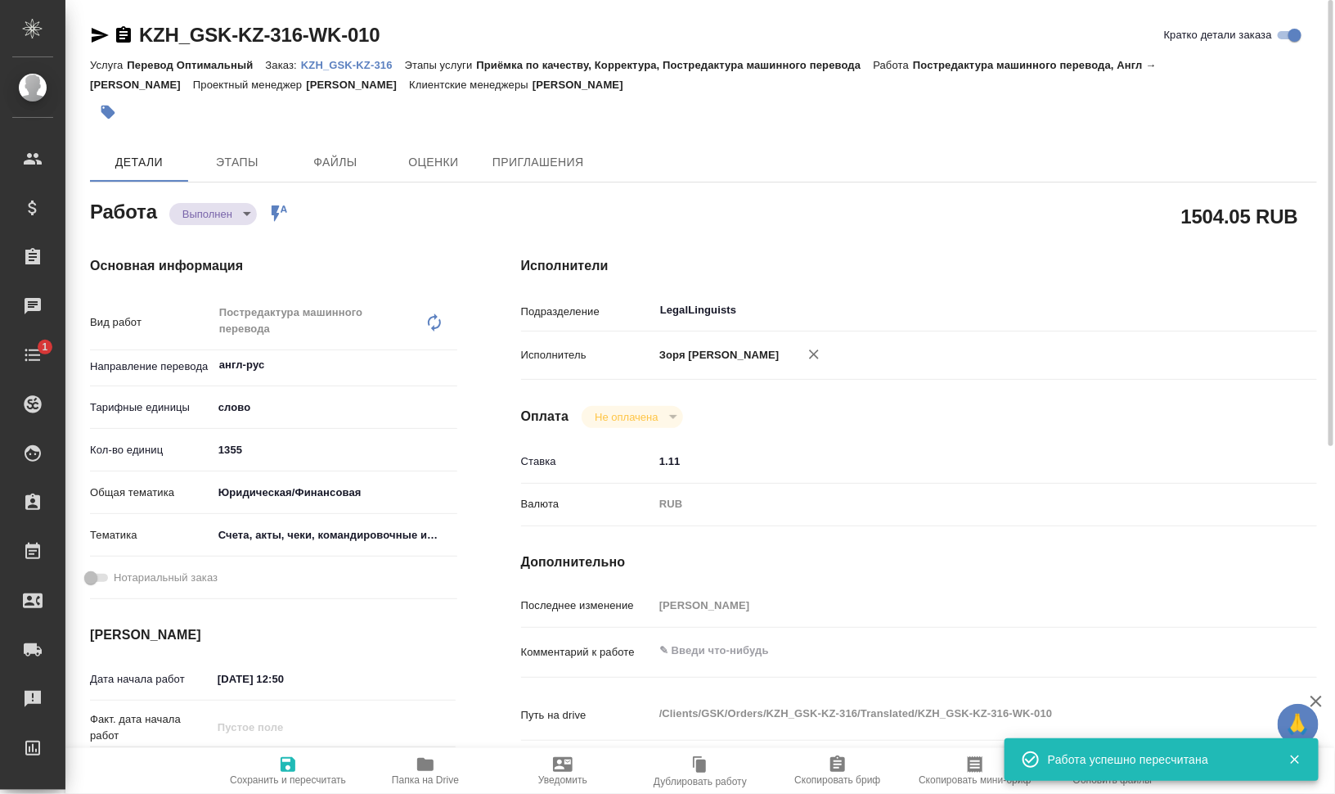
type textarea "x"
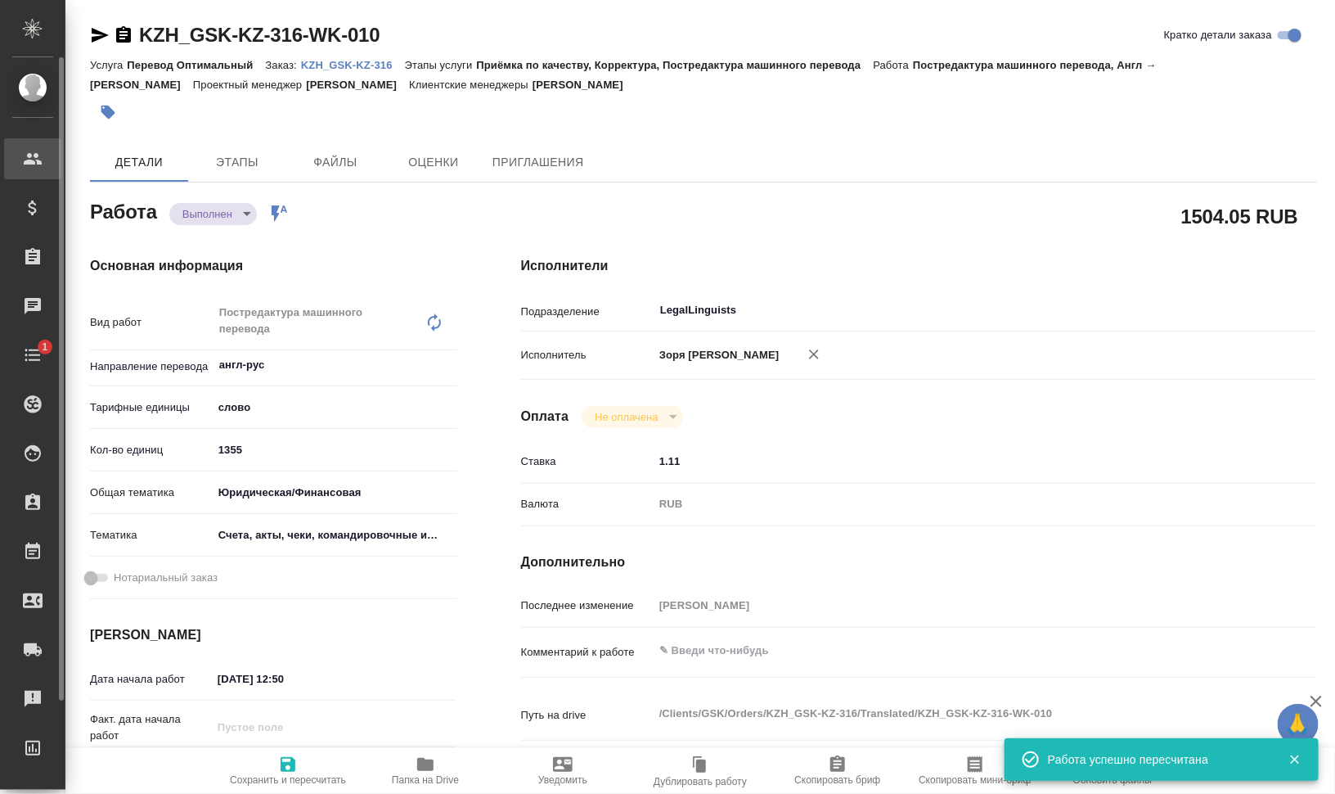
type textarea "x"
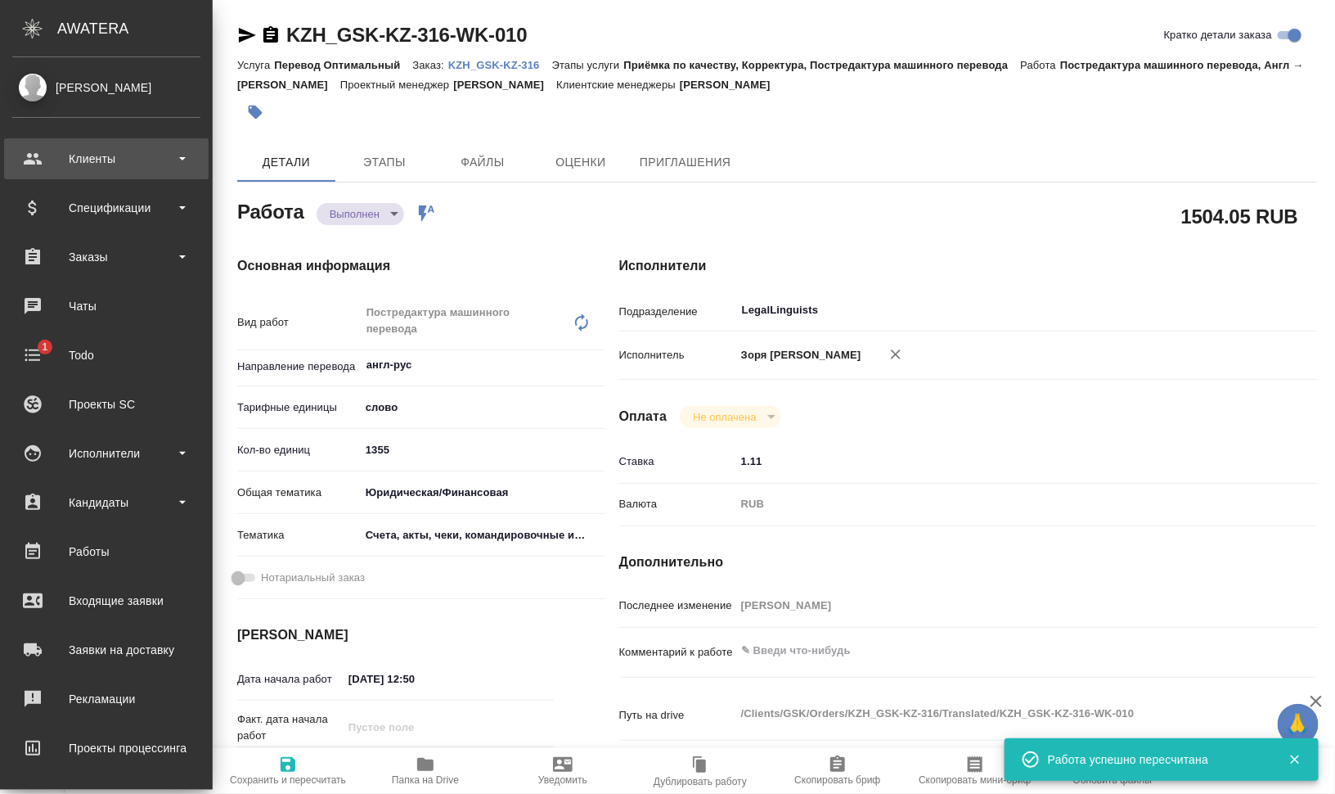
type textarea "x"
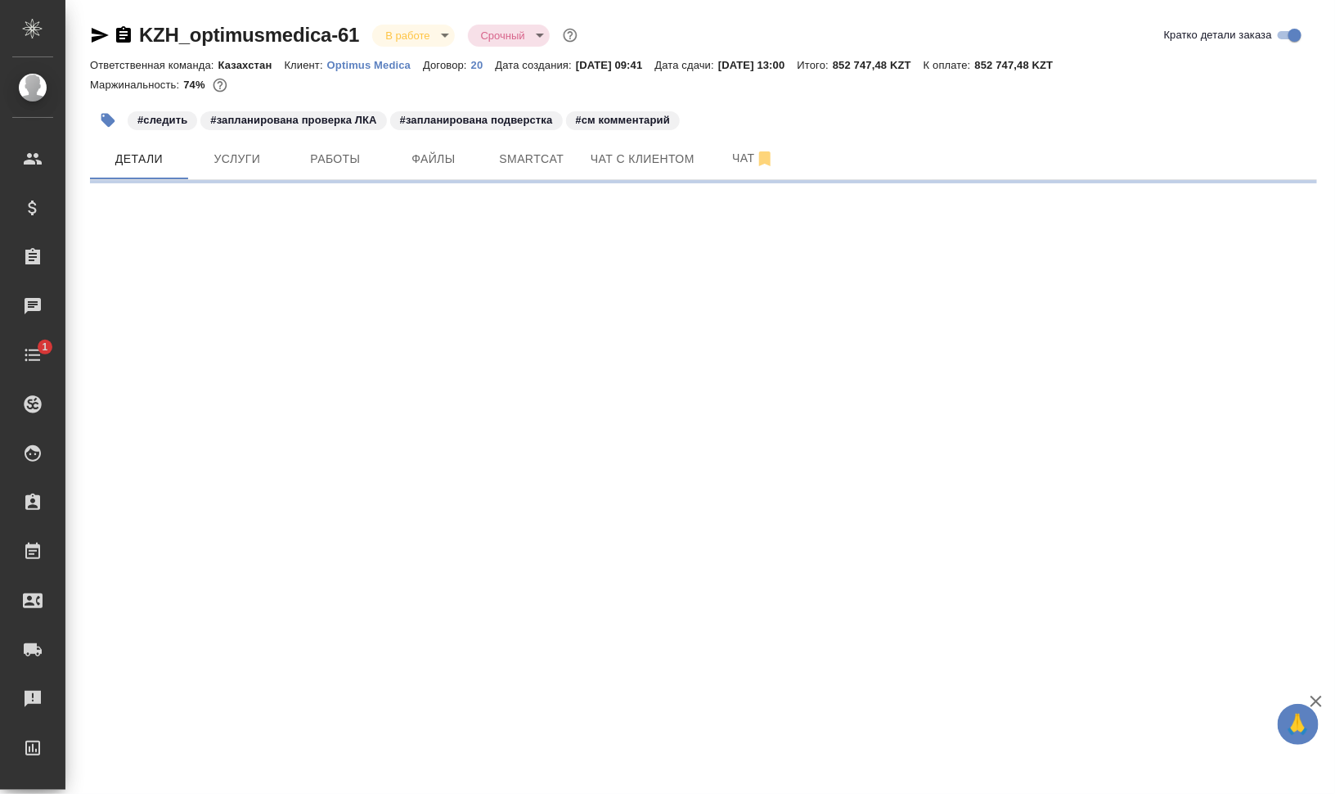
select select "RU"
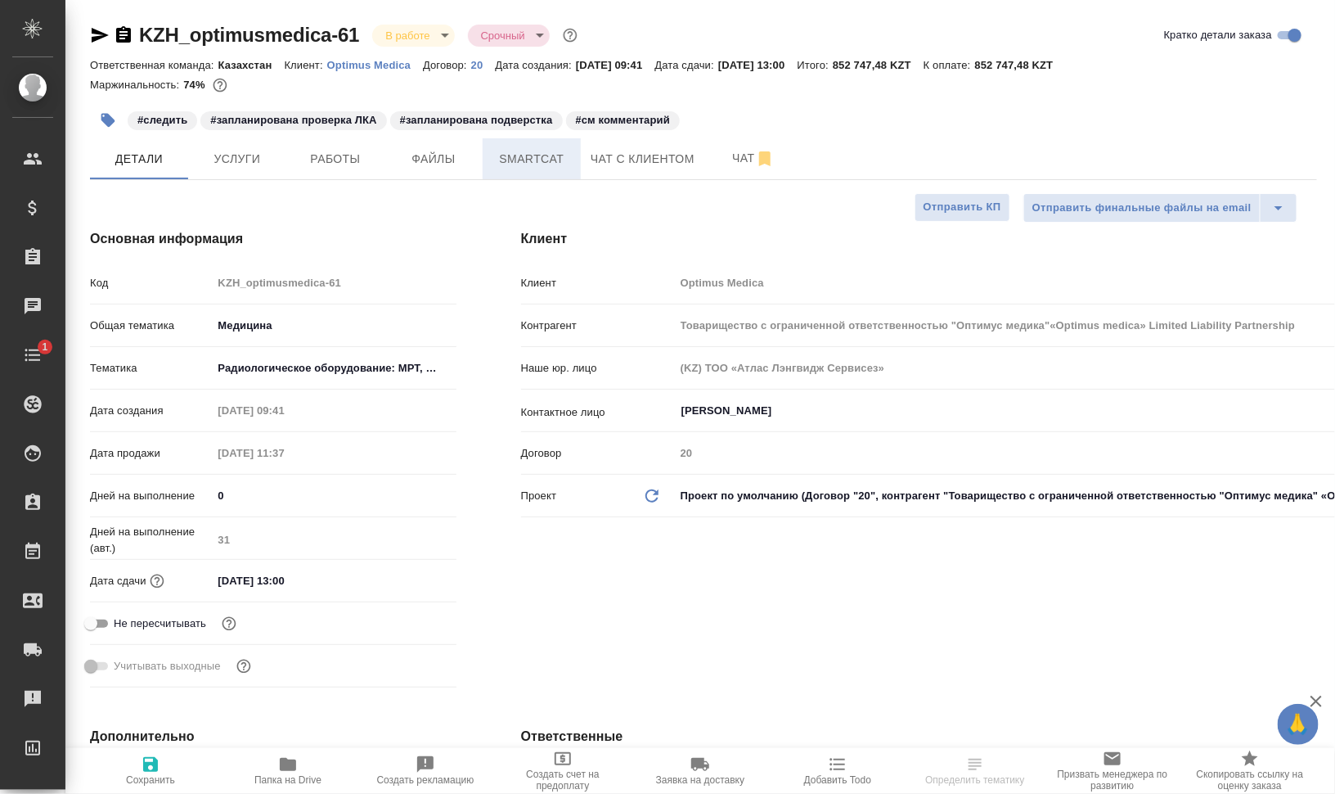
type textarea "x"
click at [524, 164] on span "Smartcat" at bounding box center [532, 159] width 79 height 20
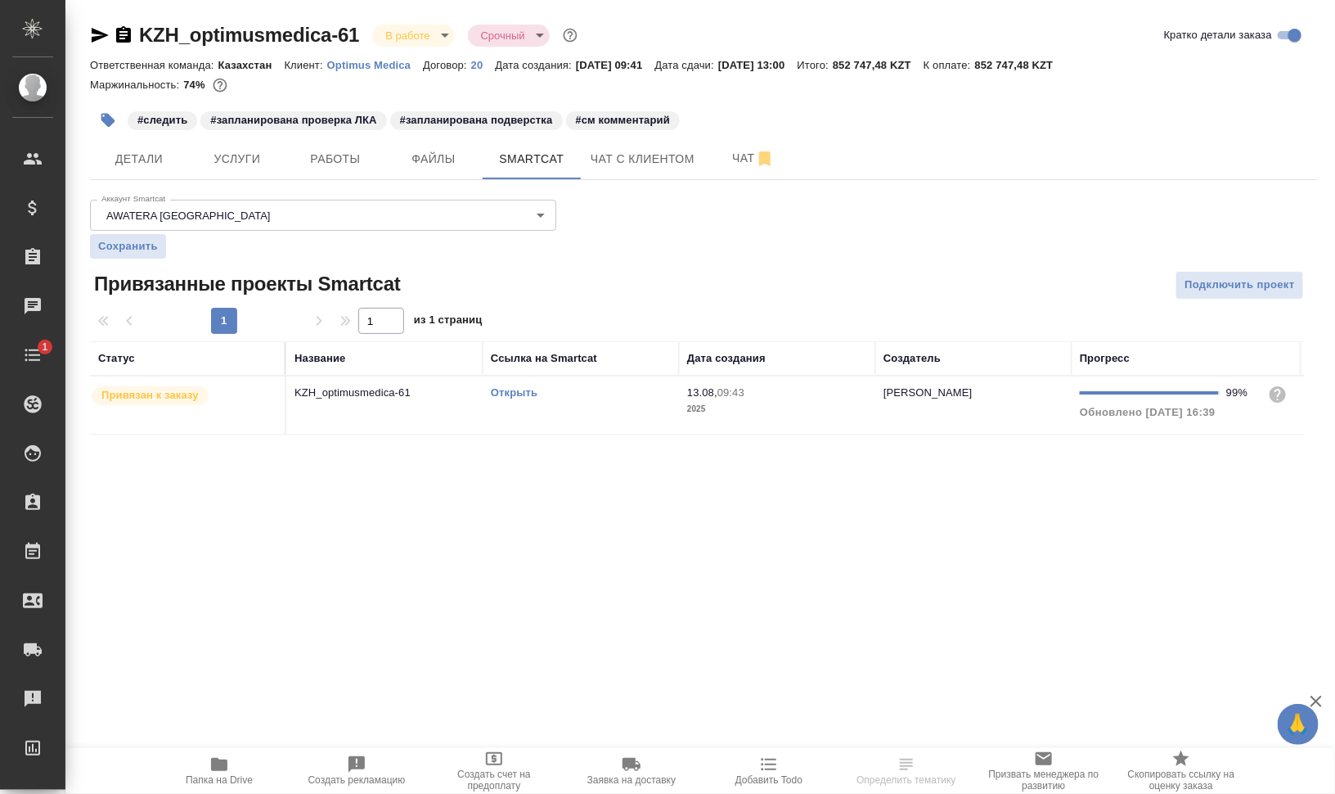
click at [532, 389] on link "Открыть" at bounding box center [514, 392] width 47 height 12
click at [254, 143] on button "Услуги" at bounding box center [237, 158] width 98 height 41
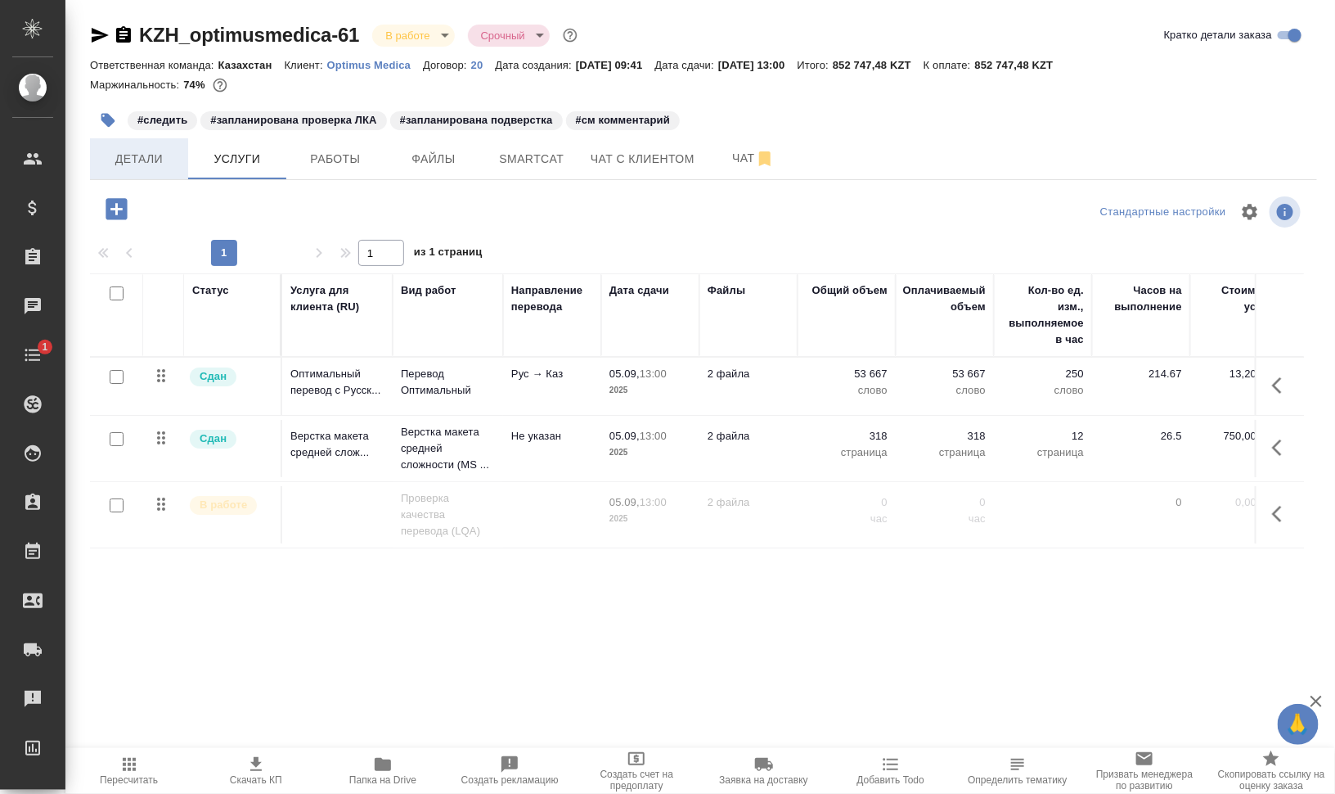
click at [115, 162] on span "Детали" at bounding box center [139, 159] width 79 height 20
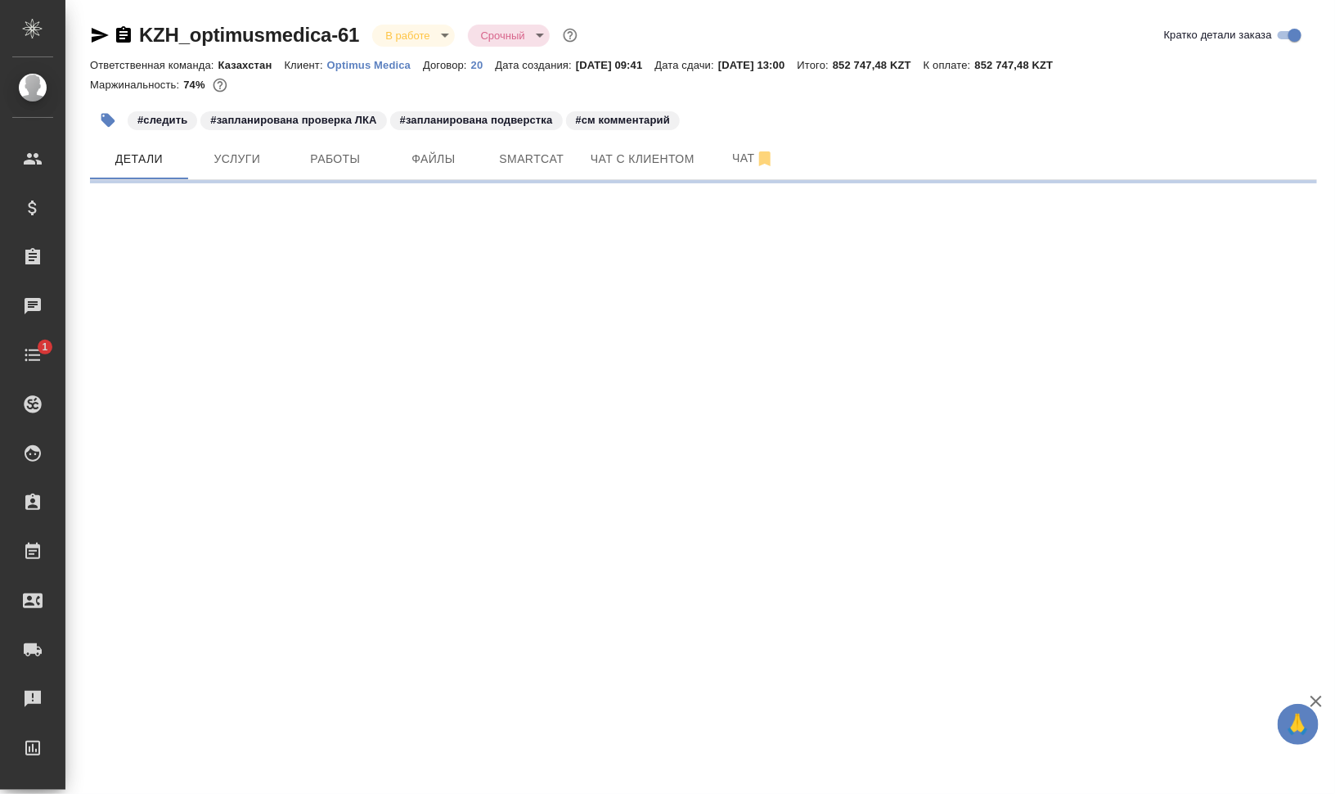
select select "RU"
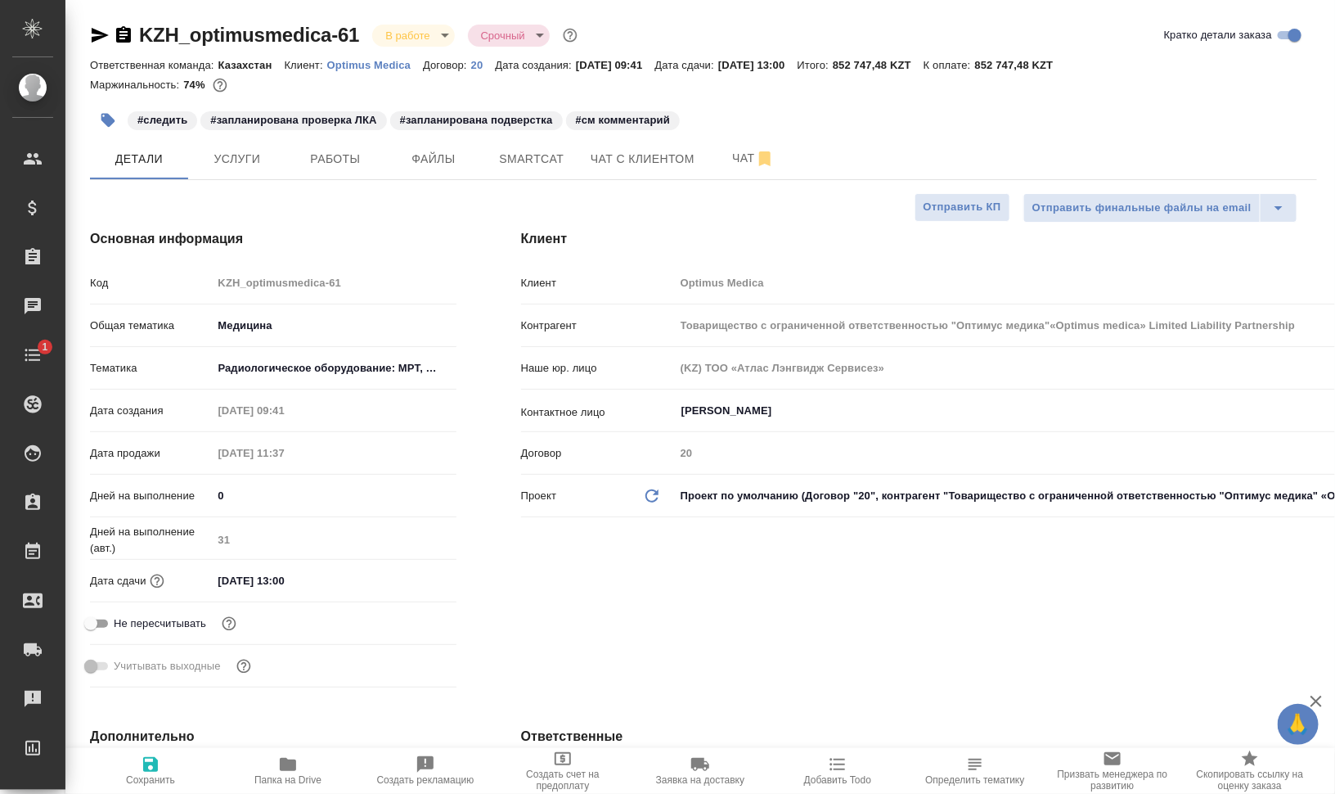
type textarea "x"
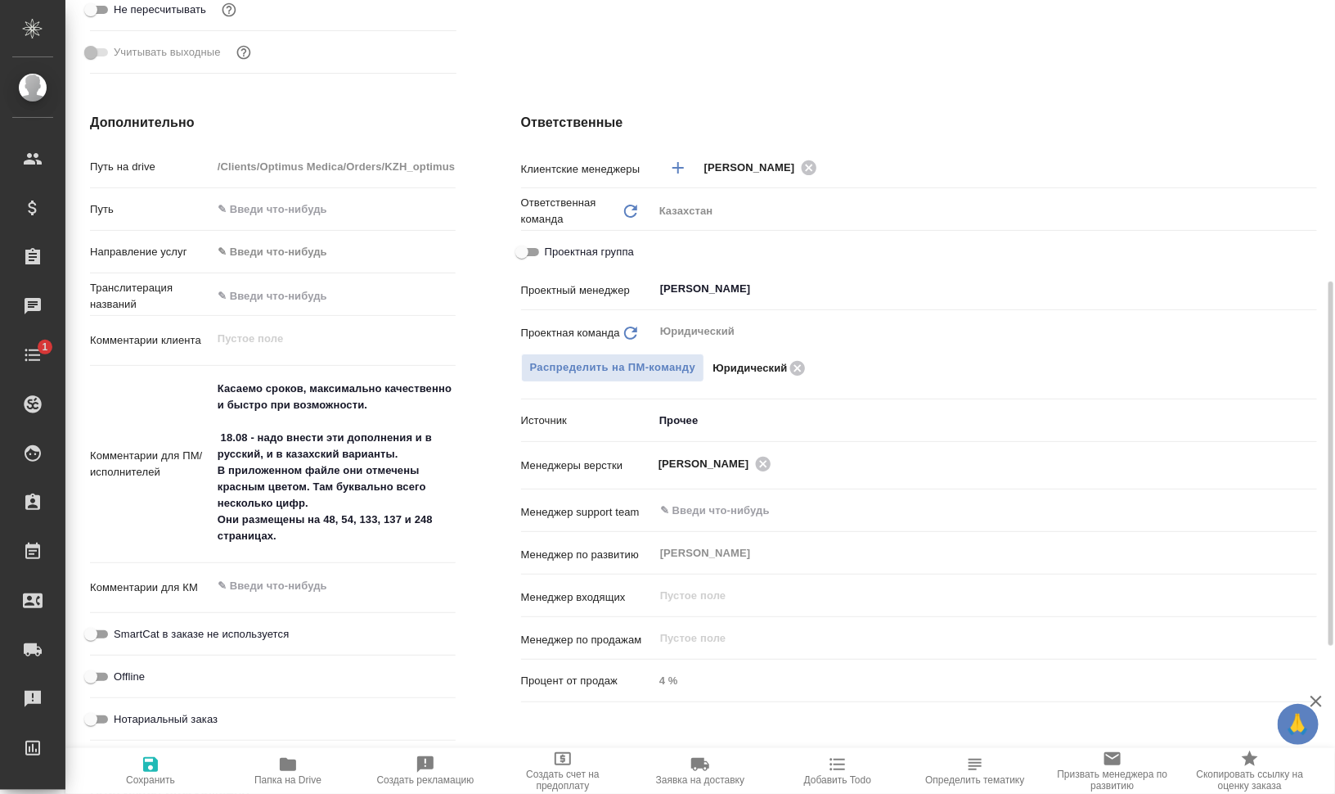
scroll to position [716, 0]
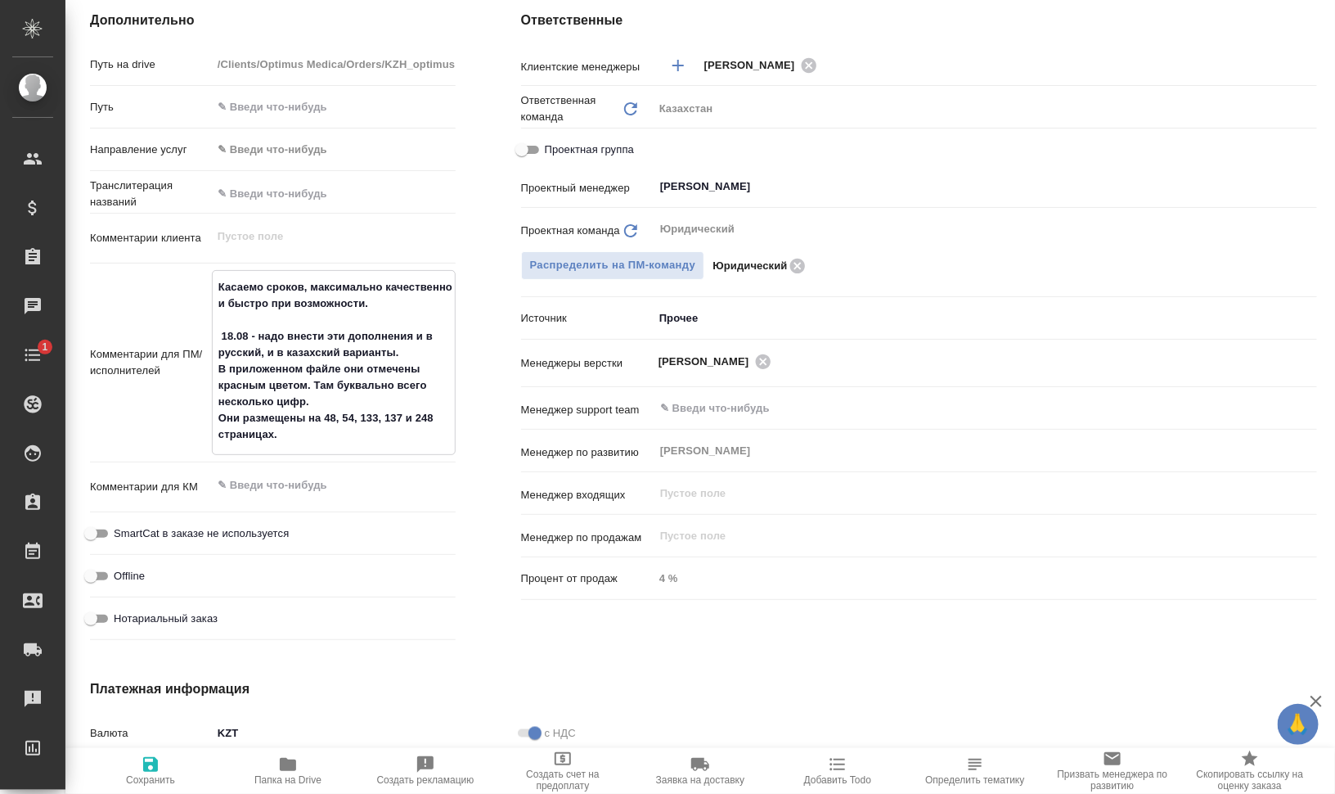
click at [407, 348] on textarea "Касаемо сроков, максимально качественно и быстро при возможности. 18.08 - надо …" at bounding box center [334, 360] width 242 height 175
click at [425, 369] on textarea "Касаемо сроков, максимально качественно и быстро при возможности. 18.08 - надо …" at bounding box center [334, 360] width 242 height 175
click at [426, 383] on textarea "Касаемо сроков, максимально качественно и быстро при возможности. 18.08 - надо …" at bounding box center [334, 360] width 242 height 175
click at [375, 401] on textarea "Касаемо сроков, максимально качественно и быстро при возможности. 18.08 - надо …" at bounding box center [334, 360] width 242 height 175
click at [358, 430] on textarea "Касаемо сроков, максимально качественно и быстро при возможности. 18.08 - надо …" at bounding box center [334, 360] width 242 height 175
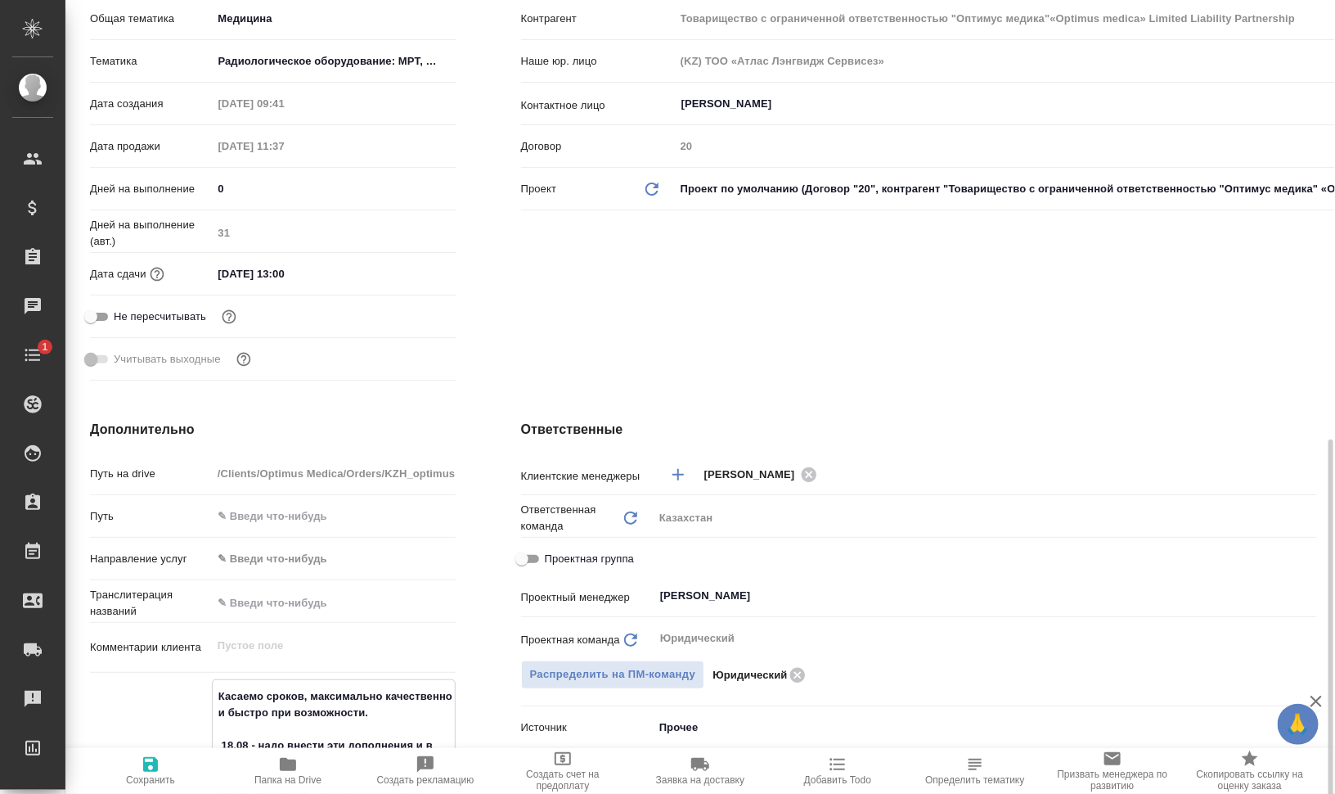
scroll to position [0, 0]
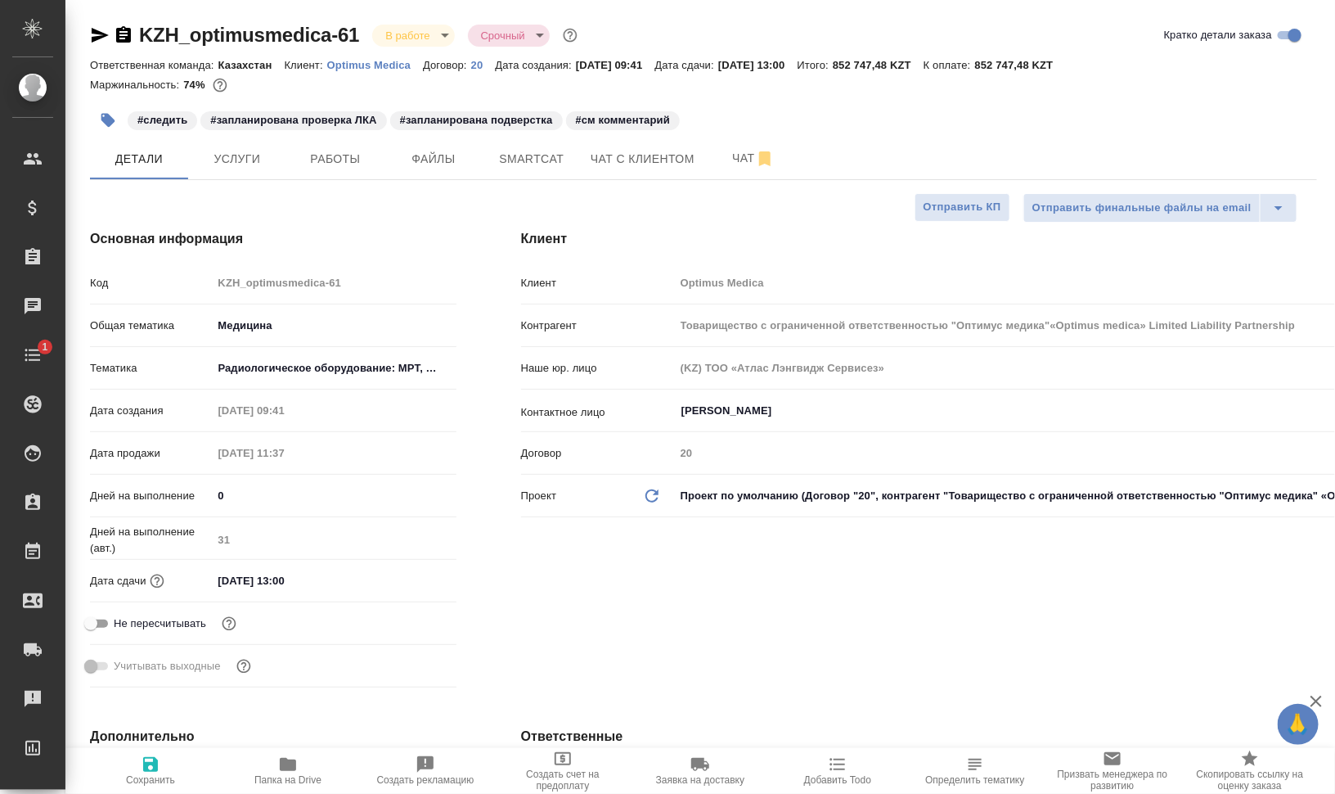
type textarea "x"
click at [285, 758] on icon "button" at bounding box center [288, 764] width 16 height 13
type input "Товарищество с ограниченной ответственностью "Оптимус медика"«Optimus medica» L…"
type textarea "x"
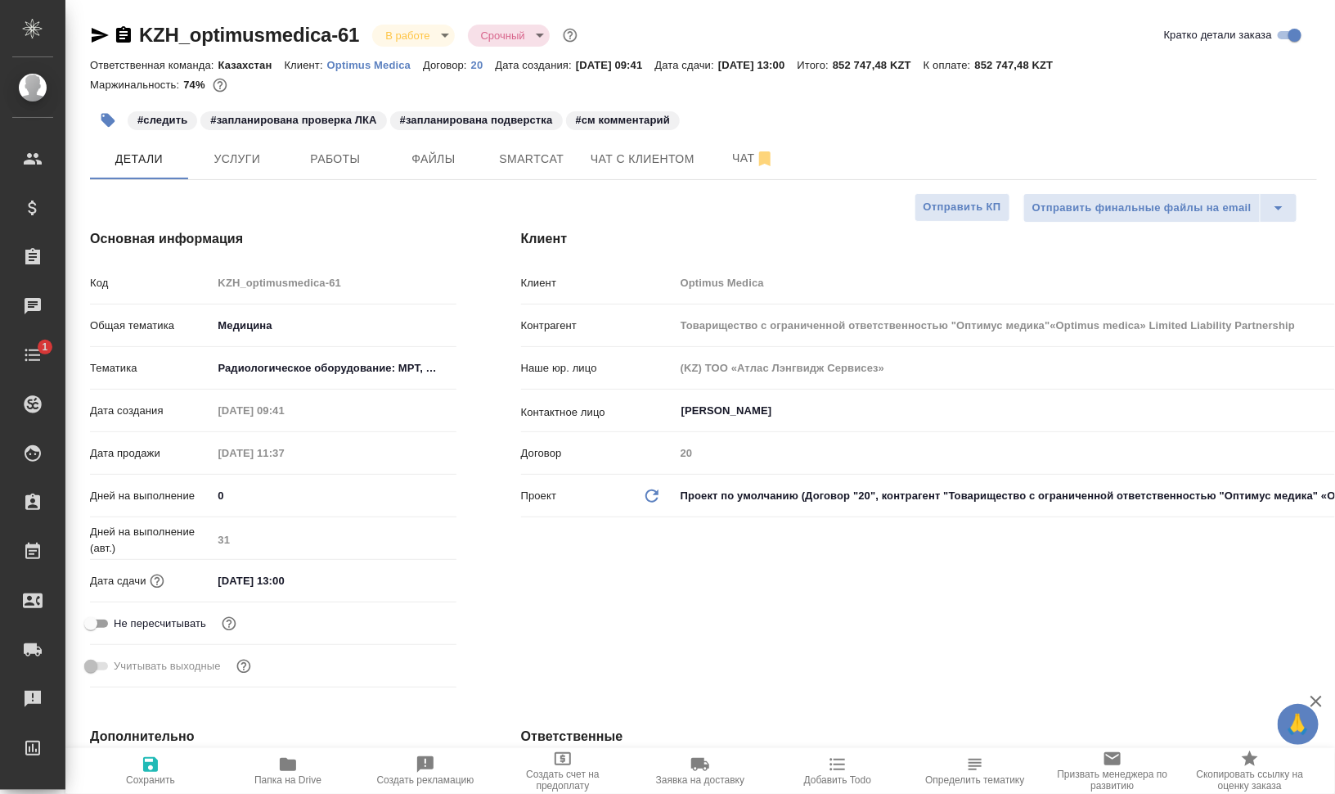
type textarea "x"
type input "Товарищество с ограниченной ответственностью "Оптимус медика"«Optimus medica» L…"
type textarea "x"
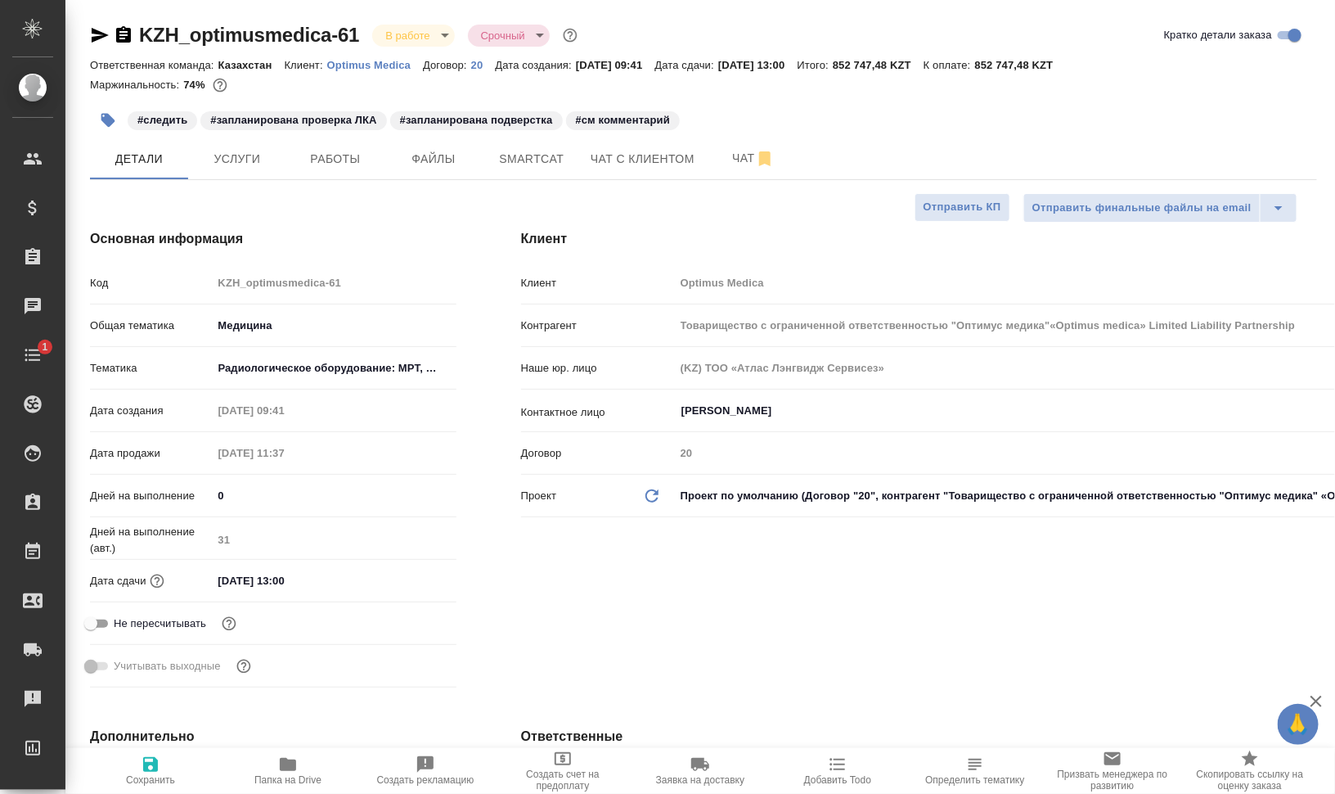
type input "Товарищество с ограниченной ответственностью "Оптимус медика"«Optimus medica» L…"
type textarea "x"
type input "Товарищество с ограниченной ответственностью "Оптимус медика"«Optimus medica» L…"
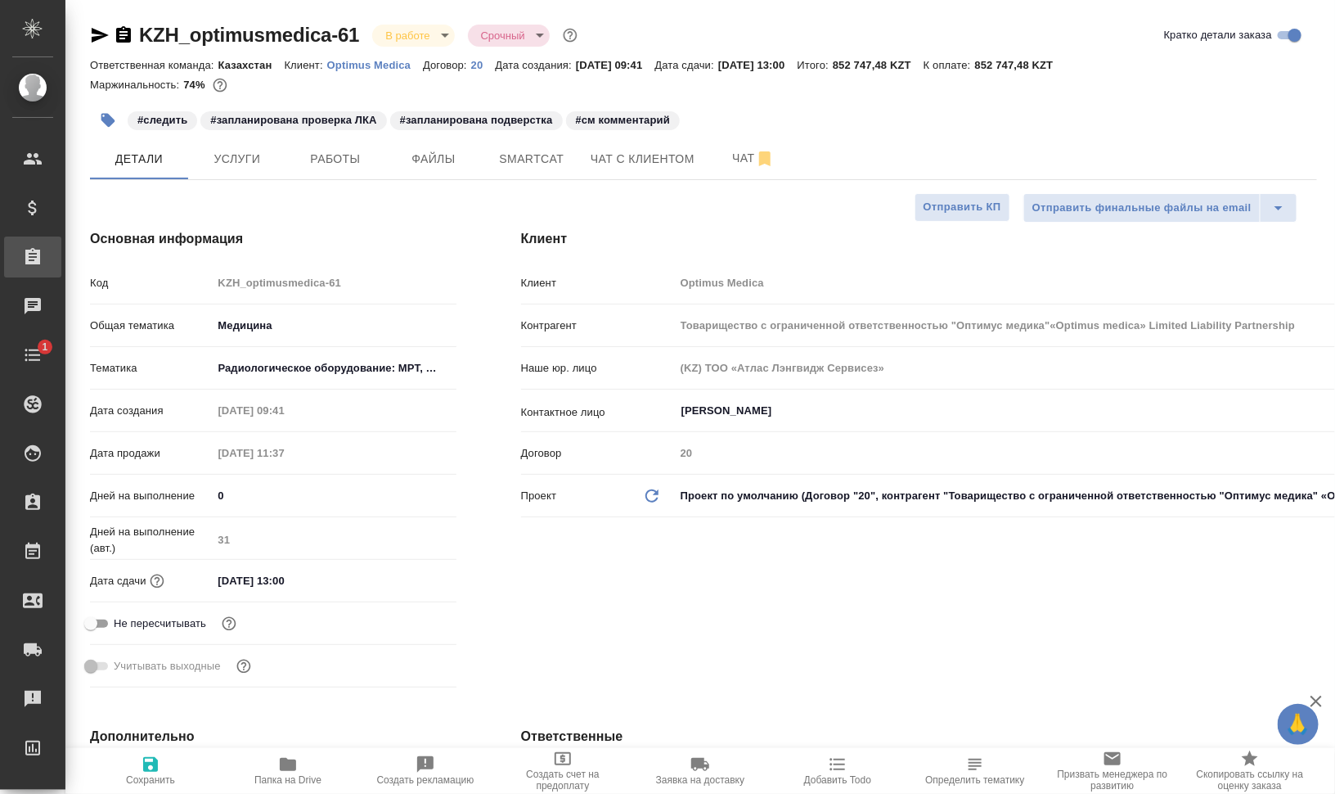
type textarea "x"
type input "Товарищество с ограниченной ответственностью "Оптимус медика"«Optimus medica» L…"
type textarea "x"
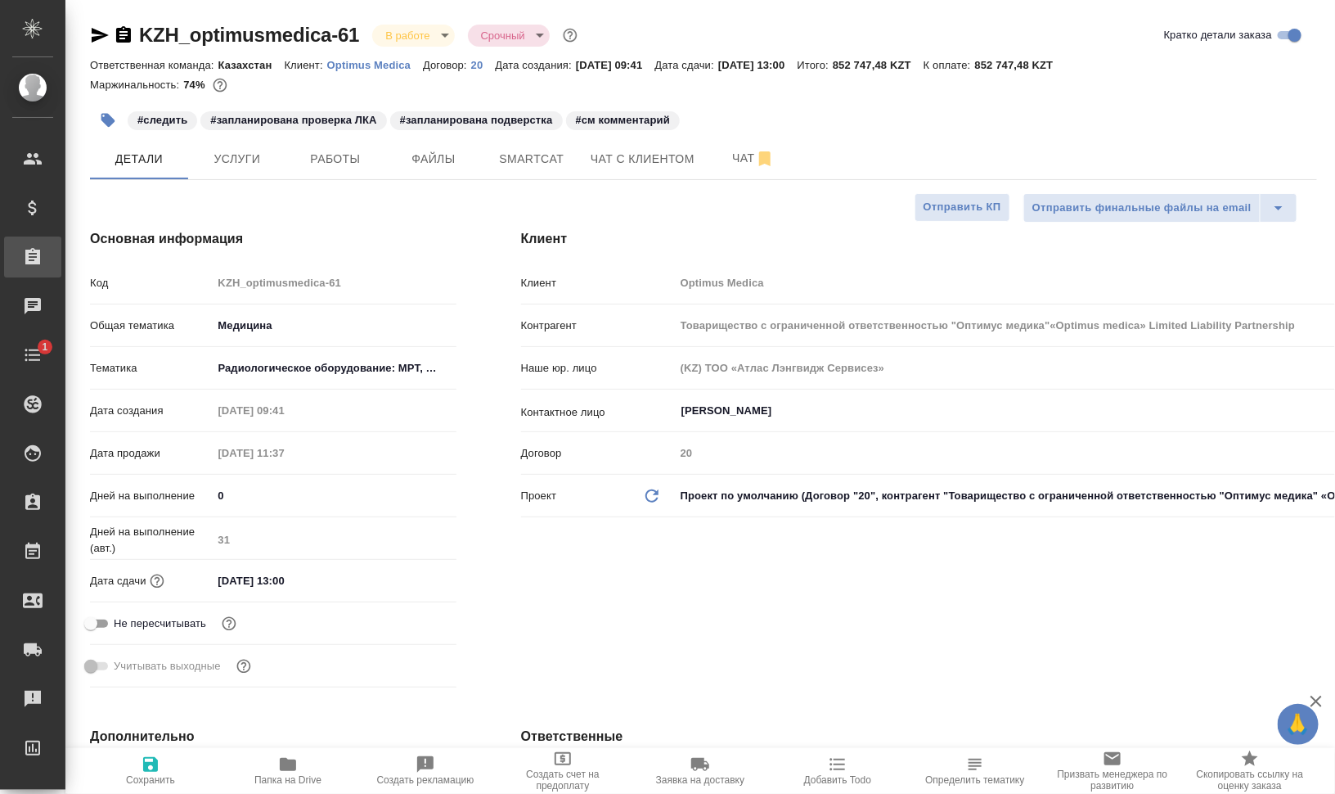
type textarea "x"
type input "Товарищество с ограниченной ответственностью "Оптимус медика"«Optimus medica» L…"
type textarea "x"
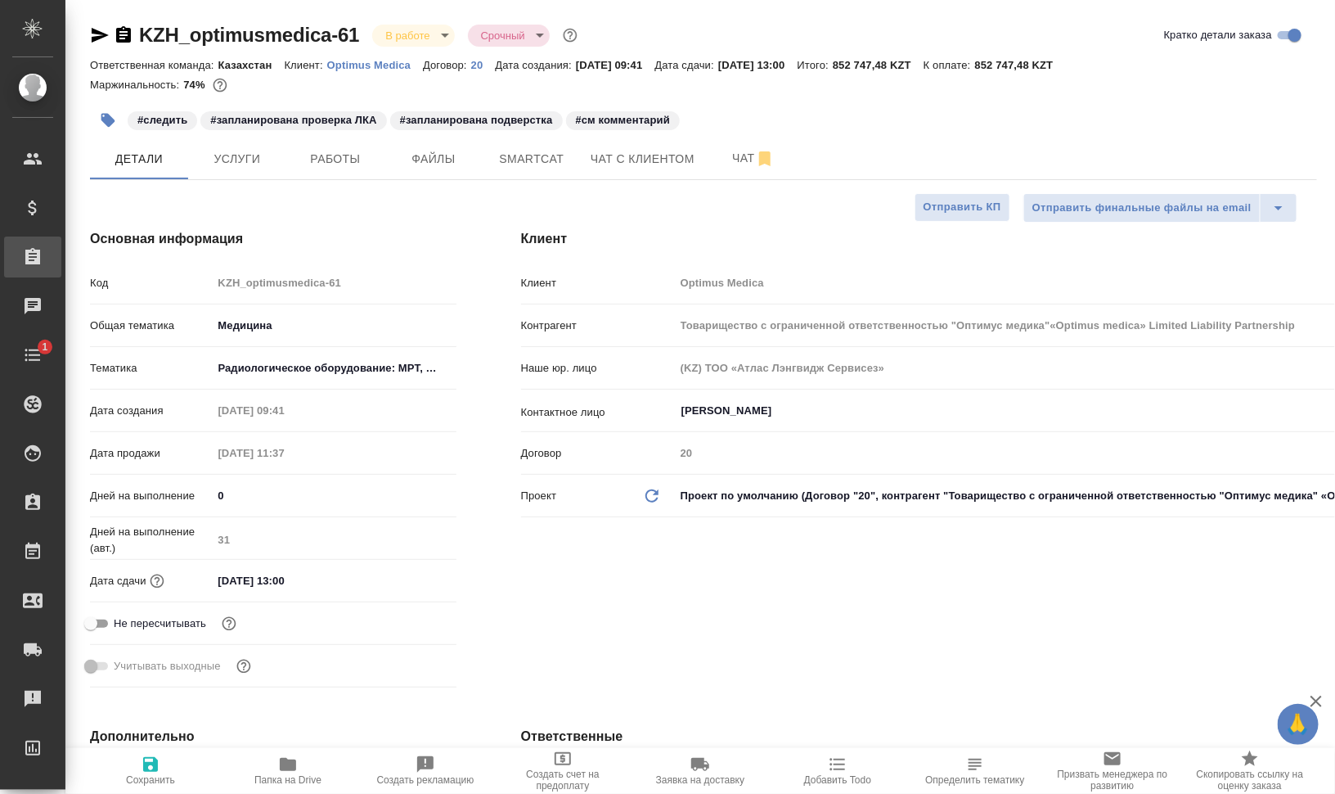
type textarea "x"
type input "Товарищество с ограниченной ответственностью "Оптимус медика"«Optimus medica» L…"
type textarea "x"
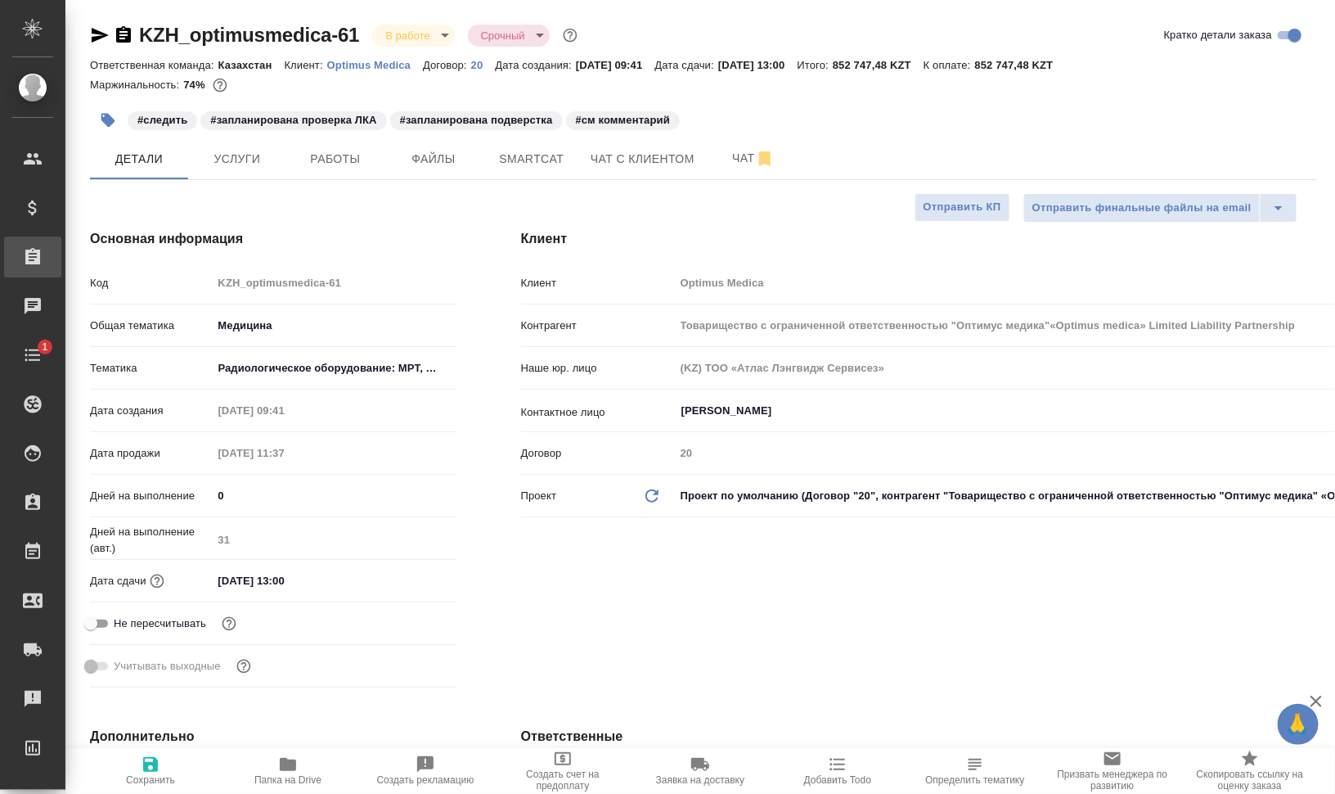
type input "Товарищество с ограниченной ответственностью "Оптимус медика"«Optimus medica» L…"
type textarea "x"
type input "Товарищество с ограниченной ответственностью "Оптимус медика"«Optimus medica» L…"
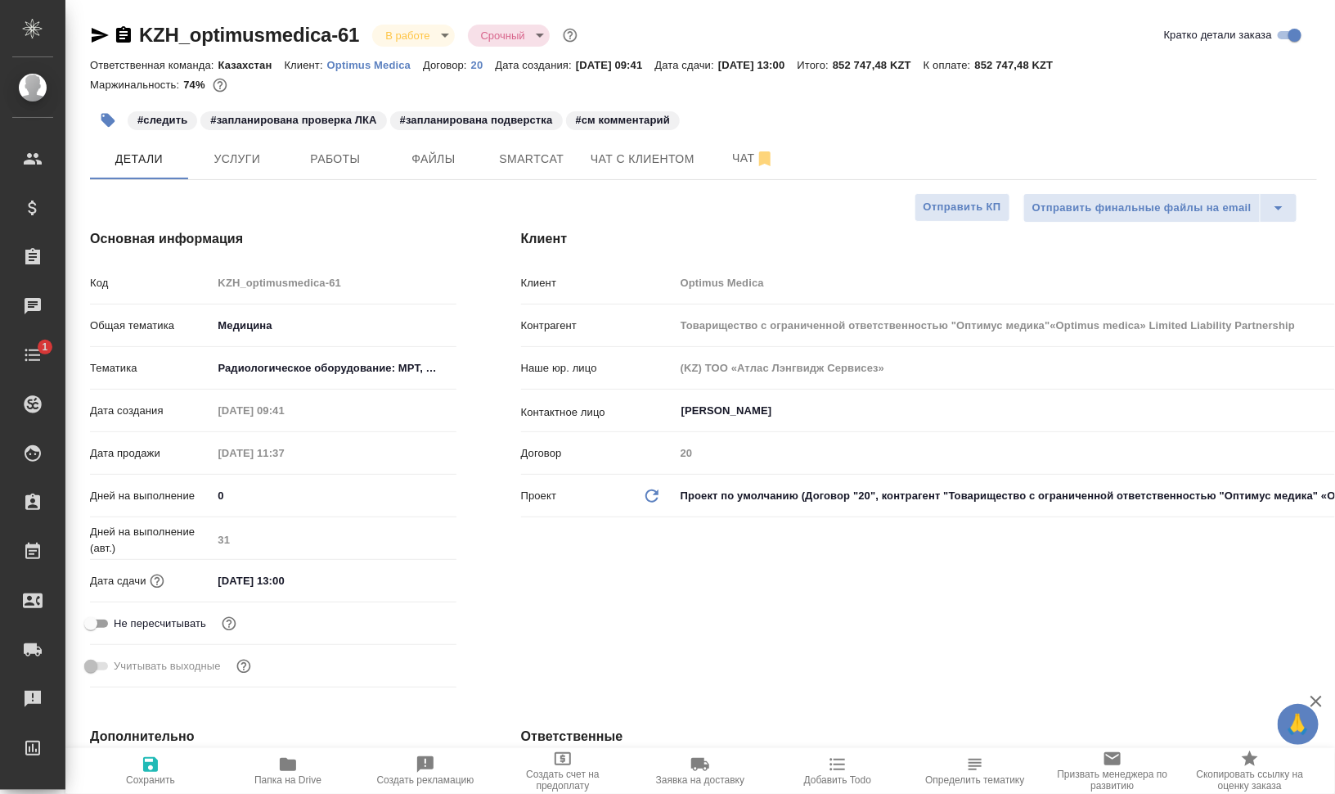
type textarea "x"
type input "Товарищество с ограниченной ответственностью "Оптимус медика"«Optimus medica» L…"
type textarea "x"
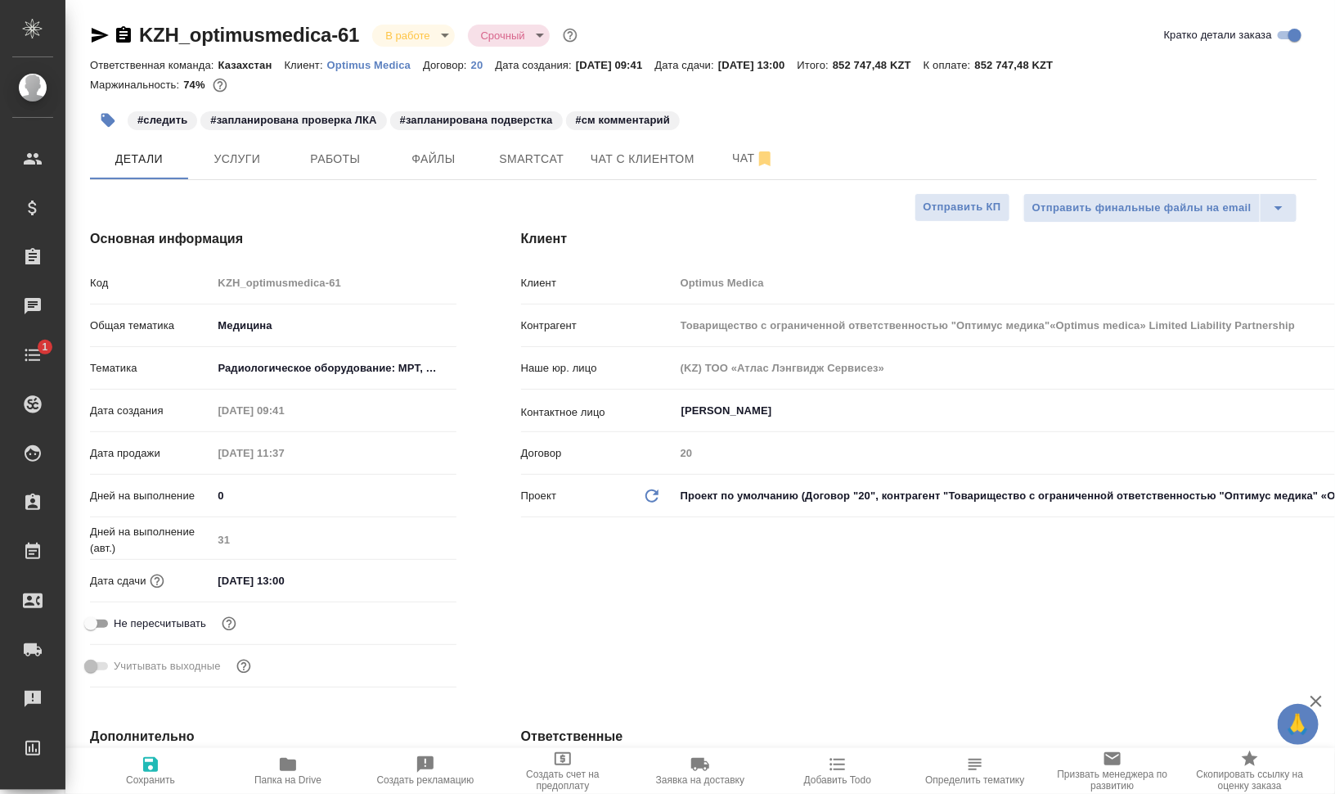
type textarea "x"
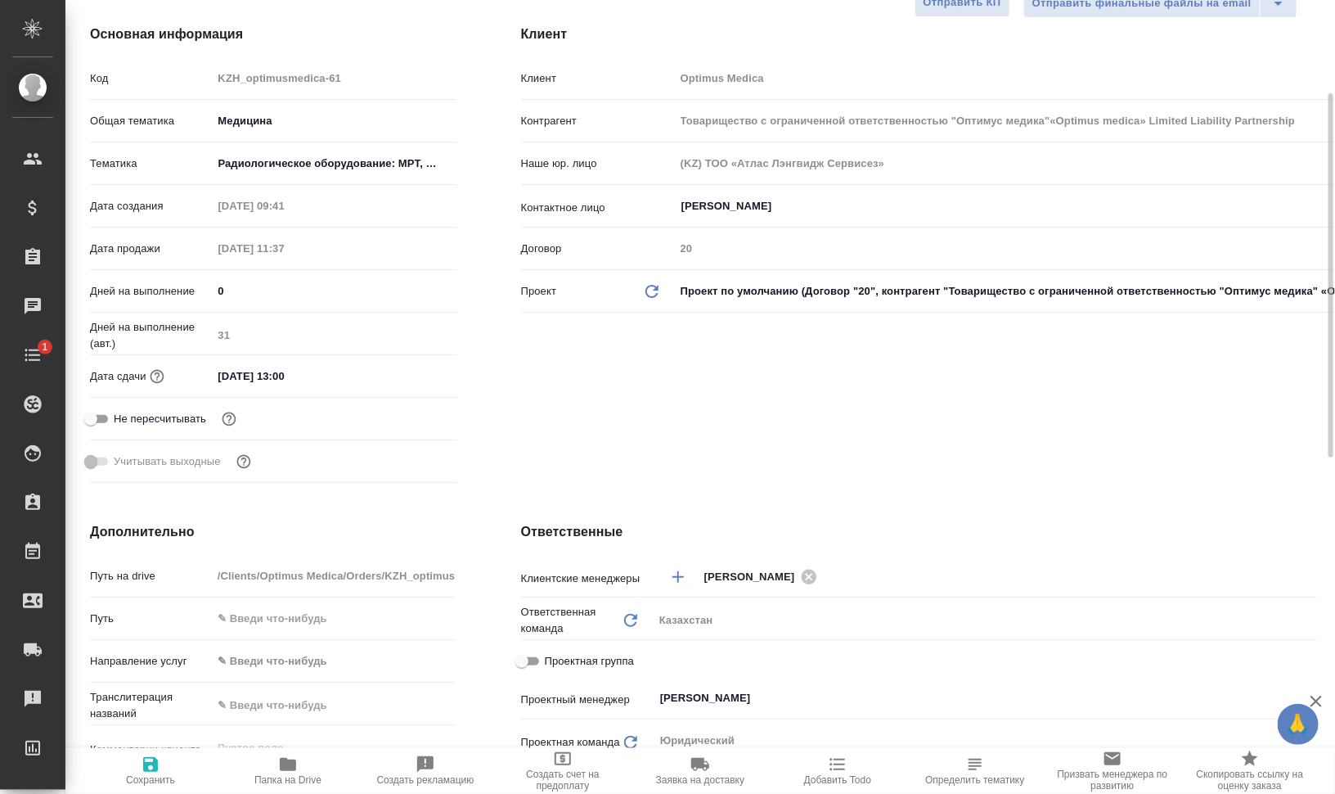
scroll to position [716, 0]
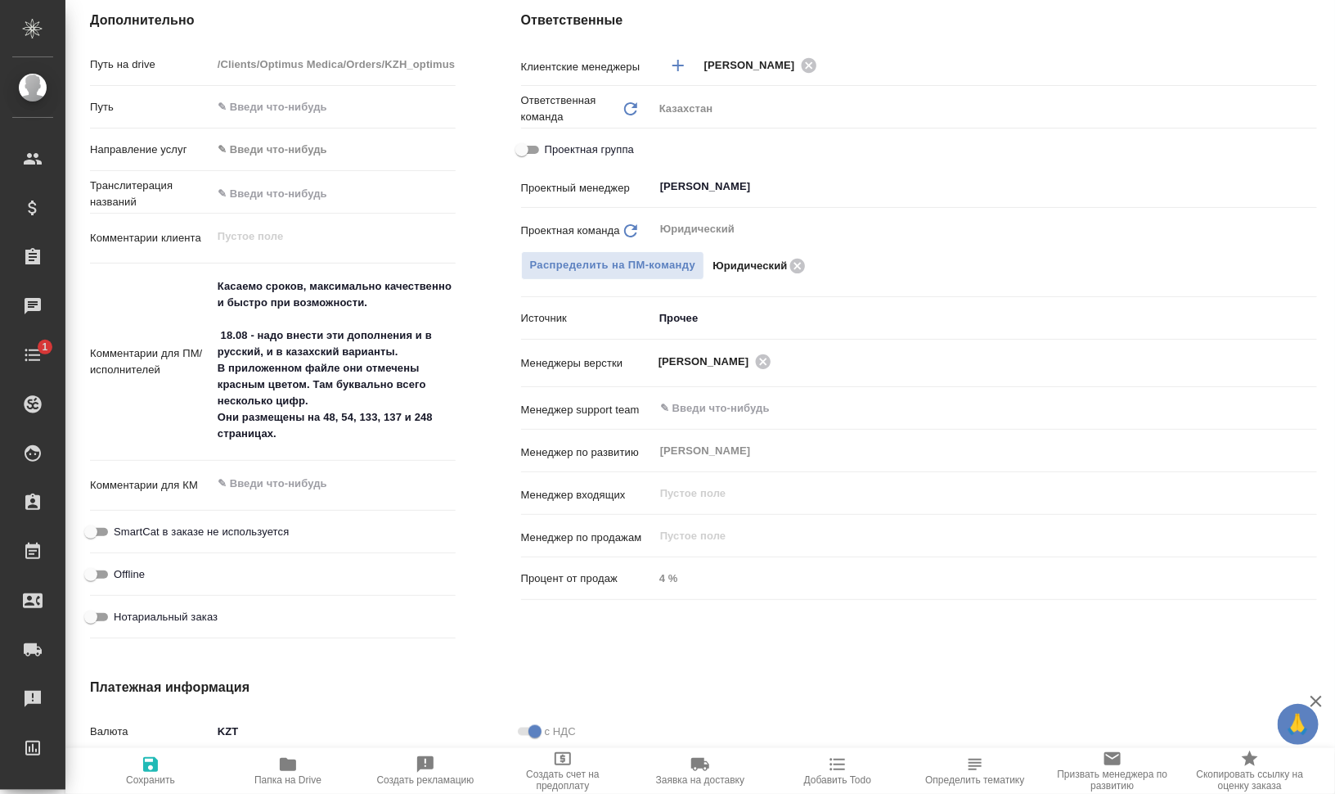
type input "Товарищество с ограниченной ответственностью "Оптимус медика"«Optimus medica» L…"
type textarea "x"
type input "Товарищество с ограниченной ответственностью "Оптимус медика"«Optimus medica» L…"
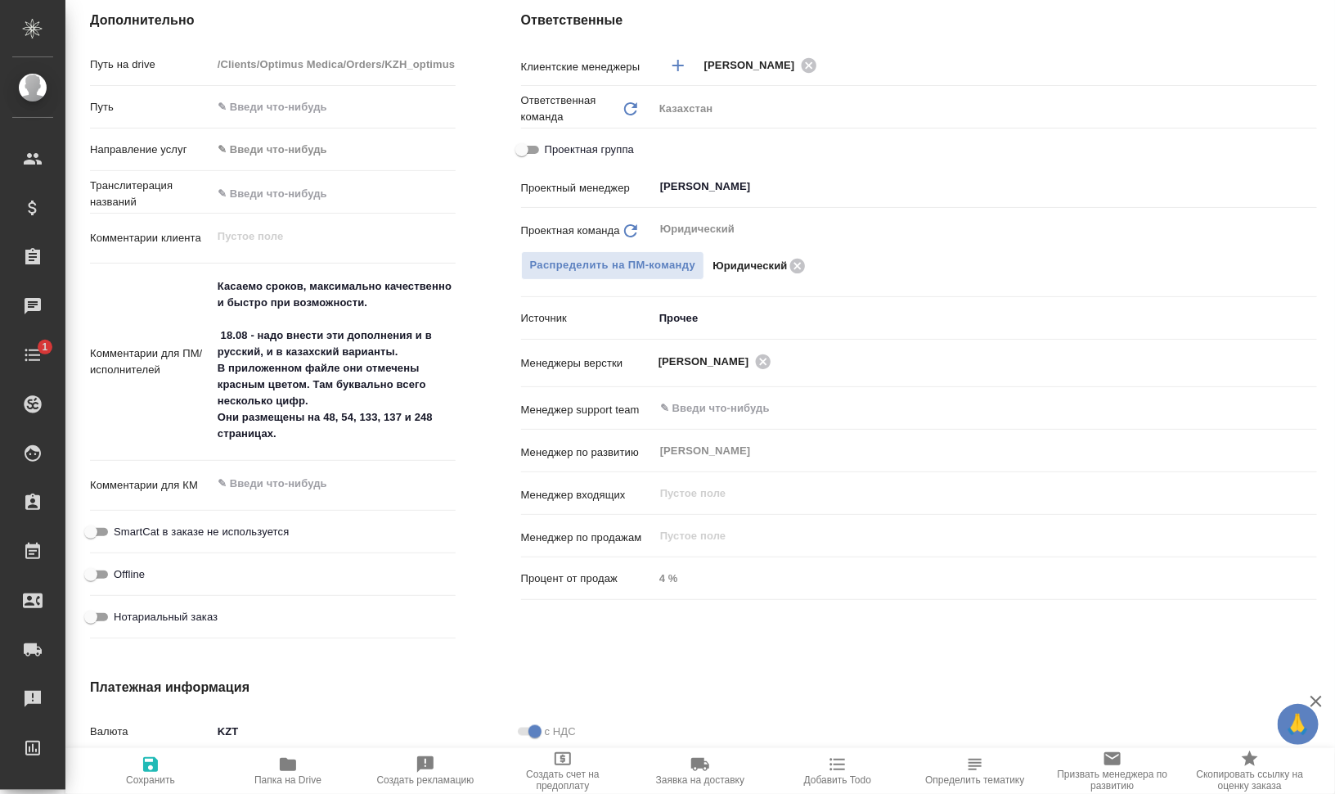
type textarea "x"
type input "Товарищество с ограниченной ответственностью "Оптимус медика"«Optimus medica» L…"
type textarea "x"
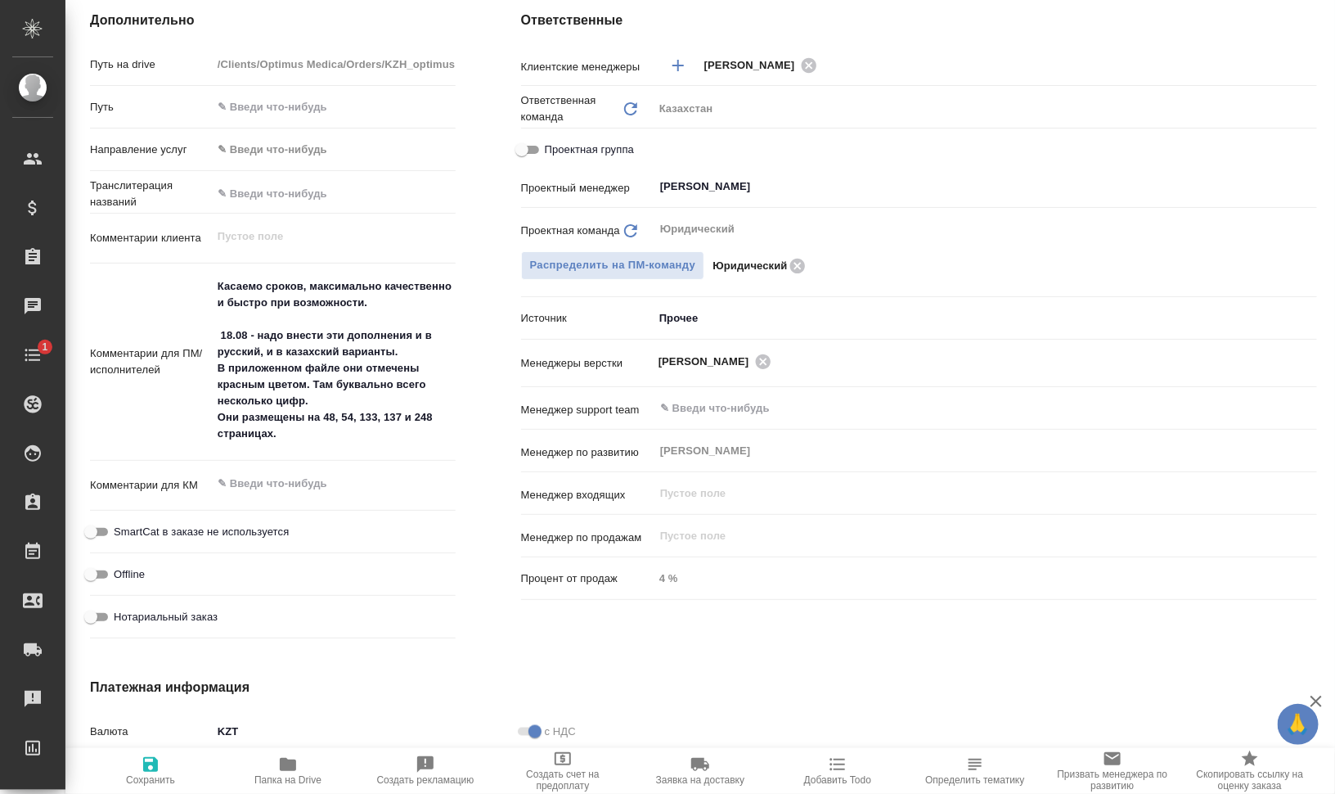
type textarea "x"
type input "Товарищество с ограниченной ответственностью "Оптимус медика"«Optimus medica» L…"
type textarea "x"
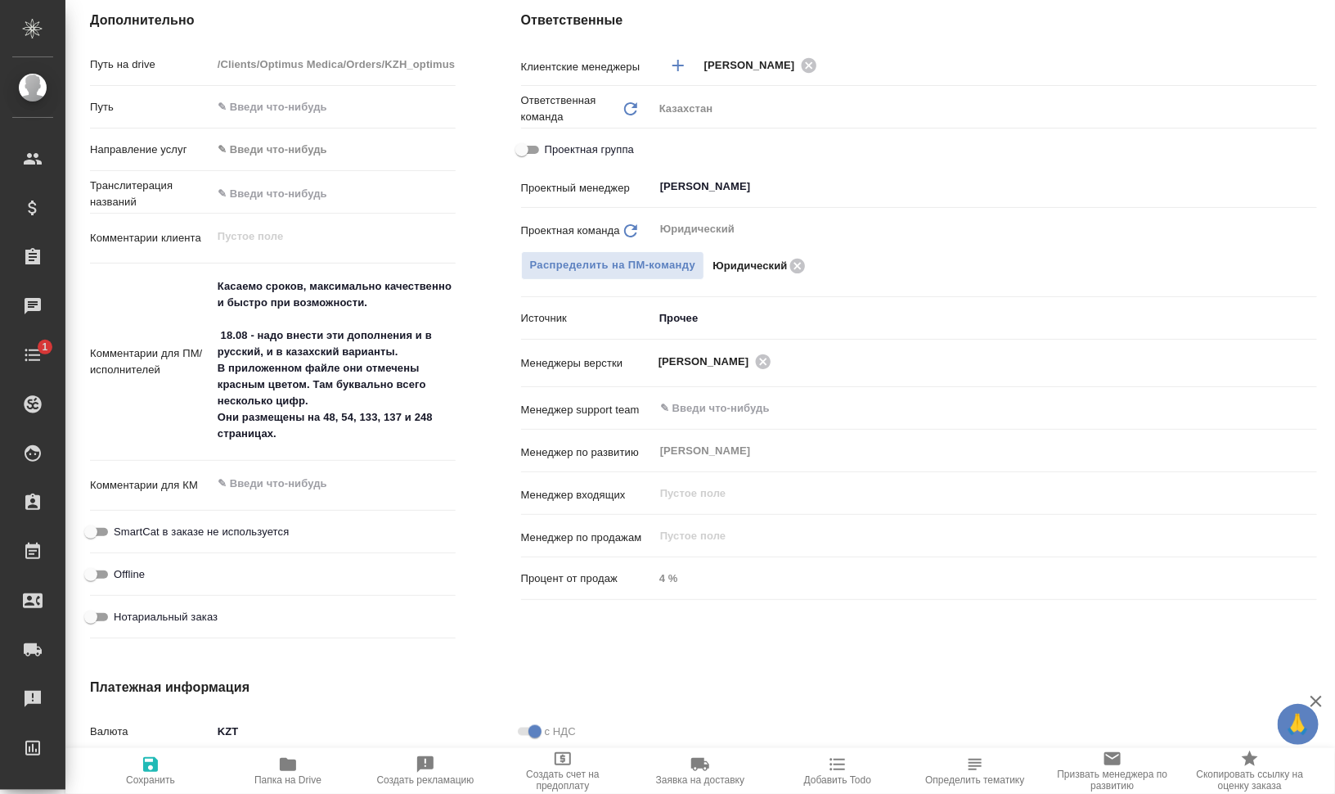
type textarea "x"
type input "Товарищество с ограниченной ответственностью "Оптимус медика"«Optimus medica» L…"
type textarea "x"
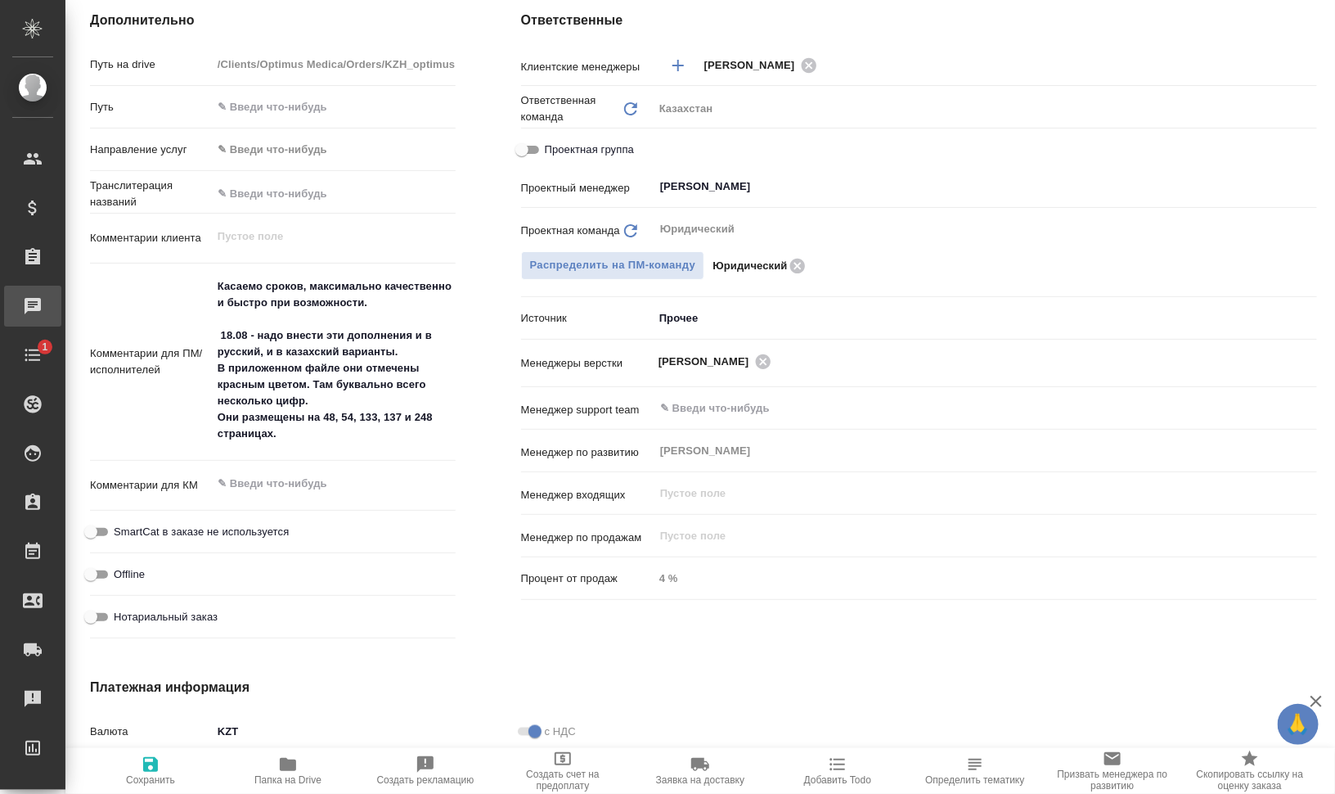
type input "Товарищество с ограниченной ответственностью "Оптимус медика"«Optimus medica» L…"
type textarea "x"
type input "Товарищество с ограниченной ответственностью "Оптимус медика"«Optimus medica» L…"
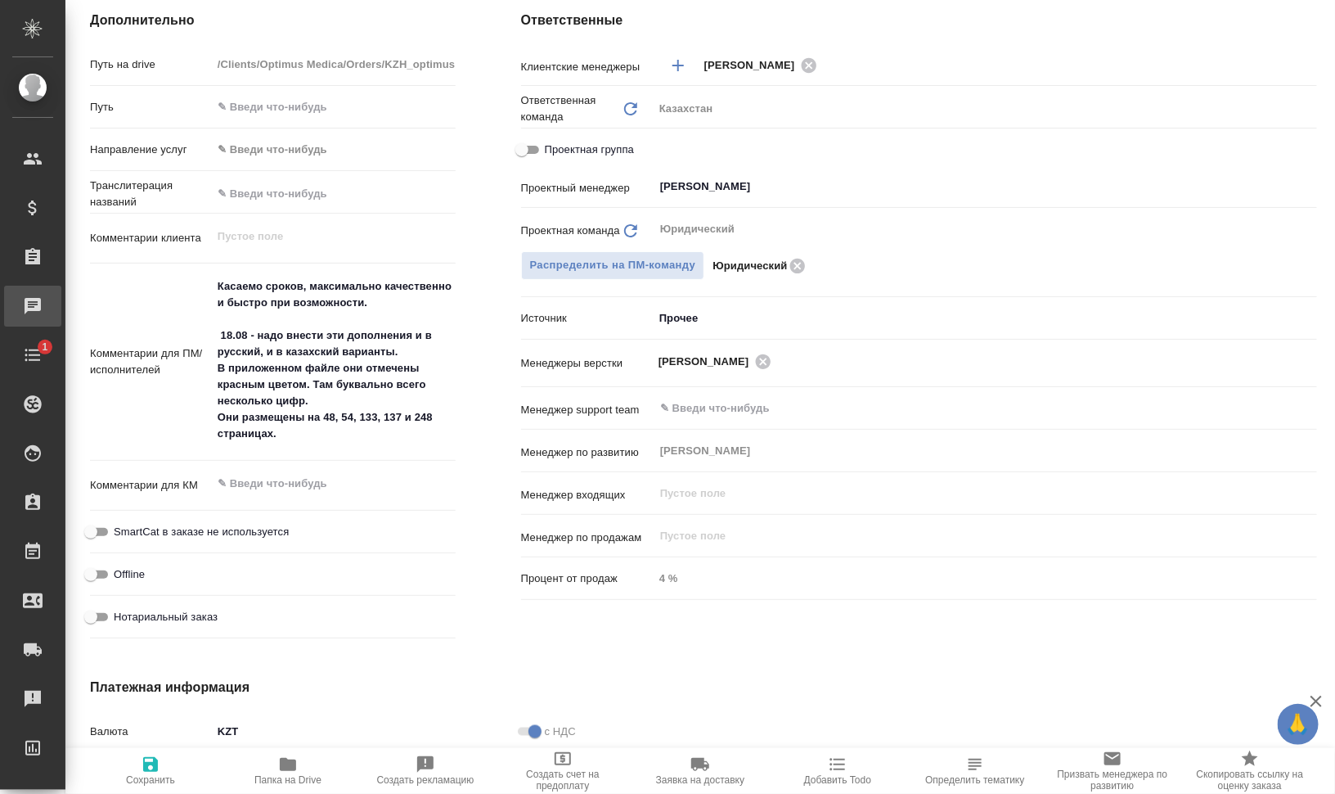
type textarea "x"
type input "Товарищество с ограниченной ответственностью "Оптимус медика"«Optimus medica» L…"
type textarea "x"
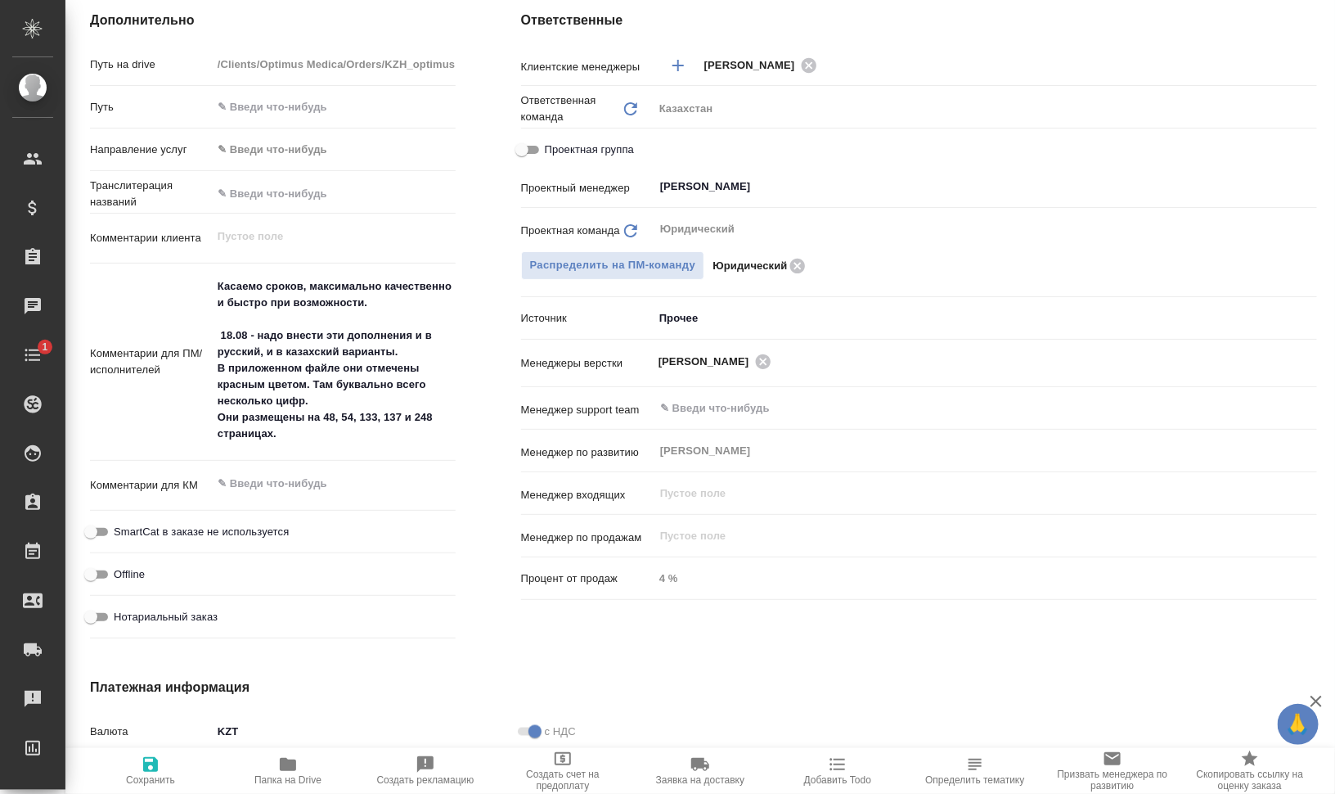
type textarea "x"
type input "Товарищество с ограниченной ответственностью "Оптимус медика"«Optimus medica» L…"
type textarea "x"
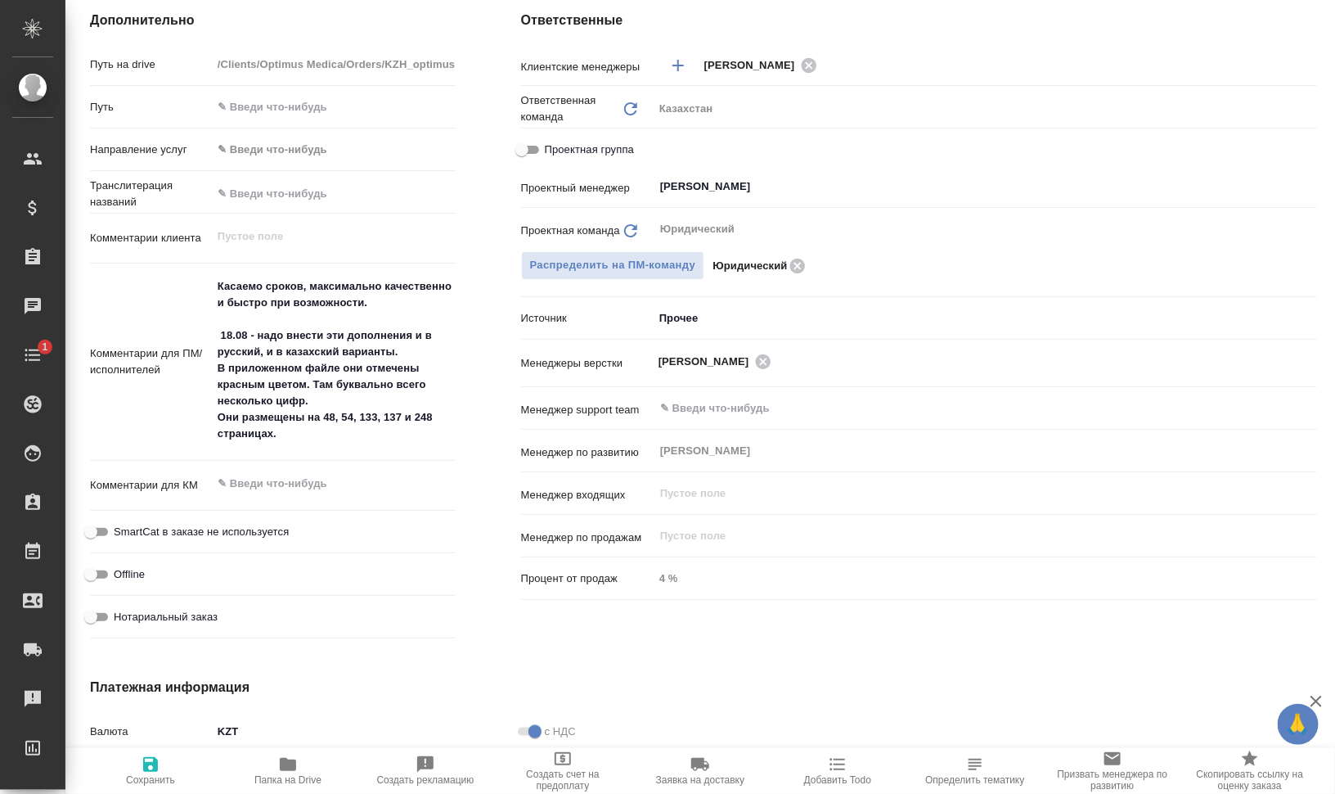
type textarea "x"
type input "Товарищество с ограниченной ответственностью "Оптимус медика"«Optimus medica» L…"
type textarea "x"
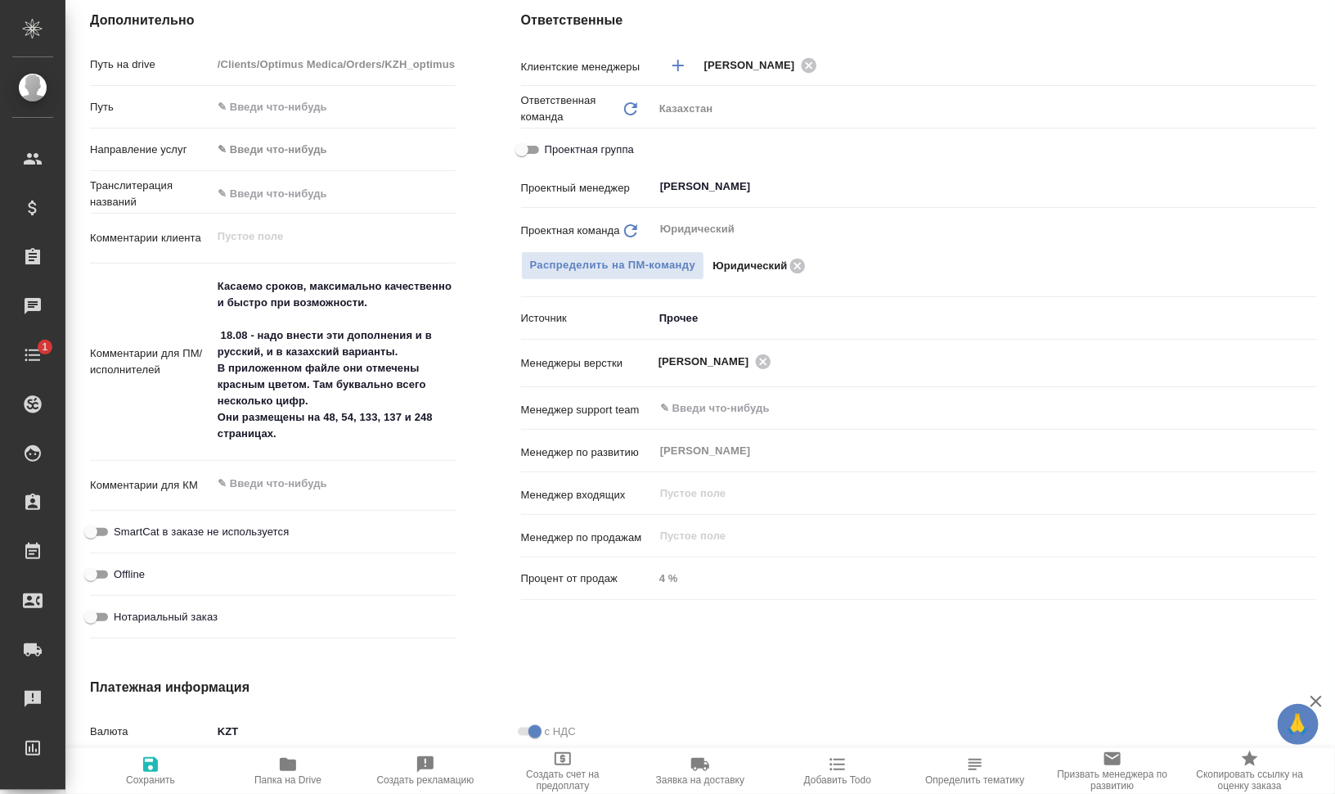
type input "Товарищество с ограниченной ответственностью "Оптимус медика"«Optimus medica» L…"
type textarea "x"
type input "Товарищество с ограниченной ответственностью "Оптимус медика"«Optimus medica» L…"
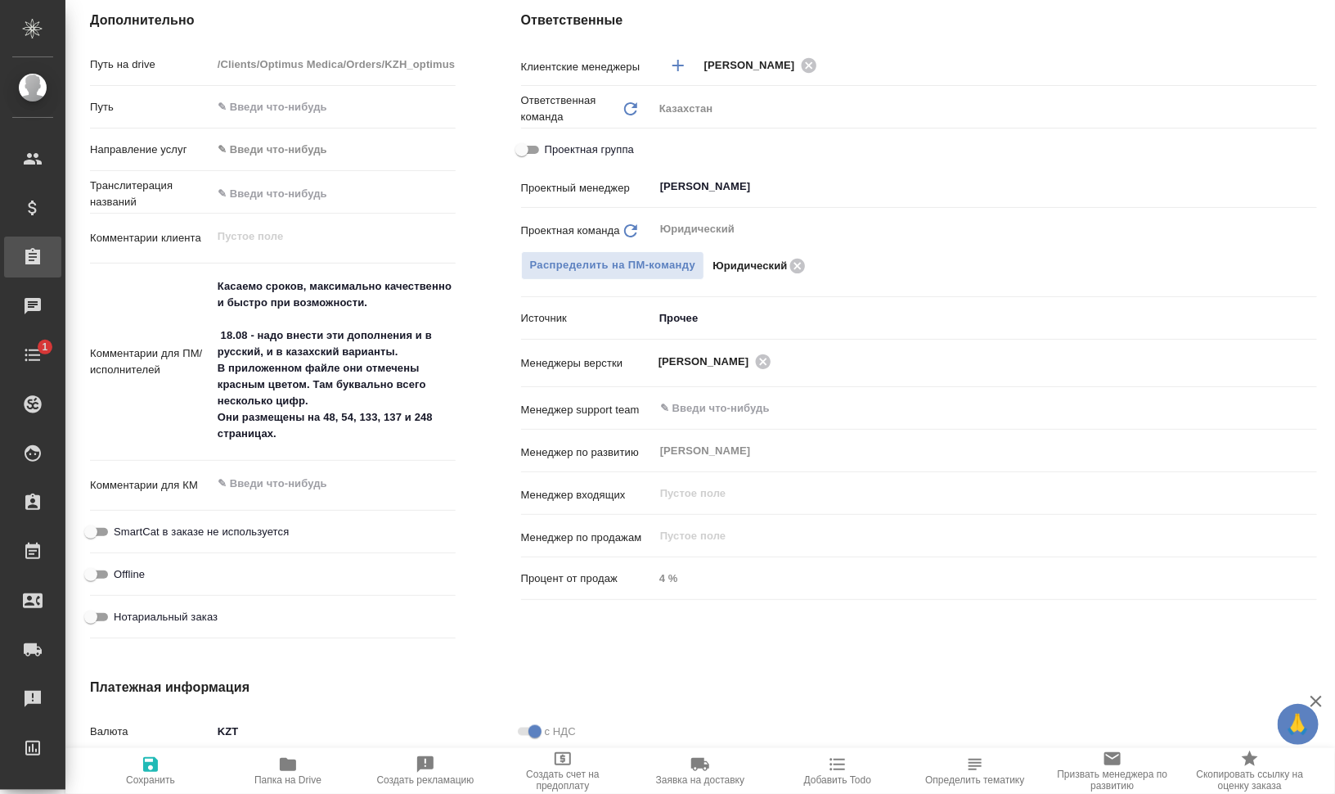
type textarea "x"
type input "Товарищество с ограниченной ответственностью "Оптимус медика"«Optimus medica» L…"
type textarea "x"
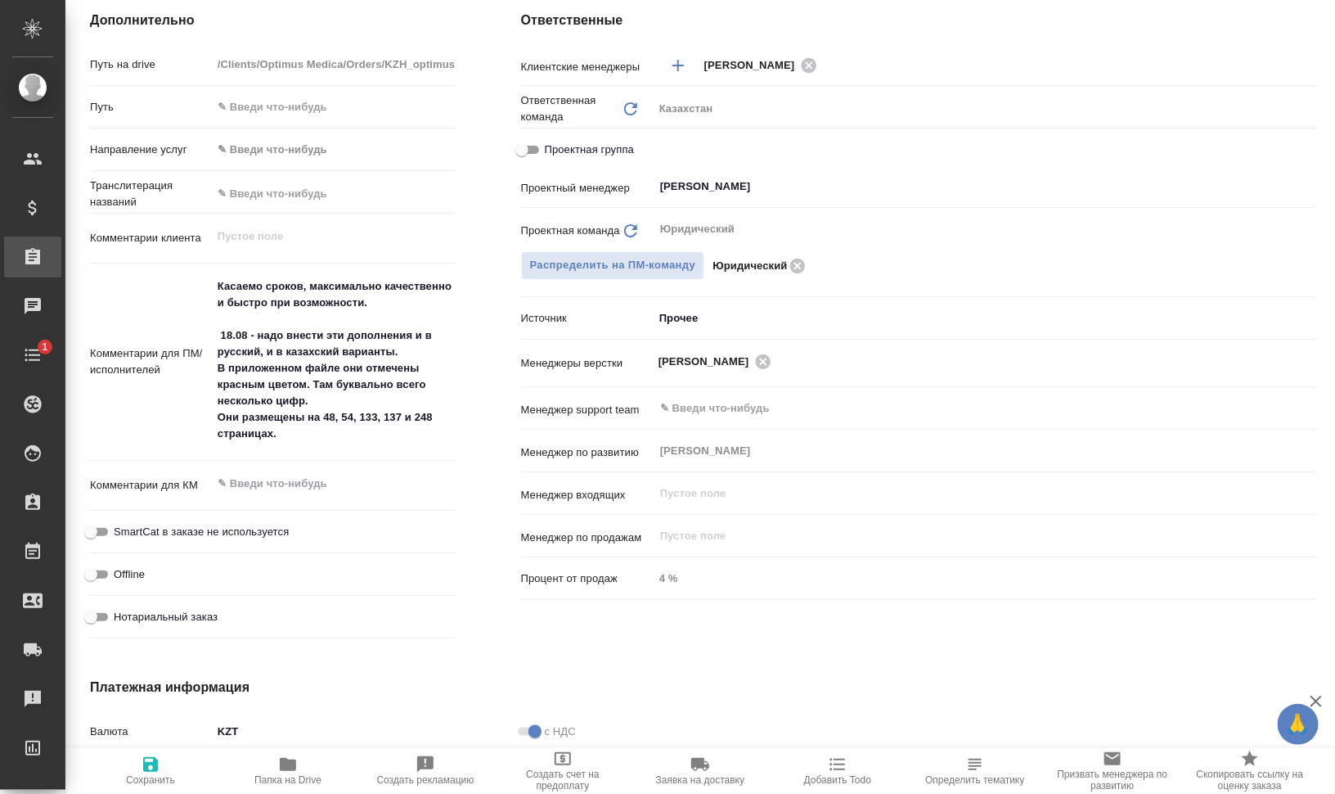
type textarea "x"
type input "Товарищество с ограниченной ответственностью "Оптимус медика"«Optimus medica» L…"
type textarea "x"
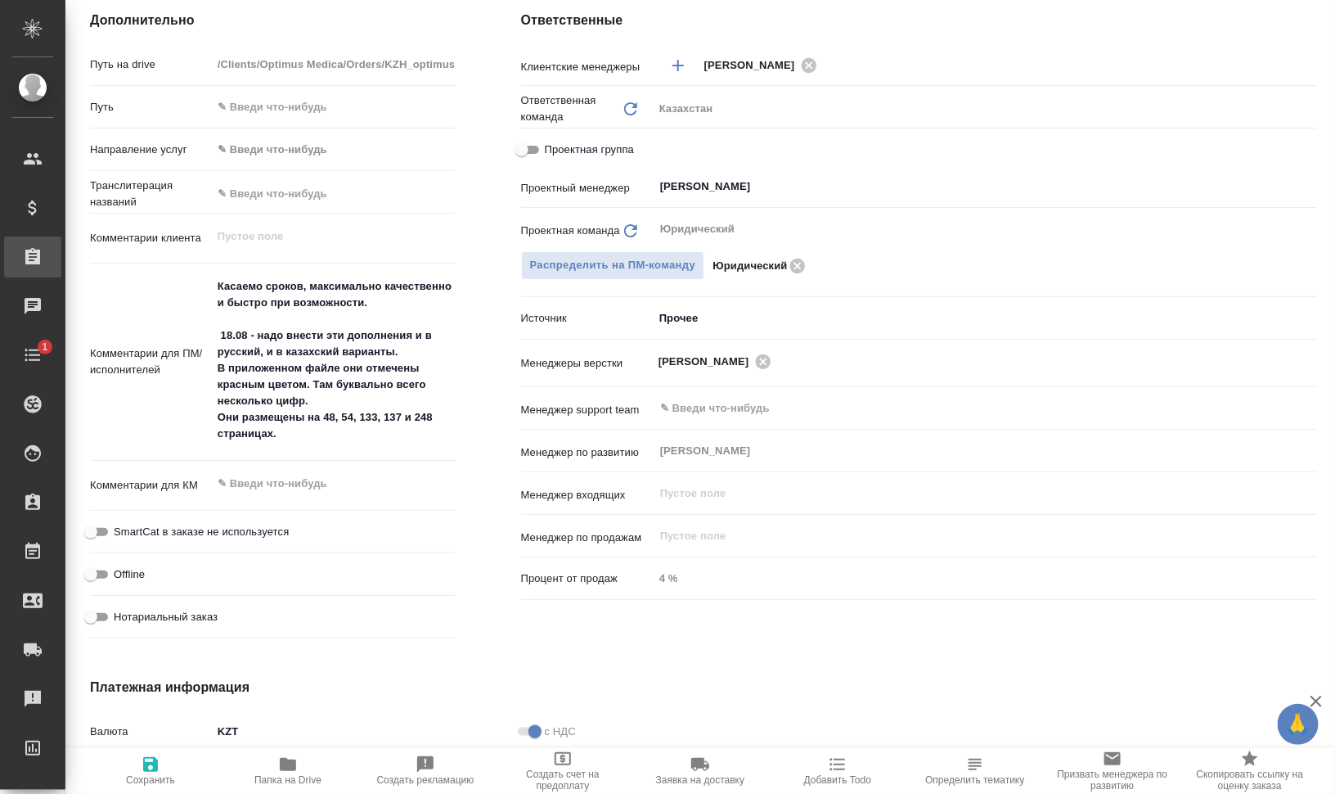
type textarea "x"
type input "Товарищество с ограниченной ответственностью "Оптимус медика"«Optimus medica» L…"
type textarea "x"
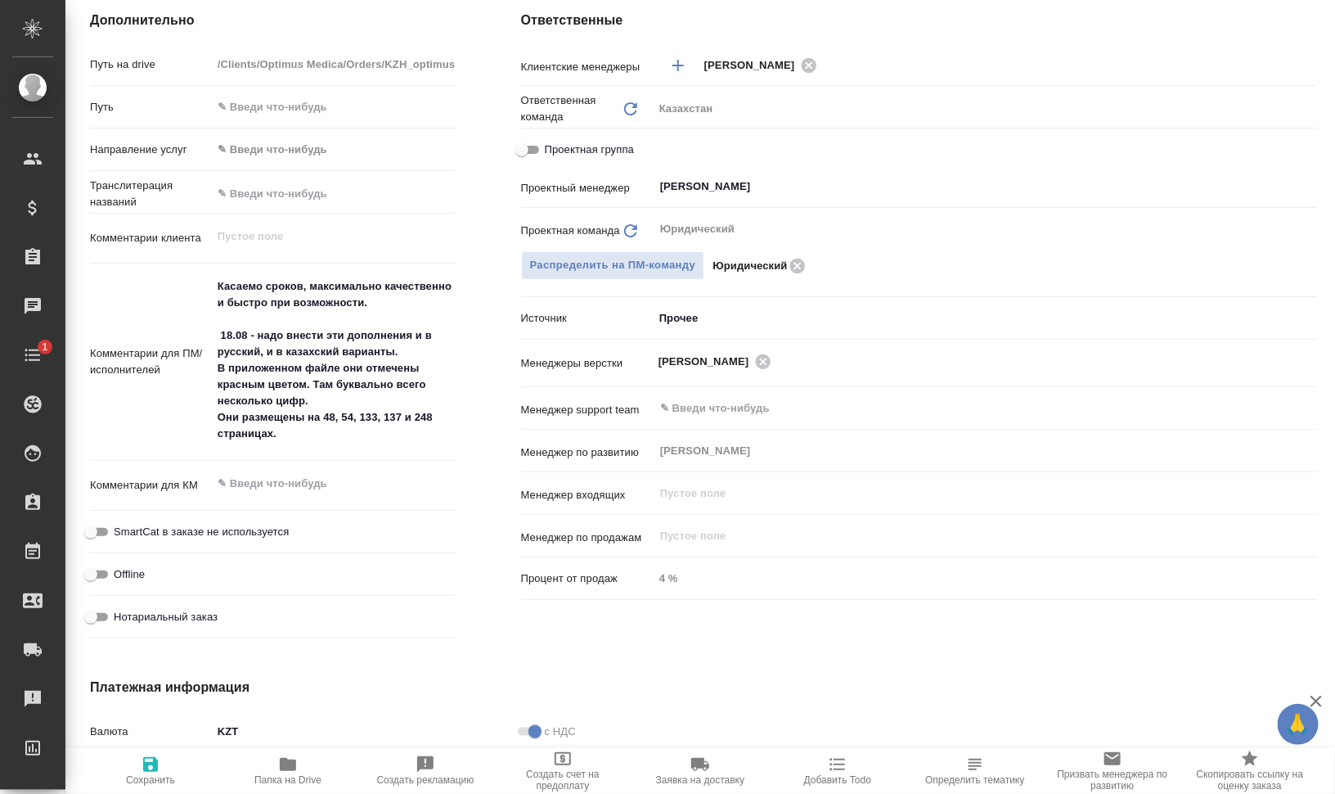
type input "Товарищество с ограниченной ответственностью "Оптимус медика"«Optimus medica» L…"
type textarea "x"
type input "Товарищество с ограниченной ответственностью "Оптимус медика"«Optimus medica» L…"
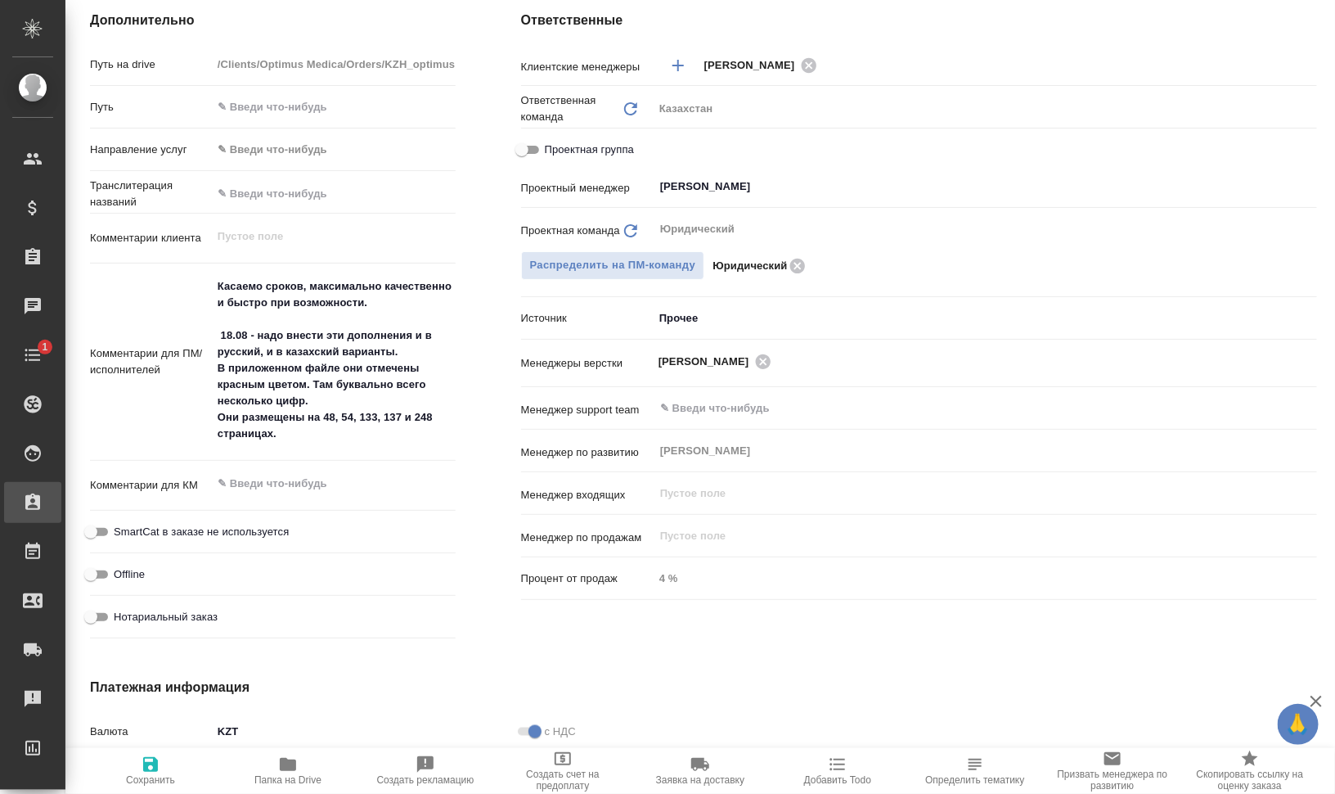
type textarea "x"
type input "Товарищество с ограниченной ответственностью "Оптимус медика"«Optimus medica» L…"
type textarea "x"
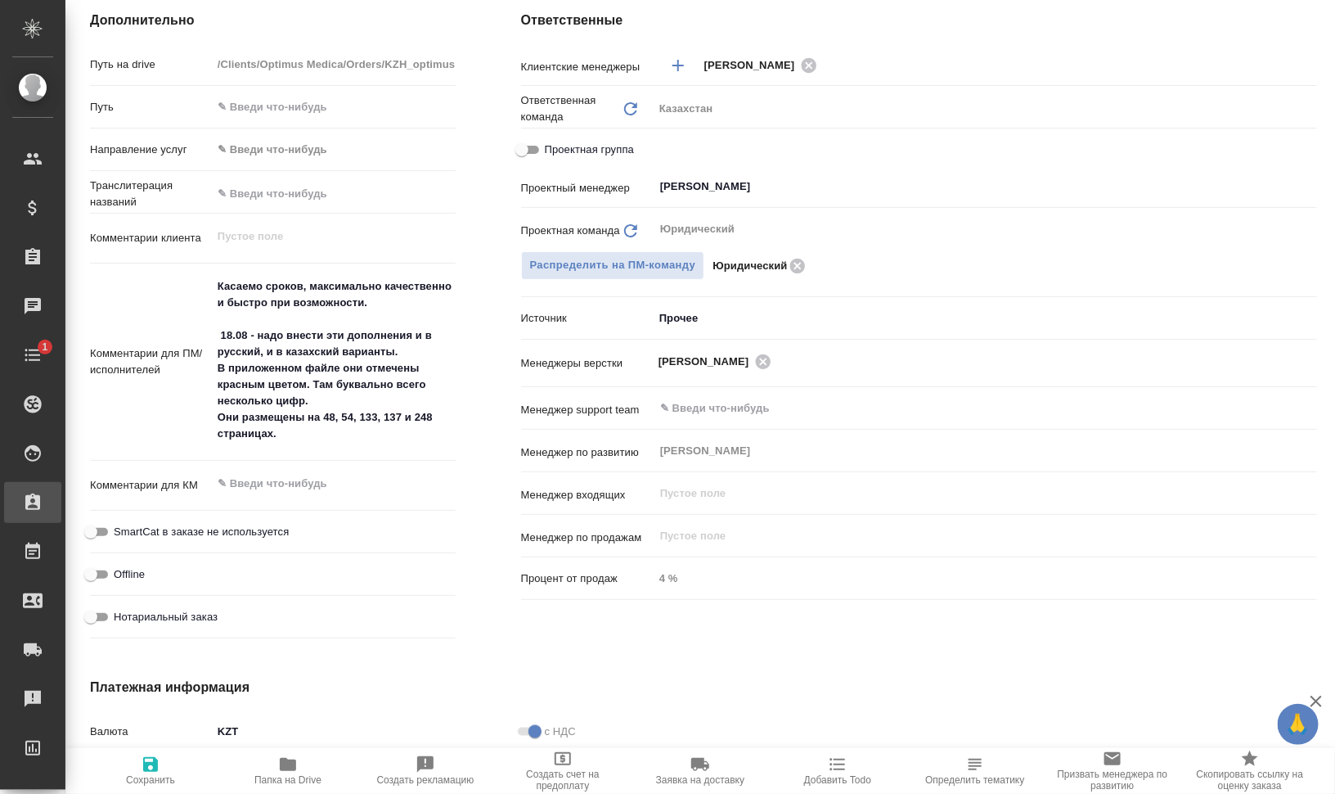
type textarea "x"
type input "Товарищество с ограниченной ответственностью "Оптимус медика"«Optimus medica» L…"
type textarea "x"
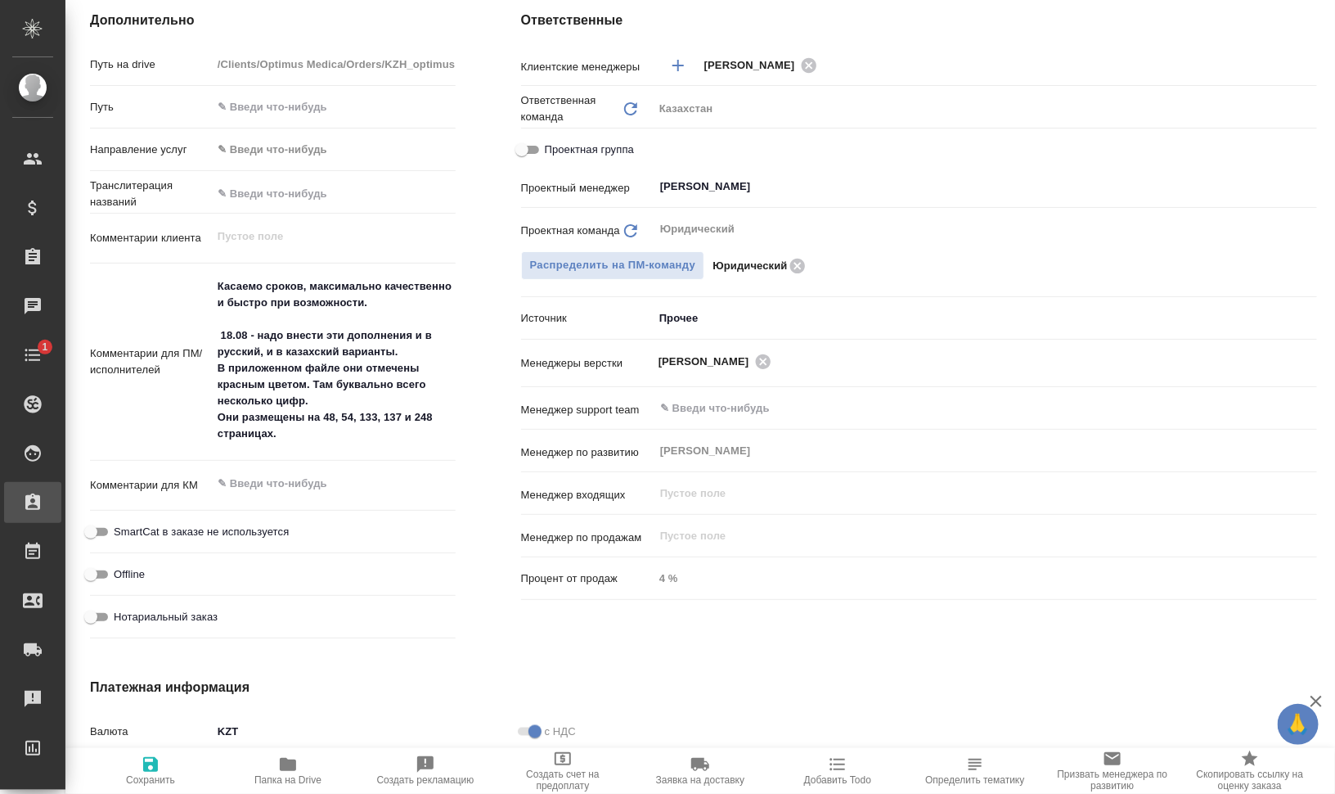
type textarea "x"
type input "Товарищество с ограниченной ответственностью "Оптимус медика"«Optimus medica» L…"
type textarea "x"
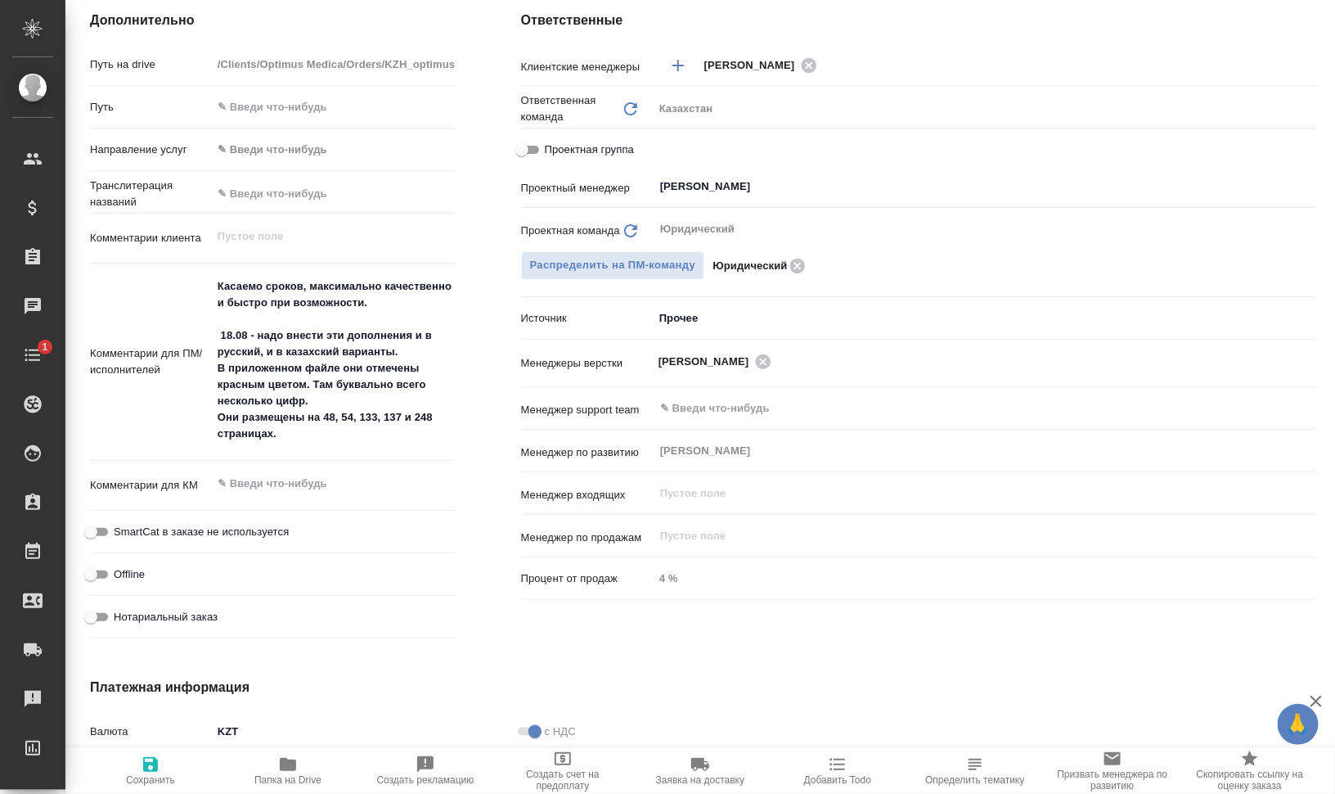
type input "Товарищество с ограниченной ответственностью "Оптимус медика"«Optimus medica» L…"
type textarea "x"
type input "Товарищество с ограниченной ответственностью "Оптимус медика"«Optimus medica» L…"
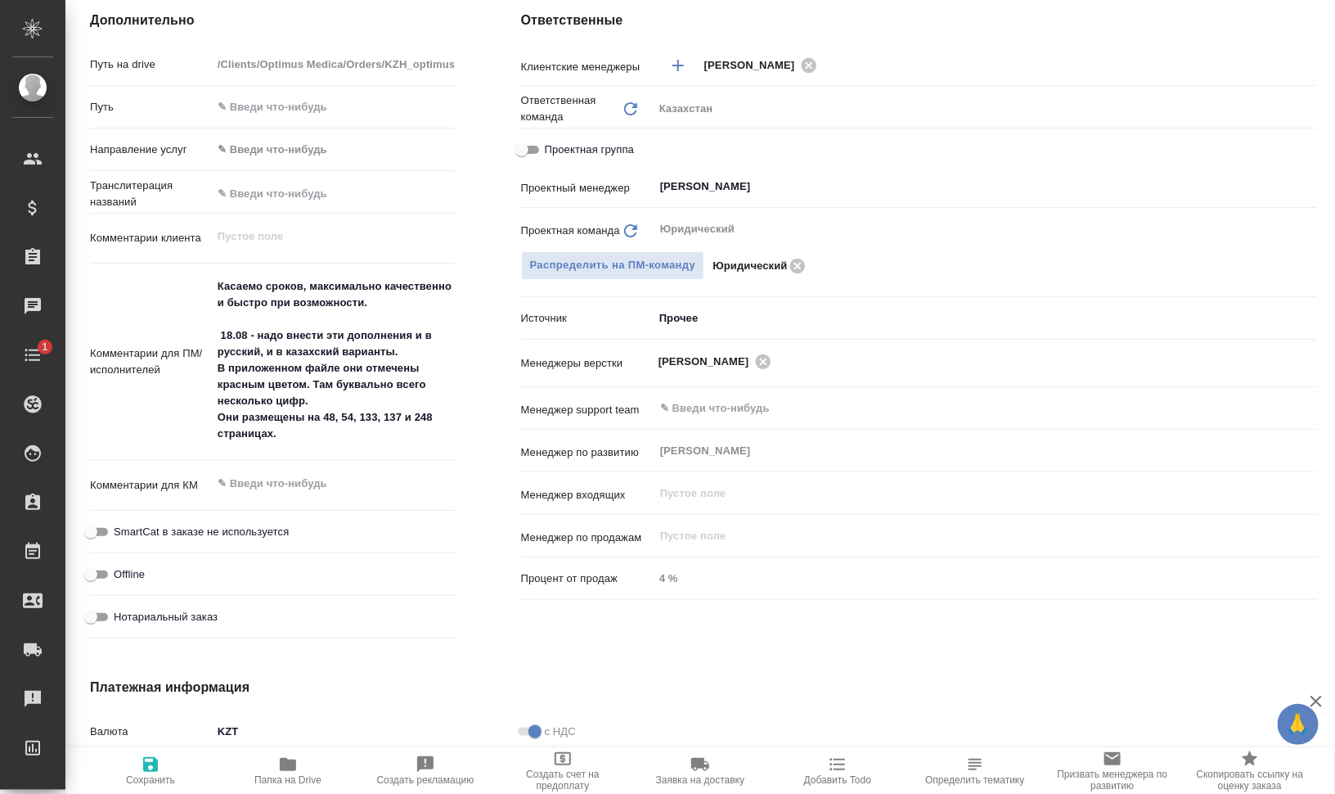
type textarea "x"
type input "Товарищество с ограниченной ответственностью "Оптимус медика"«Optimus medica» L…"
type textarea "x"
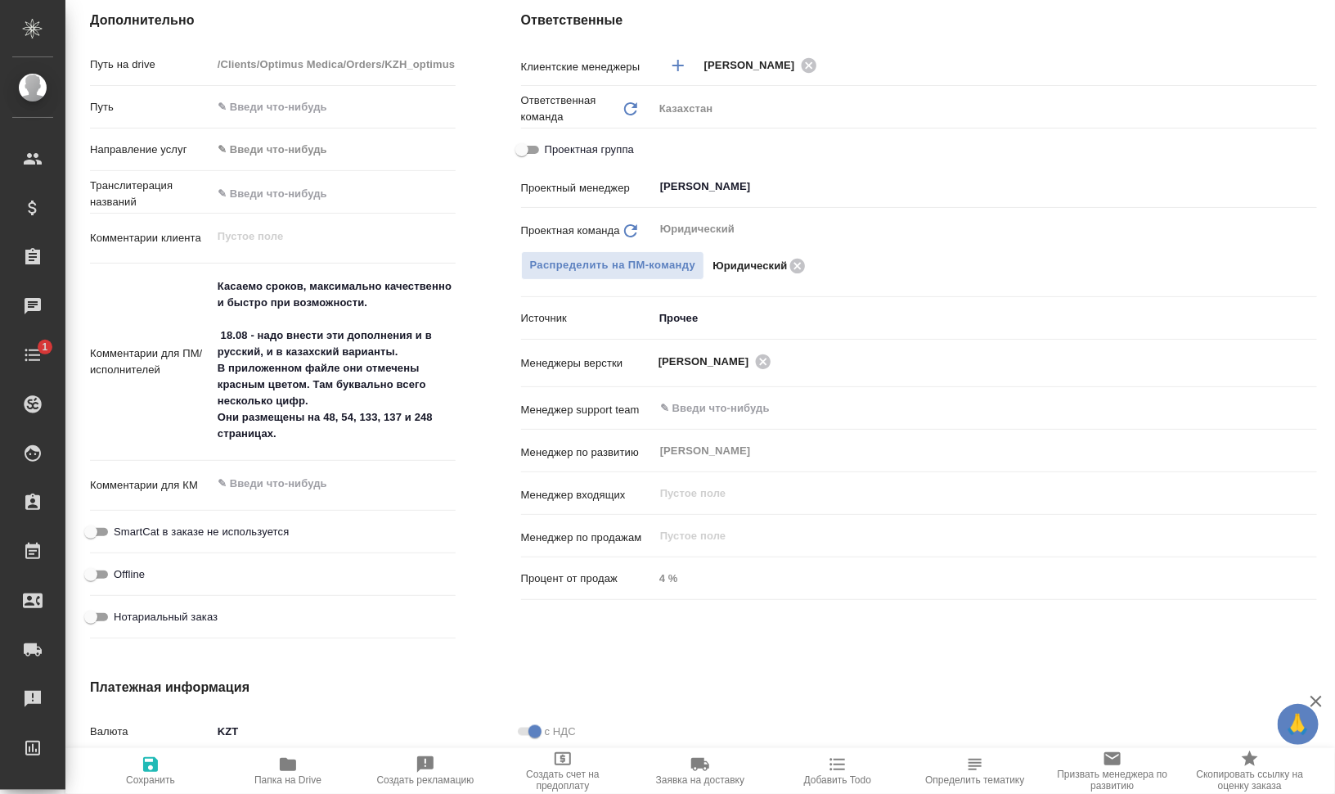
type textarea "x"
type input "Товарищество с ограниченной ответственностью "Оптимус медика"«Optimus medica» L…"
type textarea "x"
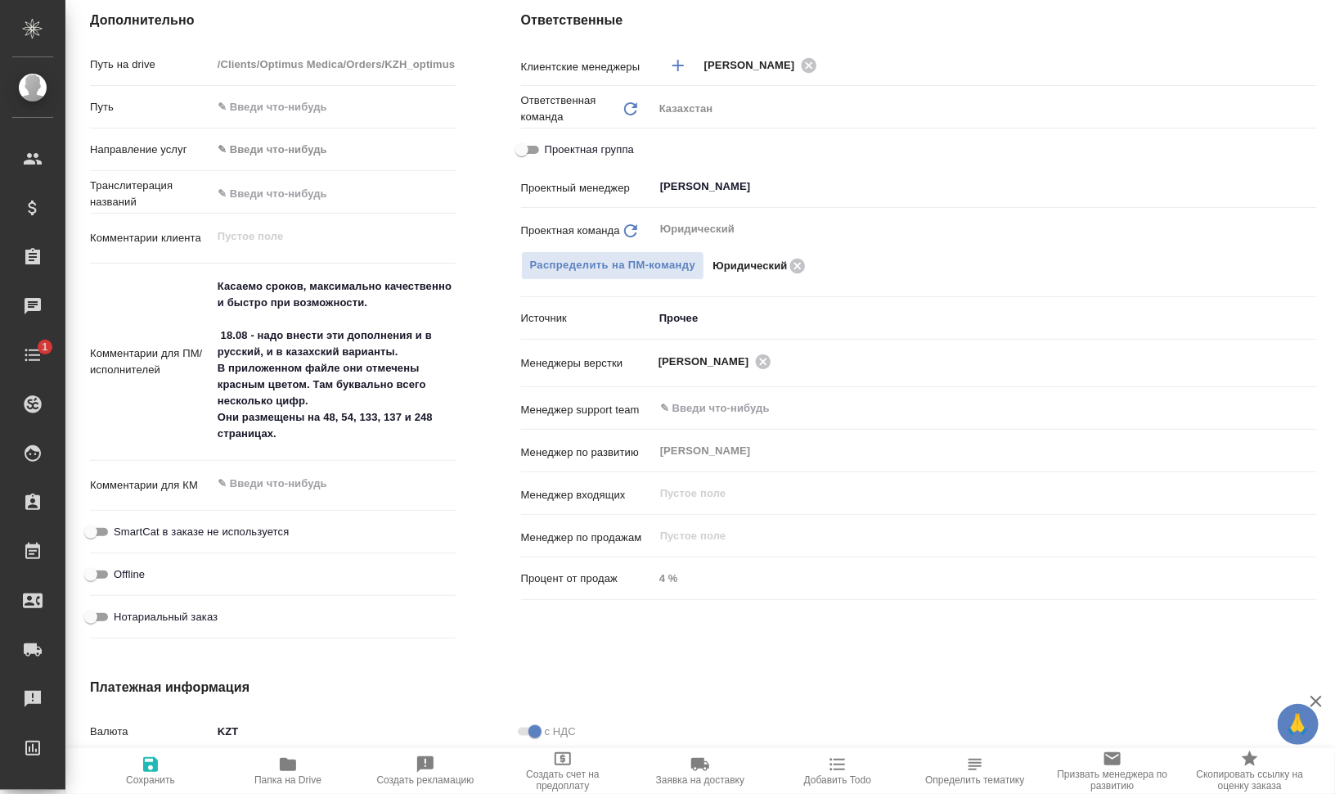
type textarea "x"
type input "Товарищество с ограниченной ответственностью "Оптимус медика"«Optimus medica» L…"
type textarea "x"
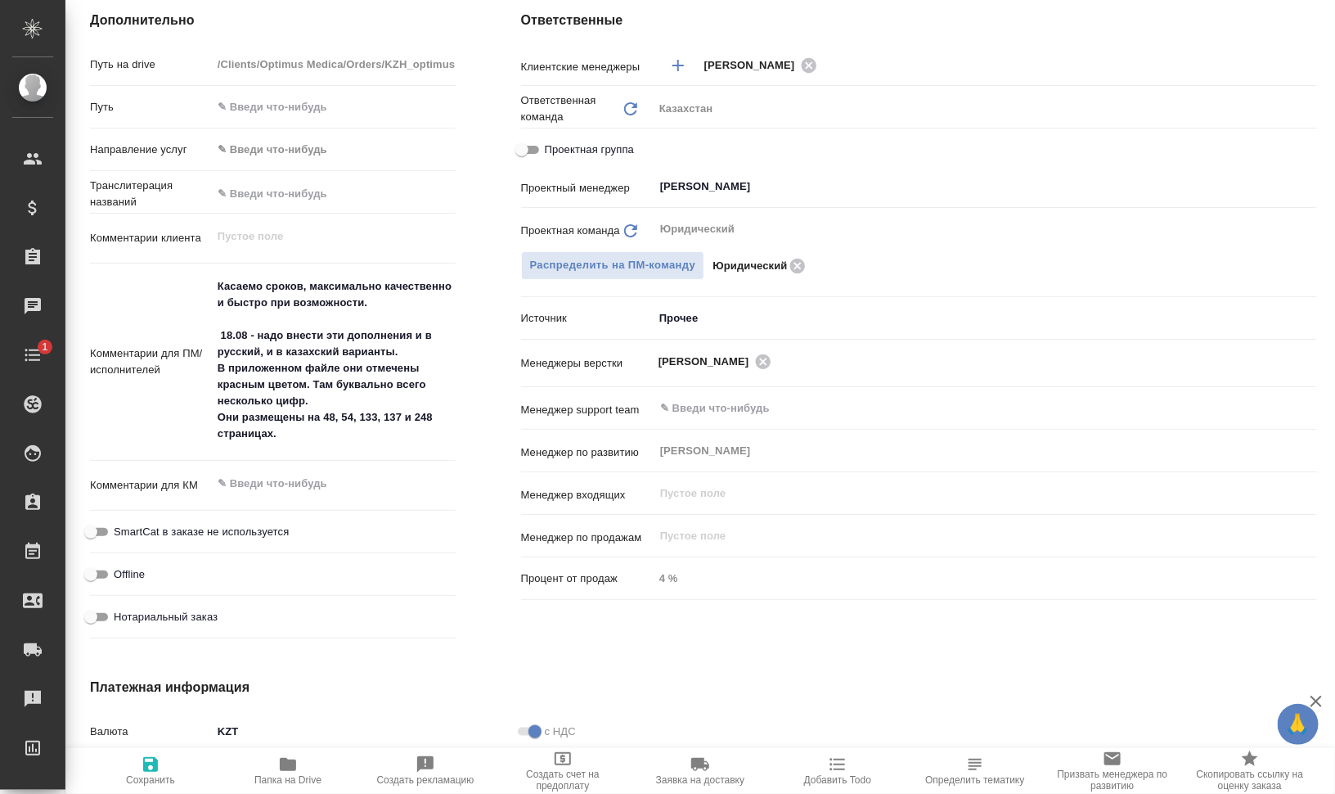
type input "Товарищество с ограниченной ответственностью "Оптимус медика"«Optimus medica» L…"
type textarea "x"
type input "Товарищество с ограниченной ответственностью "Оптимус медика"«Optimus medica» L…"
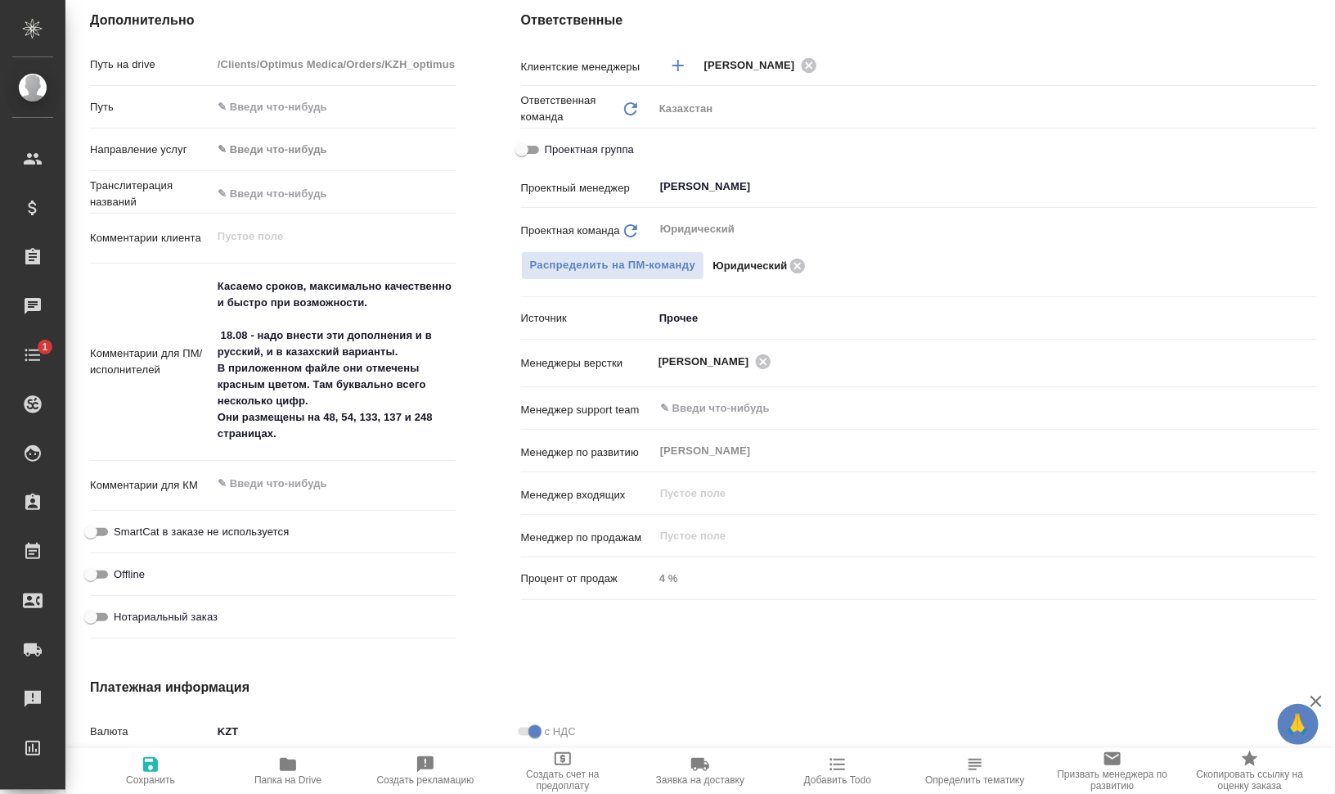
type textarea "x"
type input "Товарищество с ограниченной ответственностью "Оптимус медика"«Optimus medica» L…"
type textarea "x"
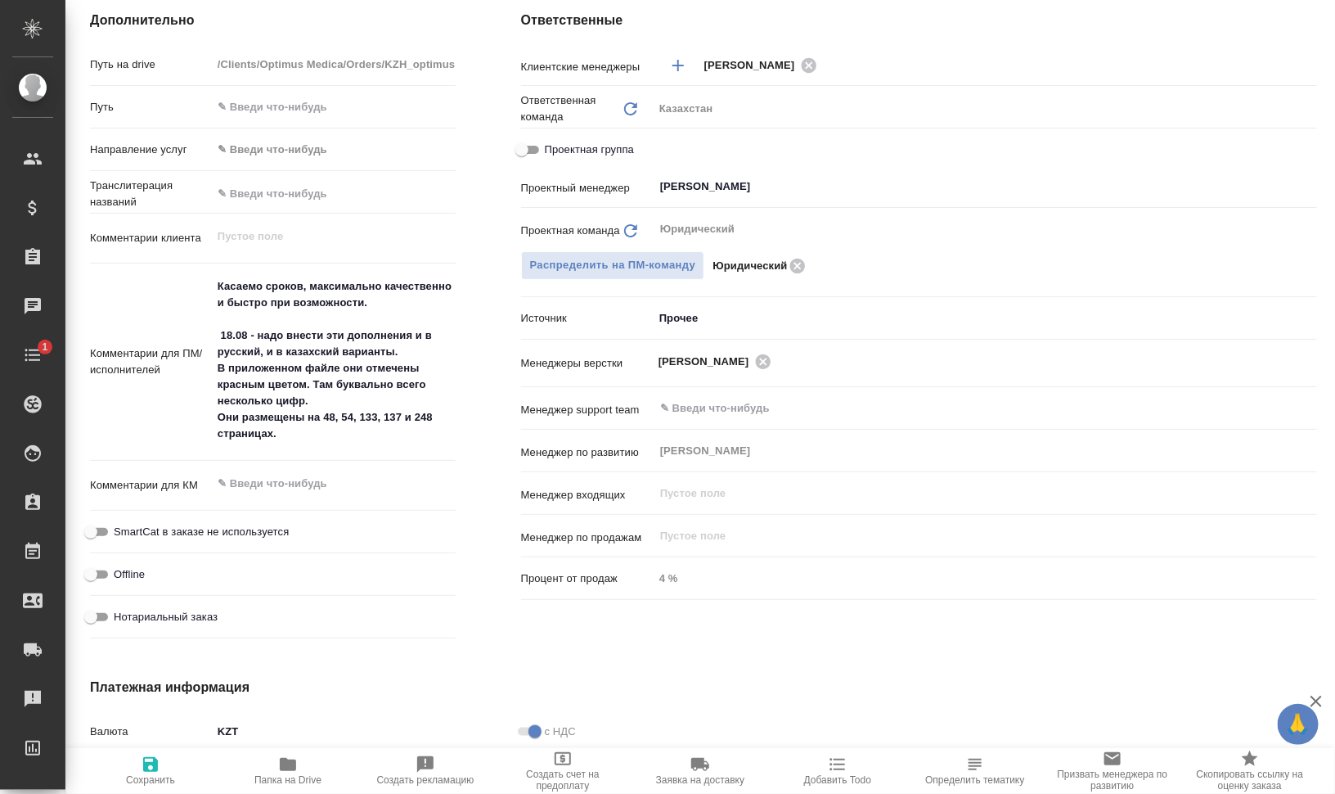
type textarea "x"
type input "Товарищество с ограниченной ответственностью "Оптимус медика"«Optimus medica» L…"
type textarea "x"
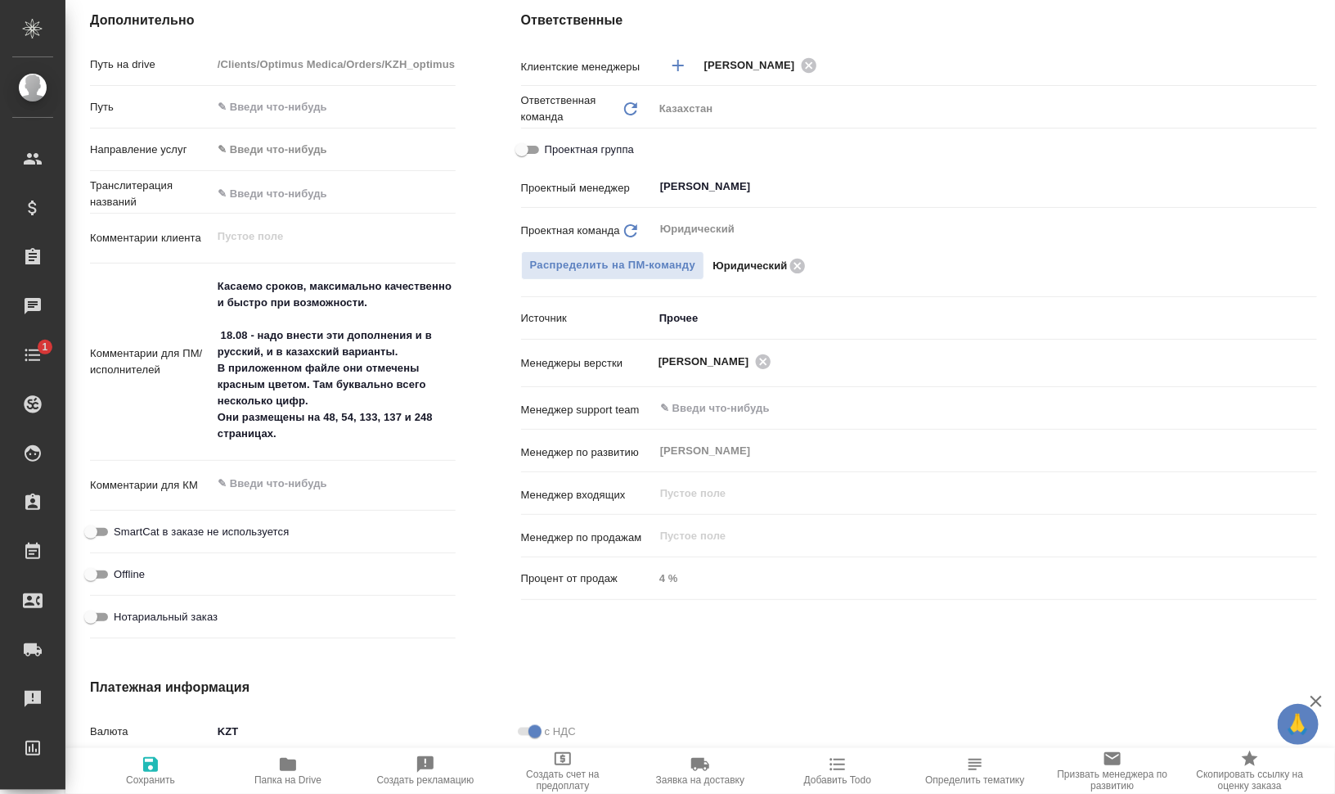
type textarea "x"
type input "Товарищество с ограниченной ответственностью "Оптимус медика"«Optimus medica» L…"
type textarea "x"
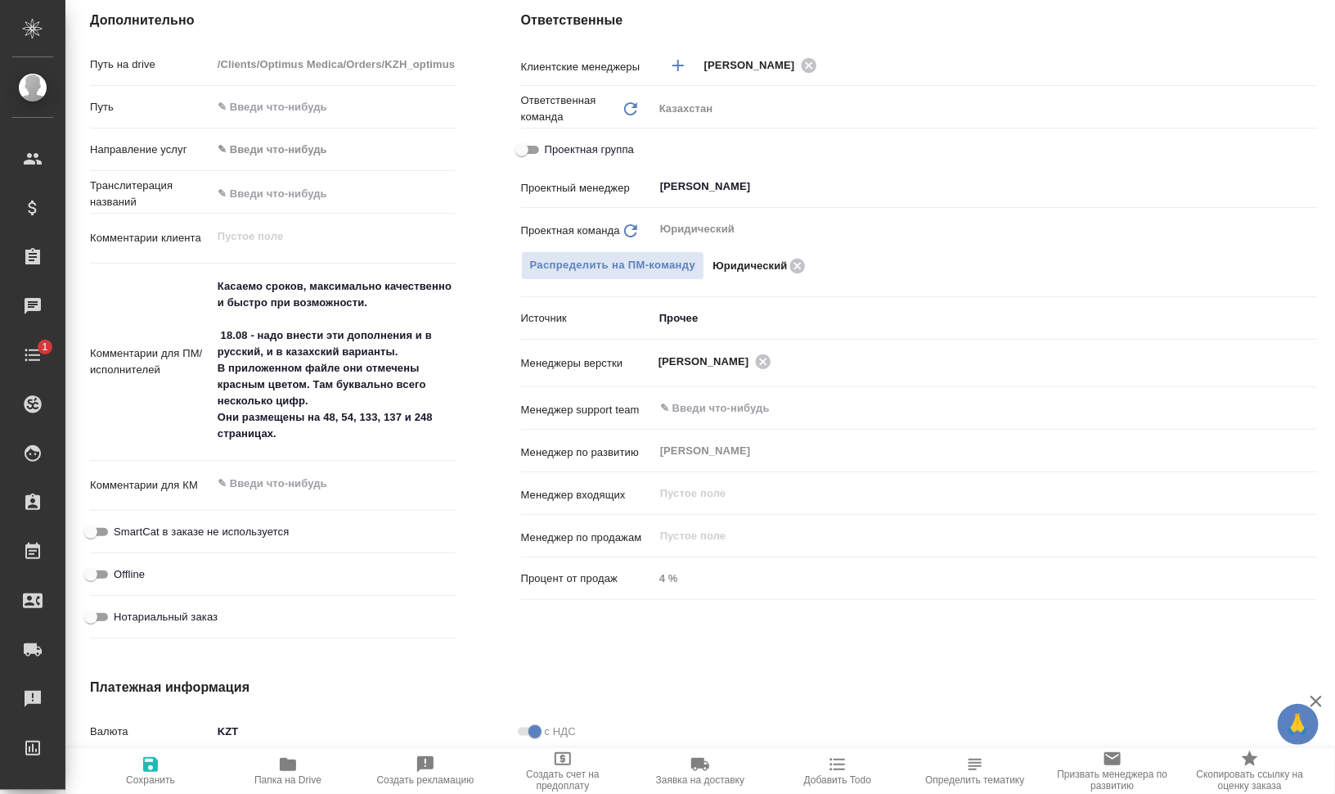
type input "Товарищество с ограниченной ответственностью "Оптимус медика"«Optimus medica» L…"
type textarea "x"
type input "Товарищество с ограниченной ответственностью "Оптимус медика"«Optimus medica» L…"
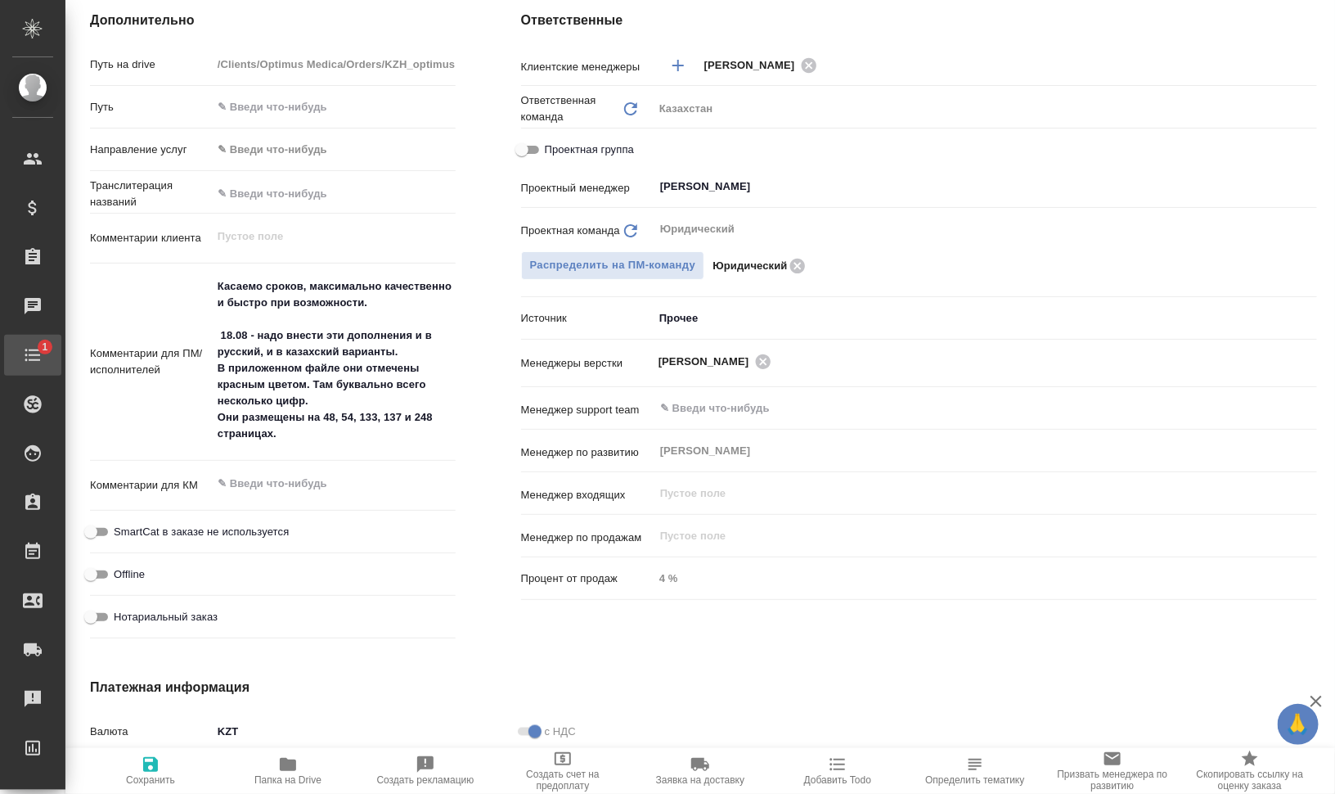
type textarea "x"
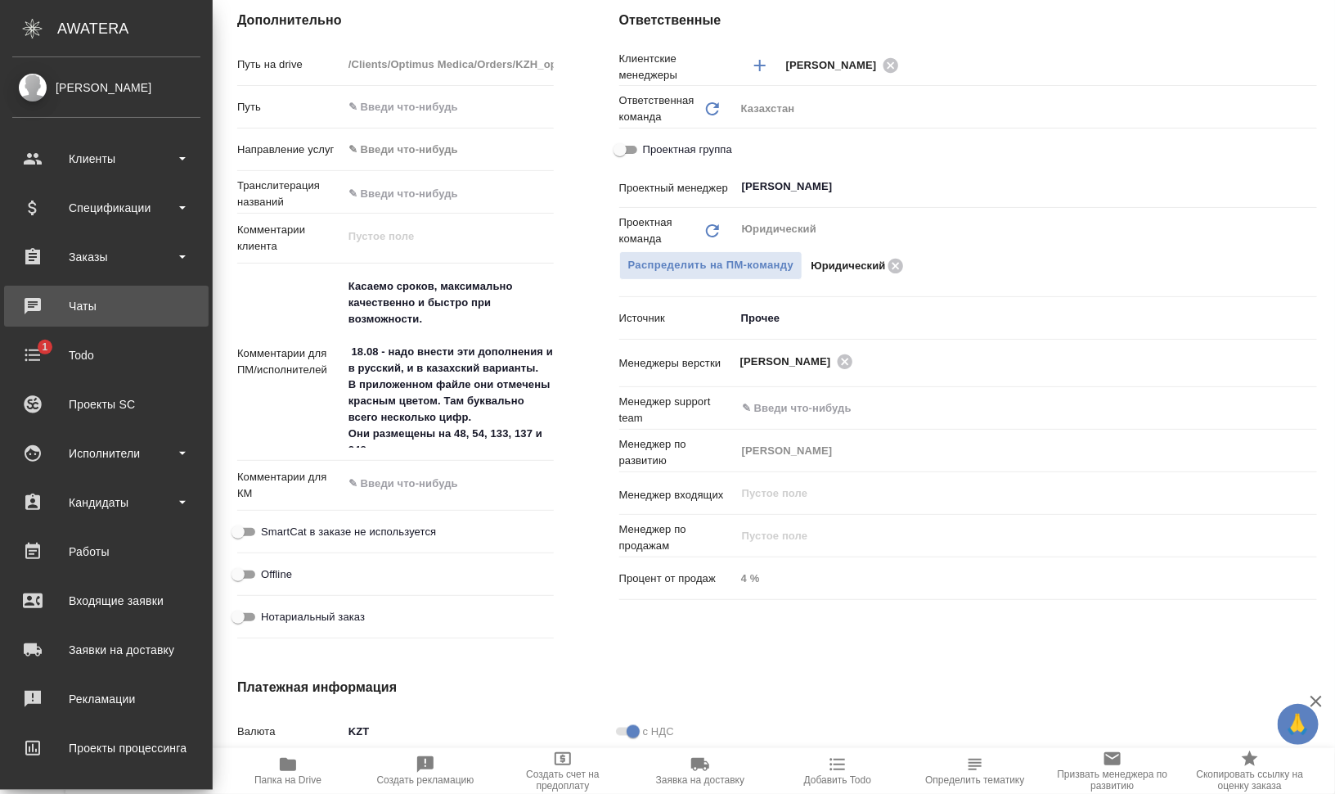
type input "Товарищество с ограниченной ответственностью "Оптимус медика"«Optimus medica» L…"
type textarea "x"
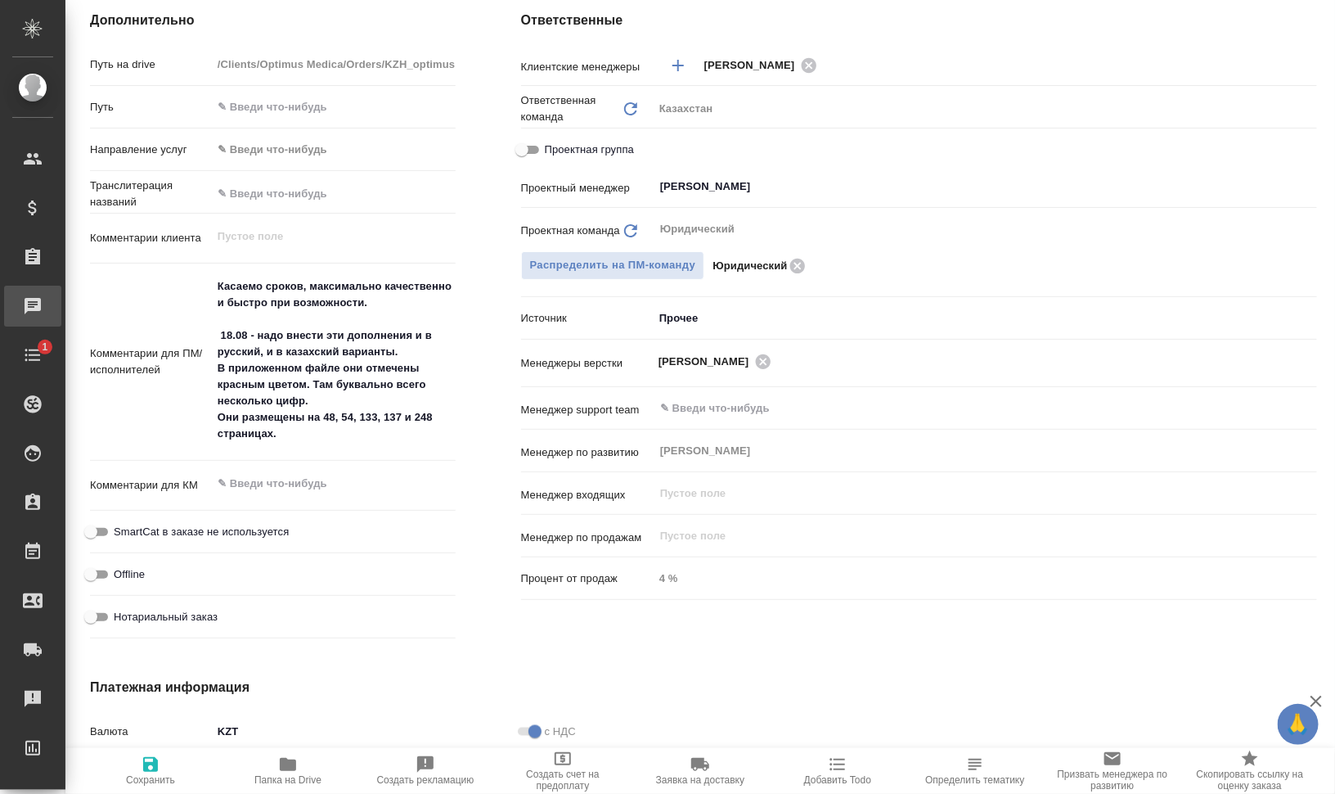
type input "Товарищество с ограниченной ответственностью "Оптимус медика"«Optimus medica» L…"
type textarea "x"
type input "Товарищество с ограниченной ответственностью "Оптимус медика"«Optimus medica» L…"
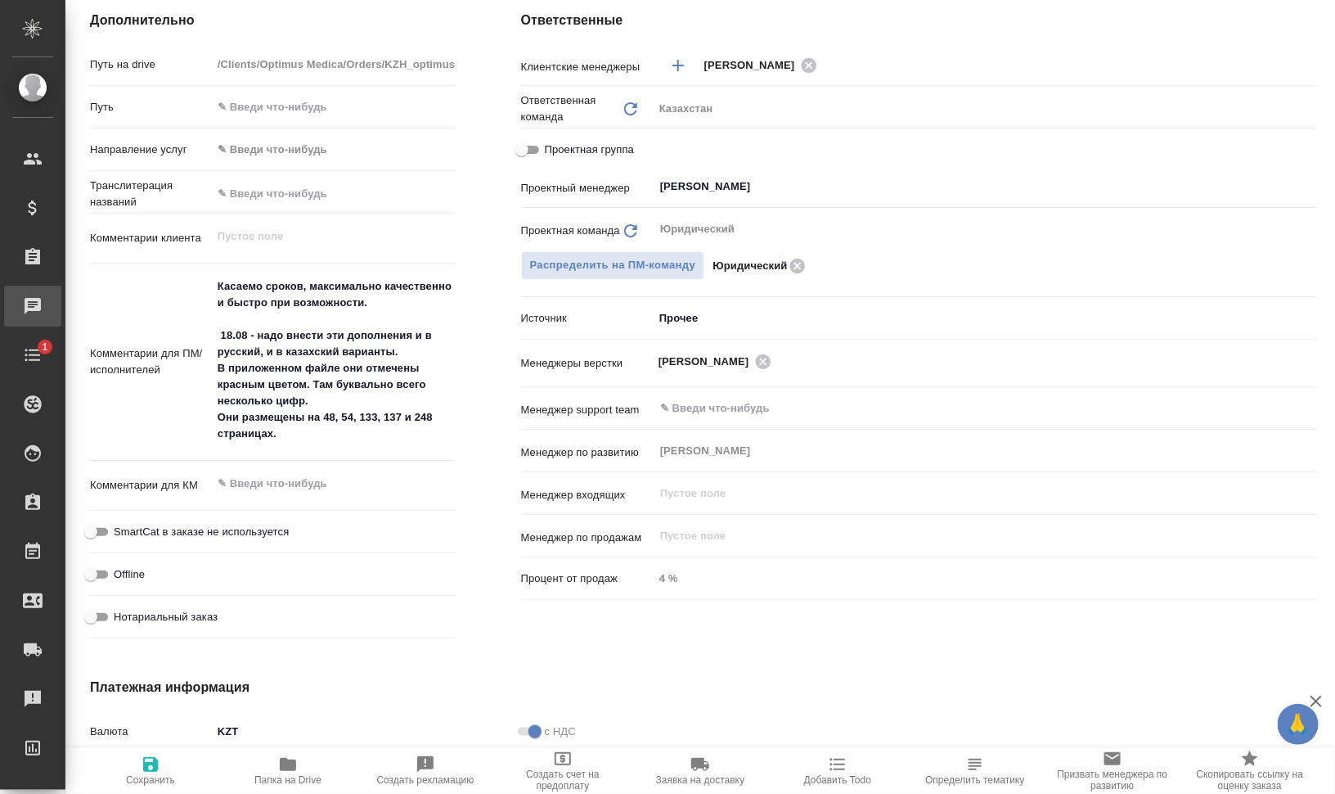
type textarea "x"
type input "Товарищество с ограниченной ответственностью "Оптимус медика"«Optimus medica» L…"
type textarea "x"
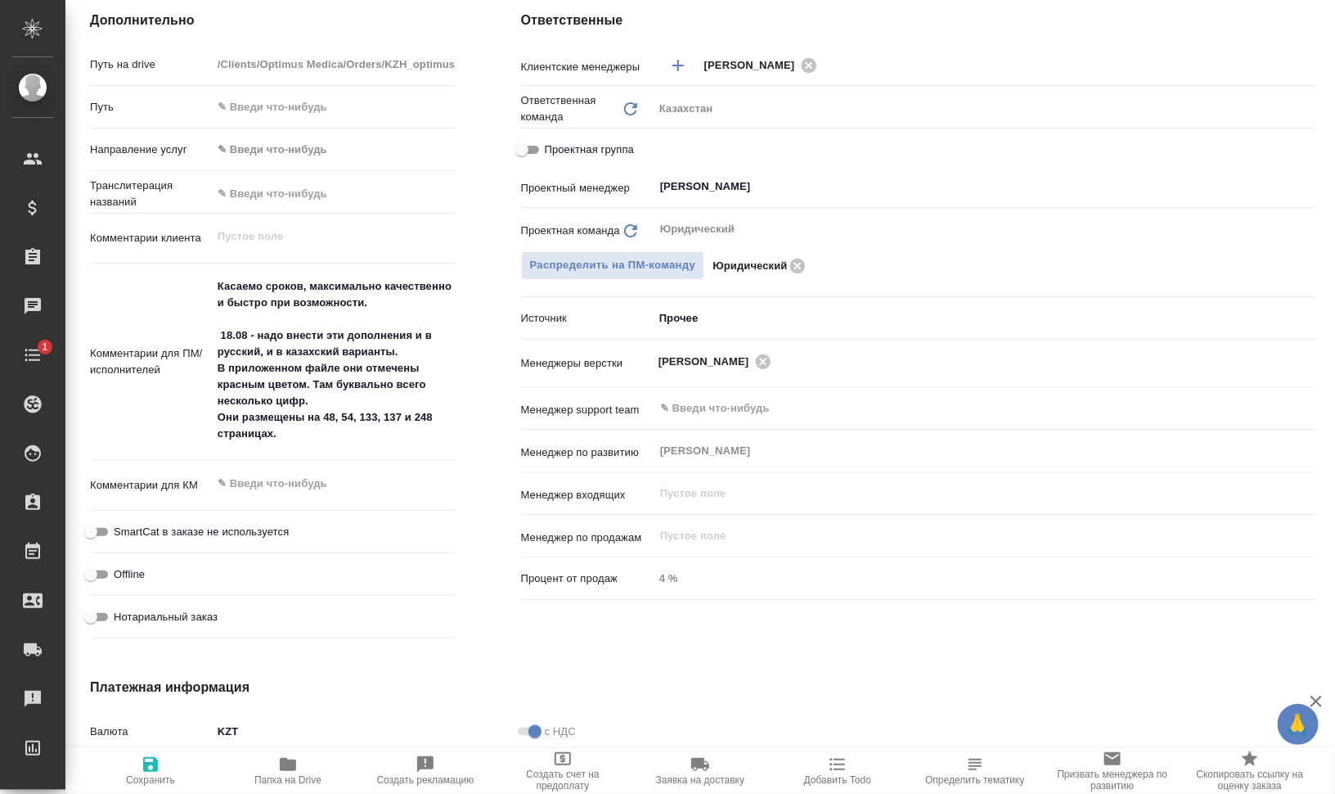
type textarea "x"
type input "Товарищество с ограниченной ответственностью "Оптимус медика"«Optimus medica» L…"
type textarea "x"
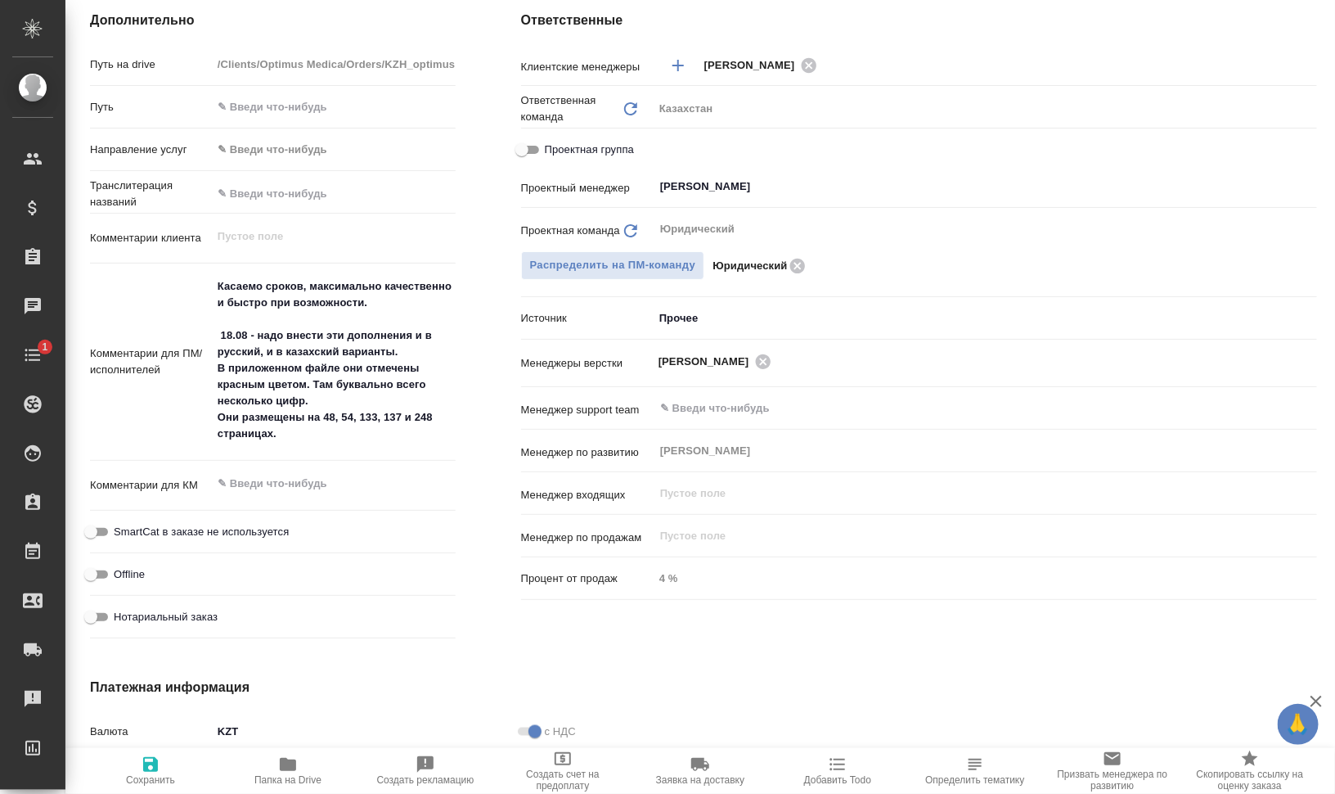
type textarea "x"
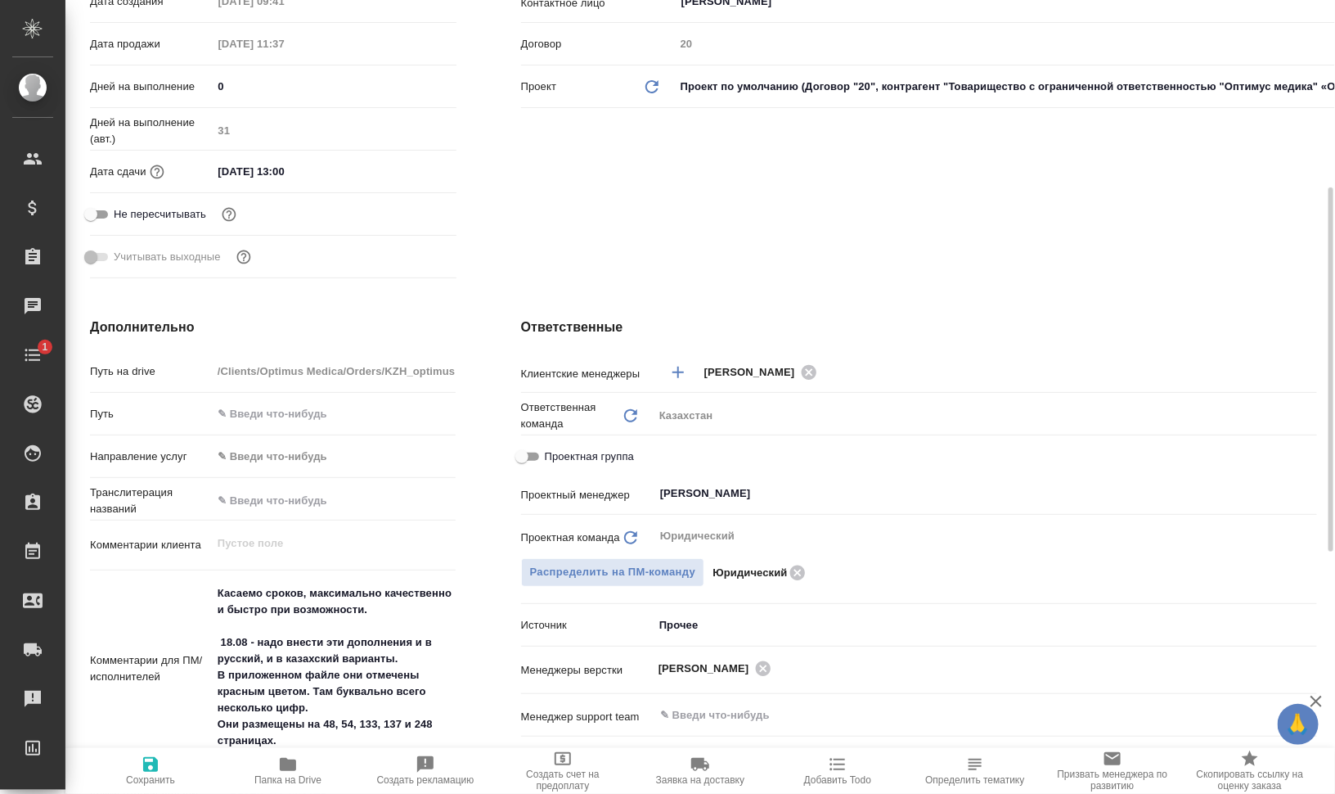
scroll to position [0, 0]
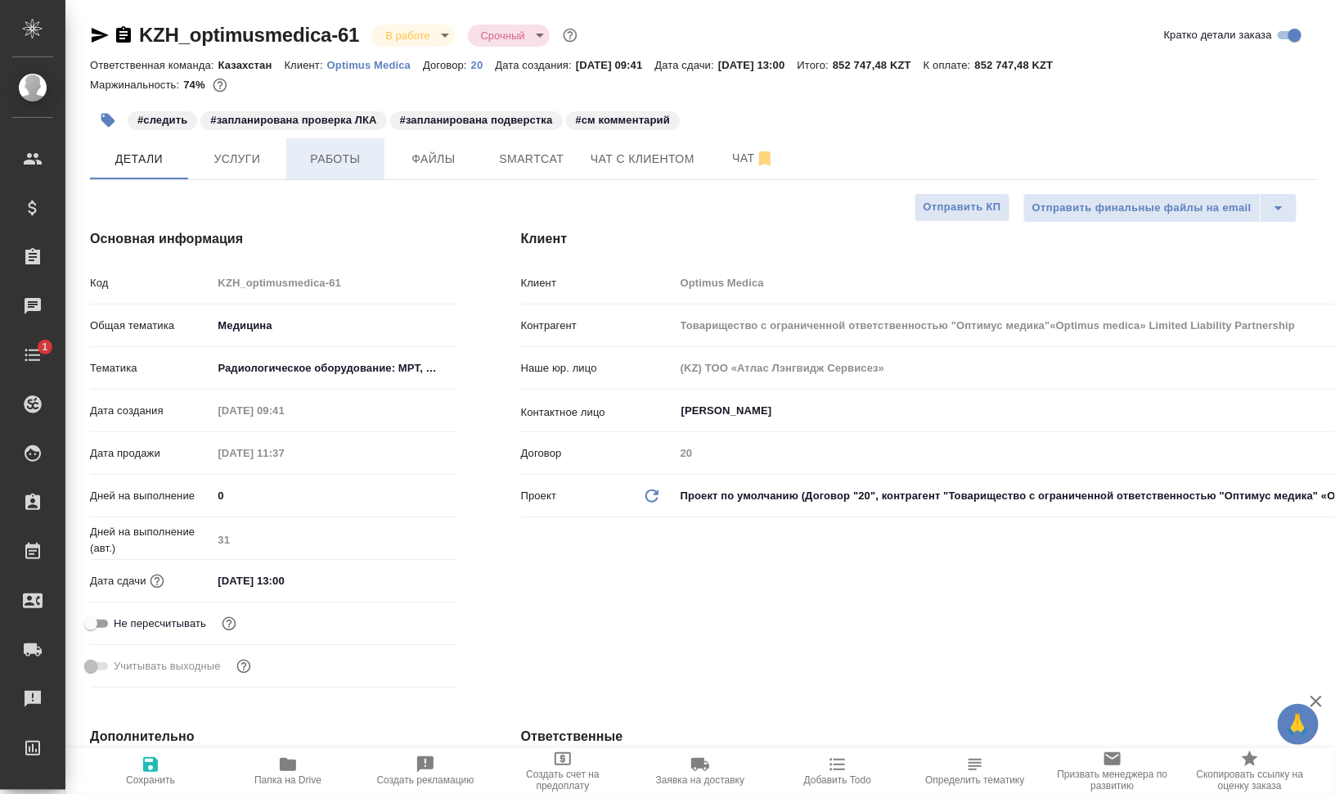
click at [336, 158] on span "Работы" at bounding box center [335, 159] width 79 height 20
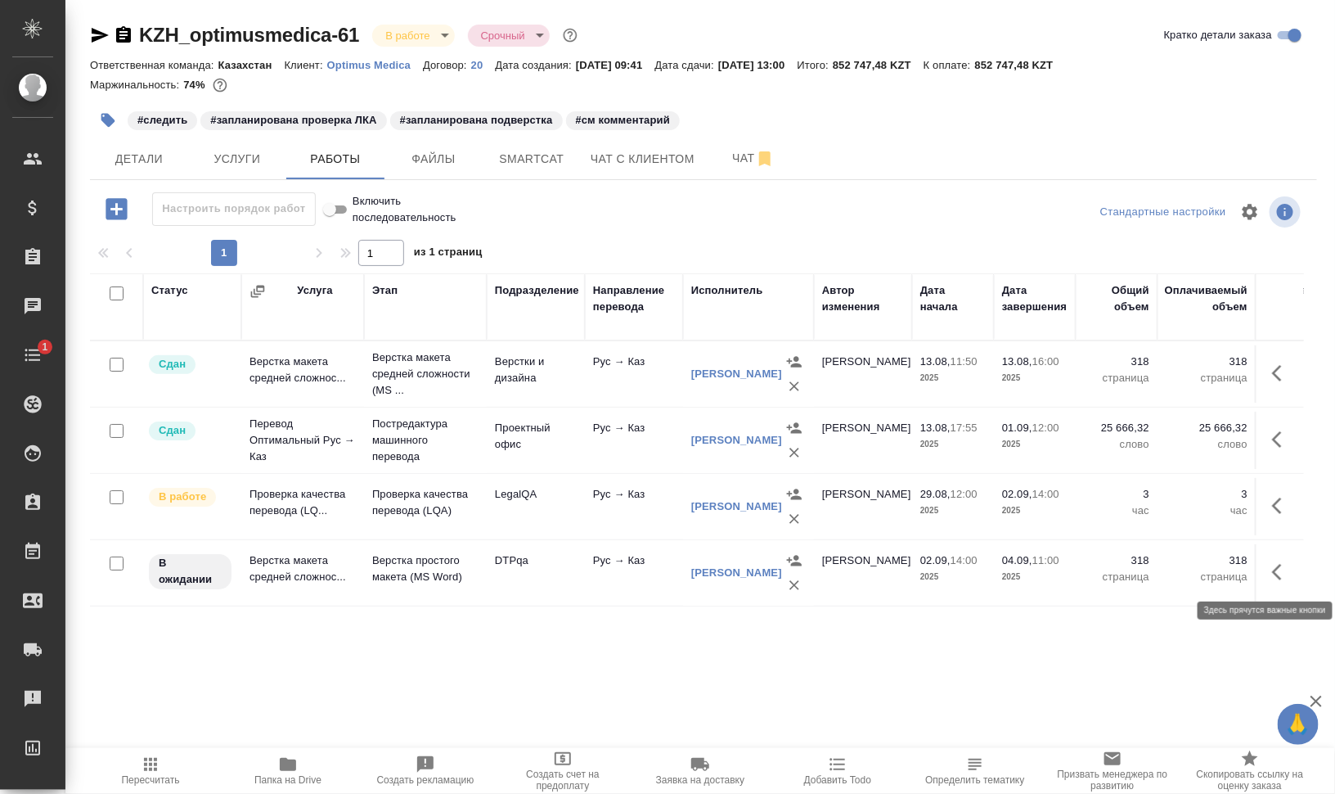
click at [1288, 566] on icon "button" at bounding box center [1282, 572] width 20 height 20
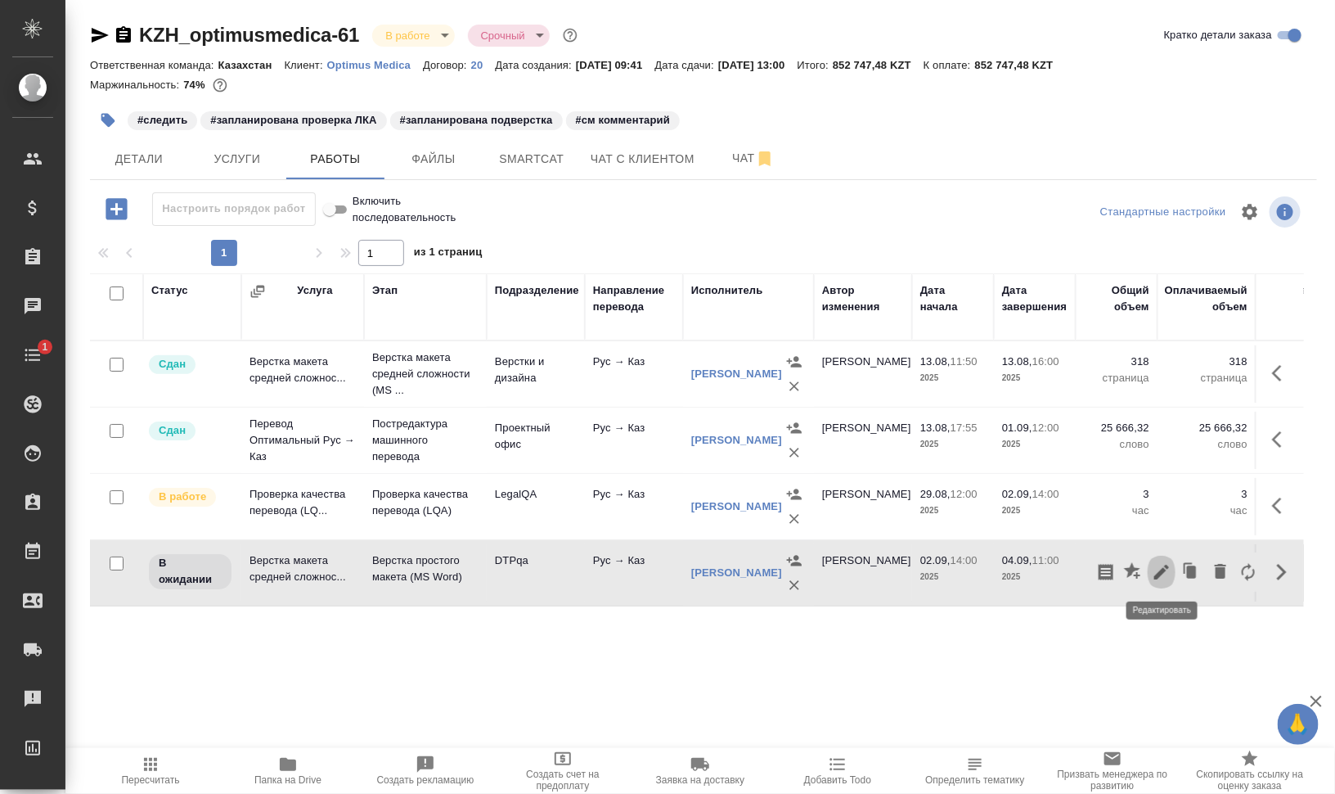
click at [1166, 566] on icon "button" at bounding box center [1162, 572] width 20 height 20
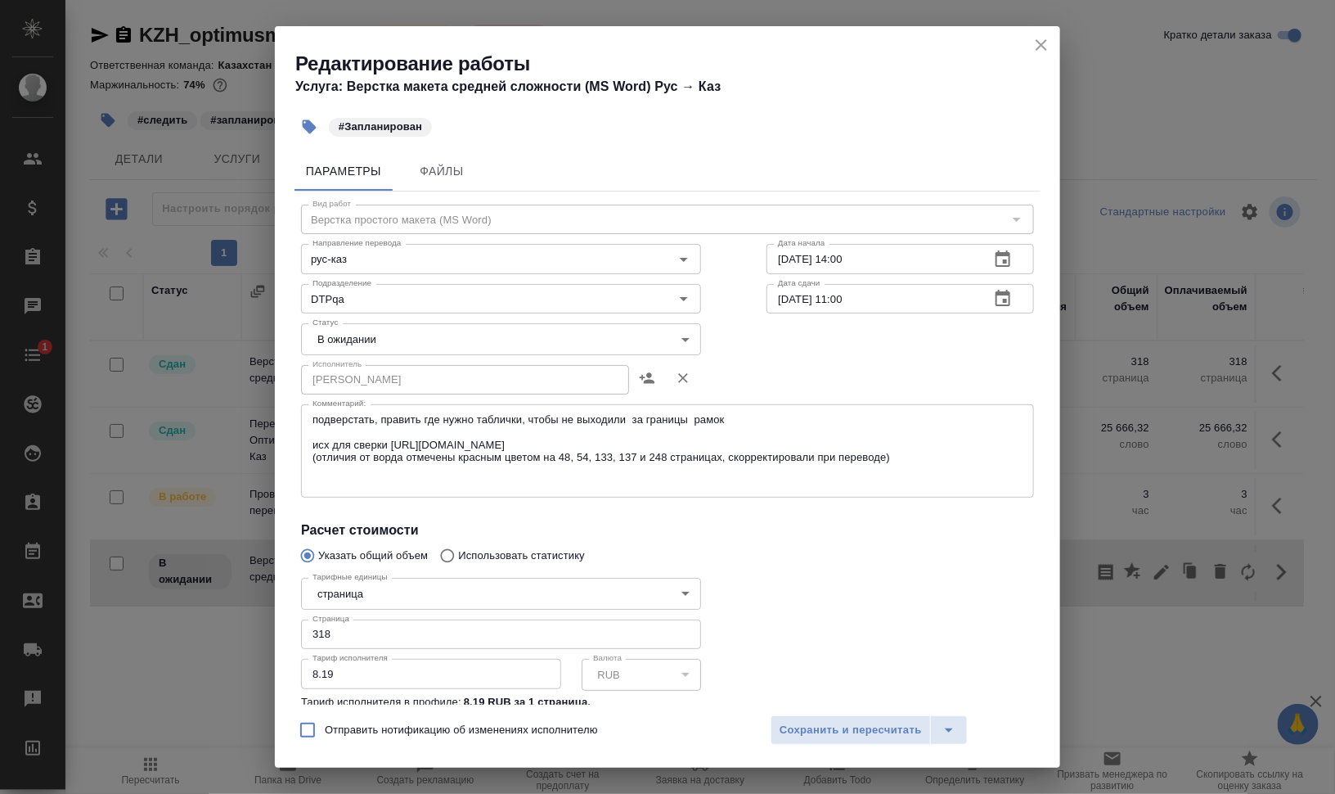
click at [401, 484] on textarea "подверстать, править где нужно таблички, чтобы не выходили за границы рамок исх…" at bounding box center [668, 451] width 710 height 76
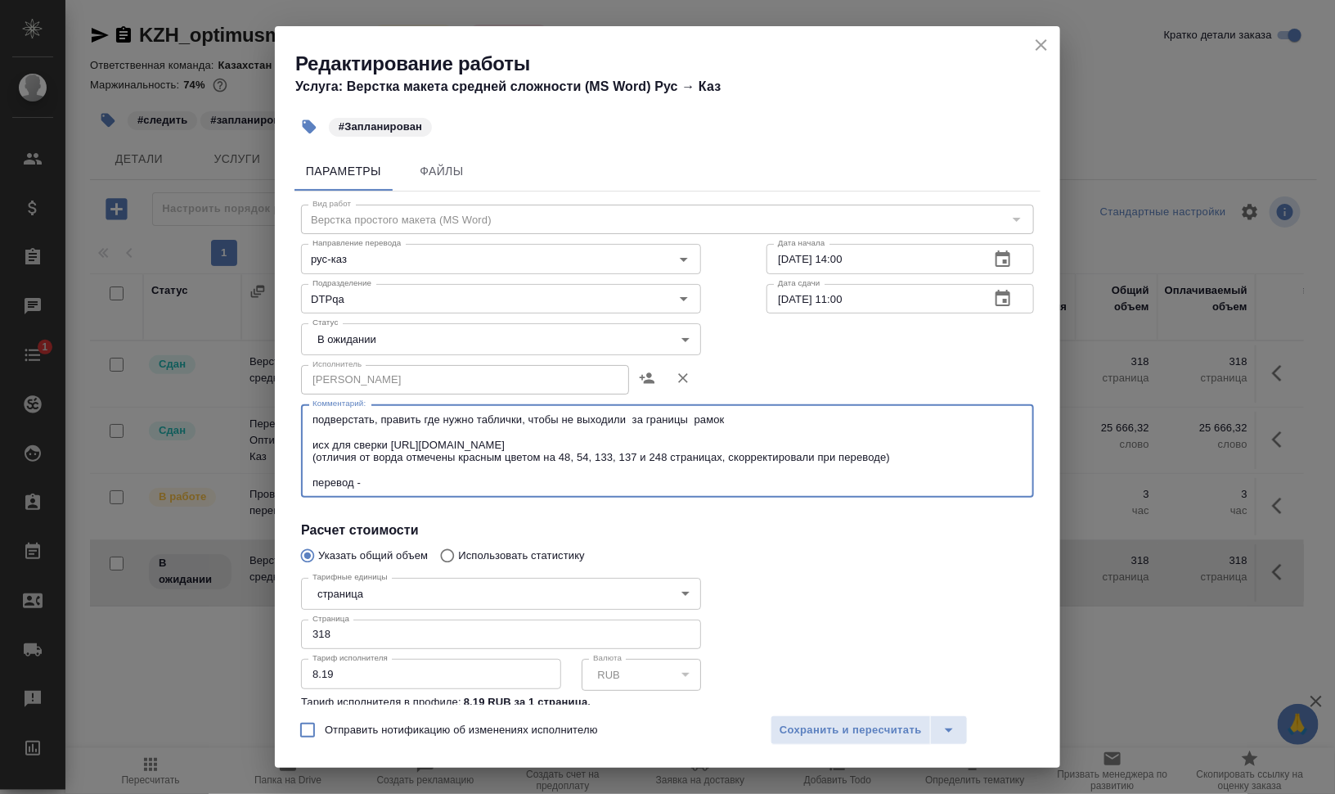
paste textarea "8,0 мм ± 1,0 мм"
paste textarea "https://drive.awatera.com/s/NpKSqMYm8ymwDx7"
type textarea "подверстать, править где нужно таблички, чтобы не выходили за границы рамок исх…"
click at [369, 349] on body "🙏 .cls-1 fill:#fff; AWATERA Валеев Динар Клиенты Спецификации Заказы 0 Чаты 1 T…" at bounding box center [667, 397] width 1335 height 794
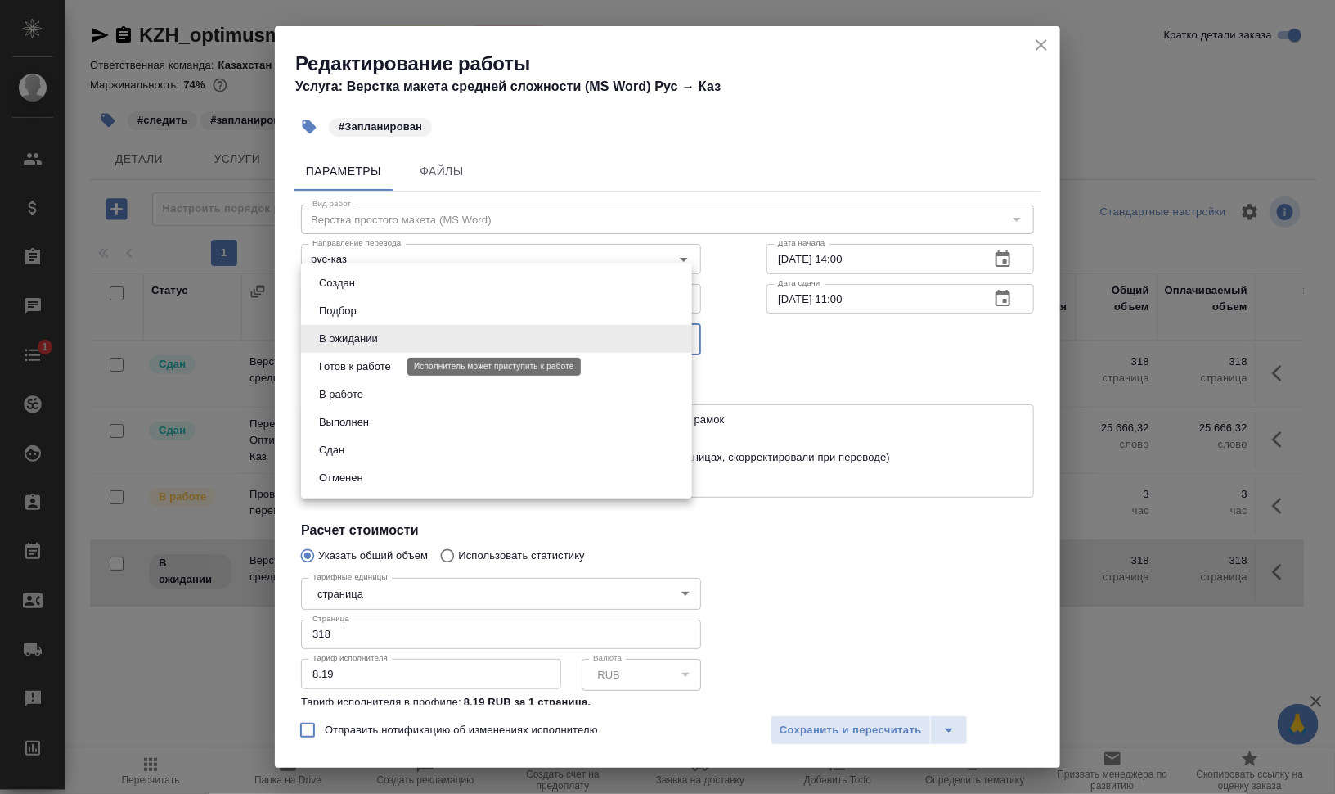
click at [375, 364] on button "Готов к работе" at bounding box center [355, 367] width 82 height 18
type input "readyForWork"
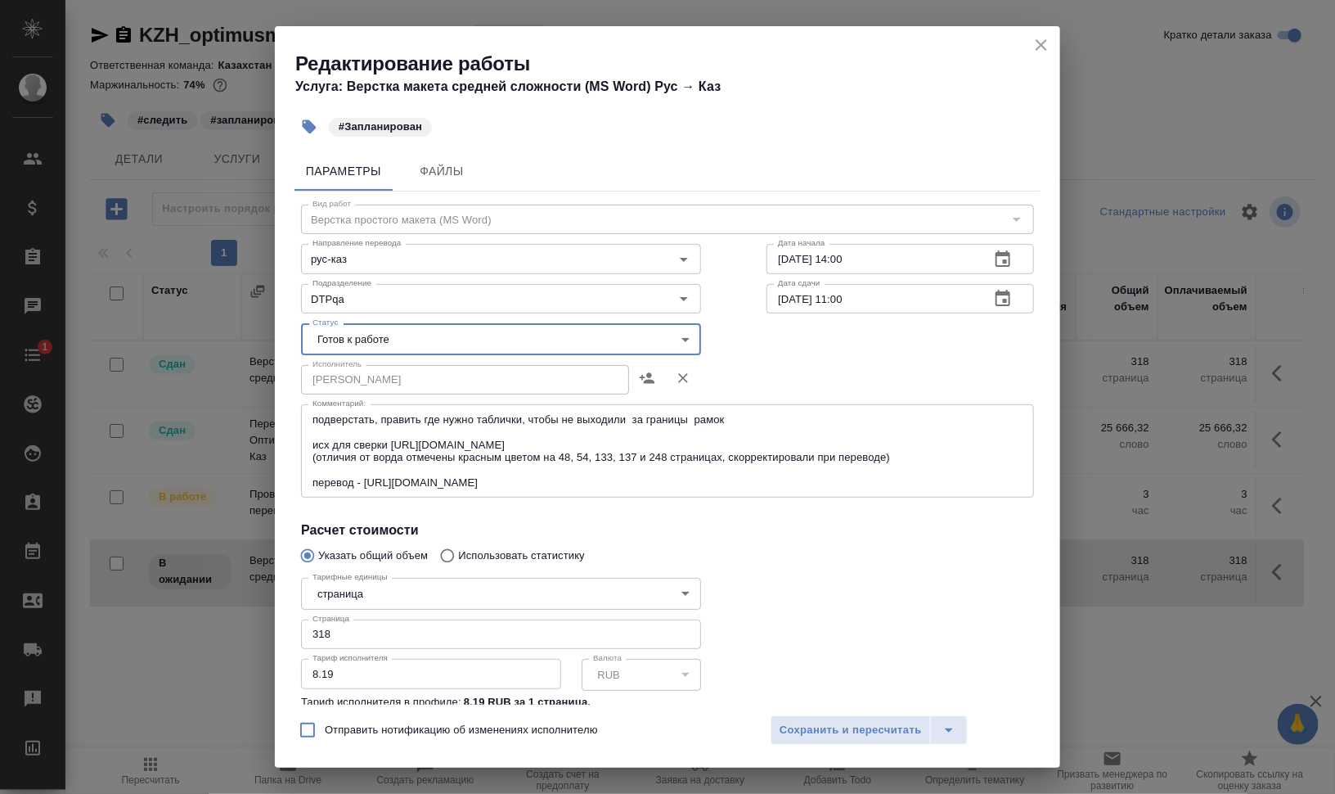
click at [895, 649] on div at bounding box center [900, 659] width 333 height 243
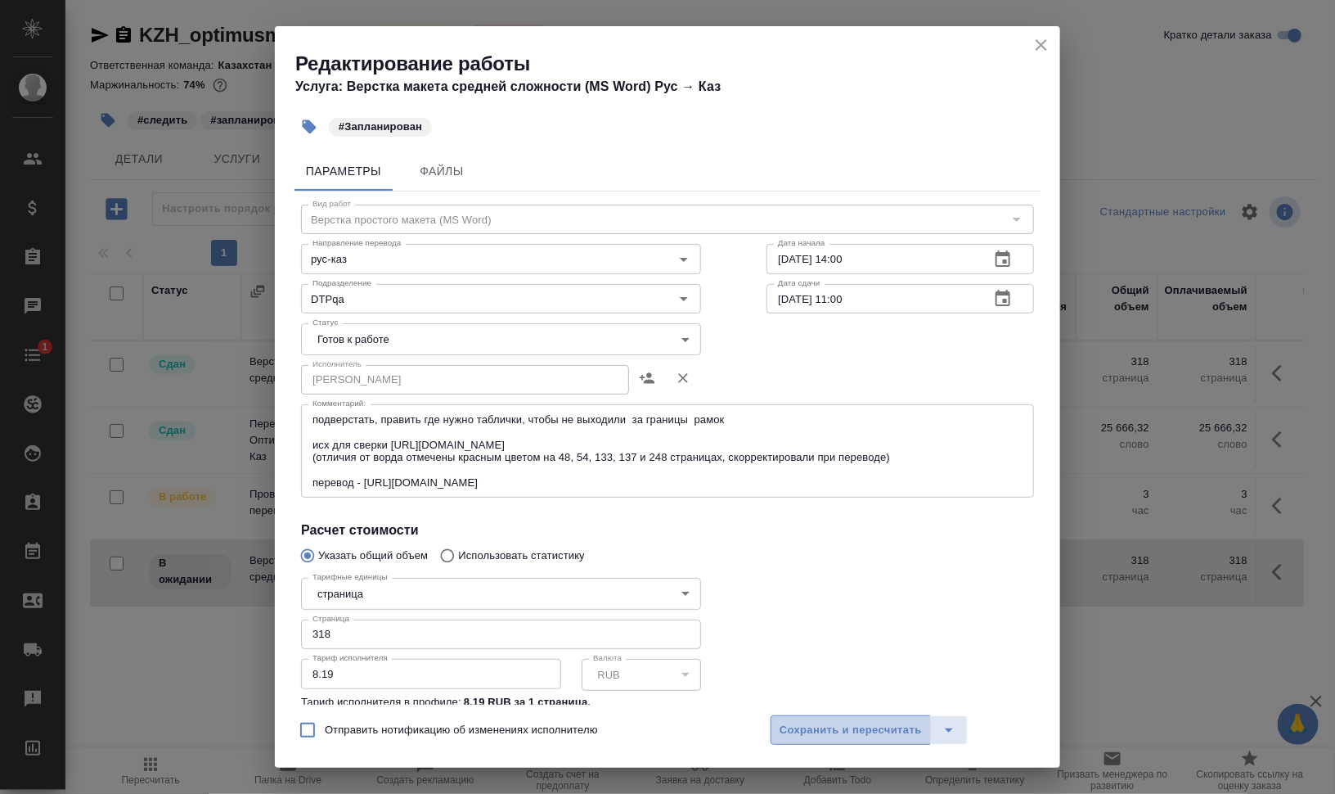
click at [852, 728] on span "Сохранить и пересчитать" at bounding box center [851, 730] width 142 height 19
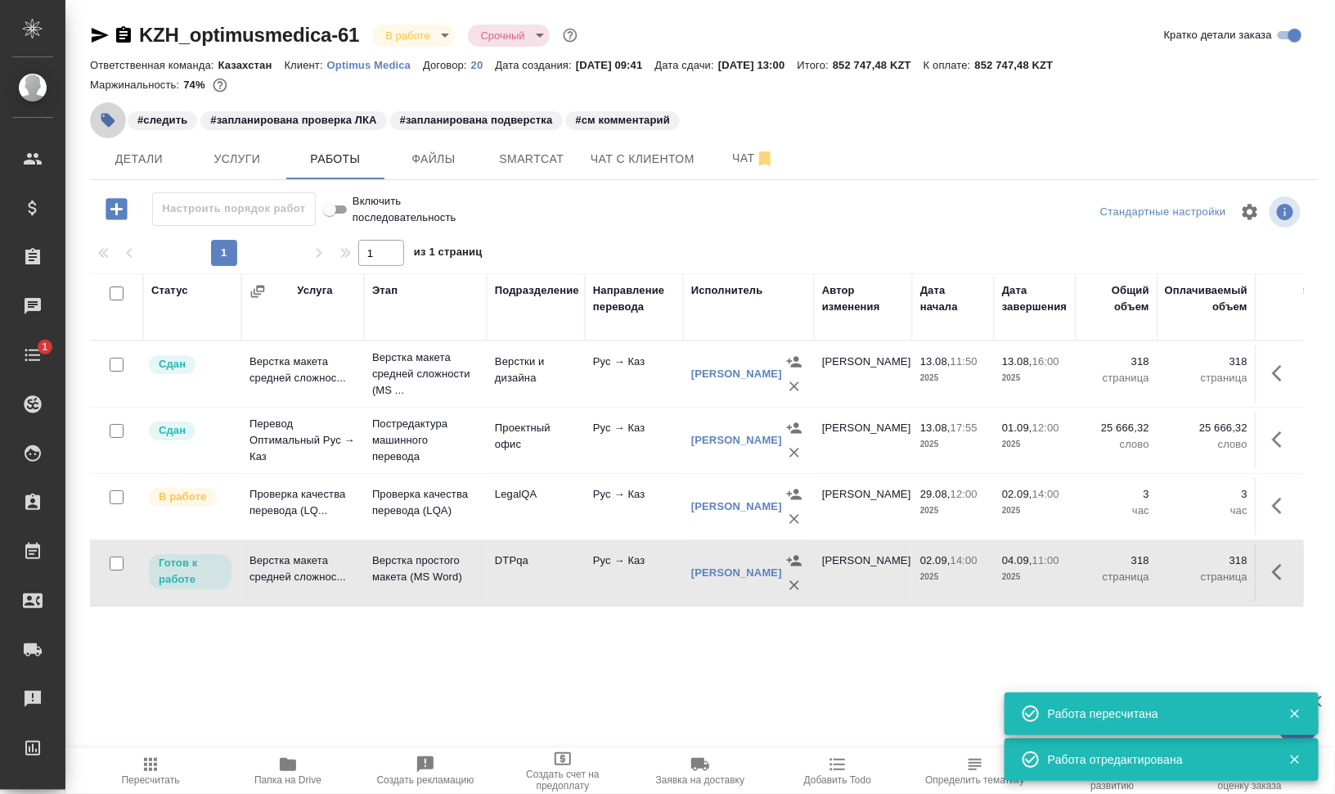
click at [107, 115] on icon "button" at bounding box center [108, 121] width 14 height 14
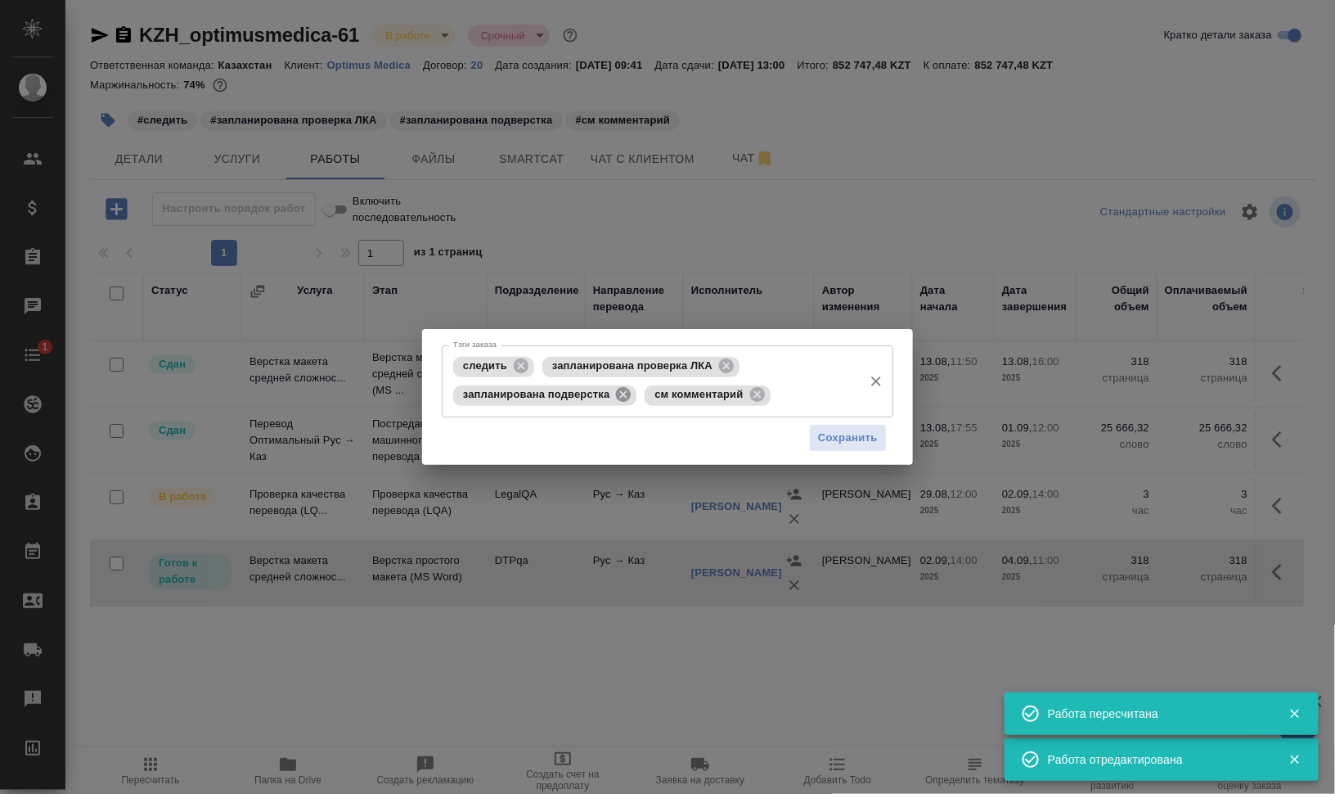
click at [627, 391] on icon at bounding box center [623, 394] width 15 height 15
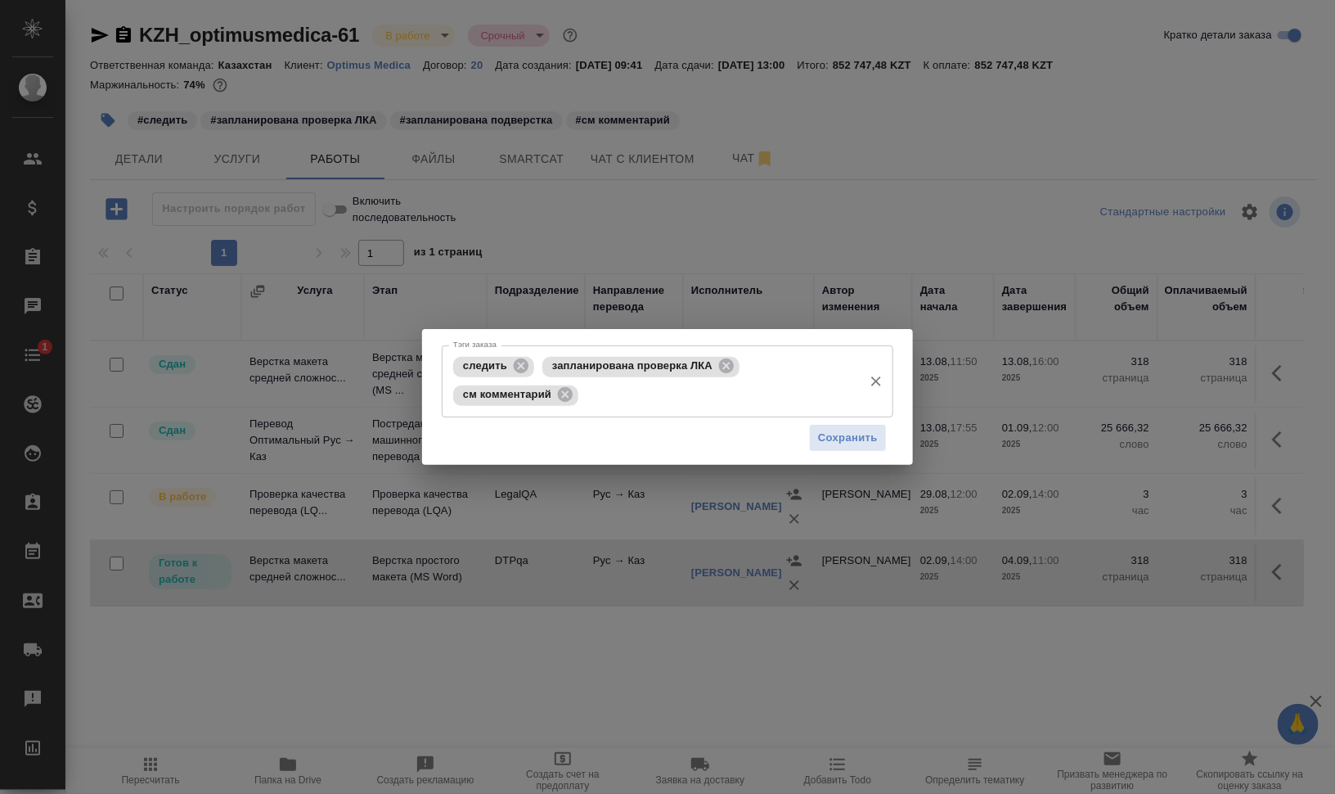
drag, startPoint x: 718, startPoint y: 362, endPoint x: 669, endPoint y: 375, distance: 49.8
click at [720, 362] on icon at bounding box center [727, 366] width 18 height 18
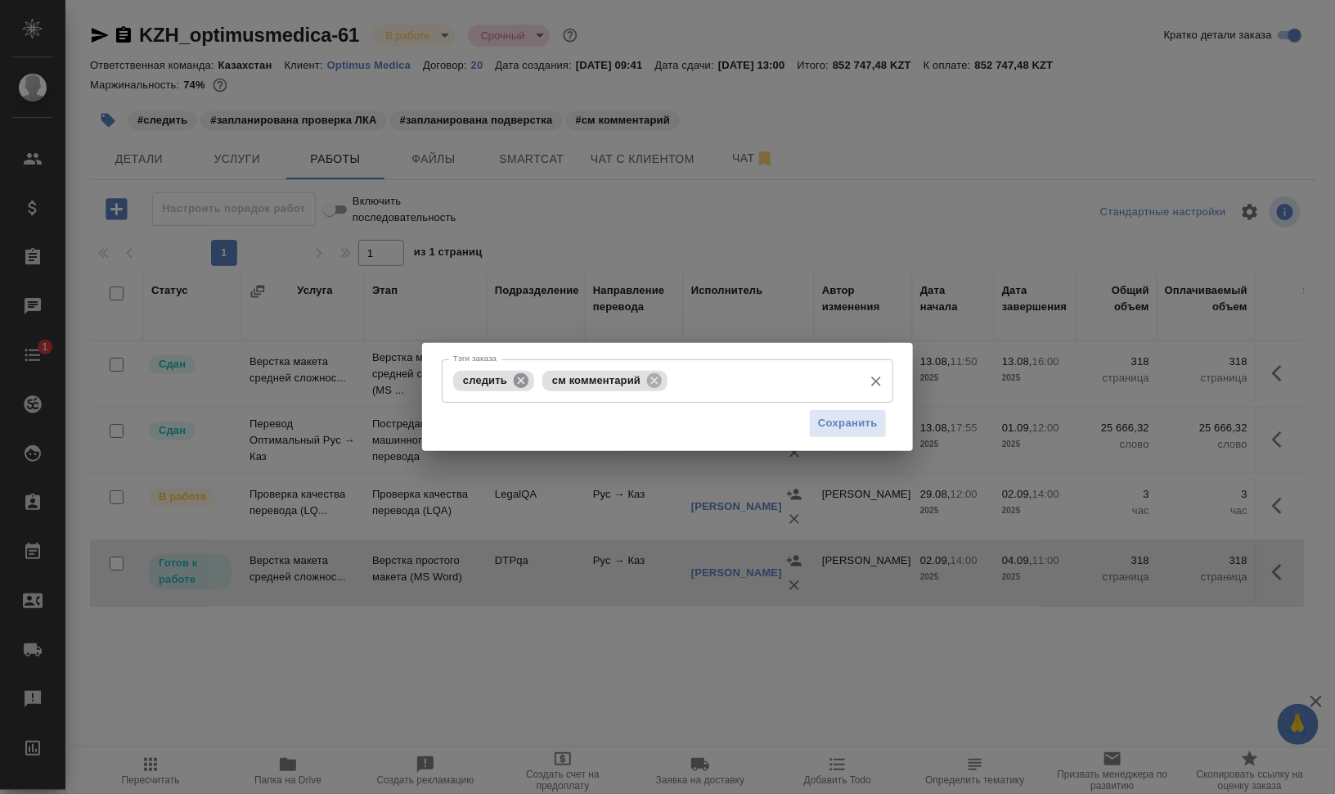
drag, startPoint x: 518, startPoint y: 379, endPoint x: 545, endPoint y: 379, distance: 27.0
click at [521, 379] on icon at bounding box center [521, 379] width 15 height 15
click at [568, 377] on icon at bounding box center [565, 380] width 18 height 18
click at [592, 380] on input "Тэги заказа" at bounding box center [652, 381] width 406 height 28
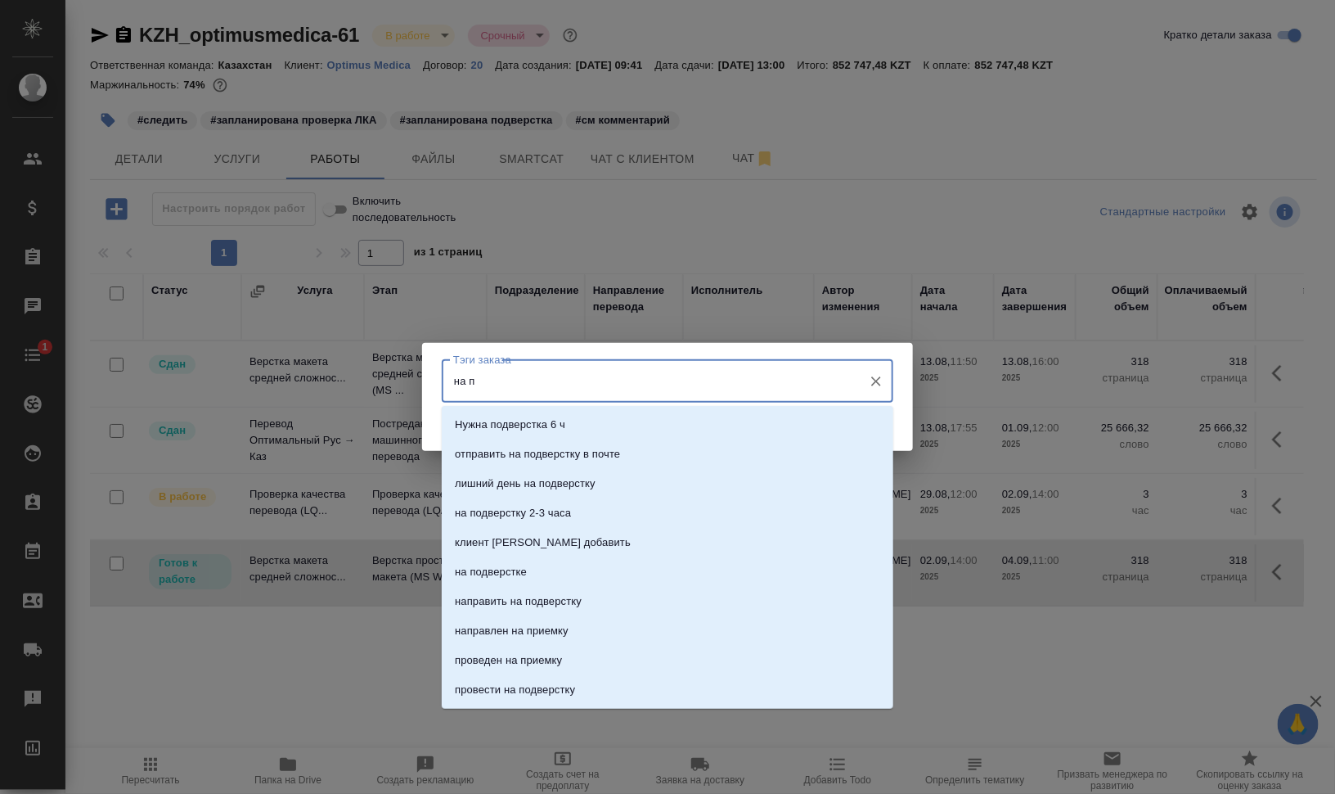
type input "на по"
click at [582, 534] on li "на подверстке" at bounding box center [668, 542] width 452 height 29
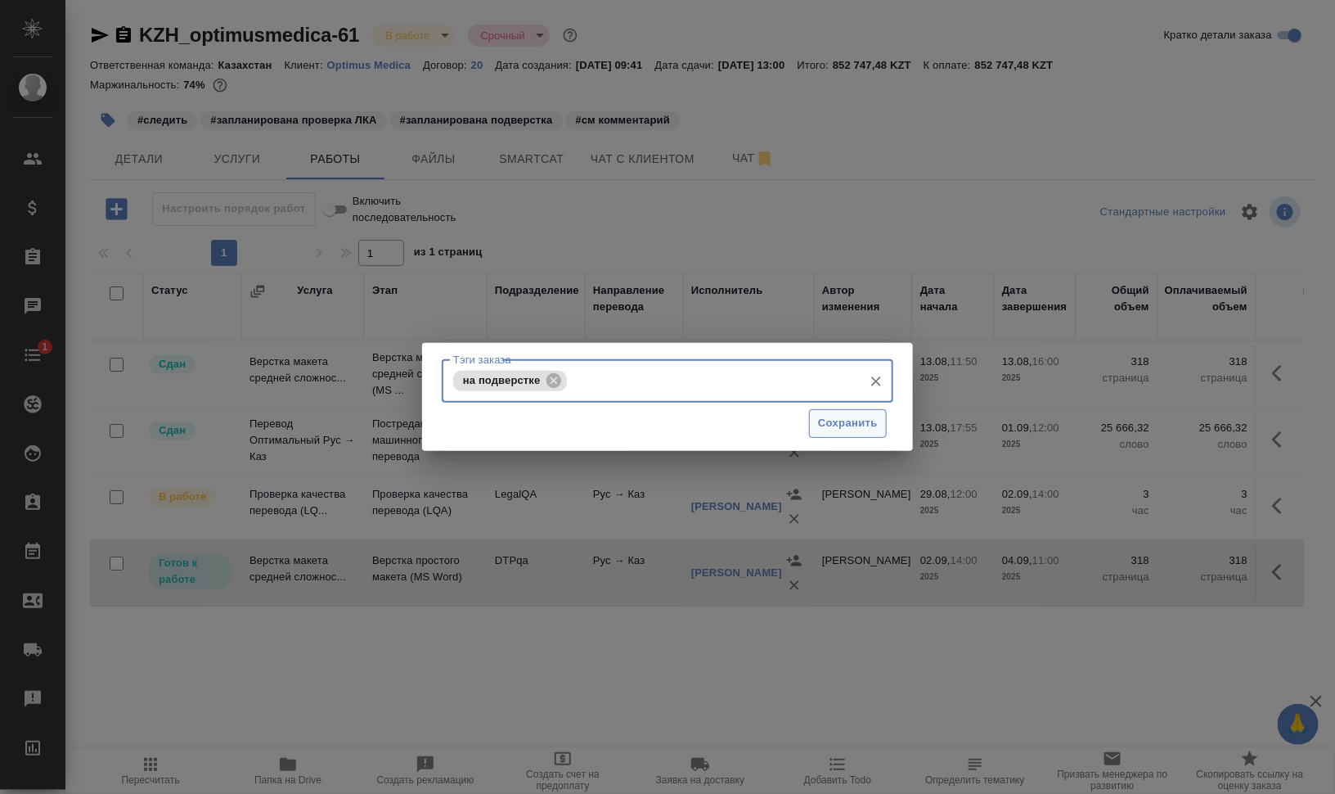
click at [837, 426] on span "Сохранить" at bounding box center [848, 423] width 60 height 19
